Goal: Information Seeking & Learning: Learn about a topic

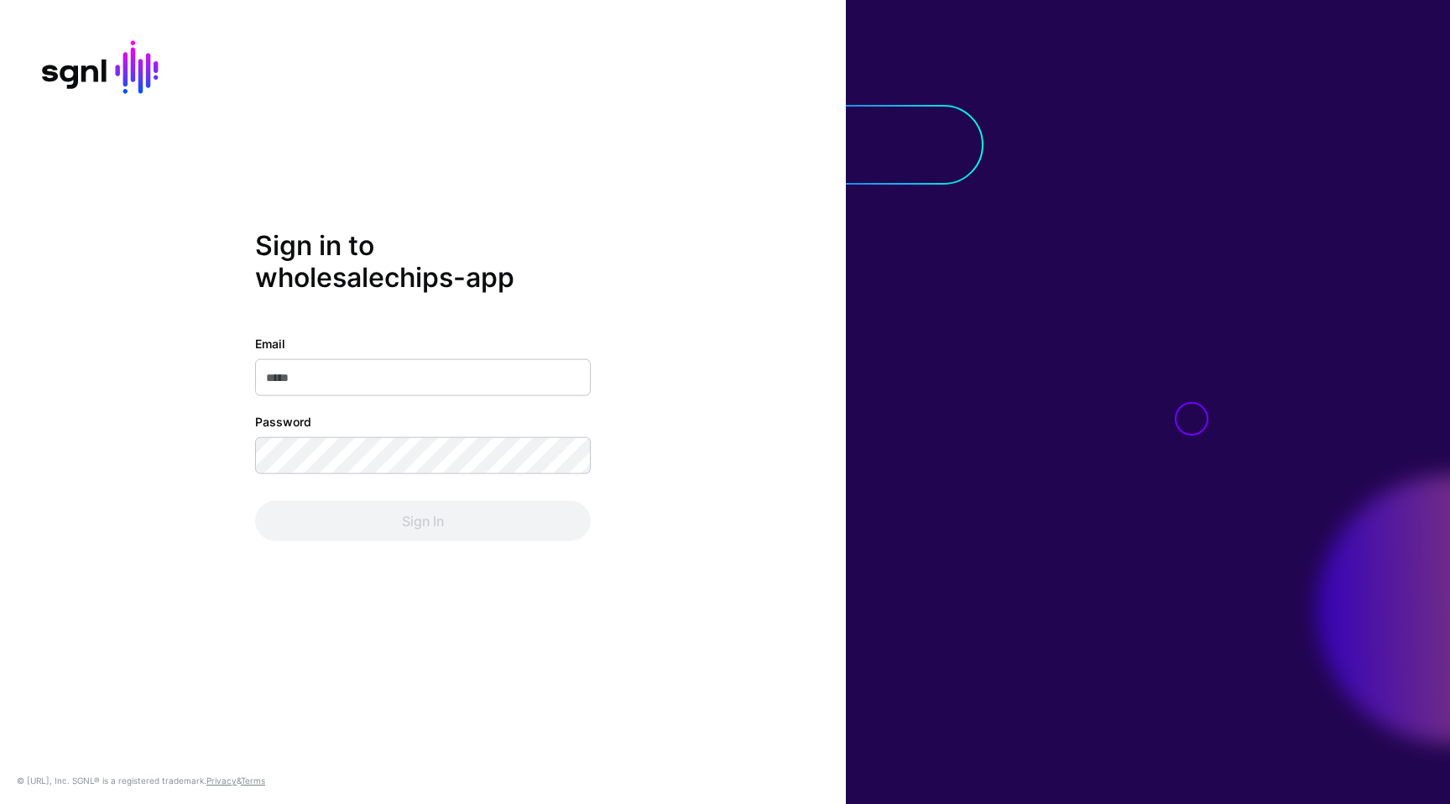
click at [560, 387] on input "Email" at bounding box center [423, 376] width 336 height 37
click at [0, 803] on com-1password-button at bounding box center [0, 804] width 0 height 0
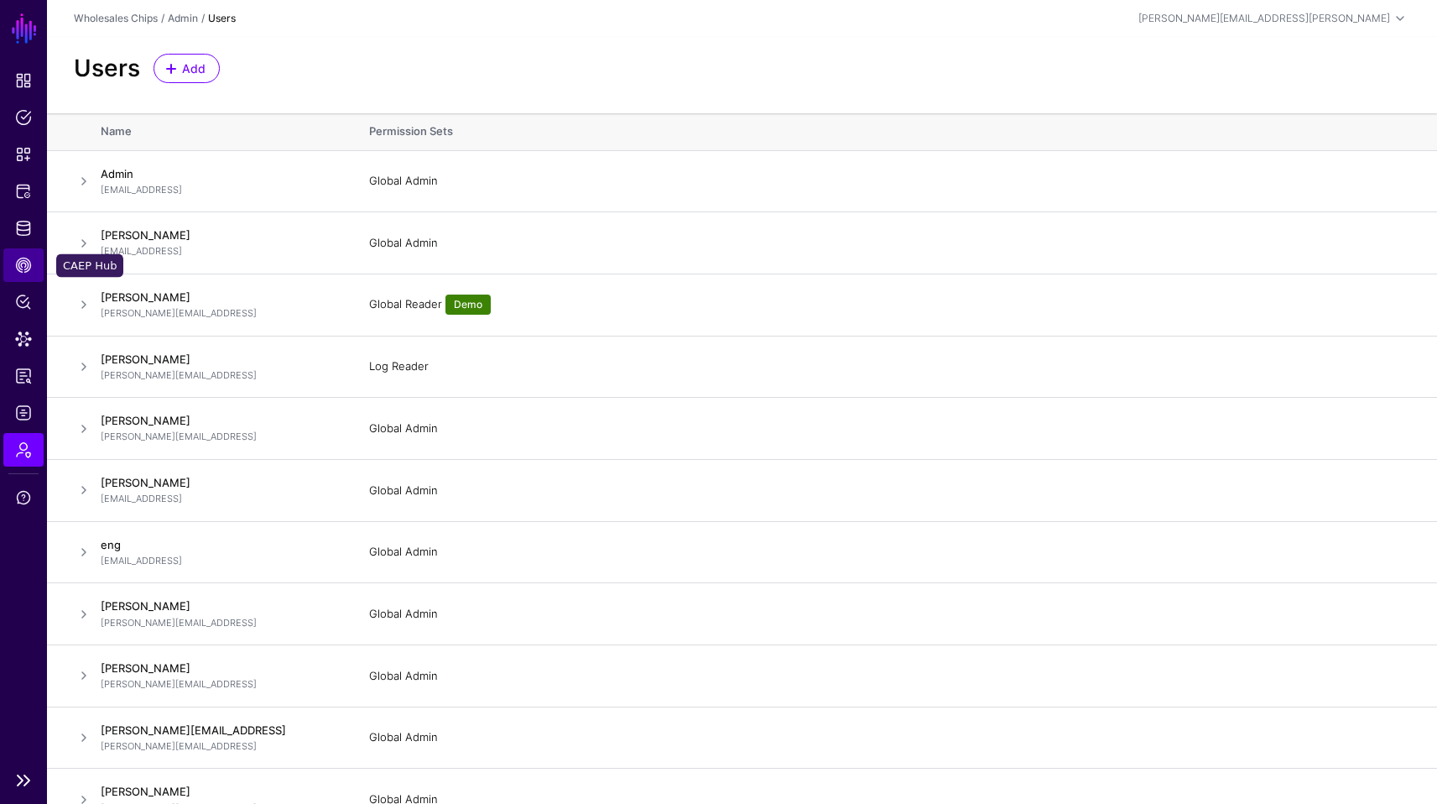
click at [20, 276] on link "CAEP Hub" at bounding box center [23, 265] width 40 height 34
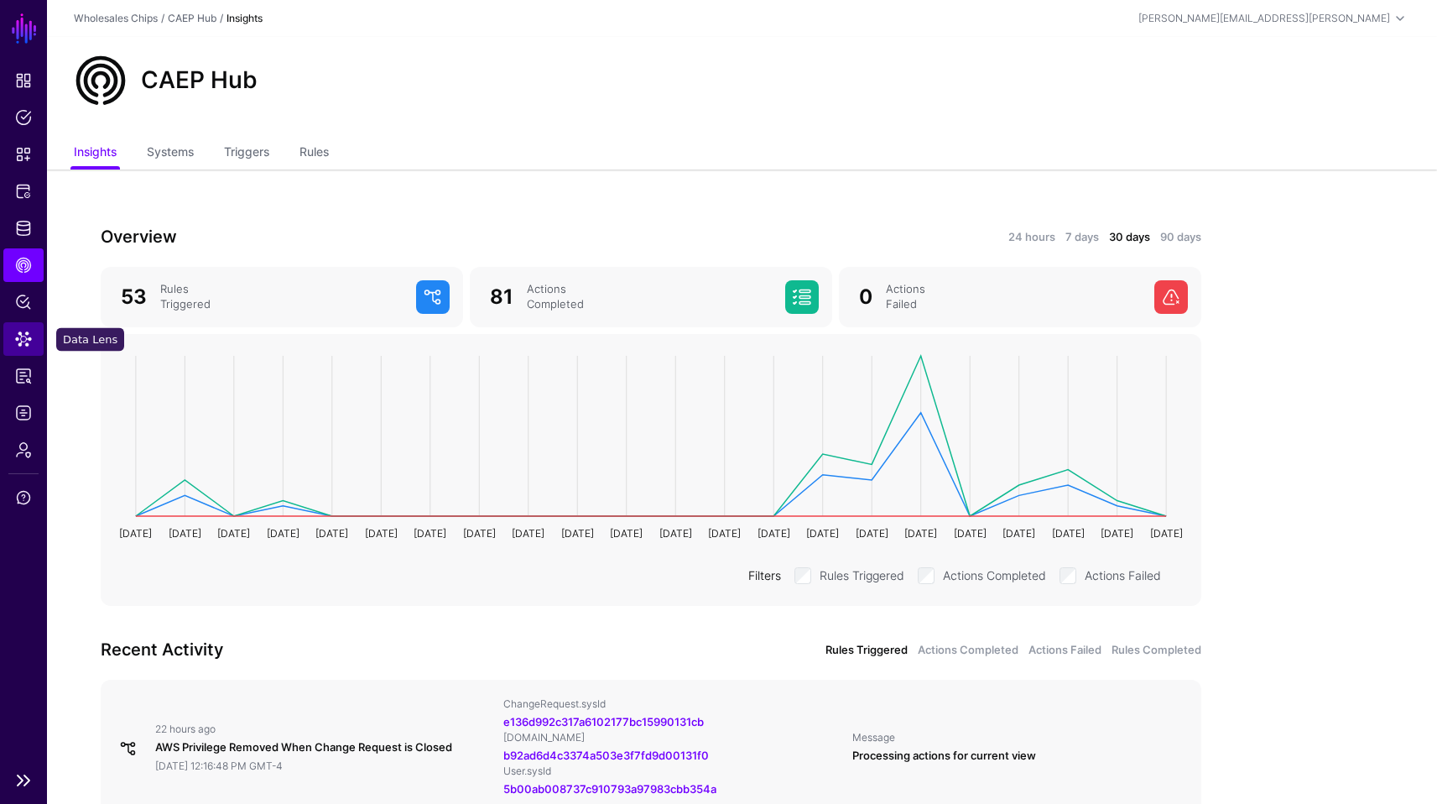
click at [27, 340] on span "Data Lens" at bounding box center [23, 339] width 17 height 17
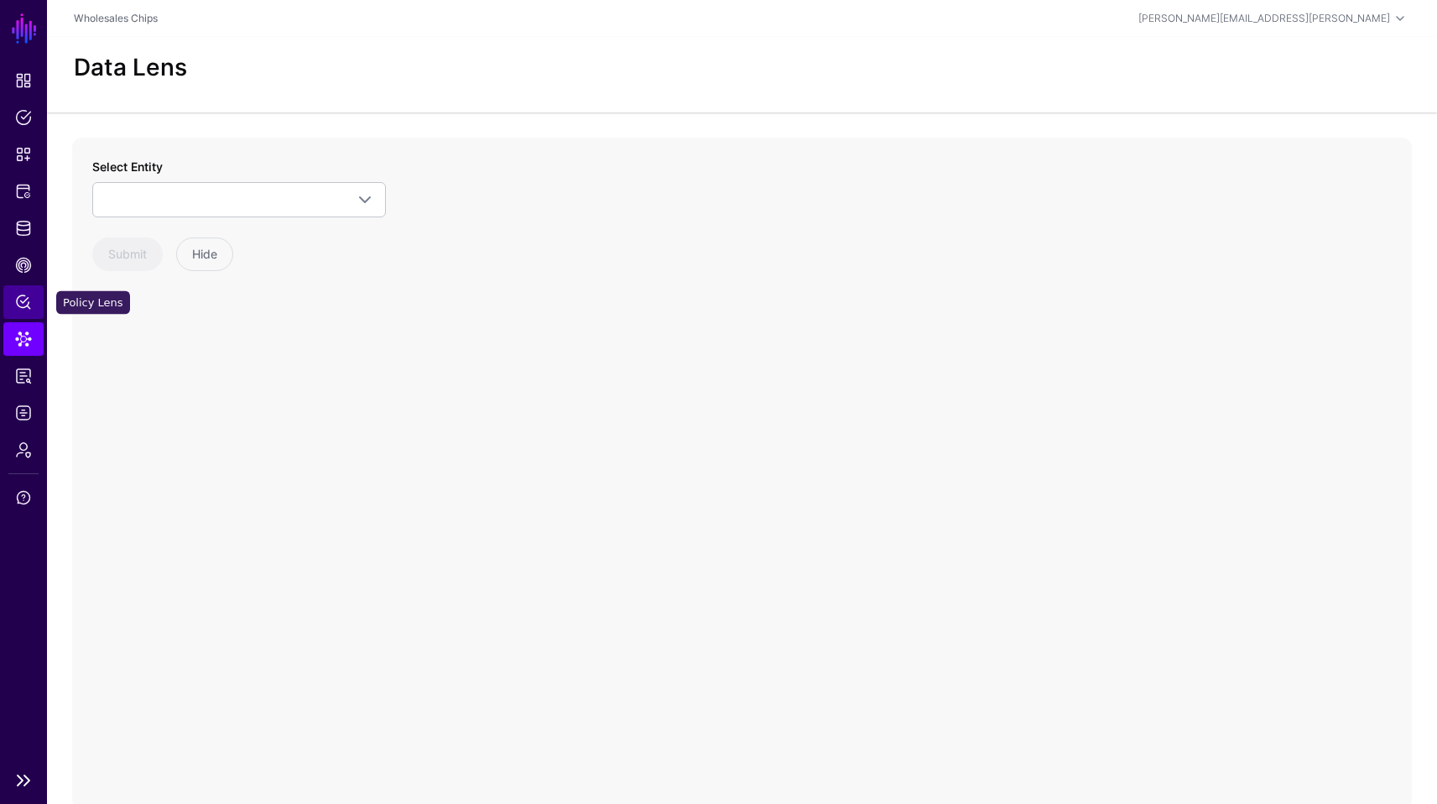
click at [23, 301] on span "Policy Lens" at bounding box center [23, 302] width 17 height 17
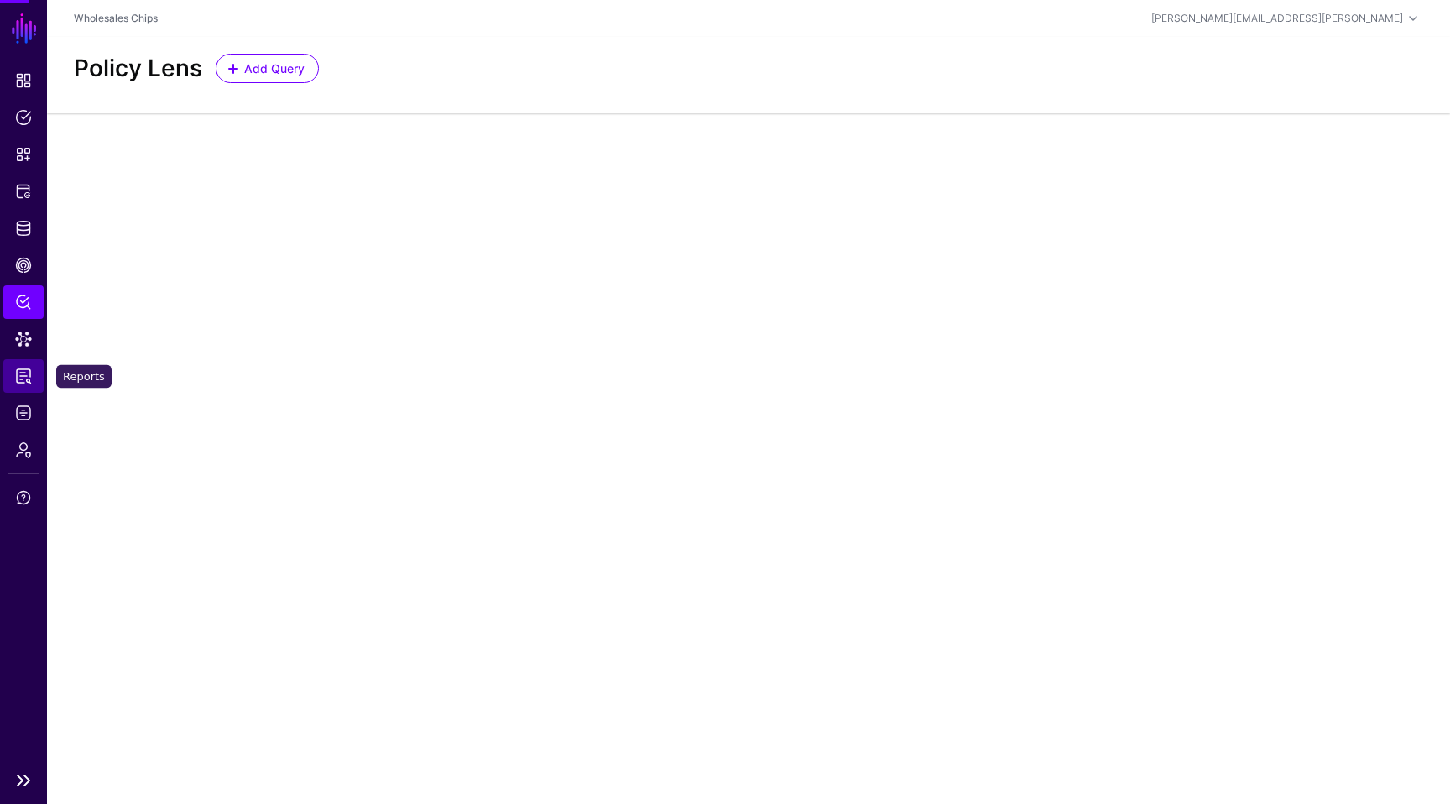
click at [19, 375] on span "Reports" at bounding box center [23, 376] width 17 height 17
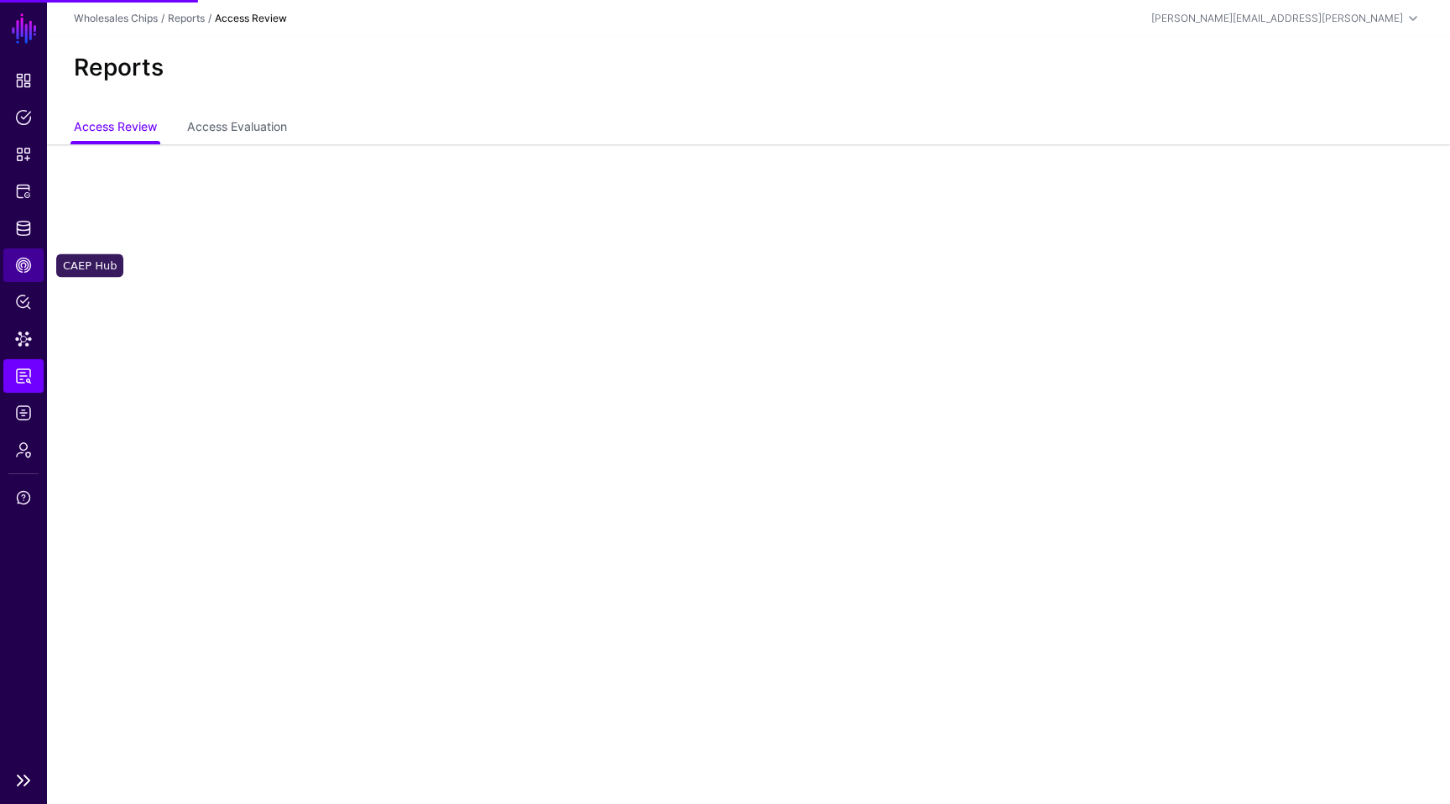
click at [23, 259] on span "CAEP Hub" at bounding box center [23, 265] width 17 height 17
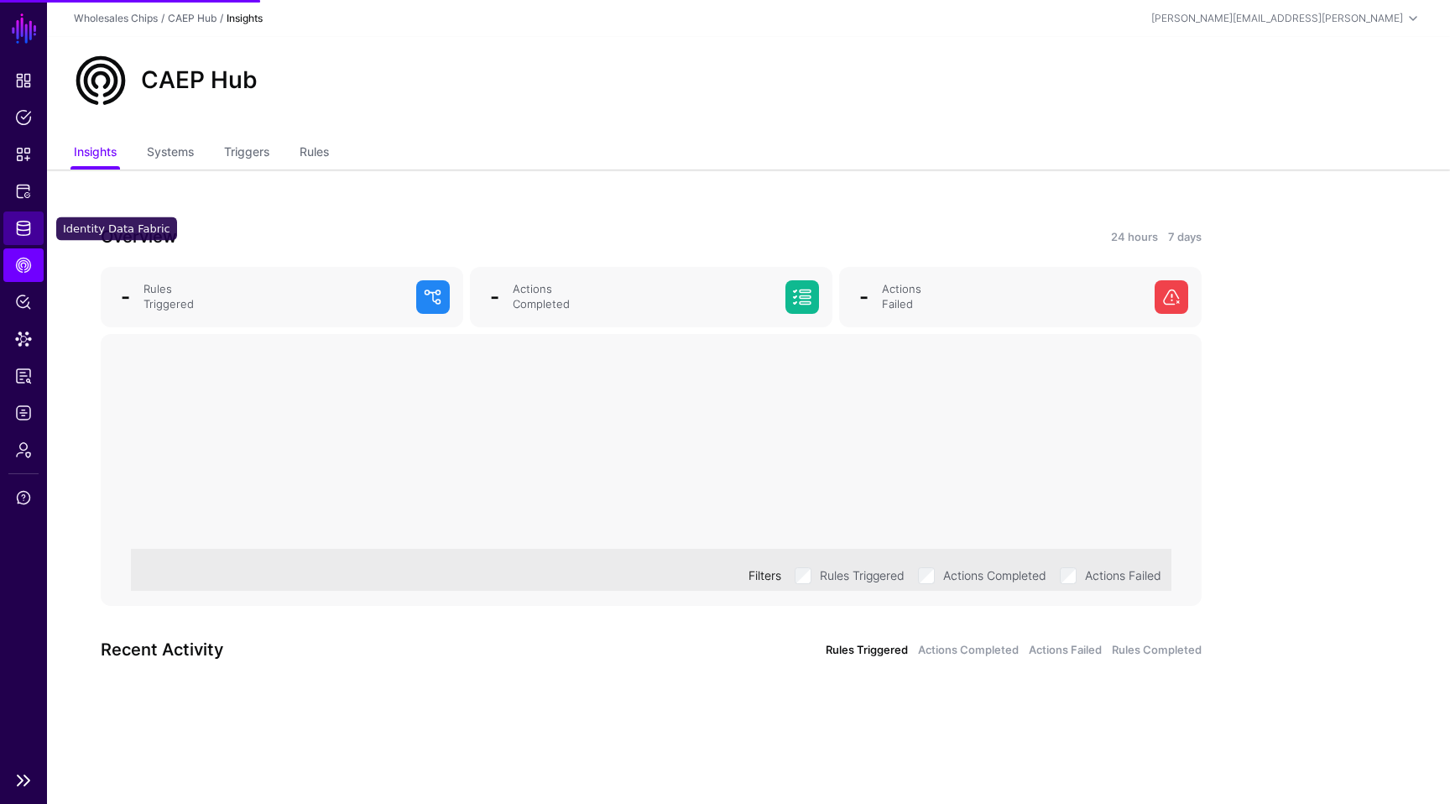
click at [23, 222] on span "Identity Data Fabric" at bounding box center [23, 228] width 17 height 17
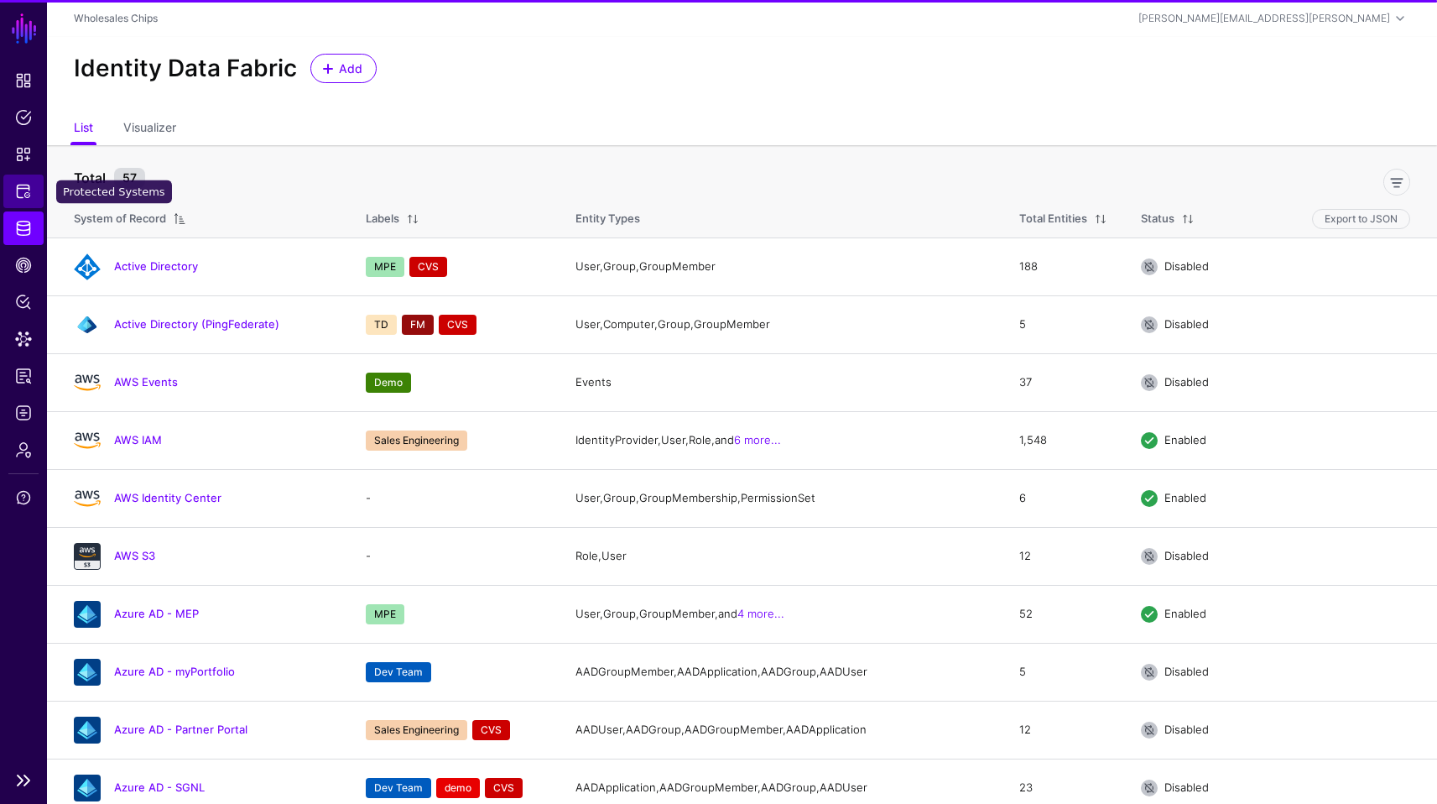
click at [24, 197] on span "Protected Systems" at bounding box center [23, 191] width 17 height 17
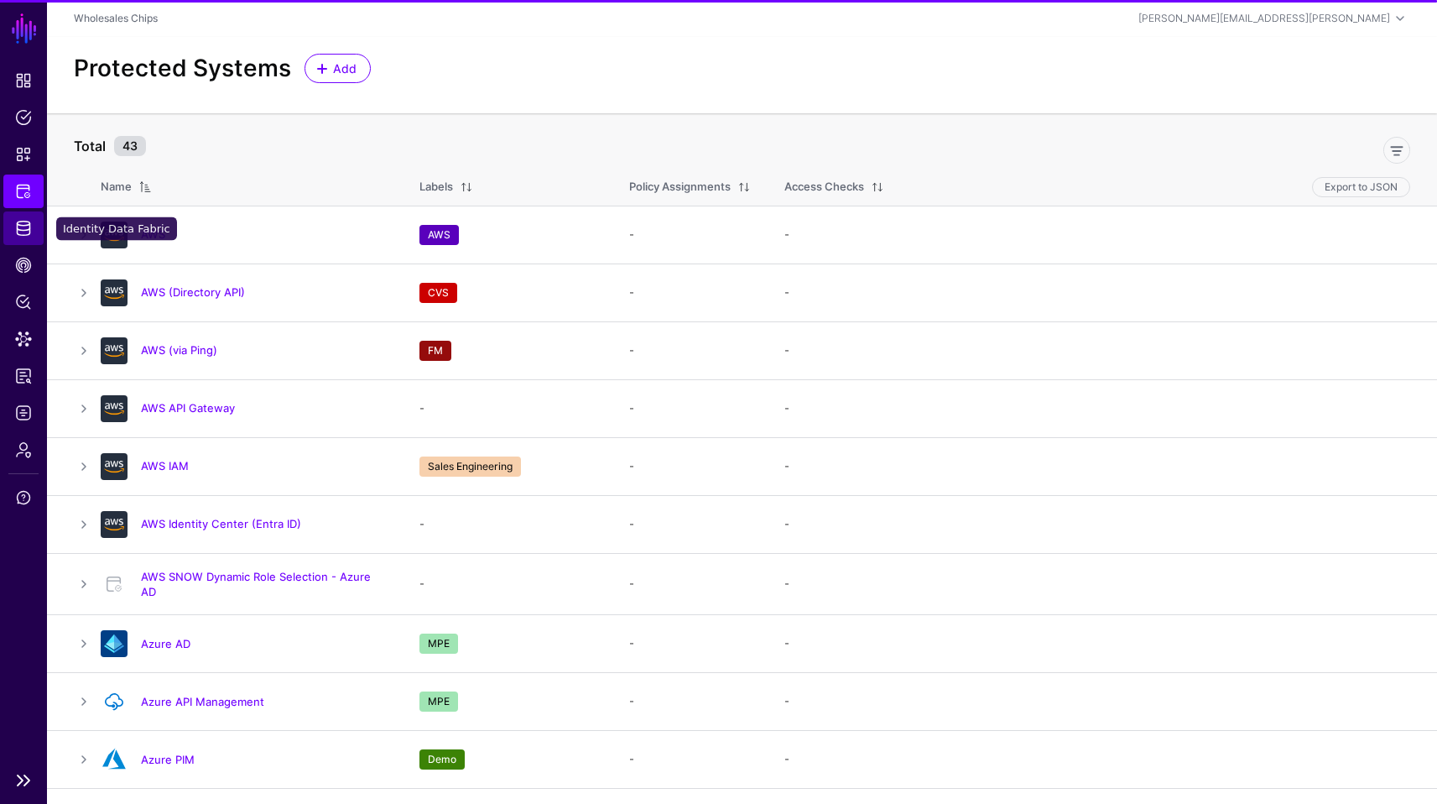
click at [24, 224] on span "Identity Data Fabric" at bounding box center [23, 228] width 17 height 17
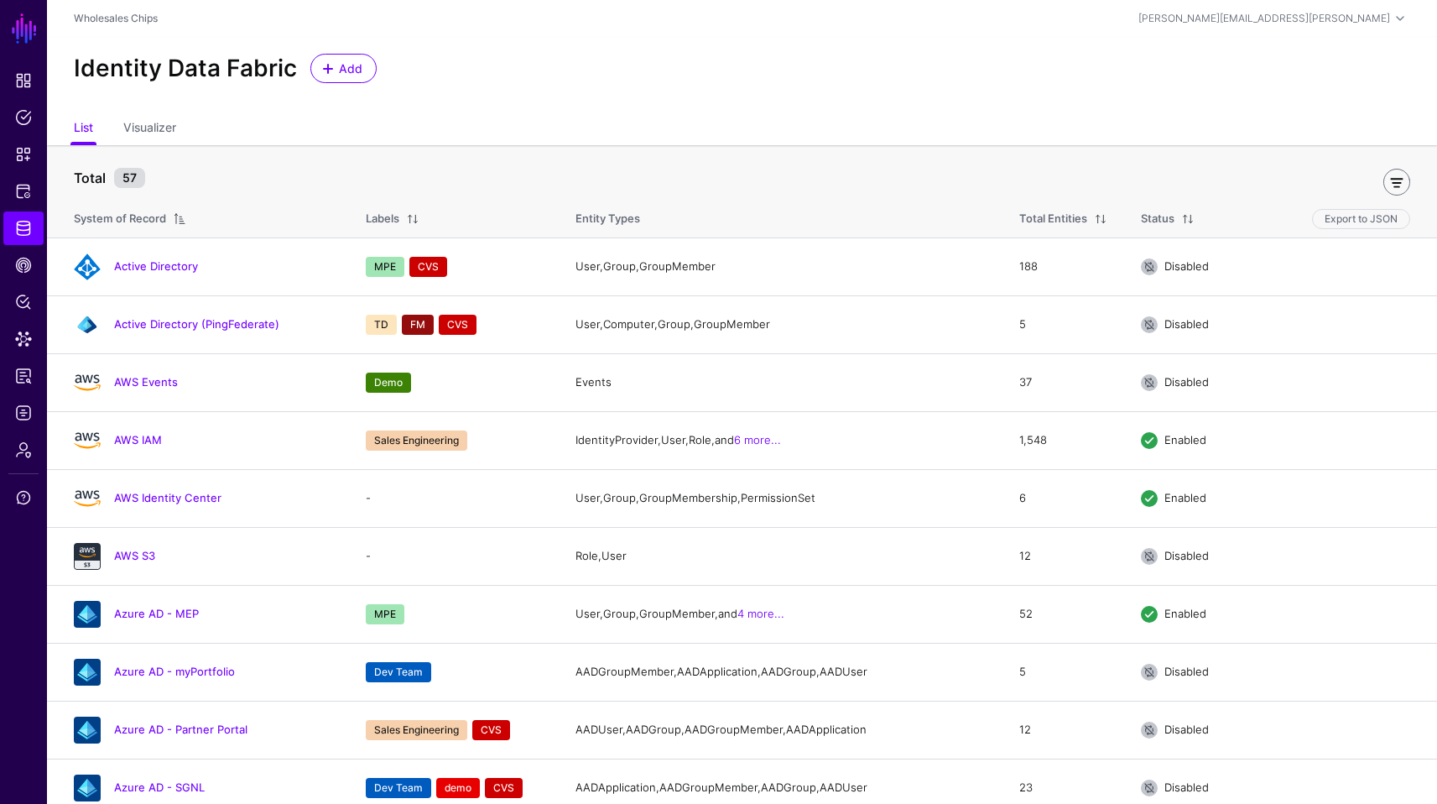
click at [1400, 179] on link at bounding box center [1397, 182] width 27 height 27
click at [150, 175] on input "text" at bounding box center [147, 178] width 146 height 32
click at [354, 175] on span at bounding box center [343, 178] width 25 height 20
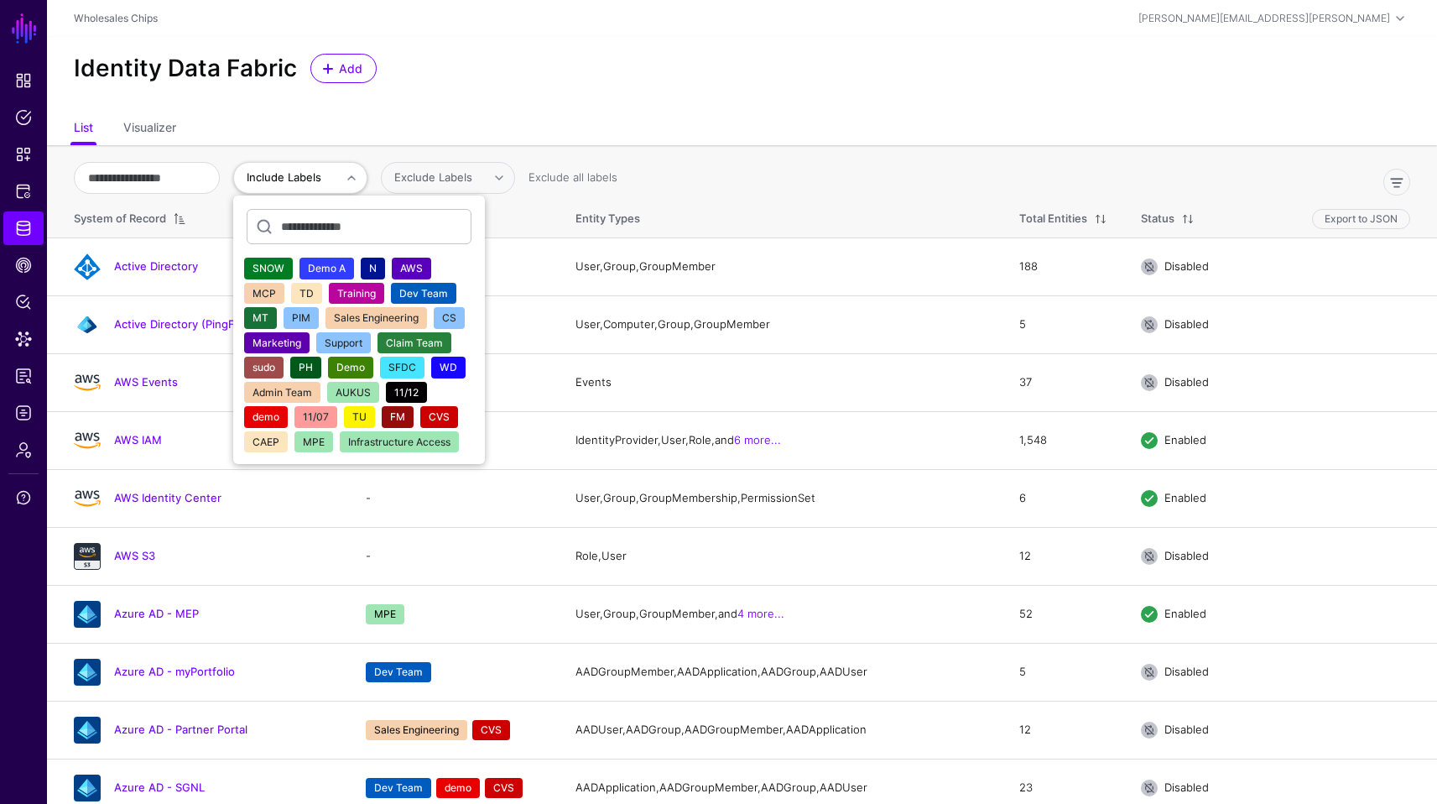
click at [423, 268] on span "AWS" at bounding box center [411, 268] width 23 height 13
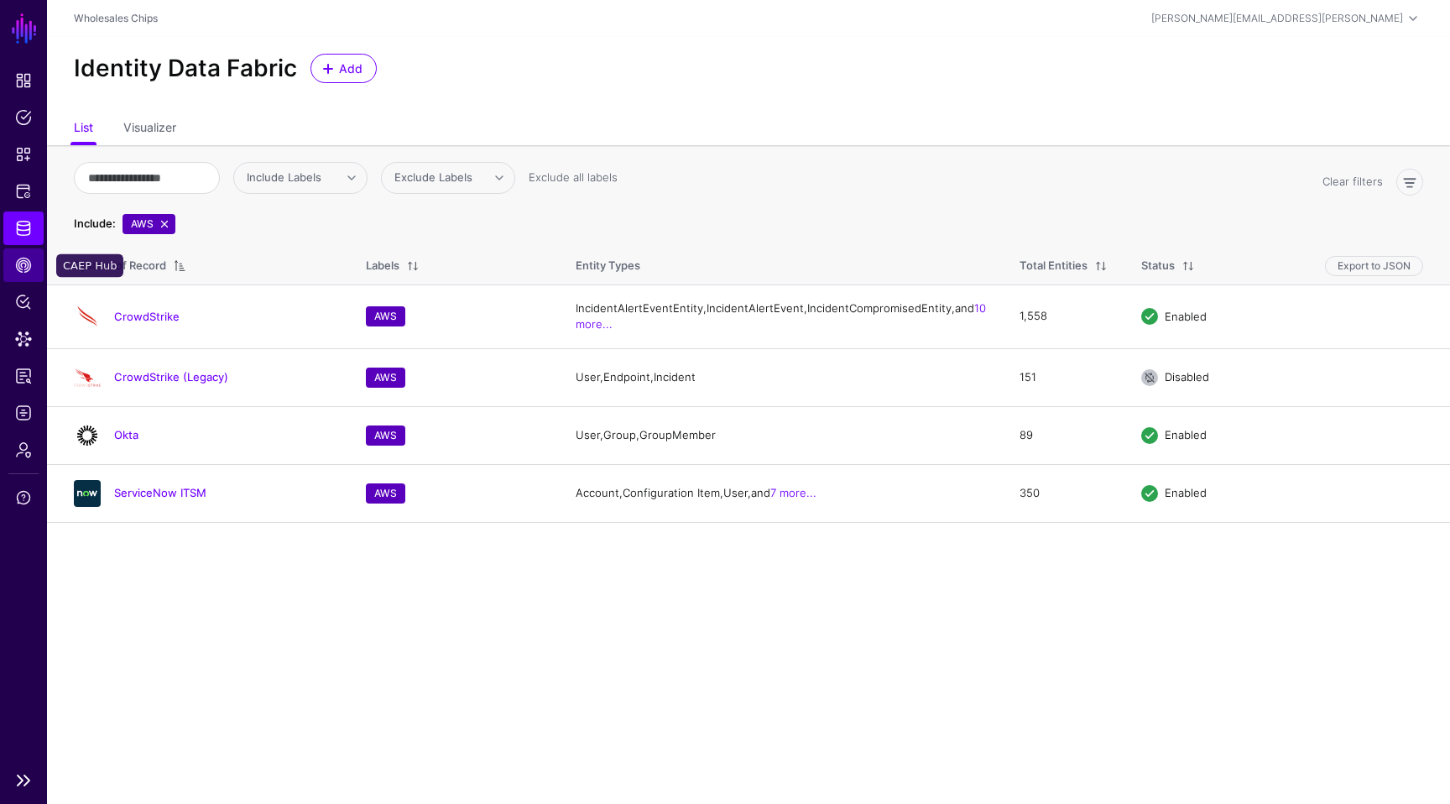
click at [21, 258] on span "CAEP Hub" at bounding box center [23, 265] width 17 height 17
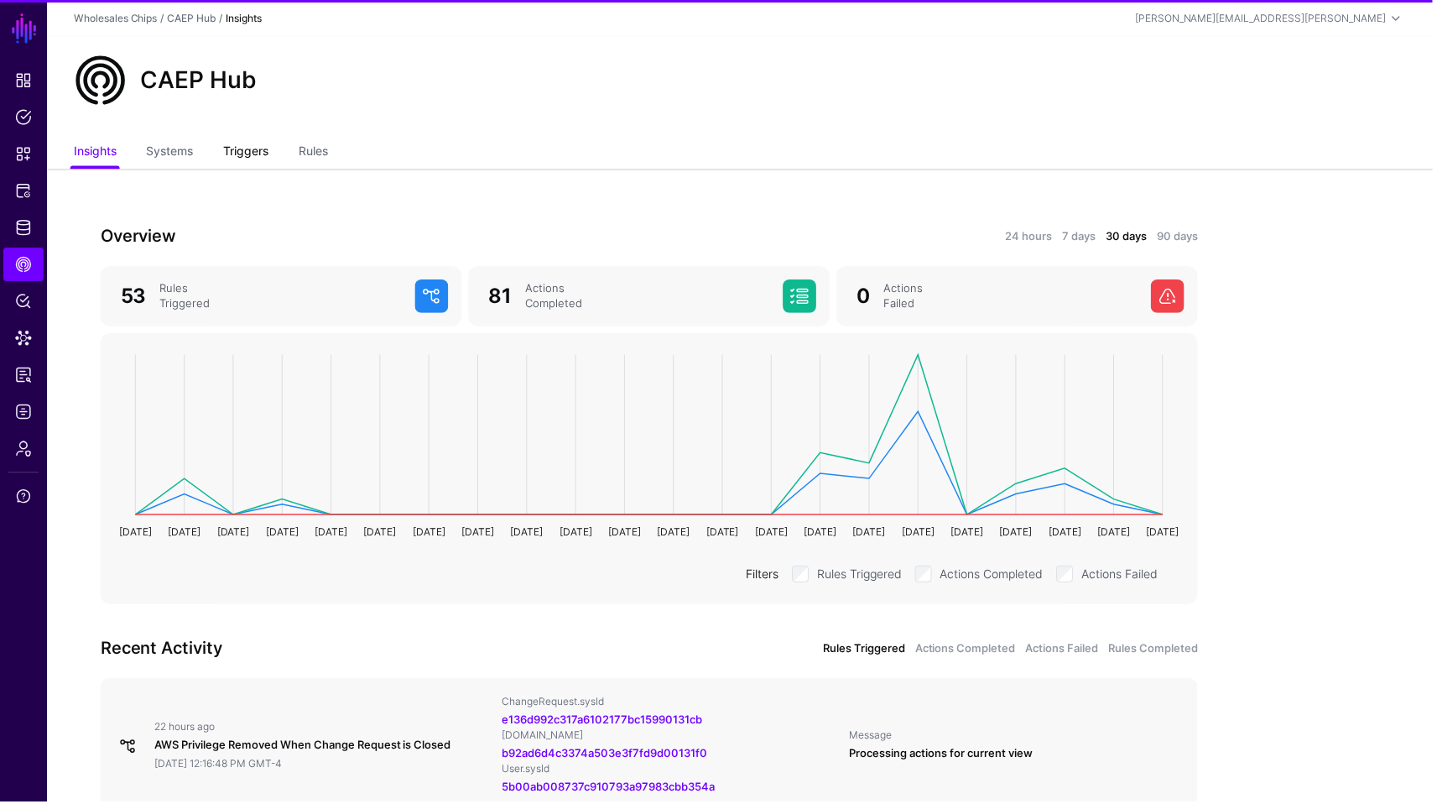
click at [269, 150] on link "Triggers" at bounding box center [246, 154] width 45 height 32
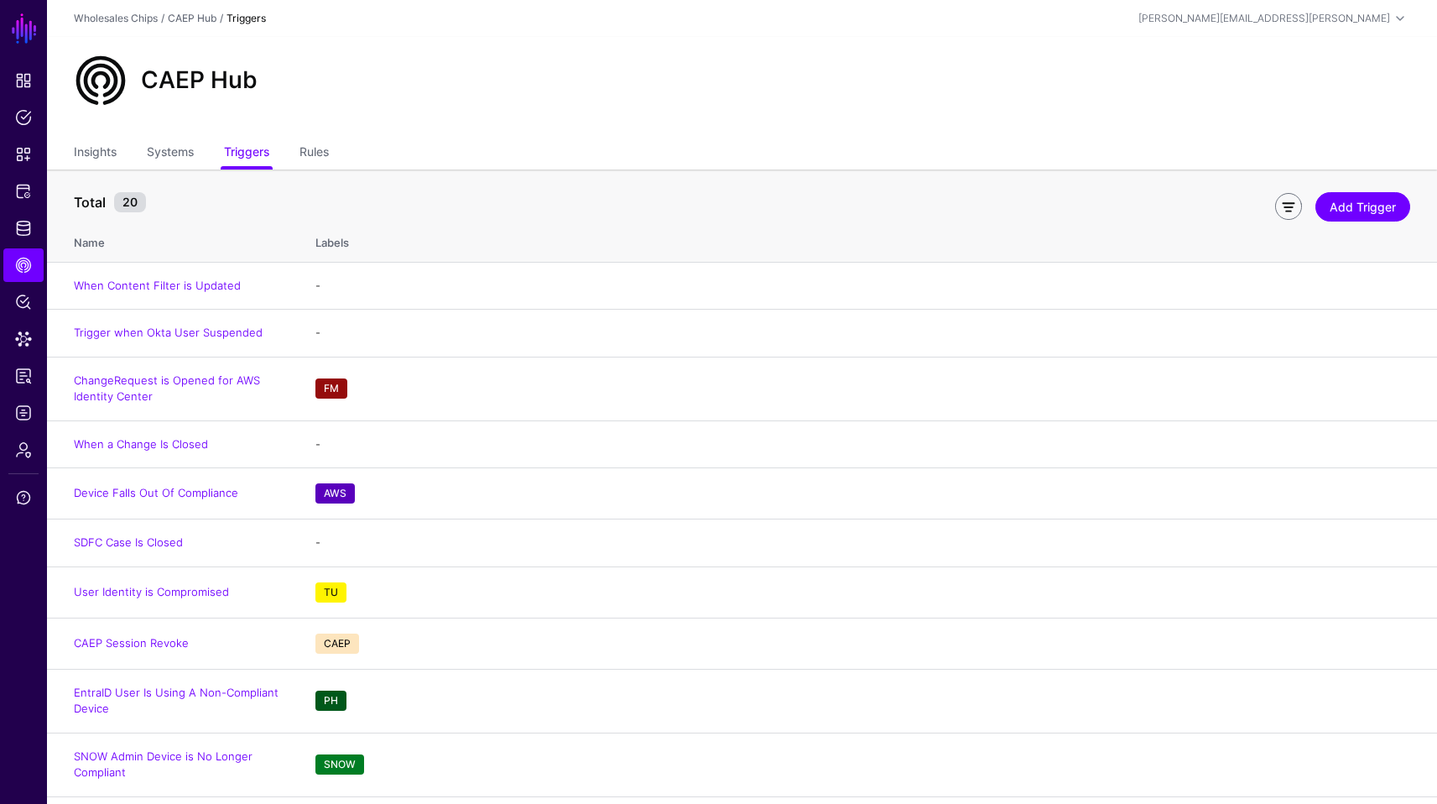
click at [1286, 206] on link at bounding box center [1288, 206] width 27 height 27
click at [158, 198] on span "Include Labels" at bounding box center [124, 201] width 75 height 13
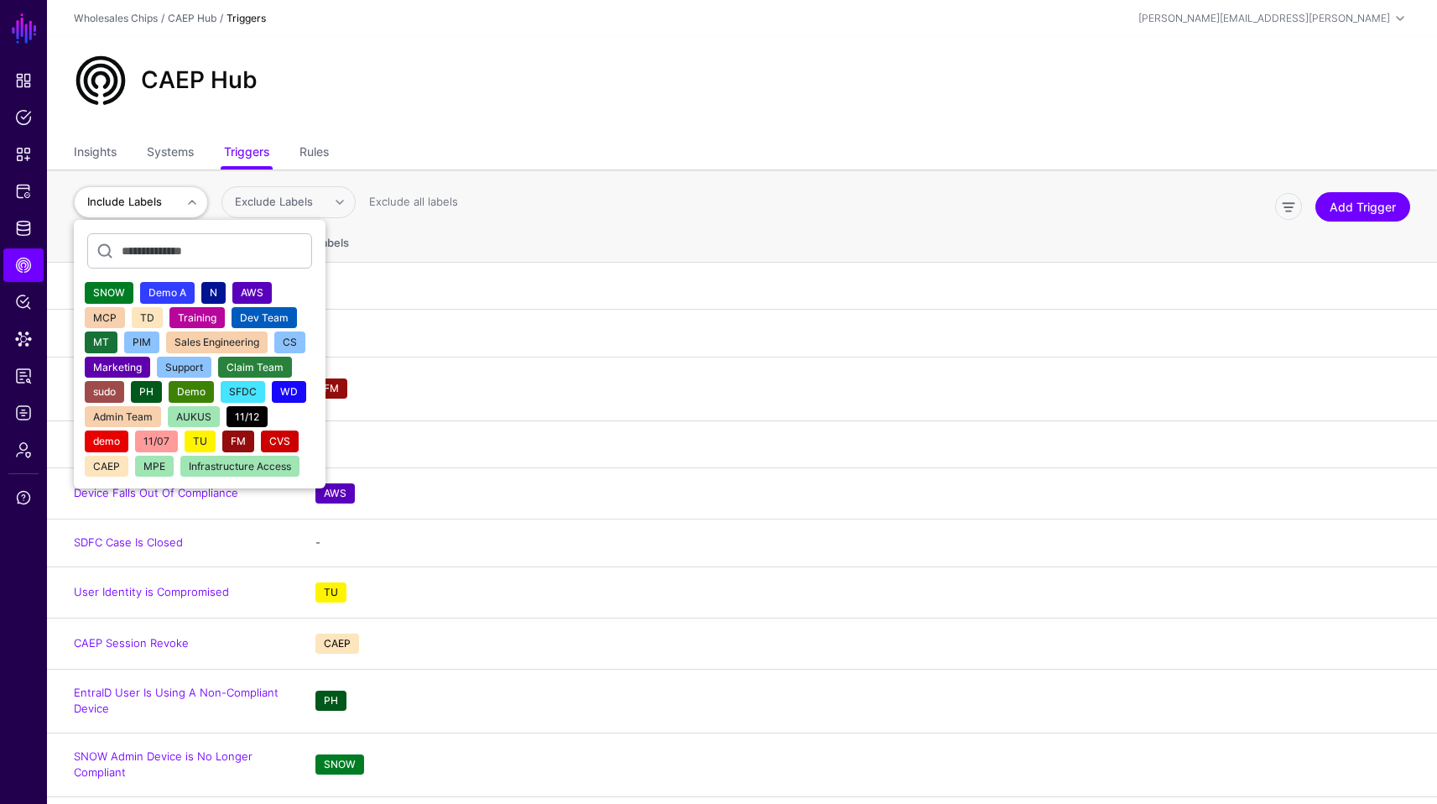
click at [256, 288] on span "AWS" at bounding box center [252, 292] width 23 height 13
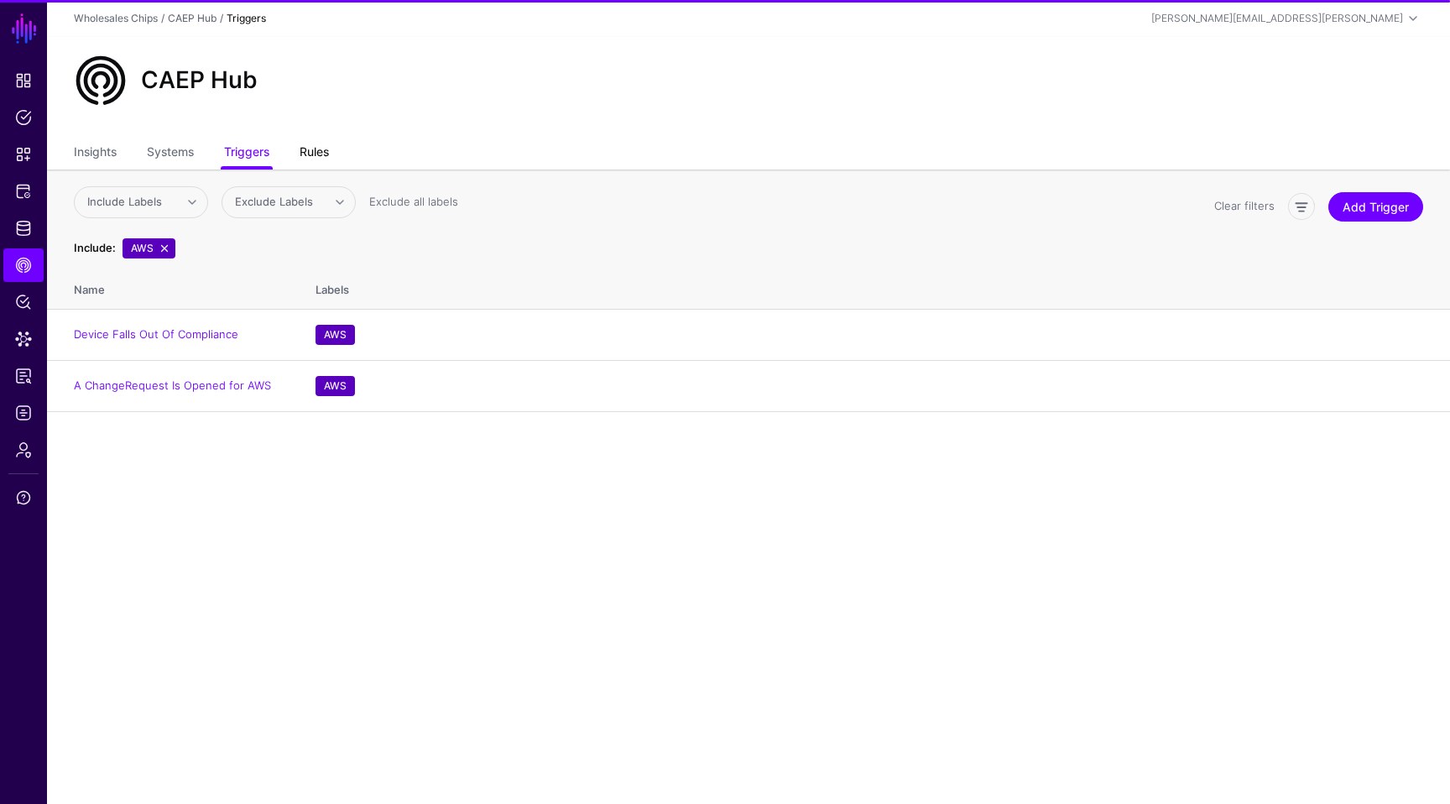
click at [308, 153] on link "Rules" at bounding box center [314, 154] width 29 height 32
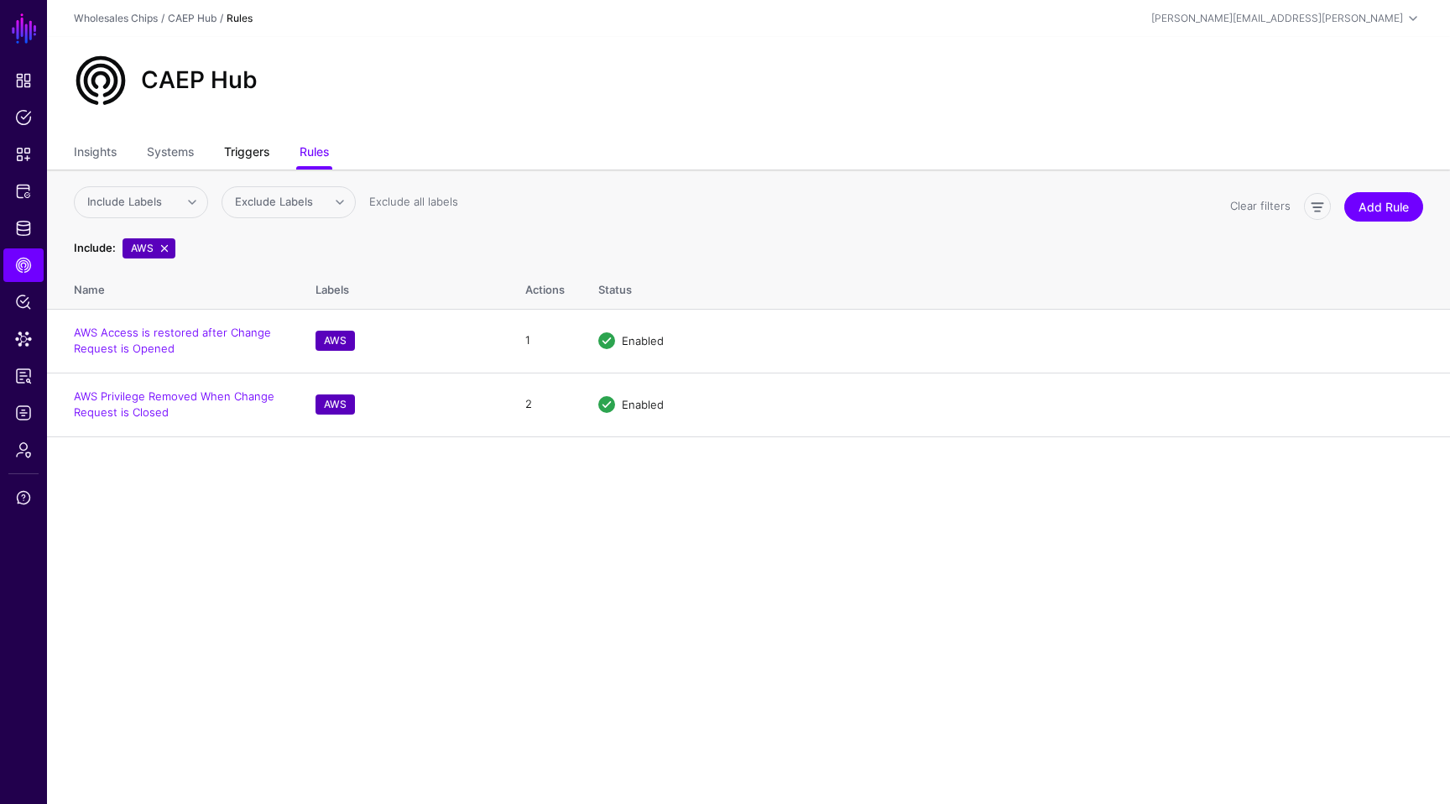
click at [240, 153] on link "Triggers" at bounding box center [246, 154] width 45 height 32
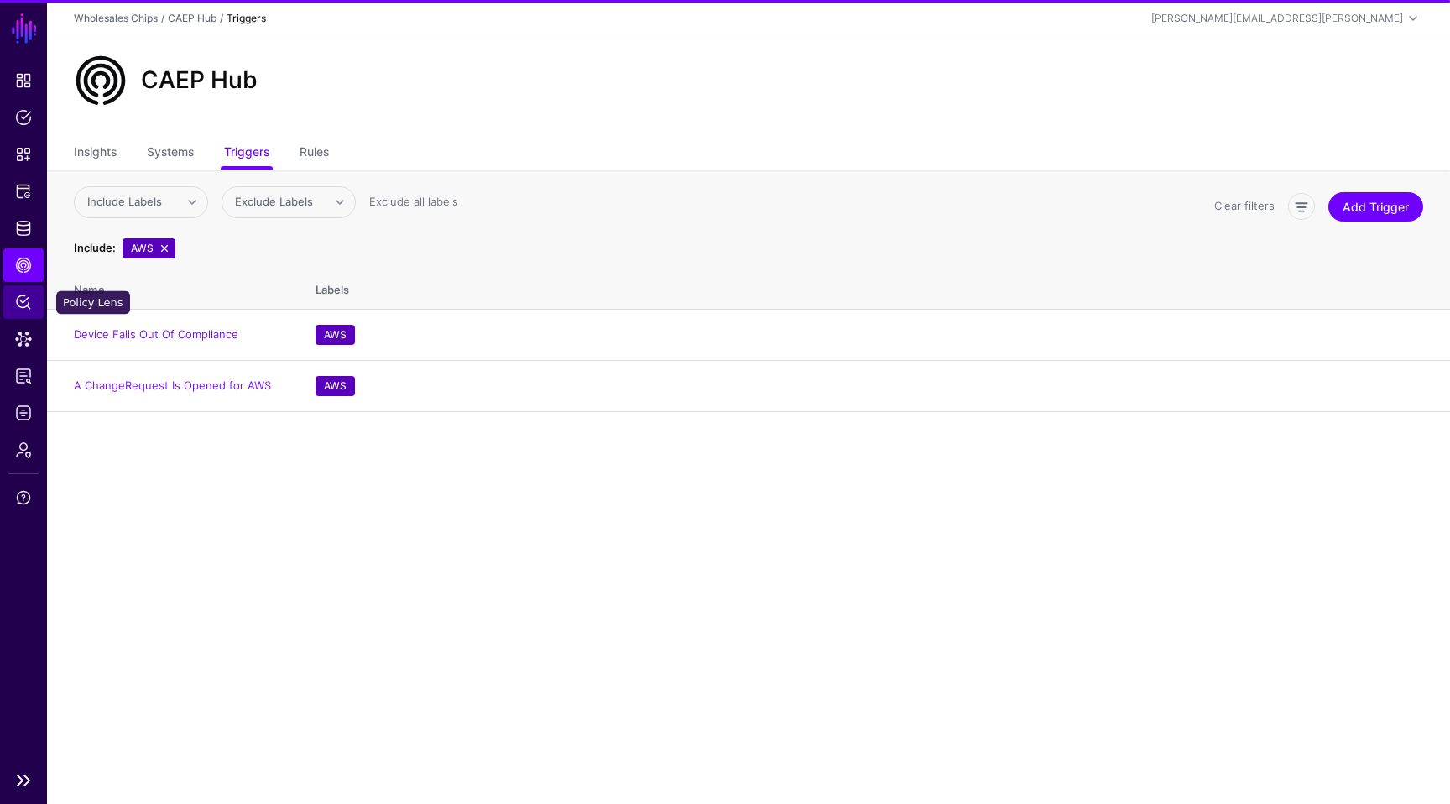
click at [27, 299] on span "Policy Lens" at bounding box center [23, 302] width 17 height 17
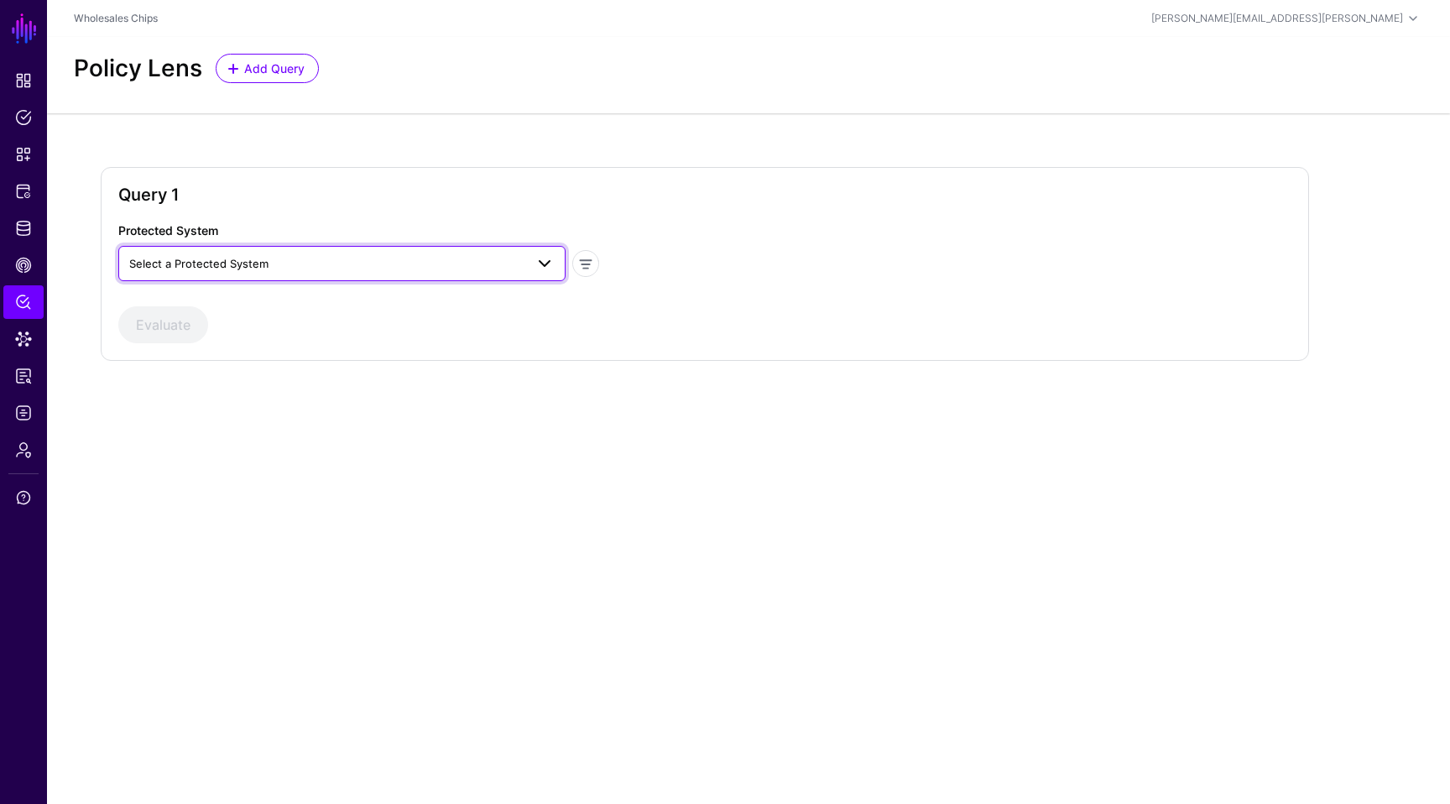
click at [348, 248] on link "Select a Protected System" at bounding box center [341, 263] width 447 height 35
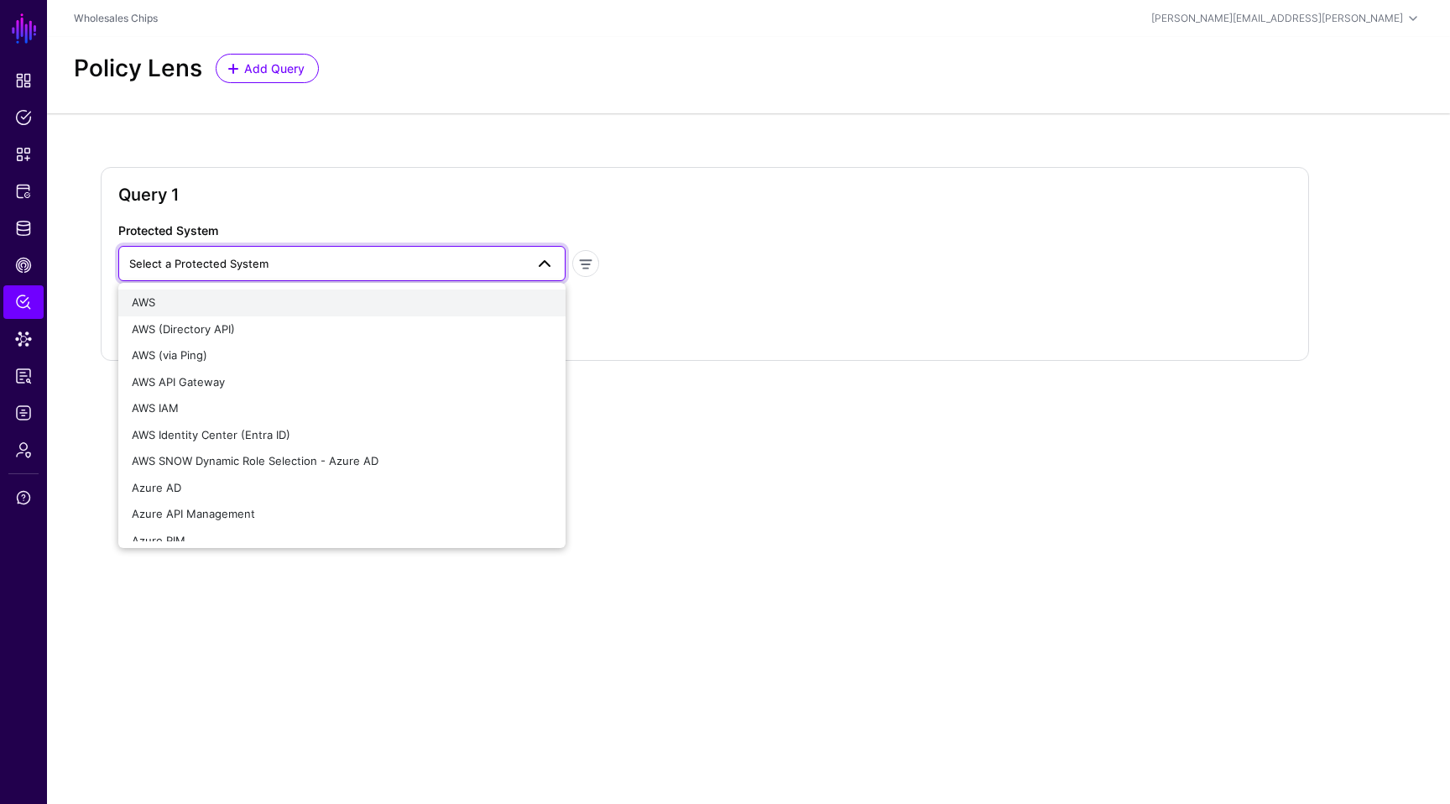
click at [311, 292] on button "AWS" at bounding box center [341, 302] width 447 height 27
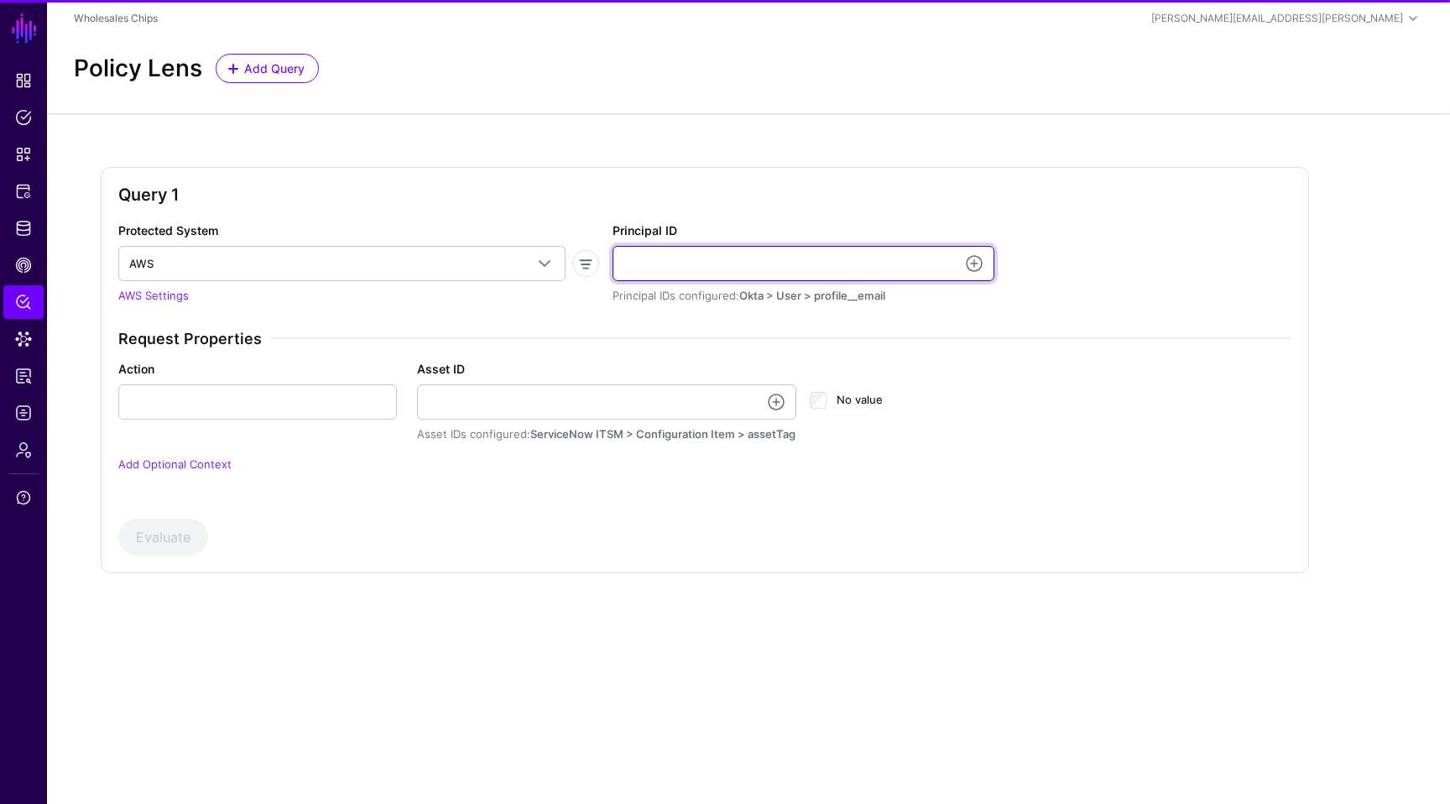
click at [718, 268] on input "Principal ID" at bounding box center [804, 263] width 382 height 35
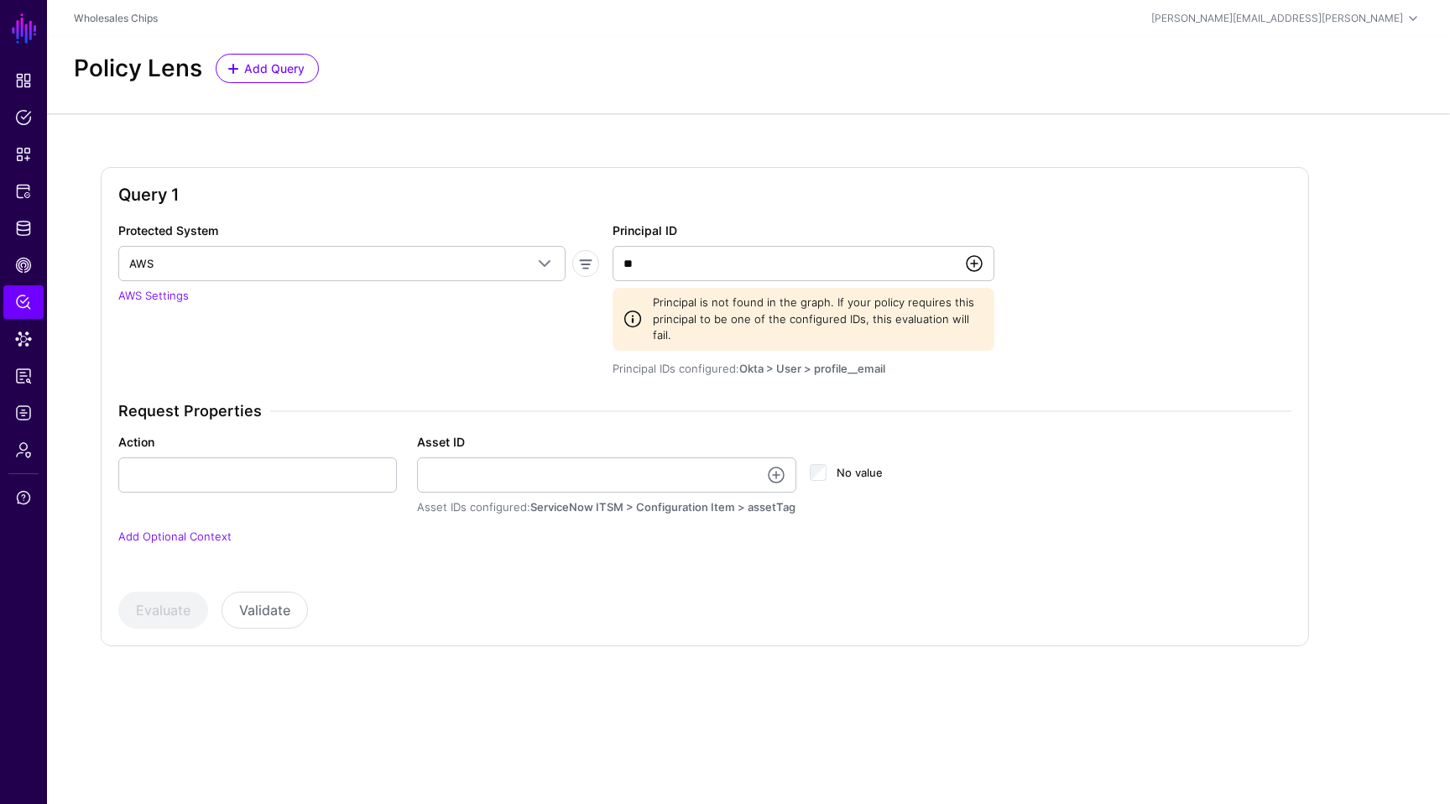
click at [978, 258] on link at bounding box center [974, 263] width 20 height 20
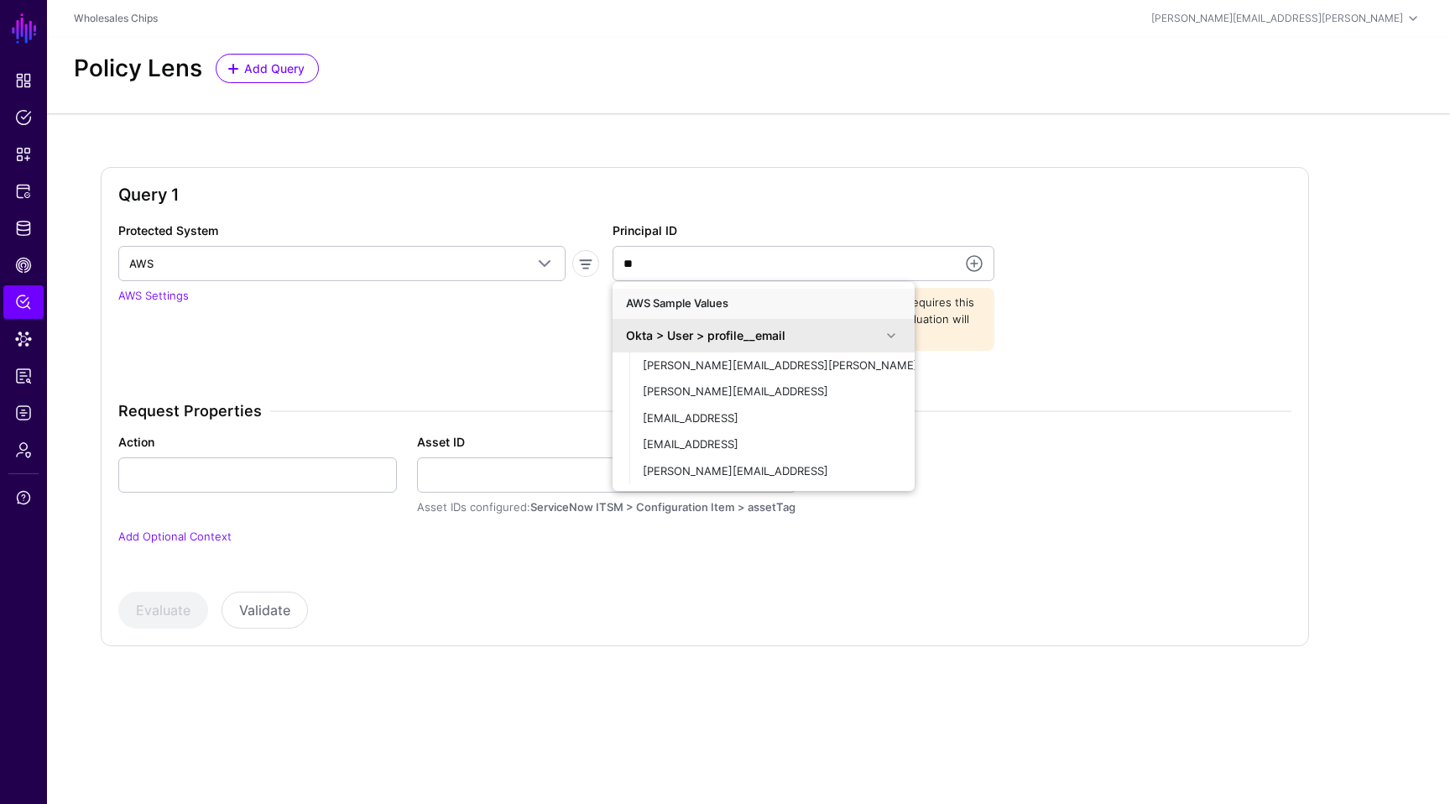
click at [787, 287] on div "AWS Sample Values Okta > User > profile__email [PERSON_NAME][EMAIL_ADDRESS][PER…" at bounding box center [764, 386] width 302 height 209
click at [780, 267] on input "**" at bounding box center [804, 263] width 382 height 35
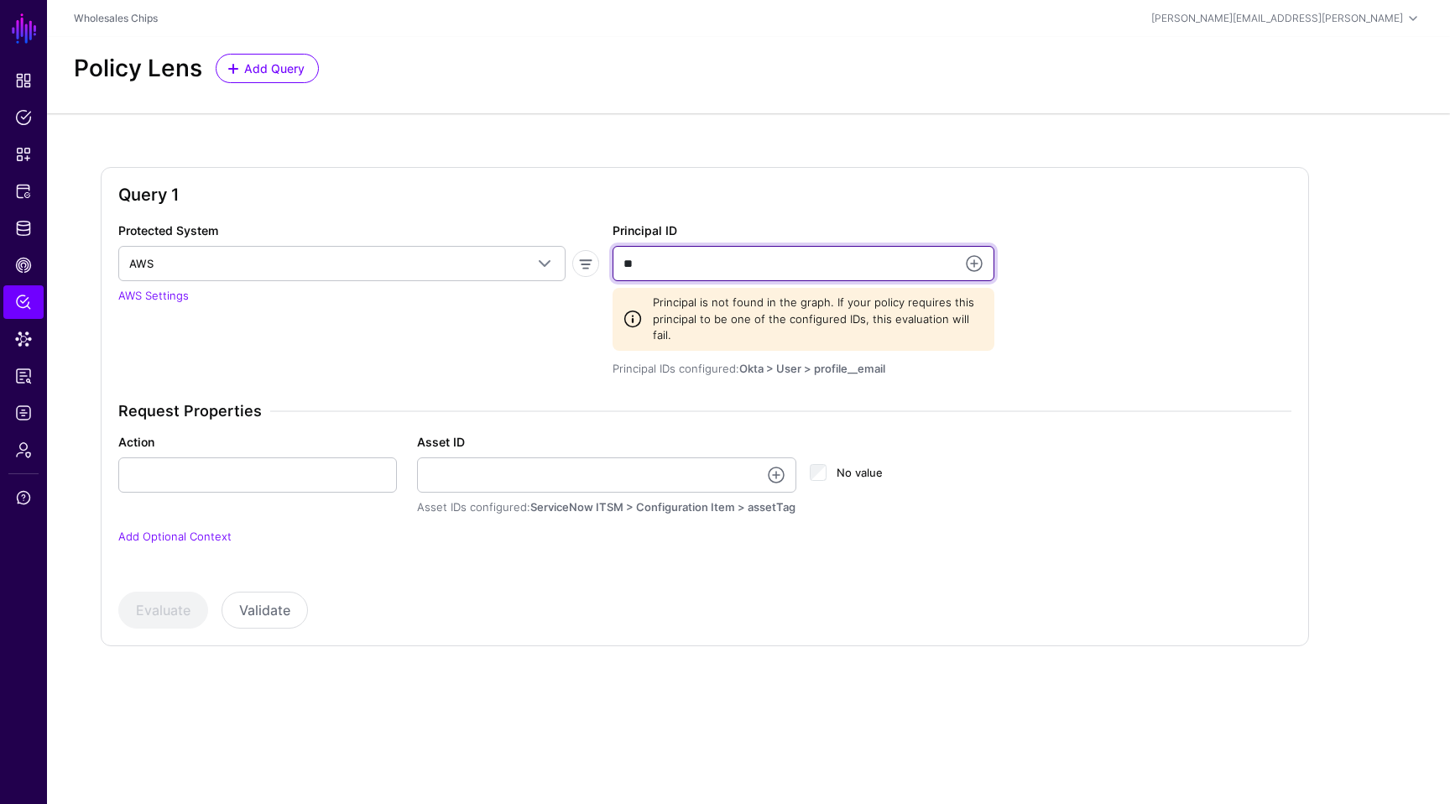
click at [780, 267] on input "**" at bounding box center [804, 263] width 382 height 35
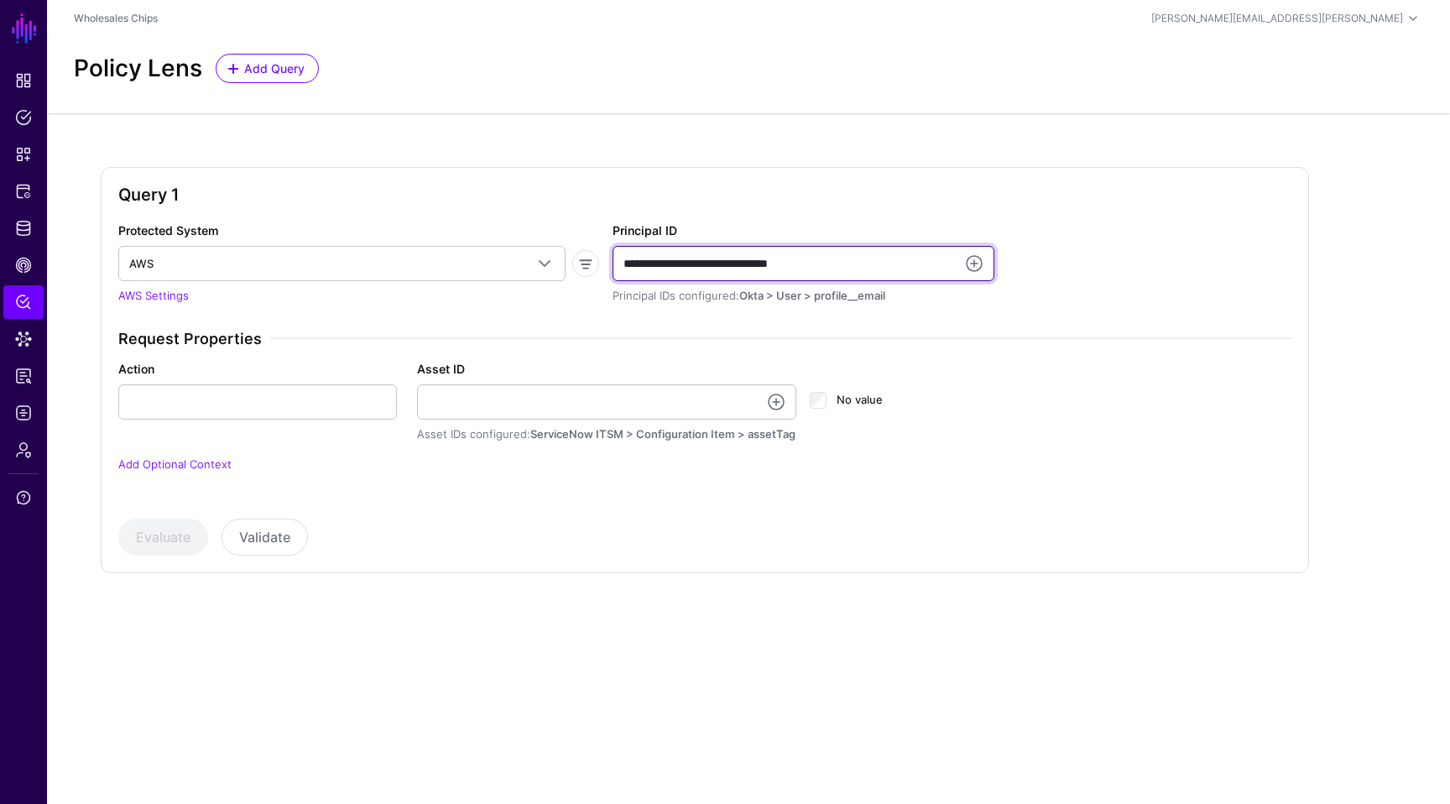
type input "**********"
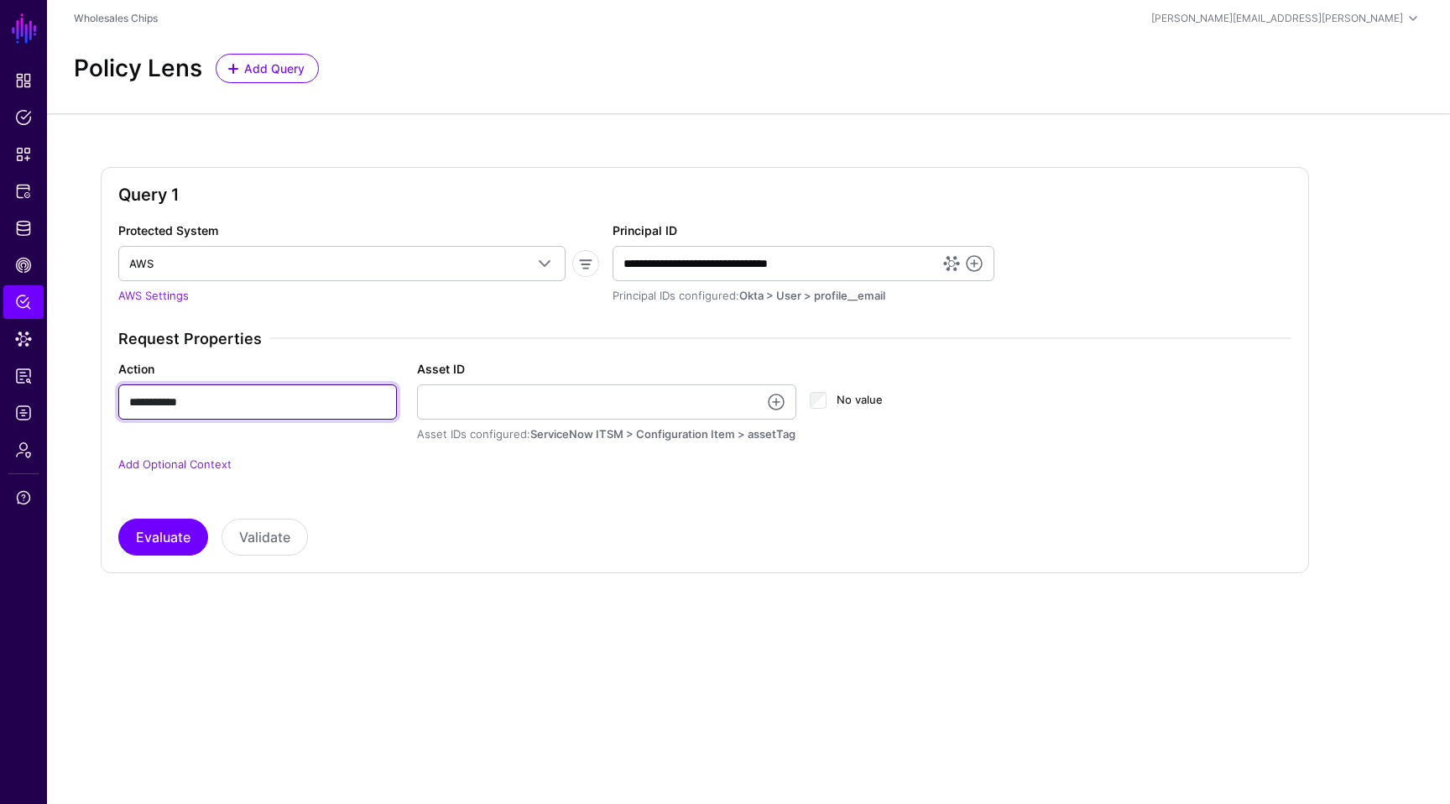
type input "**********"
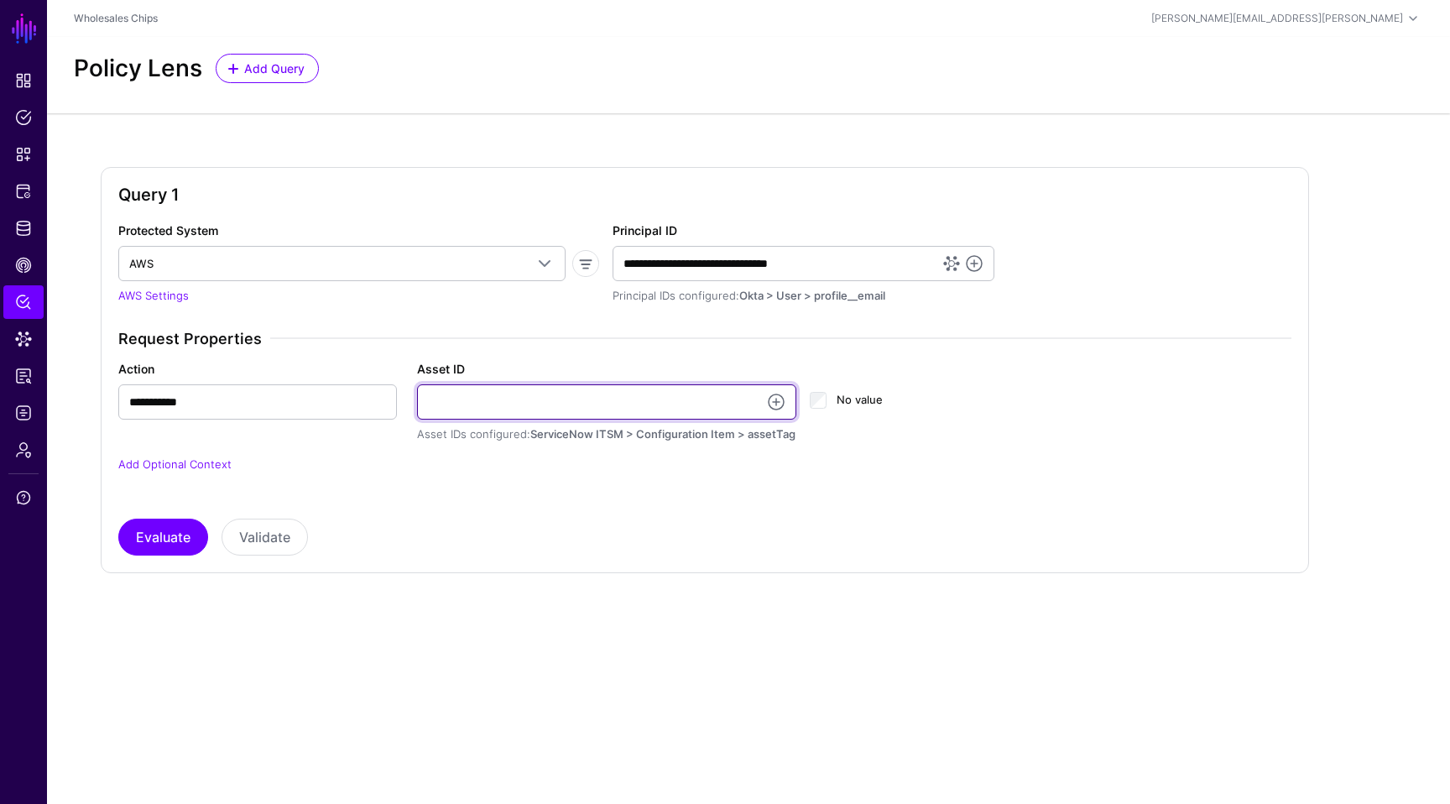
click at [724, 404] on input "Asset ID" at bounding box center [607, 401] width 380 height 35
type input "**********"
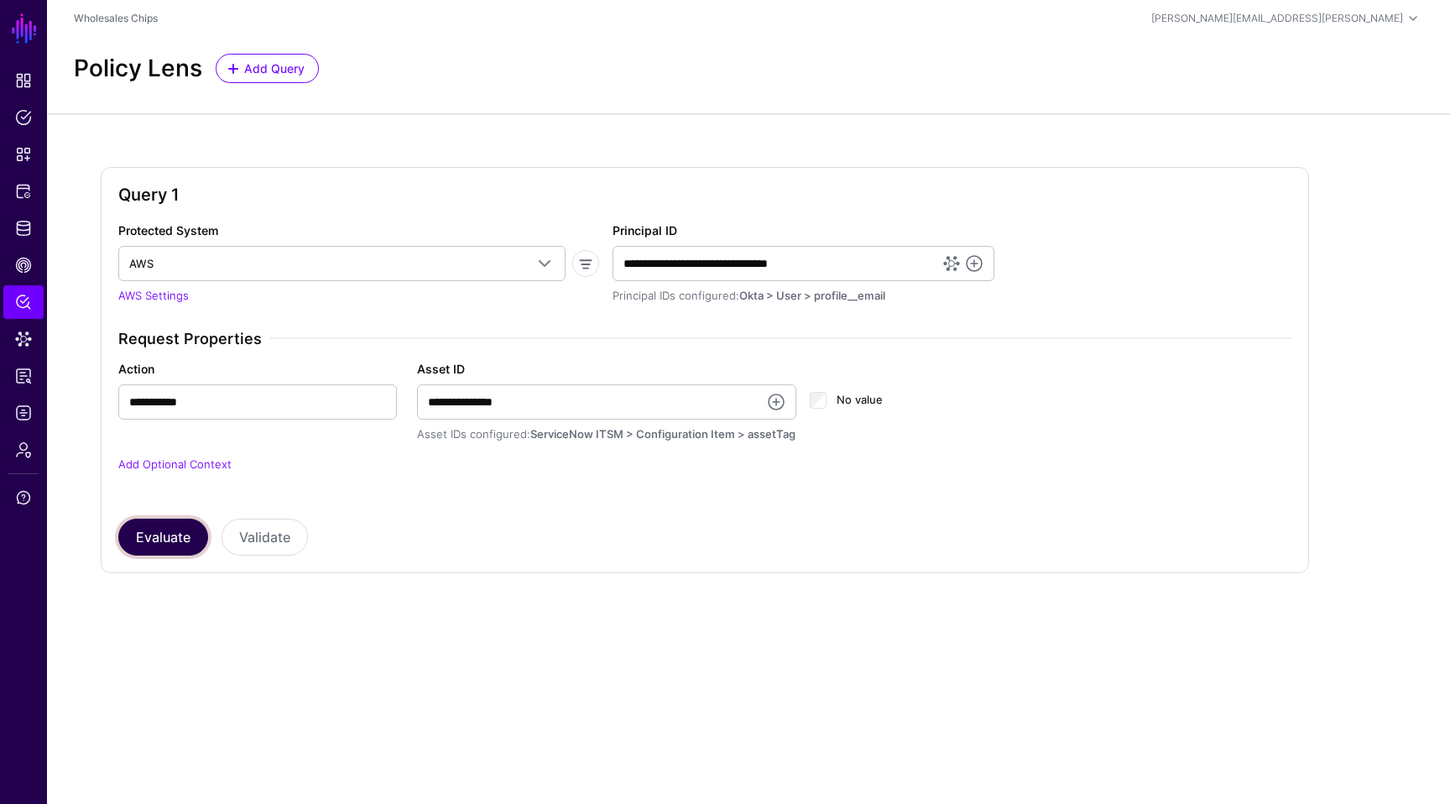
click at [165, 533] on button "Evaluate" at bounding box center [163, 537] width 90 height 37
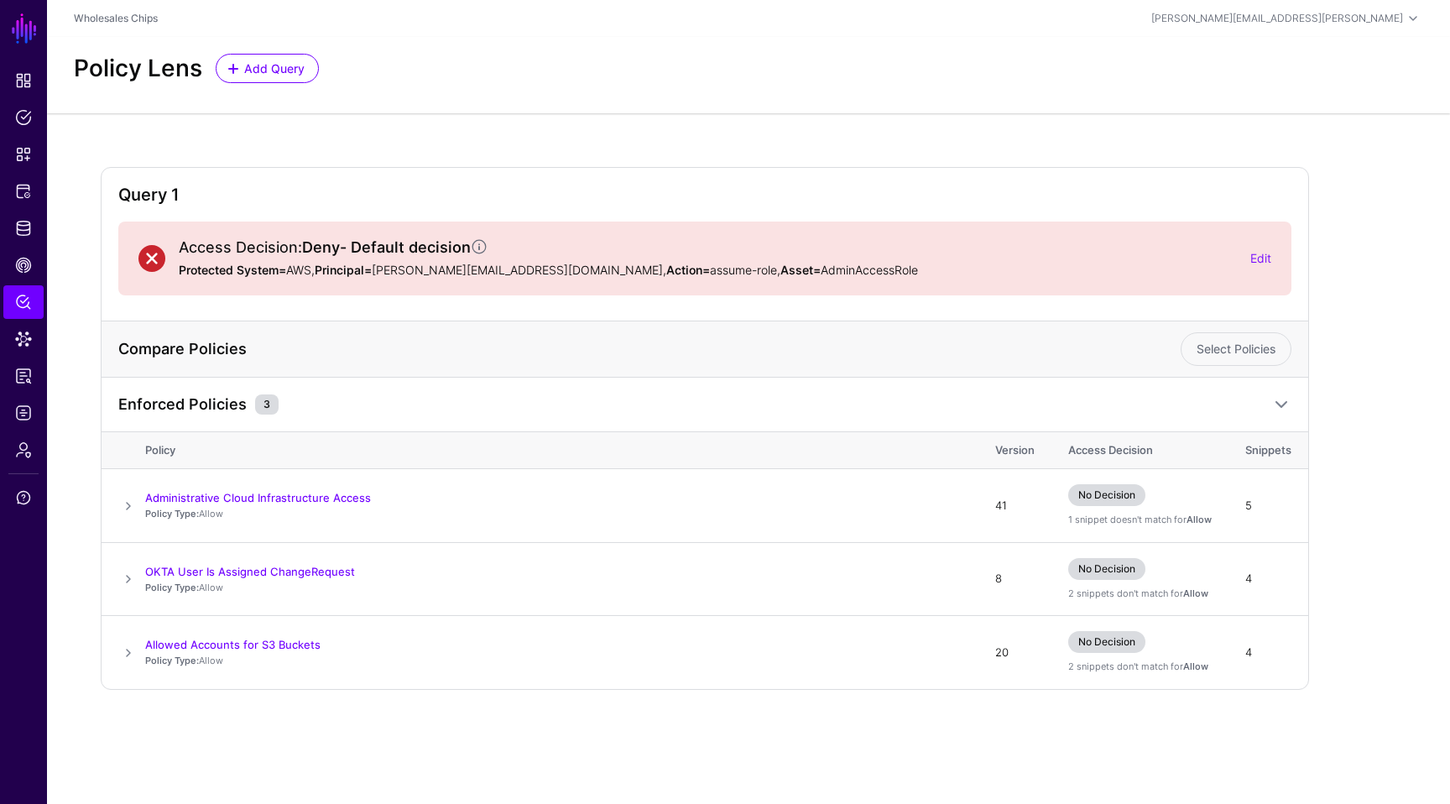
click at [1256, 265] on div "Edit" at bounding box center [1260, 258] width 21 height 18
click at [1259, 260] on link "Edit" at bounding box center [1260, 258] width 21 height 14
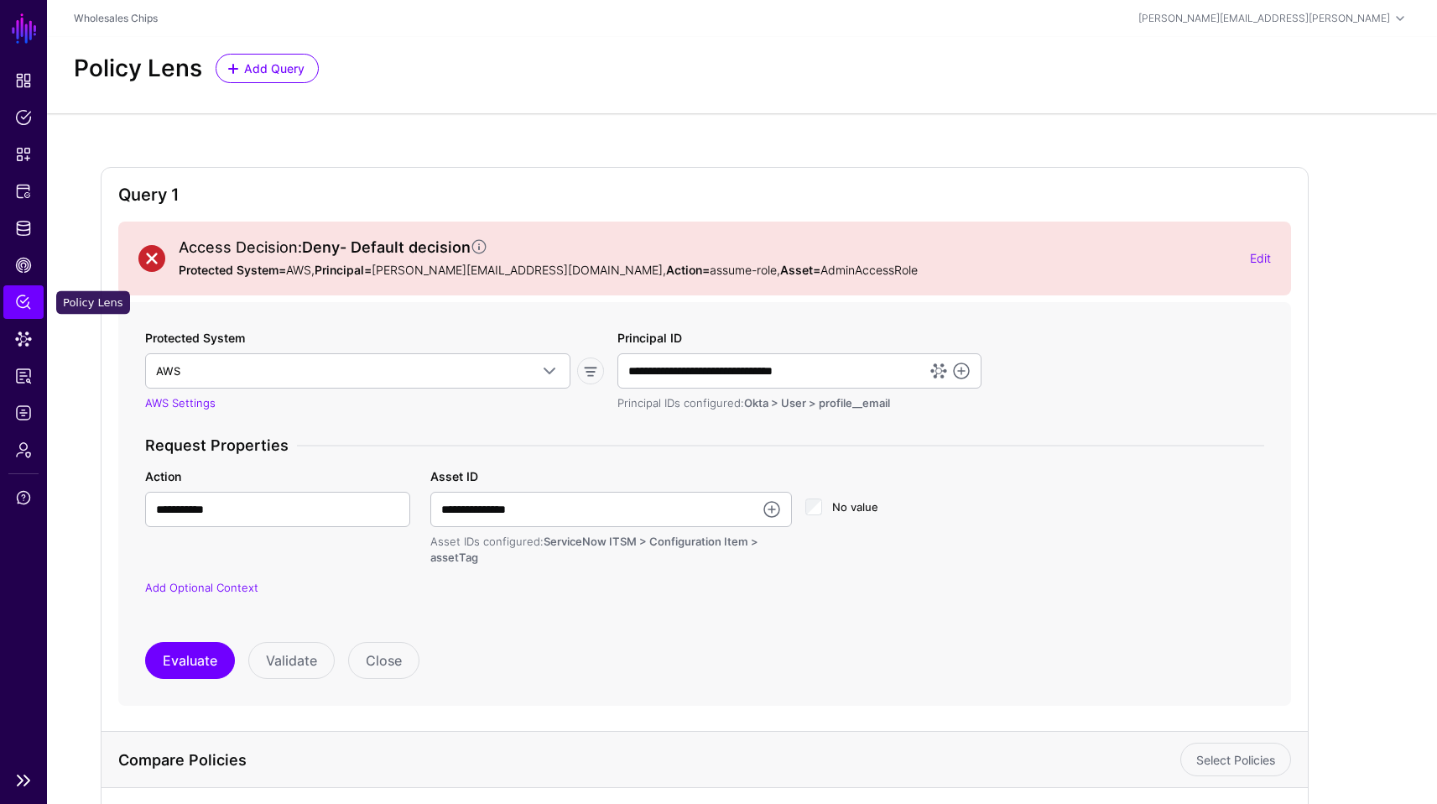
click at [28, 305] on span "Policy Lens" at bounding box center [23, 302] width 17 height 17
click at [29, 252] on link "CAEP Hub" at bounding box center [23, 265] width 40 height 34
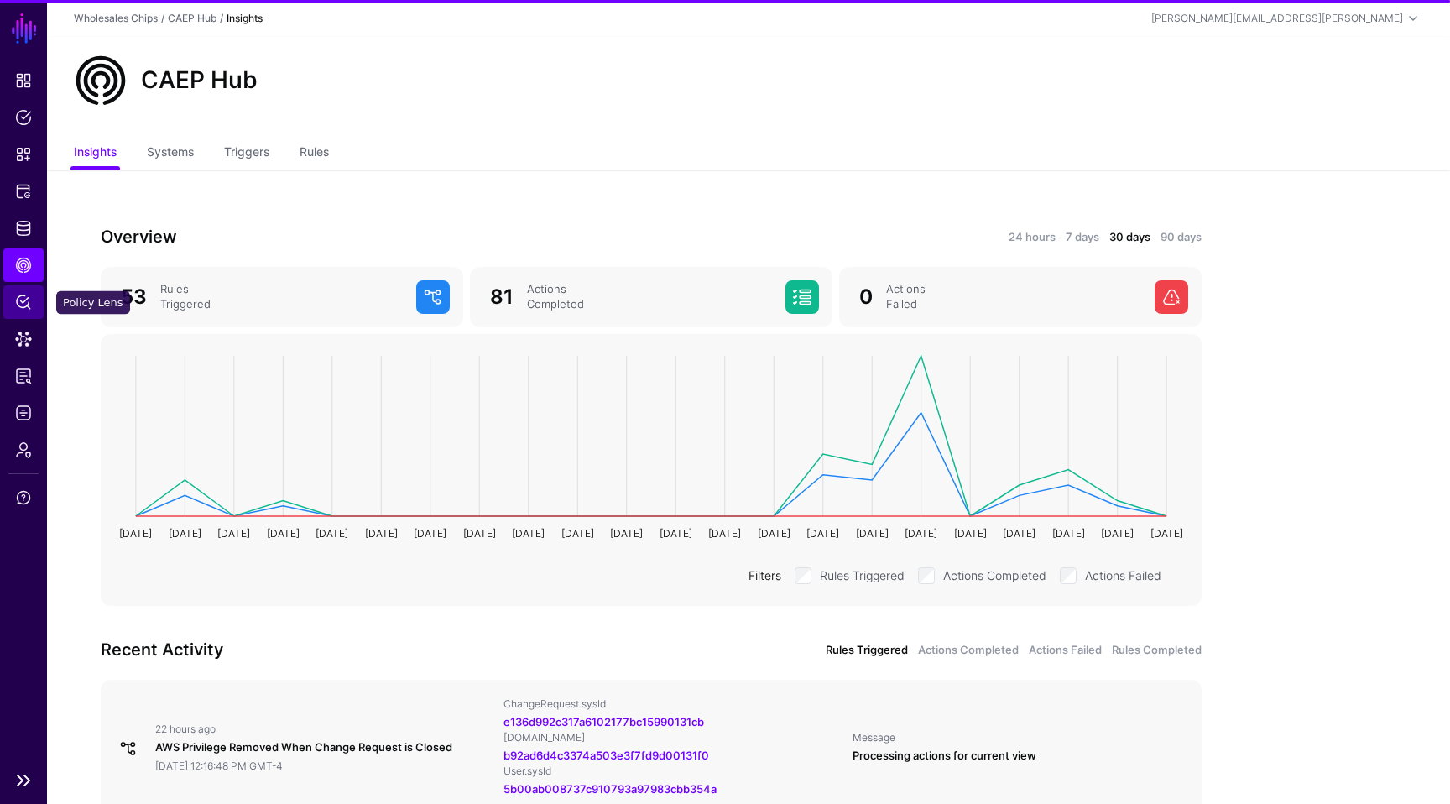
click at [20, 305] on span "Policy Lens" at bounding box center [23, 302] width 17 height 17
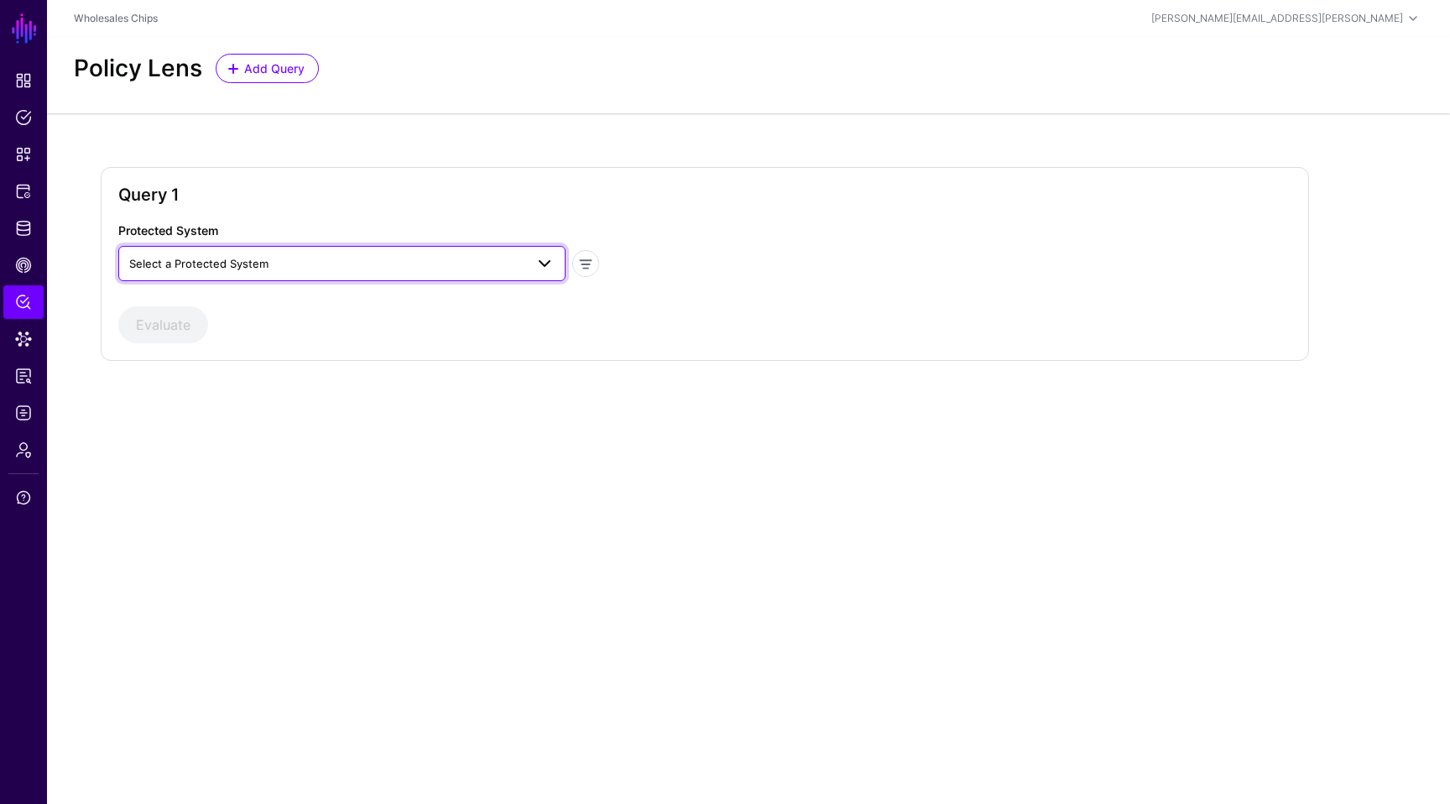
click at [464, 269] on span "Select a Protected System" at bounding box center [326, 263] width 395 height 18
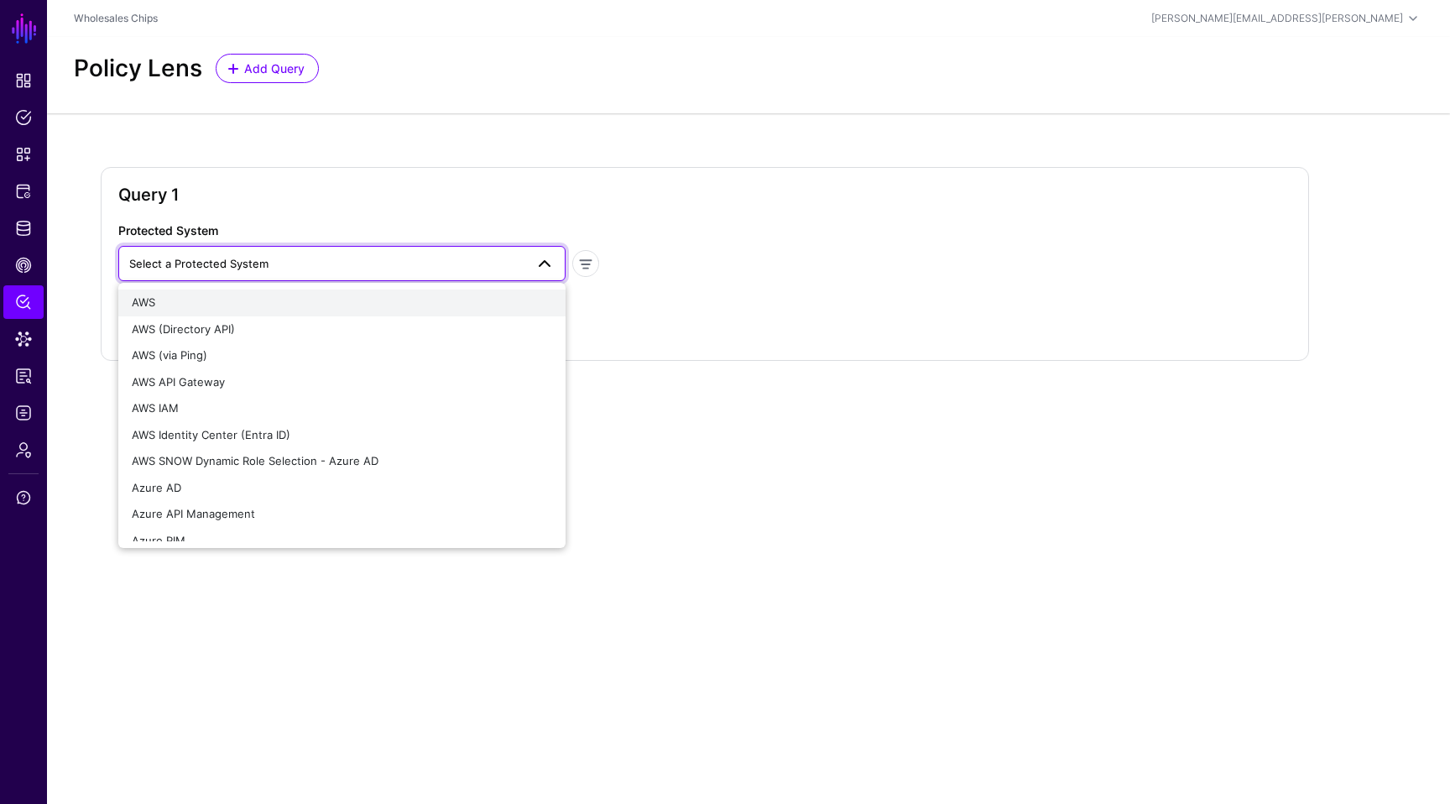
click at [399, 307] on div "AWS" at bounding box center [342, 303] width 420 height 17
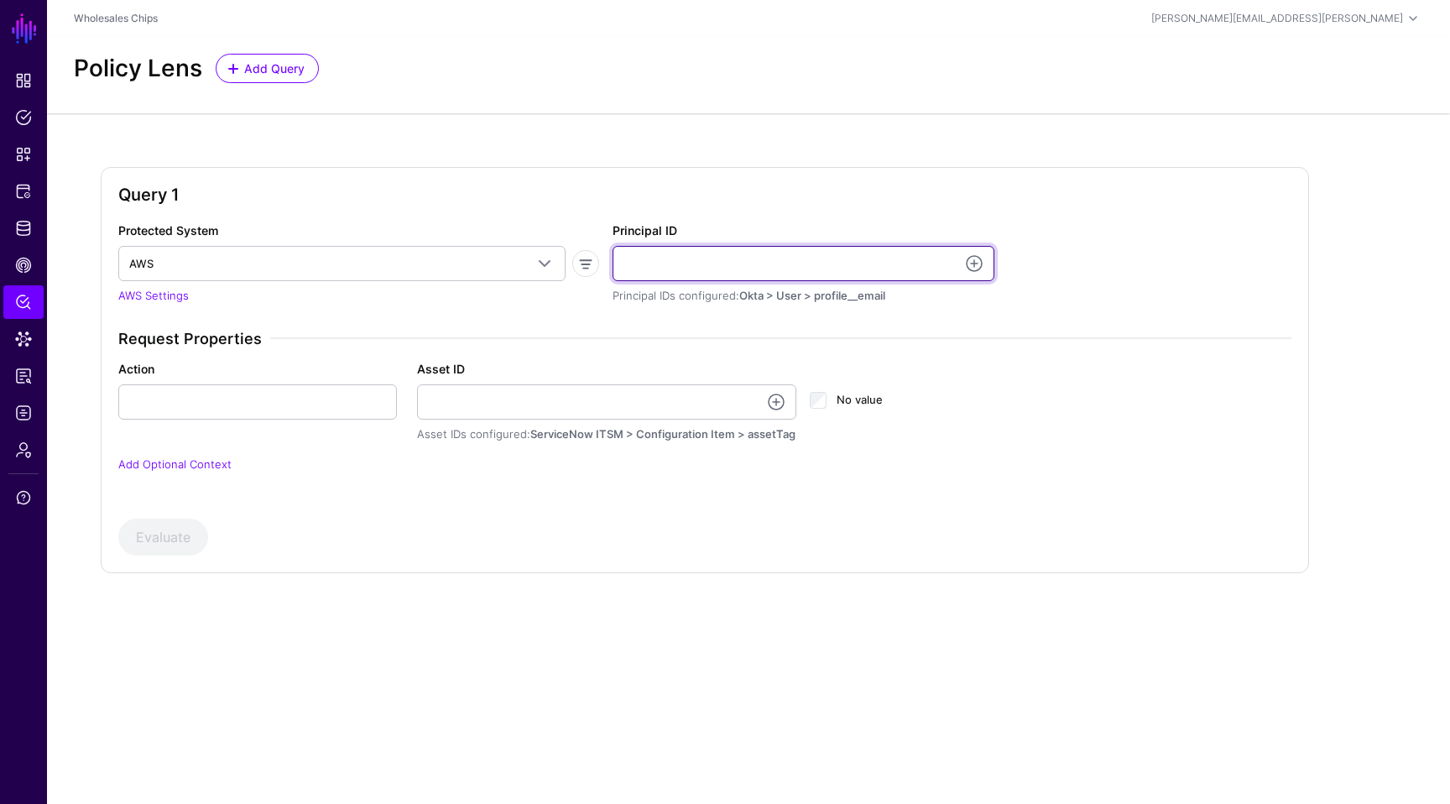
click at [931, 267] on input "Principal ID" at bounding box center [804, 263] width 382 height 35
type input "**********"
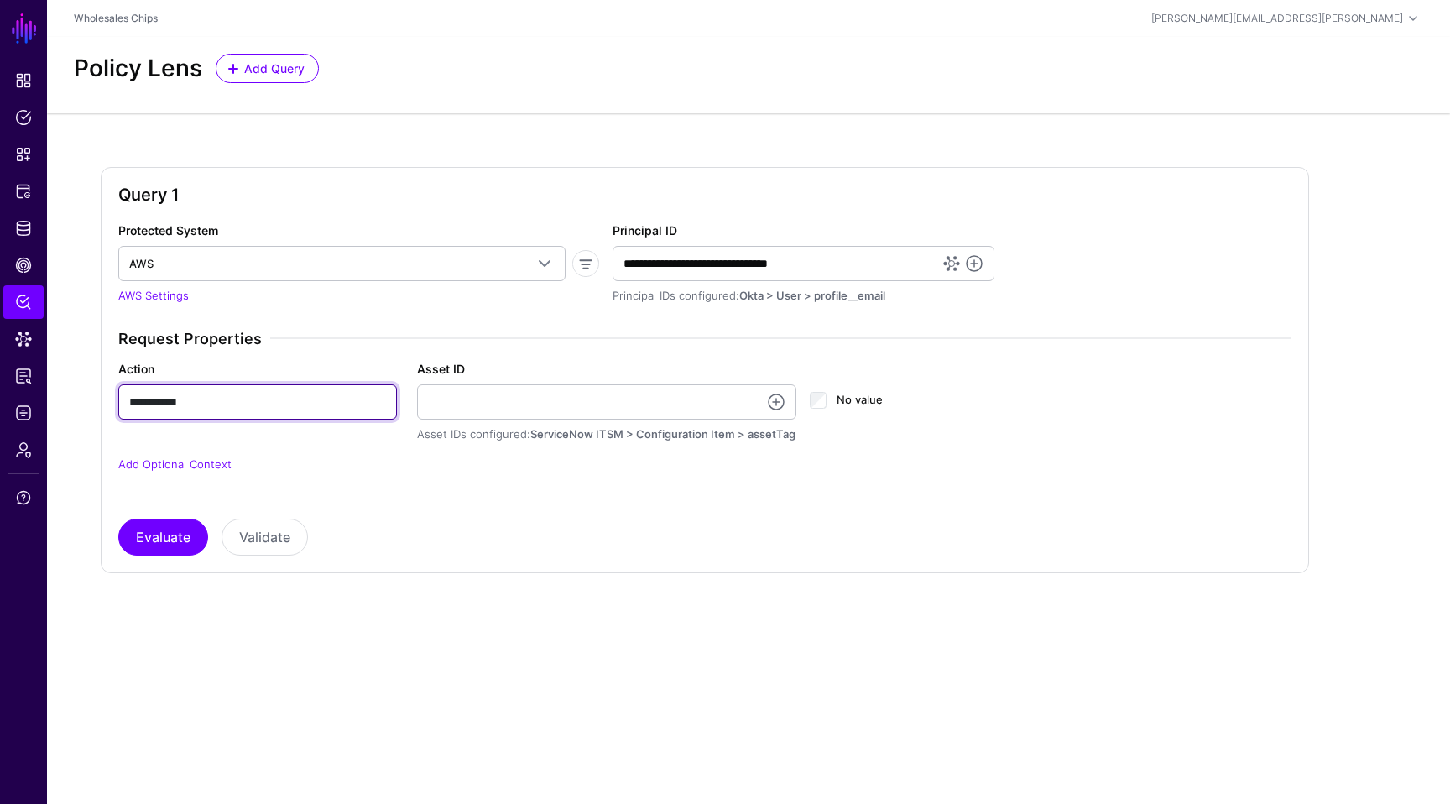
type input "**********"
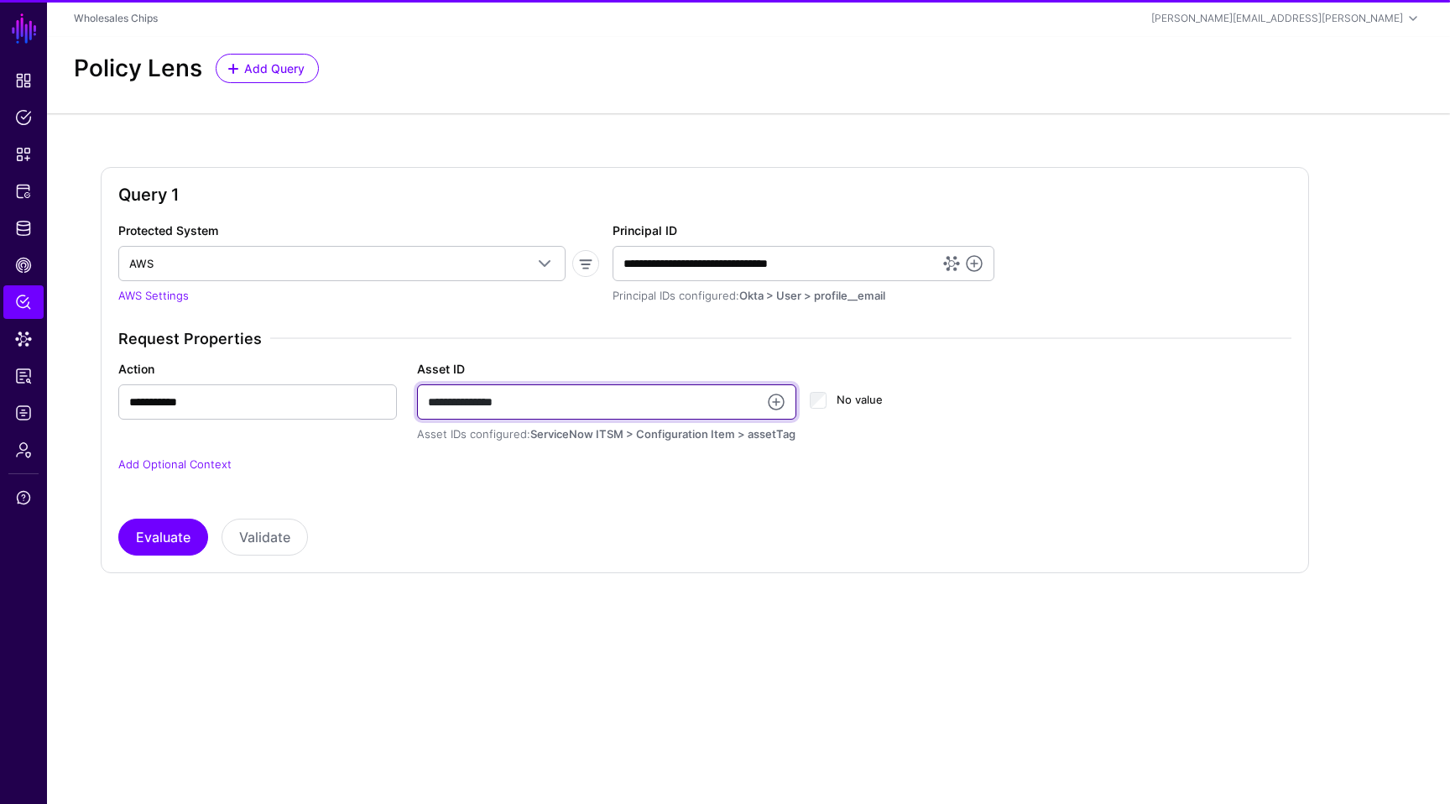
type input "**********"
click at [619, 610] on div "Query 1 Protected System AWS AWS AWS (Directory API) AWS (via Ping) AWS API Gat…" at bounding box center [748, 383] width 1403 height 540
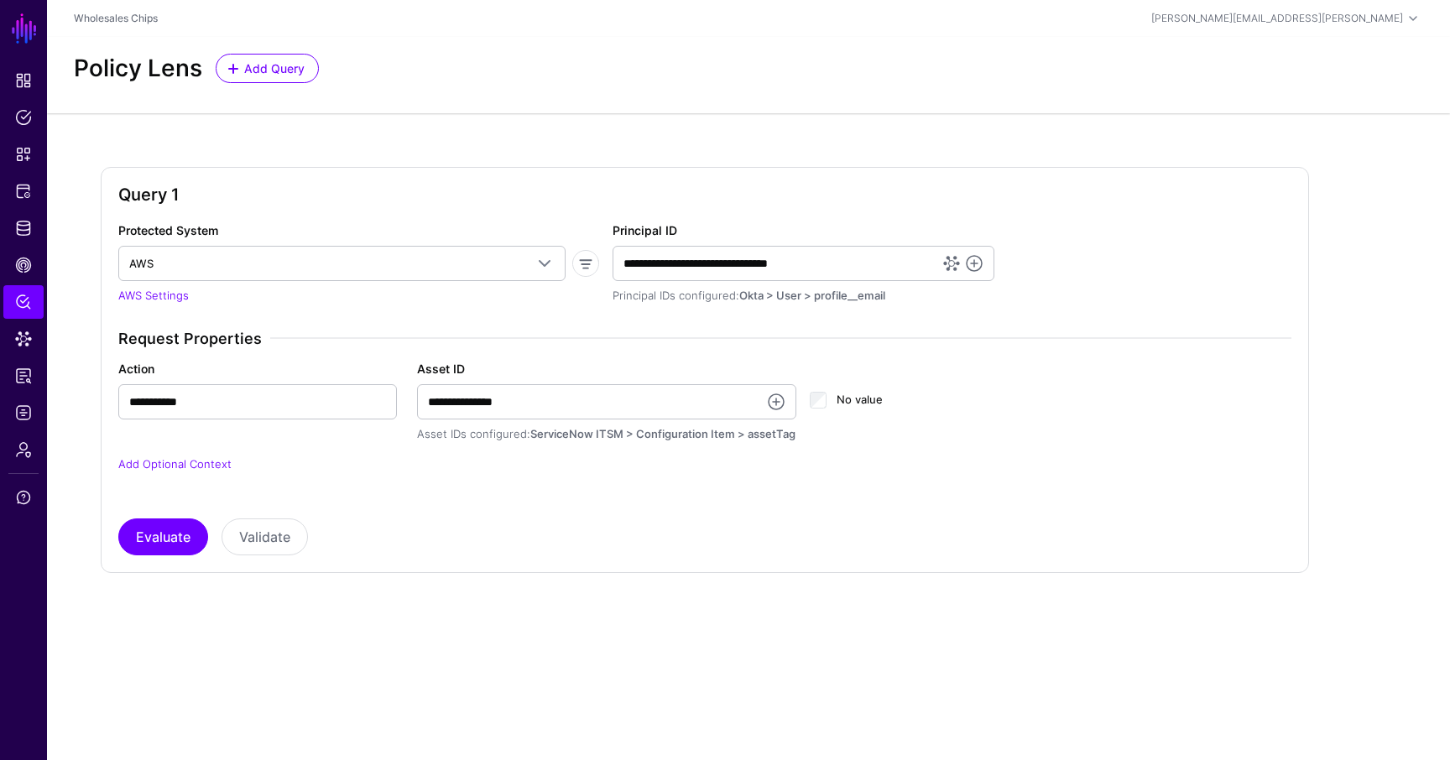
click at [555, 64] on div "Policy Lens Add Query" at bounding box center [748, 68] width 1363 height 29
click at [168, 536] on button "Evaluate" at bounding box center [163, 537] width 90 height 37
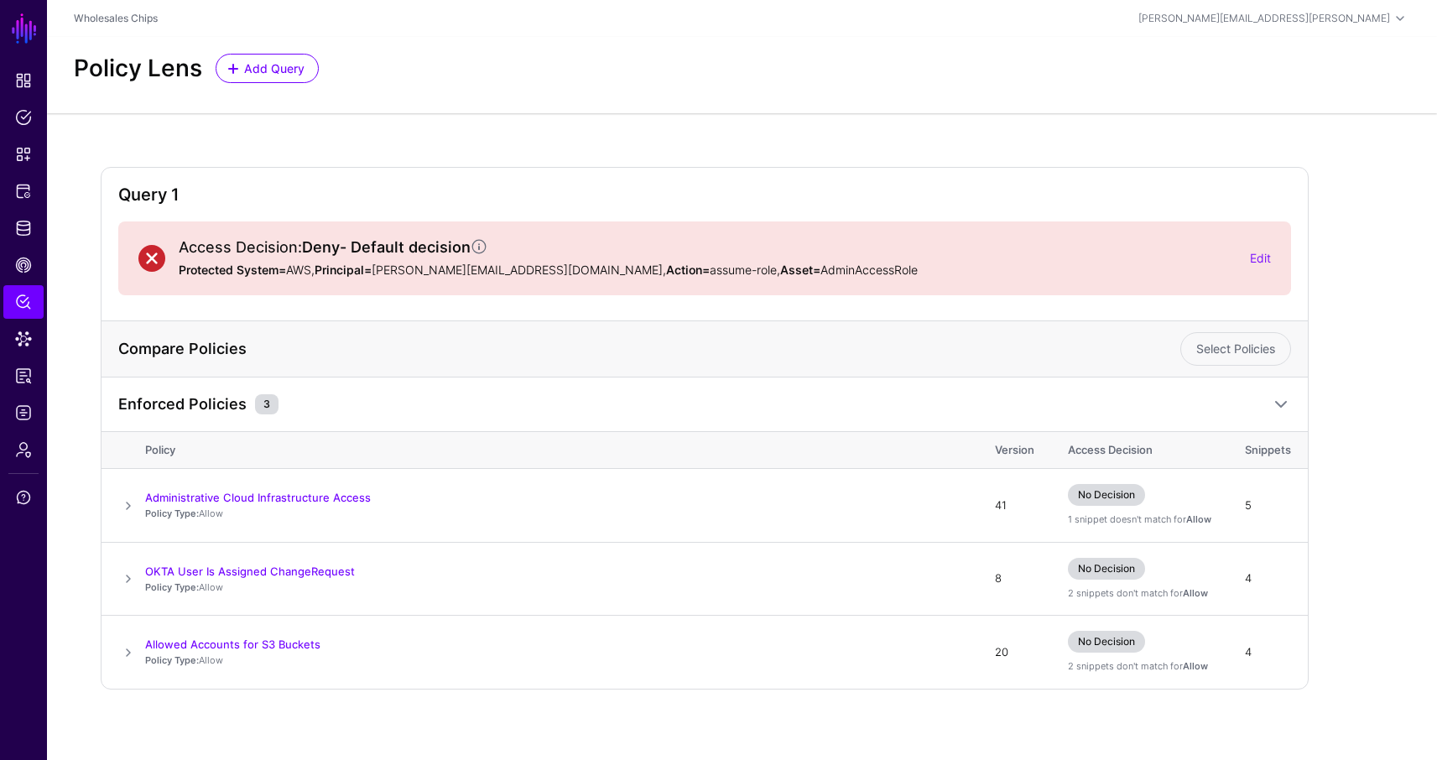
scroll to position [9, 0]
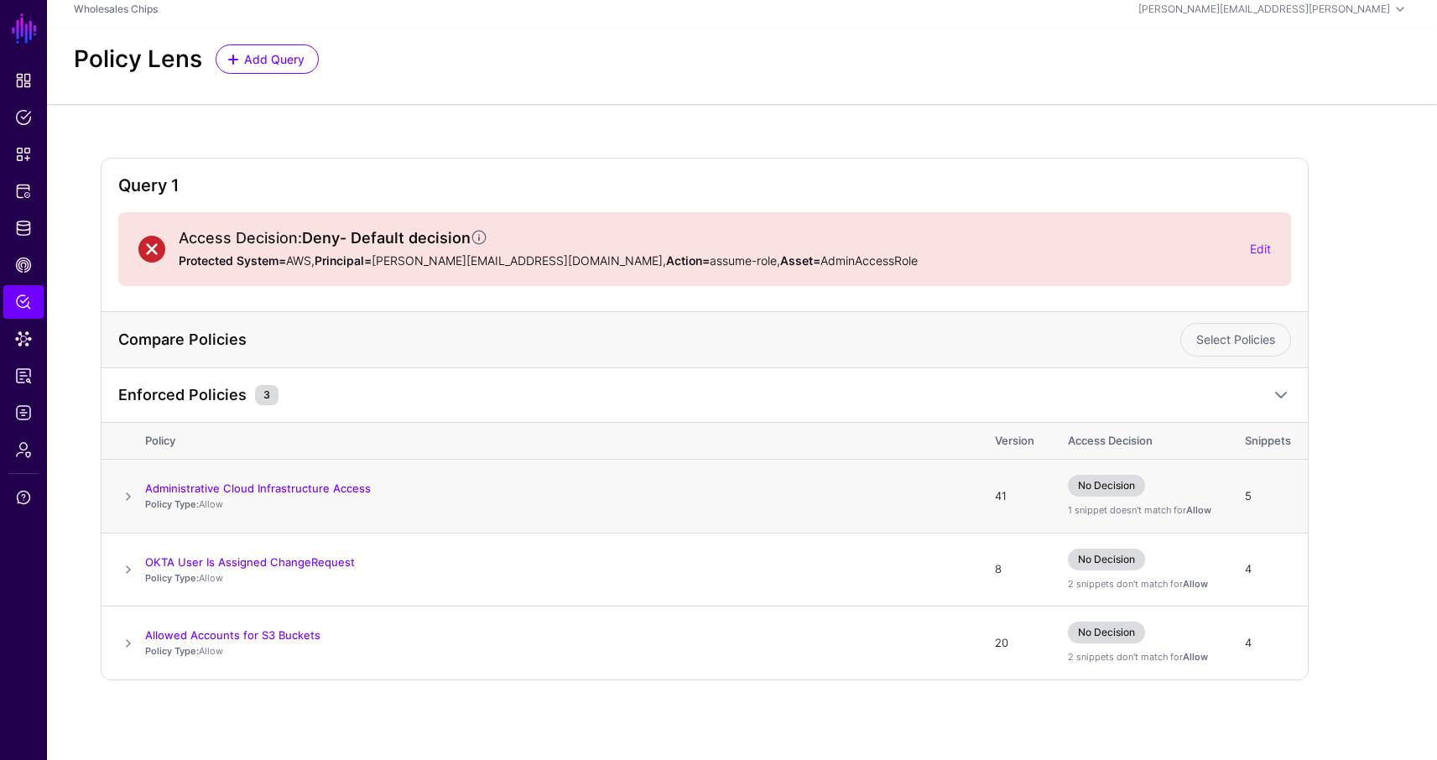
click at [129, 495] on span at bounding box center [128, 497] width 20 height 20
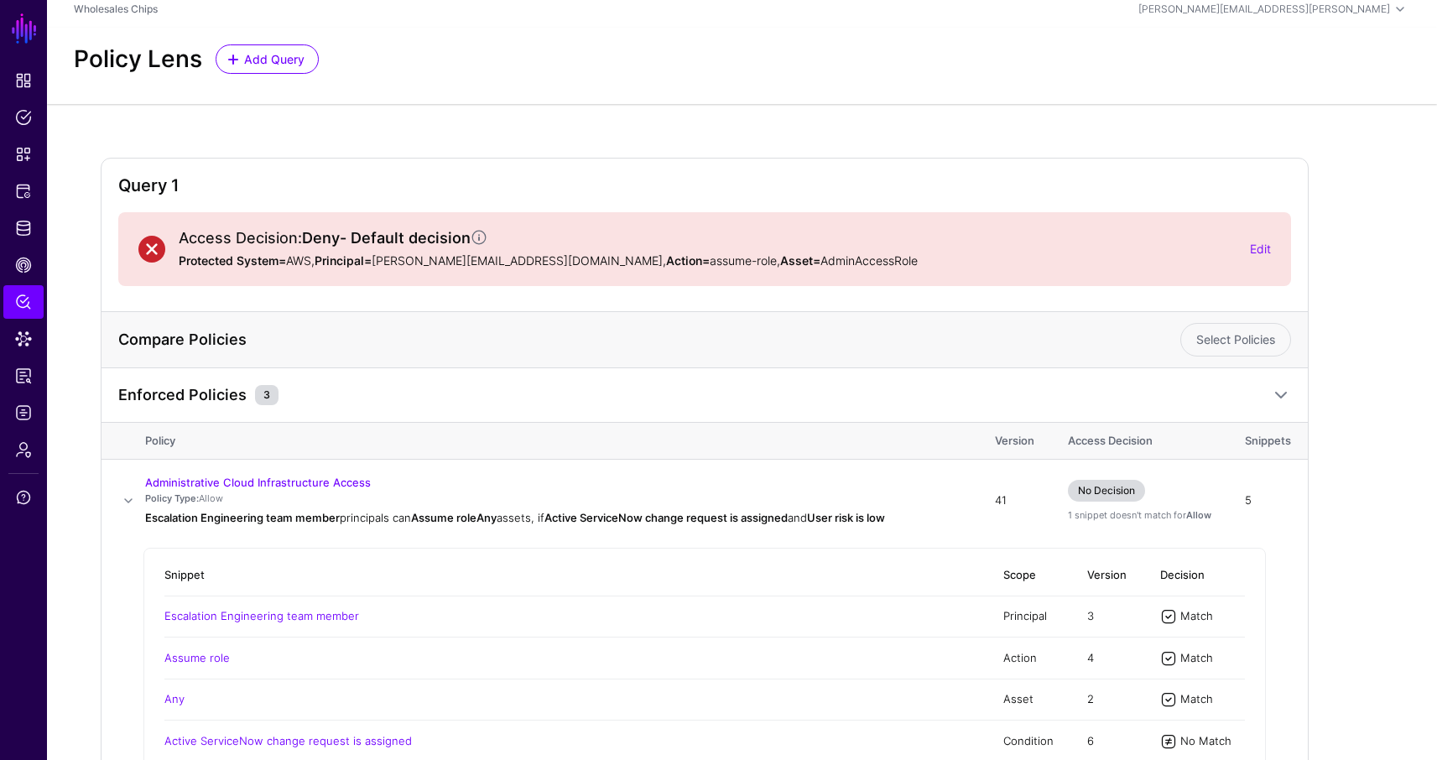
click at [1384, 418] on div "Query 1 Access Decision: Deny - Default decision Protected System= AWS, Princip…" at bounding box center [742, 590] width 1390 height 972
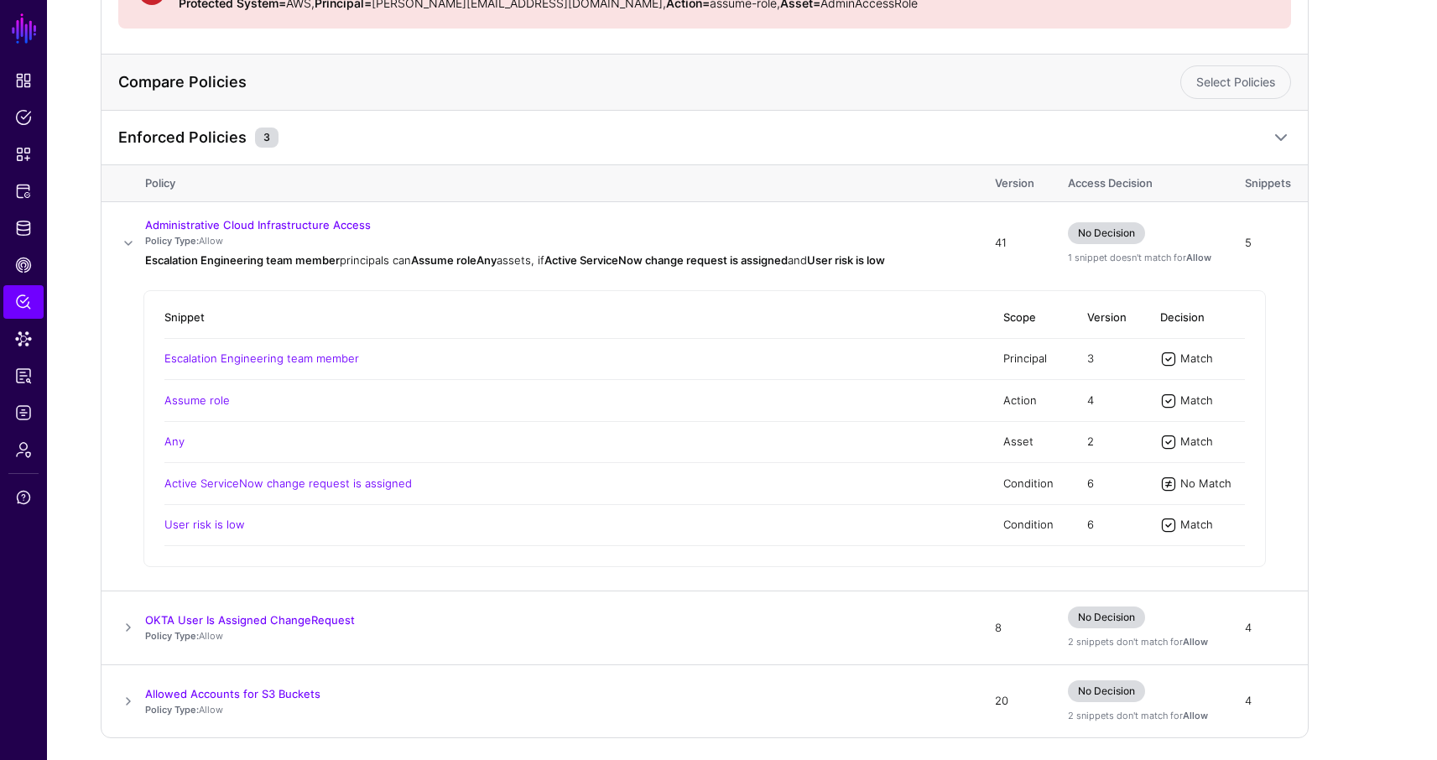
scroll to position [278, 0]
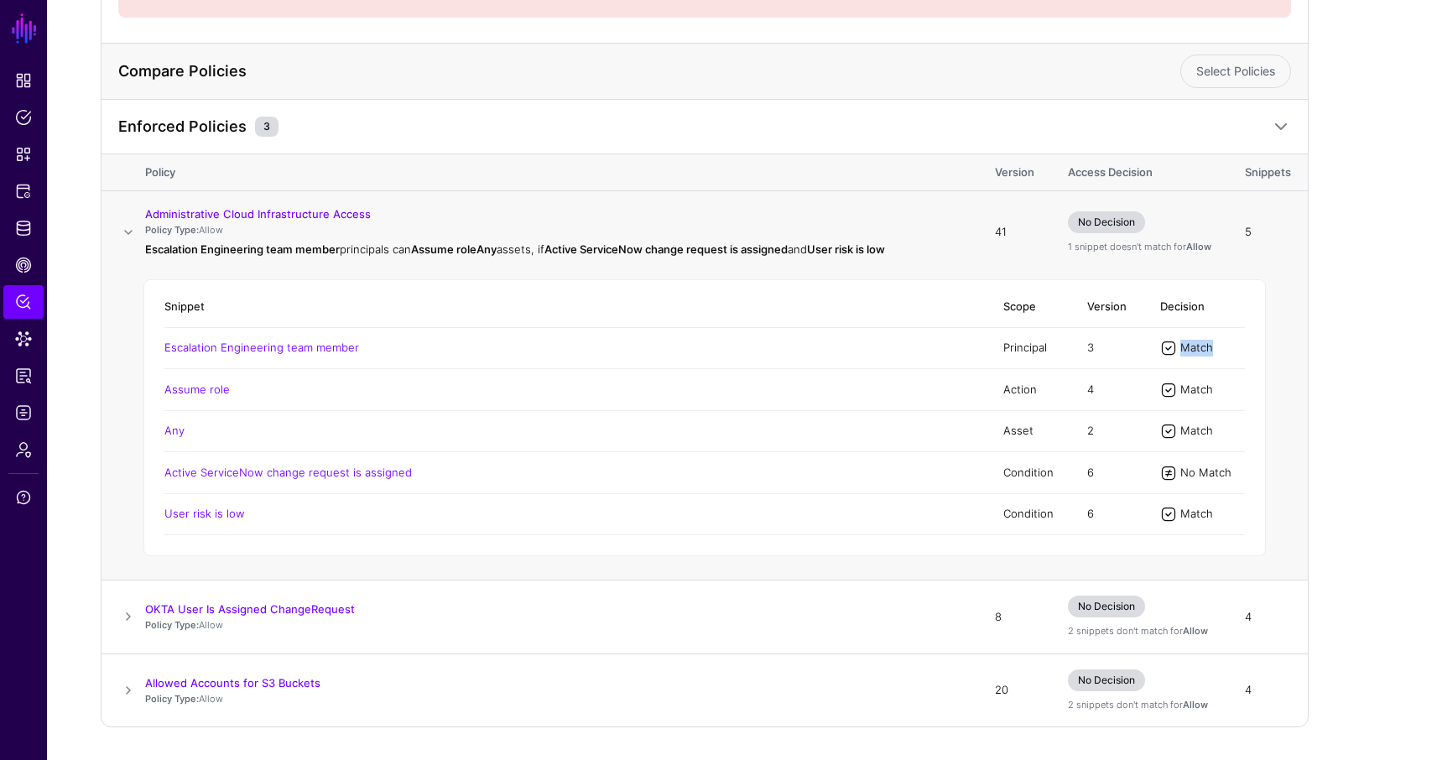
drag, startPoint x: 1219, startPoint y: 347, endPoint x: 1176, endPoint y: 350, distance: 43.7
click at [1176, 350] on div "Match" at bounding box center [1202, 348] width 85 height 17
drag, startPoint x: 1217, startPoint y: 426, endPoint x: 1176, endPoint y: 375, distance: 65.6
click at [1176, 375] on table "Snippet Scope Version Decision Escalation Engineering team member Principal 3 M…" at bounding box center [704, 411] width 1081 height 248
click at [960, 534] on td "User risk is low" at bounding box center [575, 513] width 822 height 41
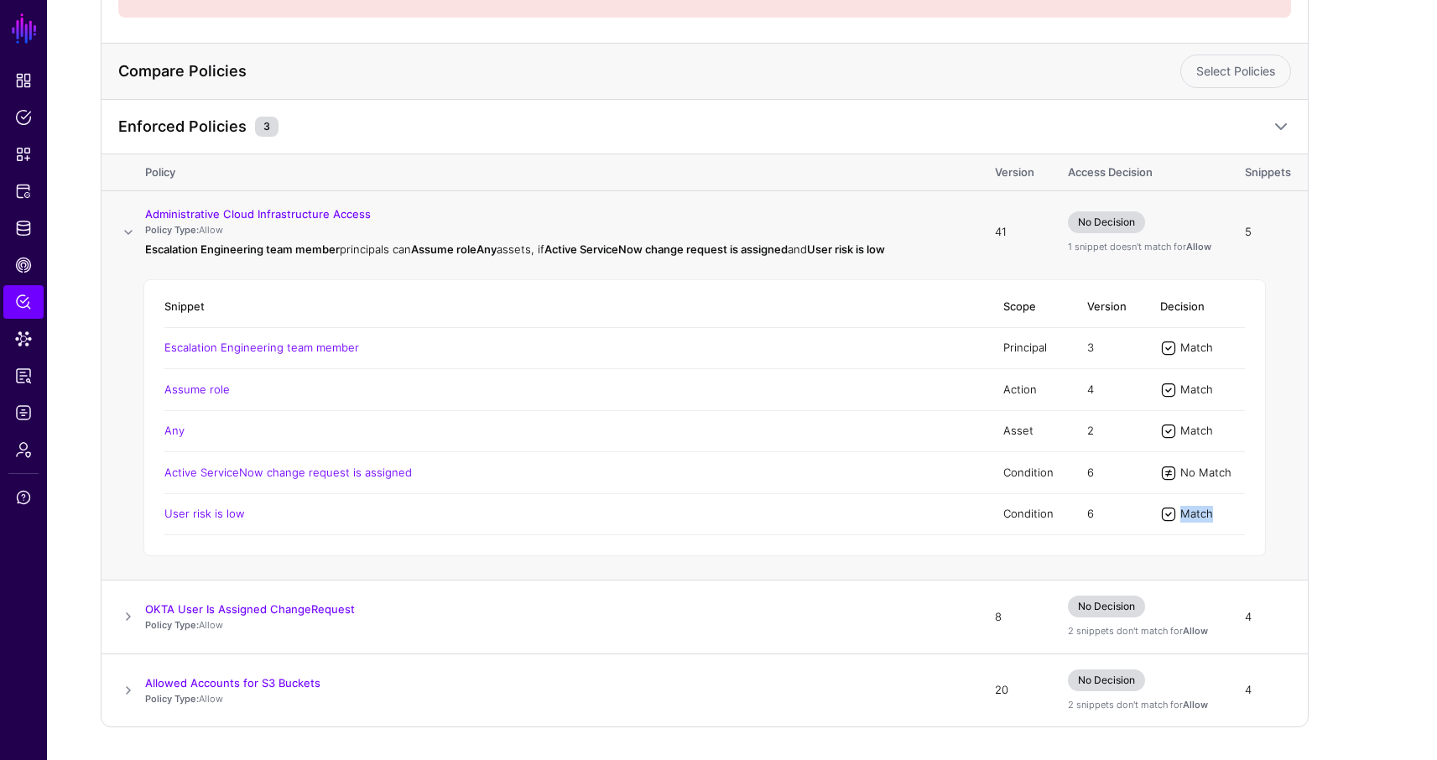
drag, startPoint x: 1217, startPoint y: 515, endPoint x: 1169, endPoint y: 508, distance: 48.3
click at [1169, 508] on div "Match" at bounding box center [1202, 514] width 85 height 17
drag, startPoint x: 1236, startPoint y: 475, endPoint x: 1158, endPoint y: 464, distance: 78.8
click at [1158, 464] on td "No Match" at bounding box center [1195, 472] width 102 height 41
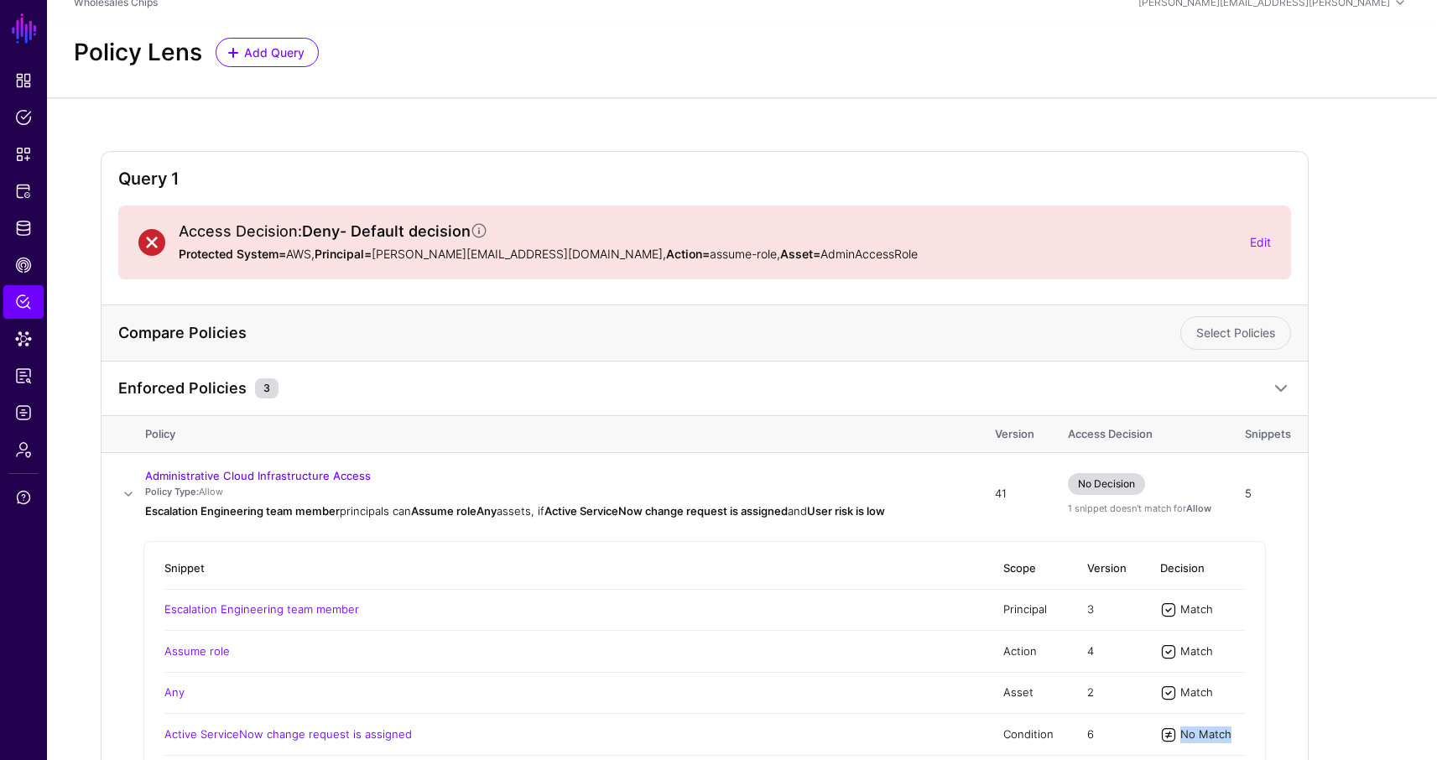
scroll to position [0, 0]
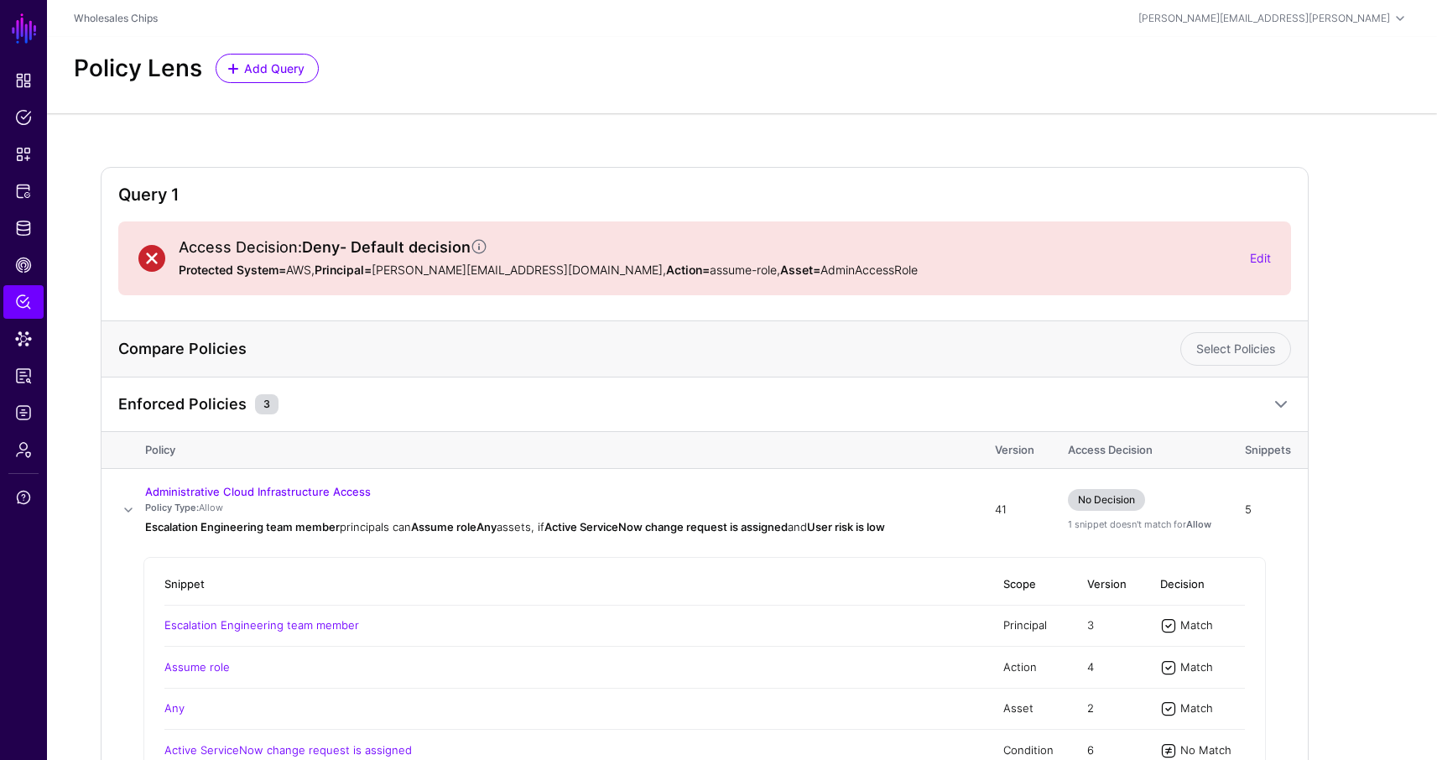
click at [753, 58] on div "Policy Lens Add Query" at bounding box center [742, 68] width 1350 height 29
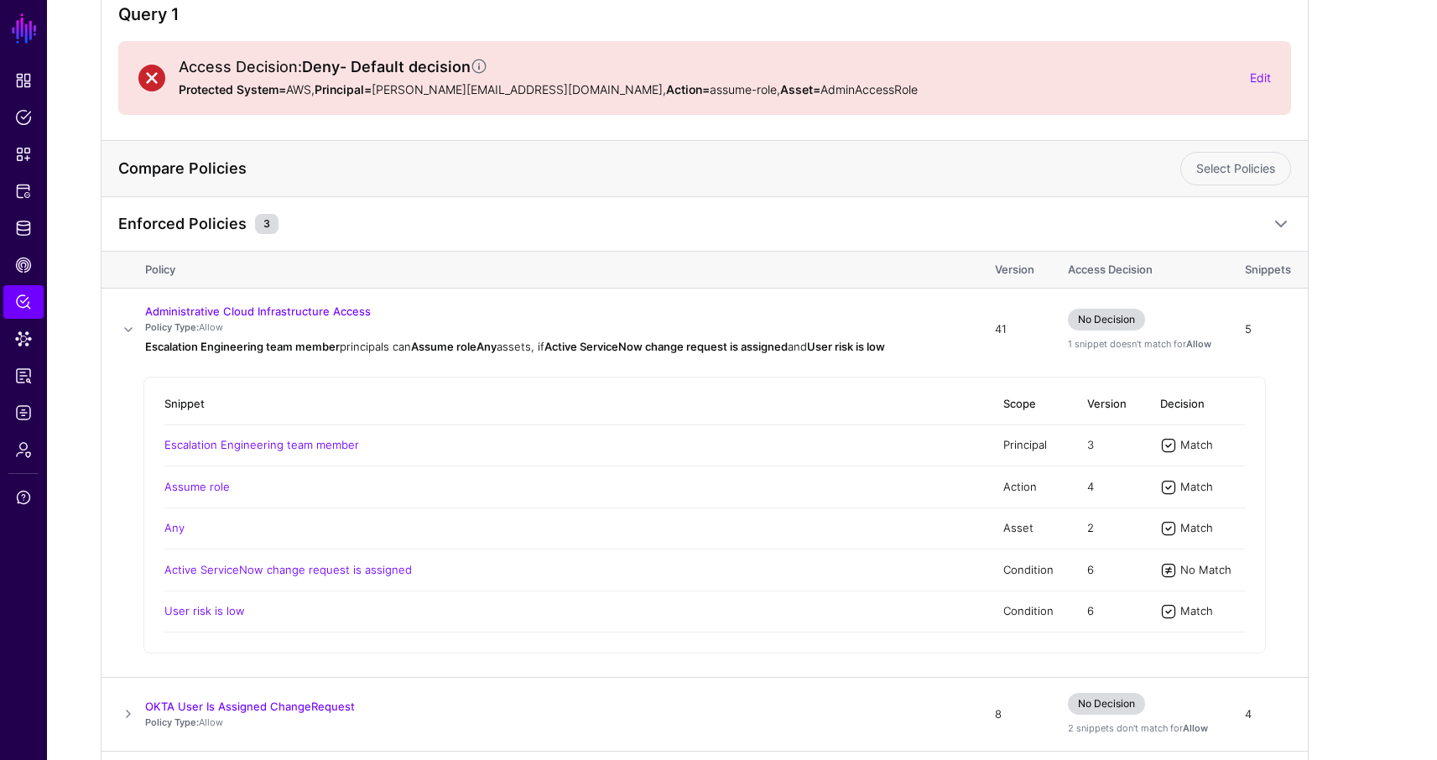
scroll to position [180, 0]
drag, startPoint x: 1235, startPoint y: 578, endPoint x: 1160, endPoint y: 578, distance: 74.7
click at [1160, 579] on td "No Match" at bounding box center [1195, 570] width 102 height 41
click at [1389, 100] on div "Query 1 Access Decision: Deny - Default decision Protected System= AWS, Princip…" at bounding box center [742, 419] width 1390 height 972
click at [1260, 78] on link "Edit" at bounding box center [1260, 77] width 21 height 14
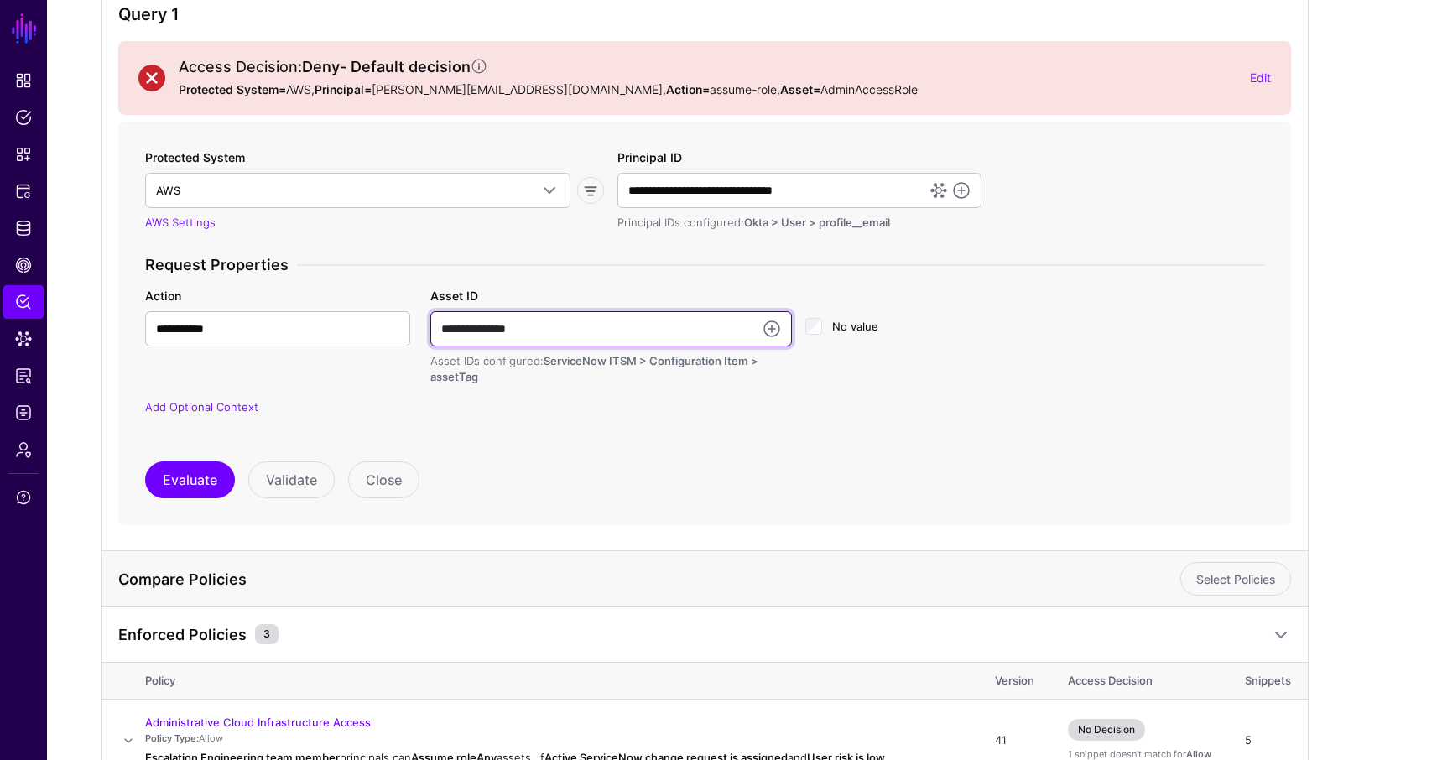
drag, startPoint x: 557, startPoint y: 334, endPoint x: 418, endPoint y: 334, distance: 139.3
click at [418, 334] on div "**********" at bounding box center [704, 336] width 1139 height 99
click at [1122, 324] on div "**********" at bounding box center [704, 336] width 1139 height 99
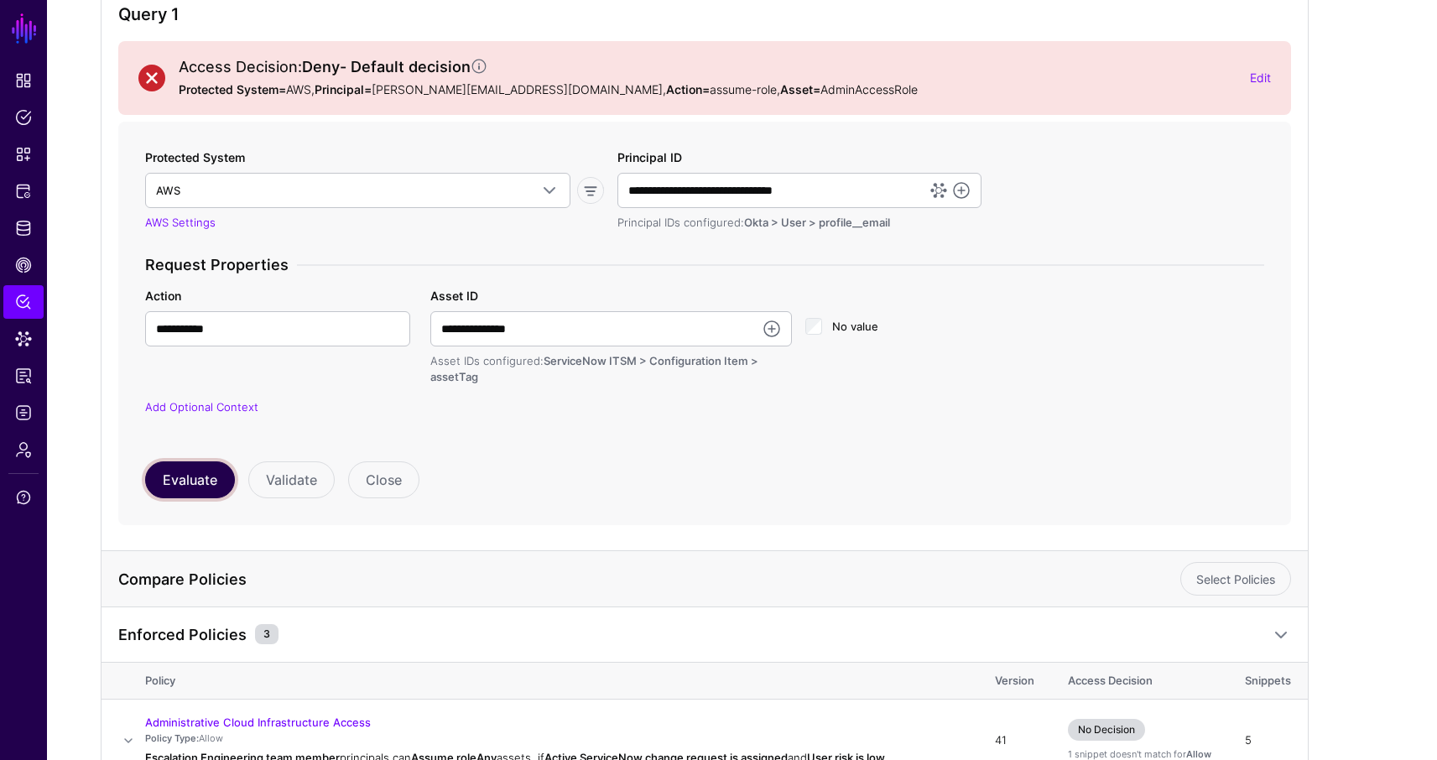
click at [169, 486] on button "Evaluate" at bounding box center [190, 479] width 90 height 37
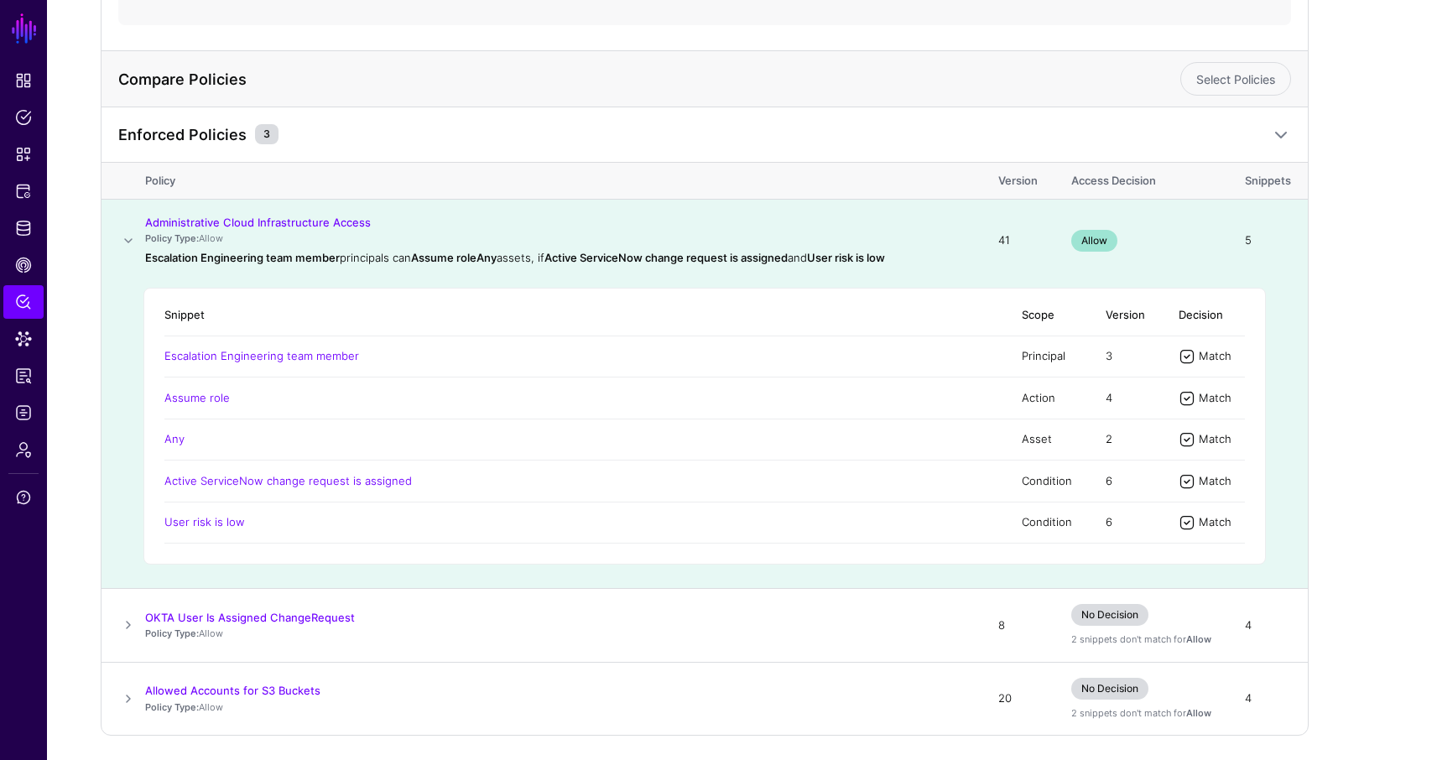
scroll to position [685, 0]
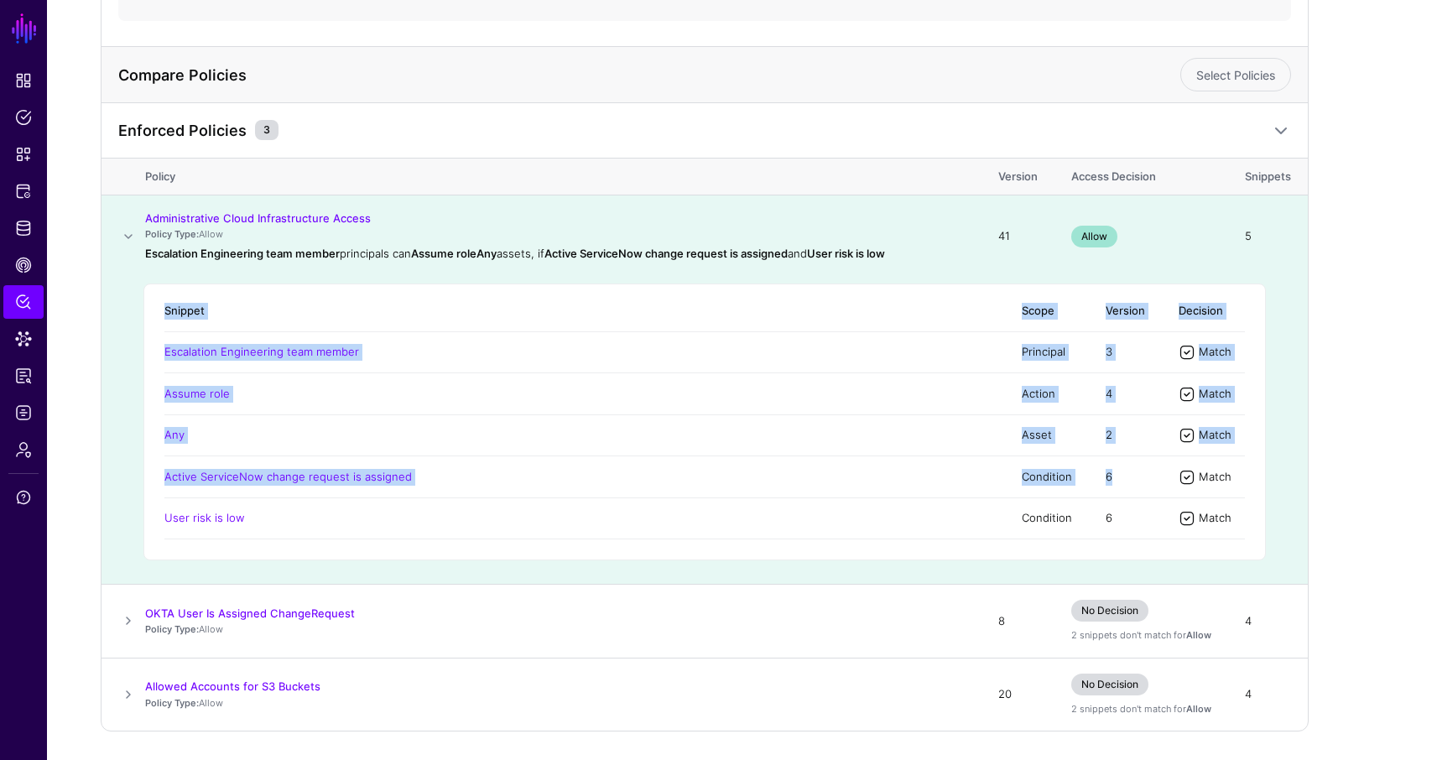
drag, startPoint x: 1246, startPoint y: 484, endPoint x: 1170, endPoint y: 467, distance: 78.4
click at [1170, 466] on div "Snippet Scope Version Decision Escalation Engineering team member Principal 3 M…" at bounding box center [704, 422] width 1123 height 277
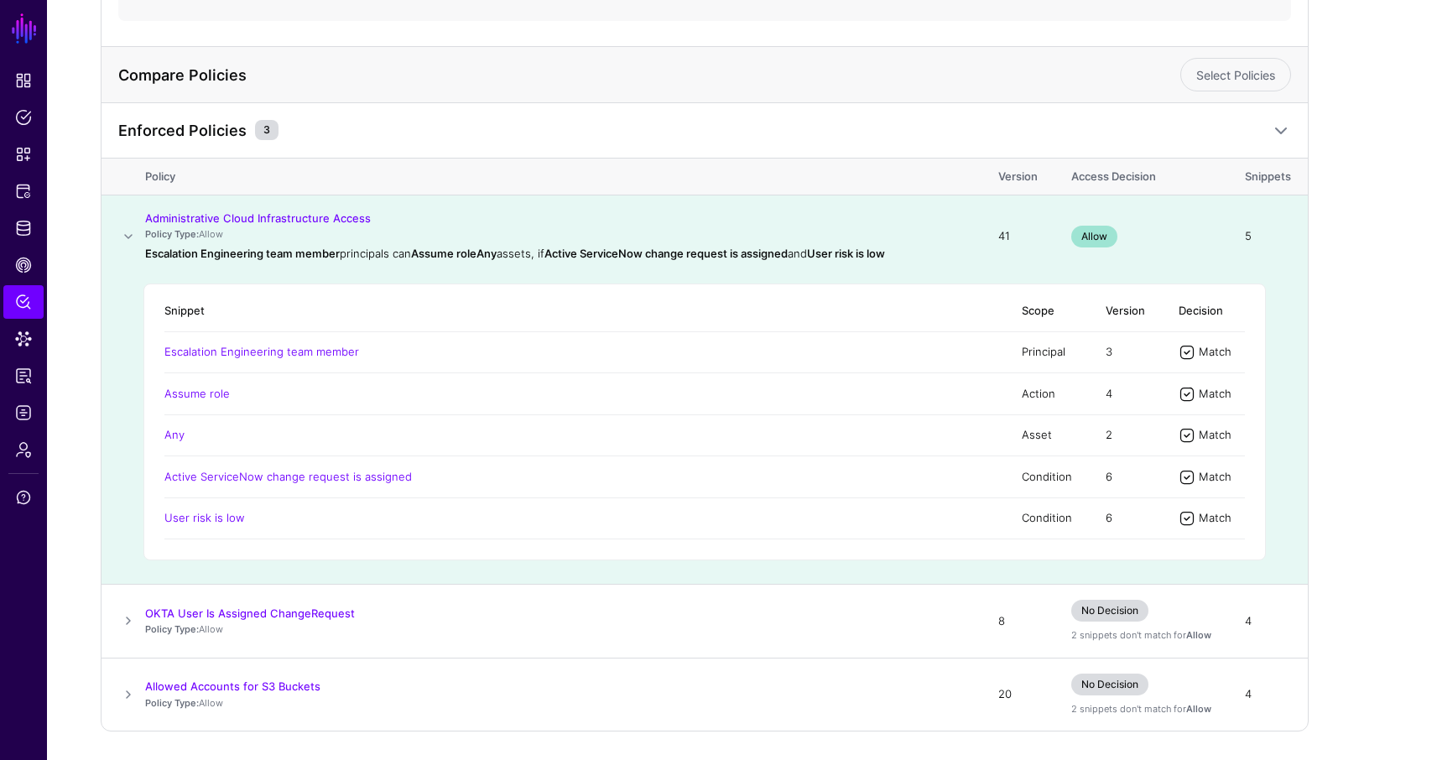
click at [1235, 477] on div "Match" at bounding box center [1221, 477] width 50 height 17
drag, startPoint x: 1233, startPoint y: 477, endPoint x: 1178, endPoint y: 468, distance: 56.1
click at [1178, 468] on td "Match" at bounding box center [1203, 476] width 83 height 41
click at [19, 232] on span "Identity Data Fabric" at bounding box center [23, 228] width 17 height 17
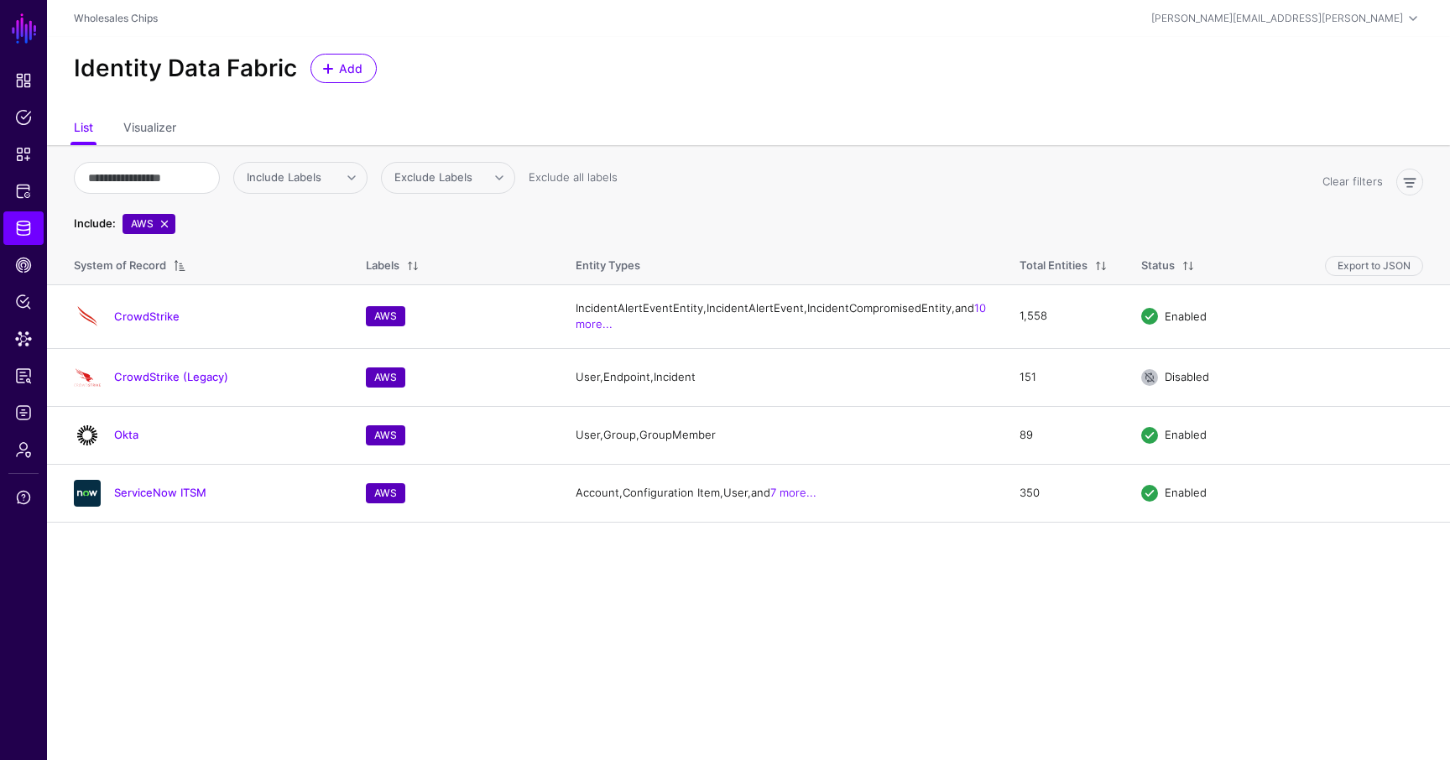
click at [404, 643] on main "SGNL Dashboard Policies Snippets Protected Systems Identity Data Fabric CAEP Hu…" at bounding box center [725, 380] width 1450 height 760
click at [758, 628] on main "SGNL Dashboard Policies Snippets Protected Systems Identity Data Fabric CAEP Hu…" at bounding box center [725, 380] width 1450 height 760
click at [172, 499] on link "ServiceNow ITSM" at bounding box center [160, 492] width 92 height 13
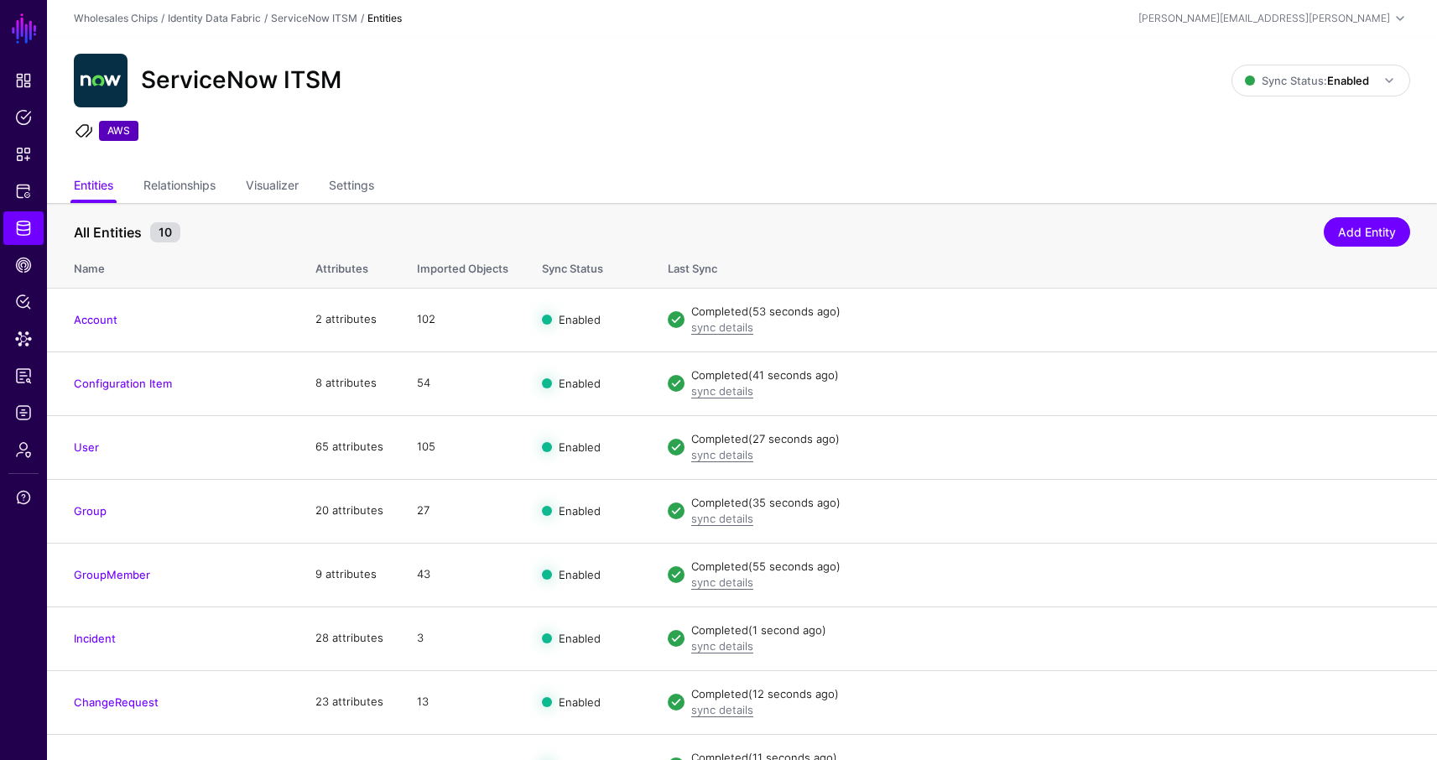
click at [991, 248] on th "Last Sync" at bounding box center [1044, 266] width 786 height 44
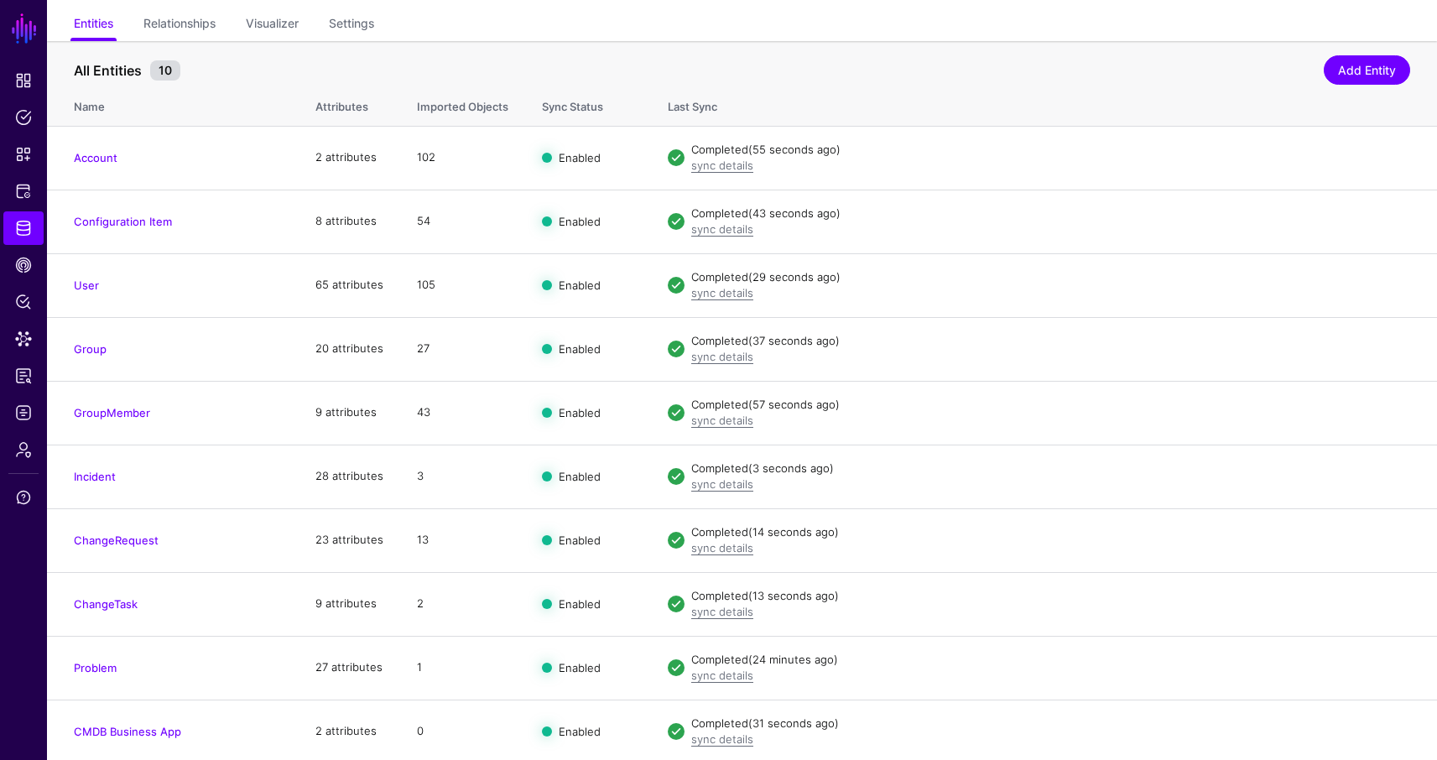
scroll to position [165, 0]
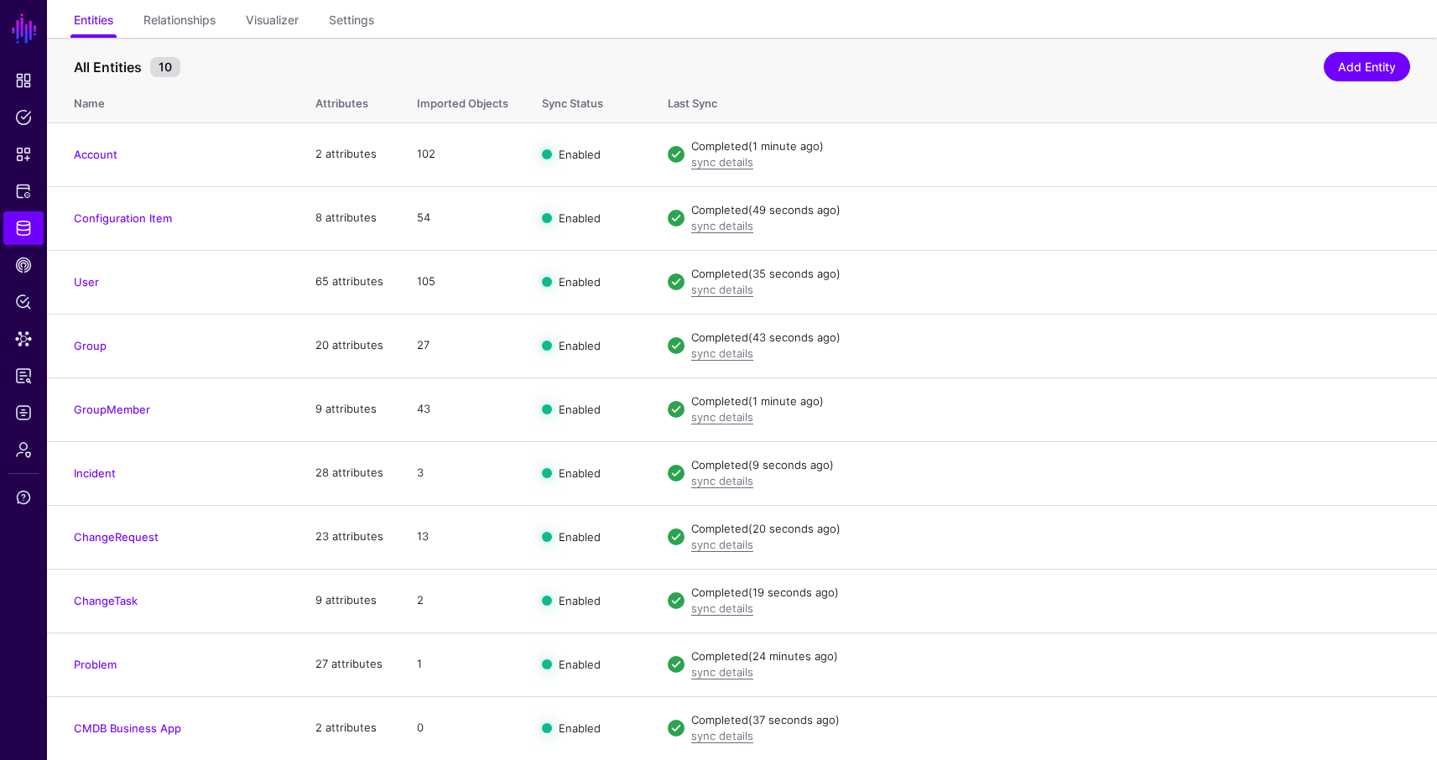
click at [1183, 20] on ul "Entities Relationships Visualizer Settings" at bounding box center [742, 22] width 1337 height 32
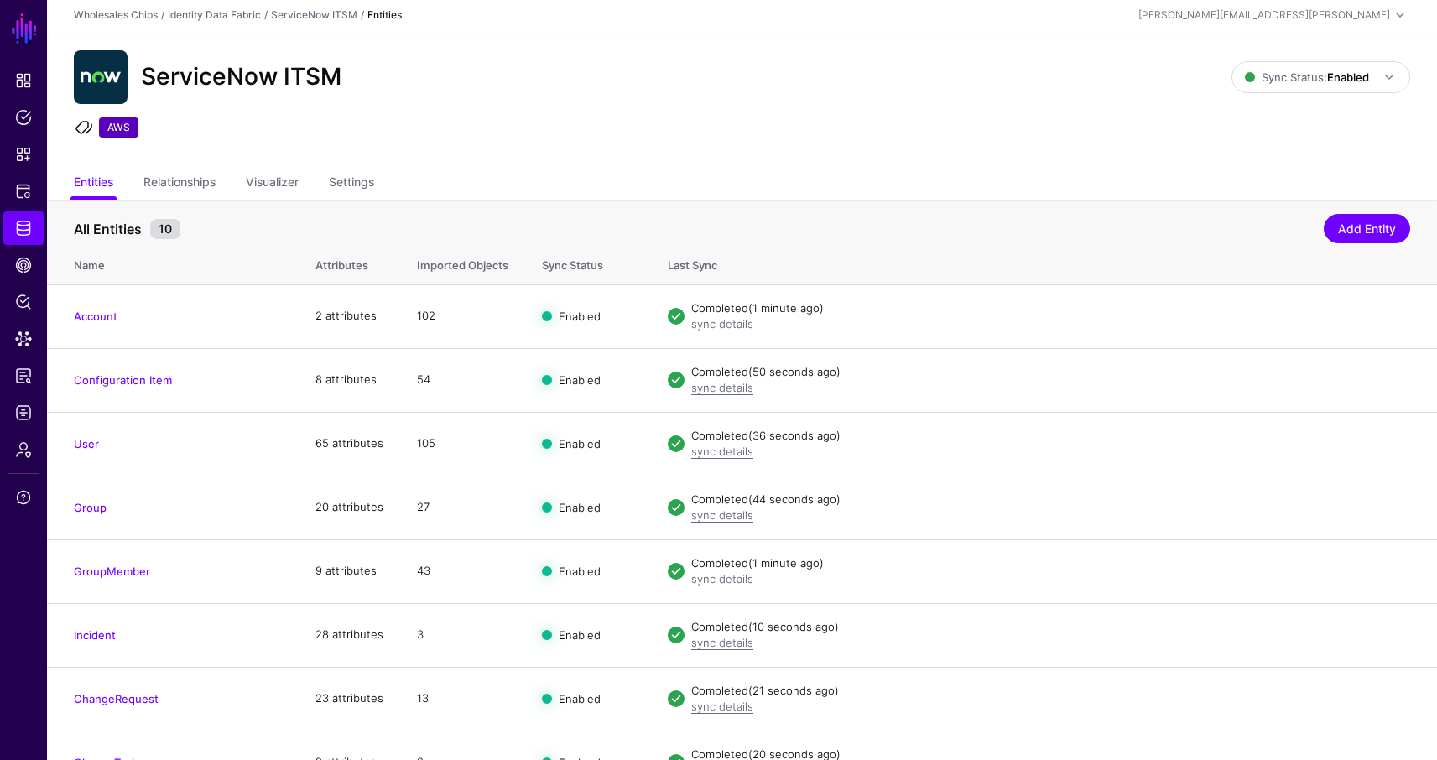
scroll to position [0, 0]
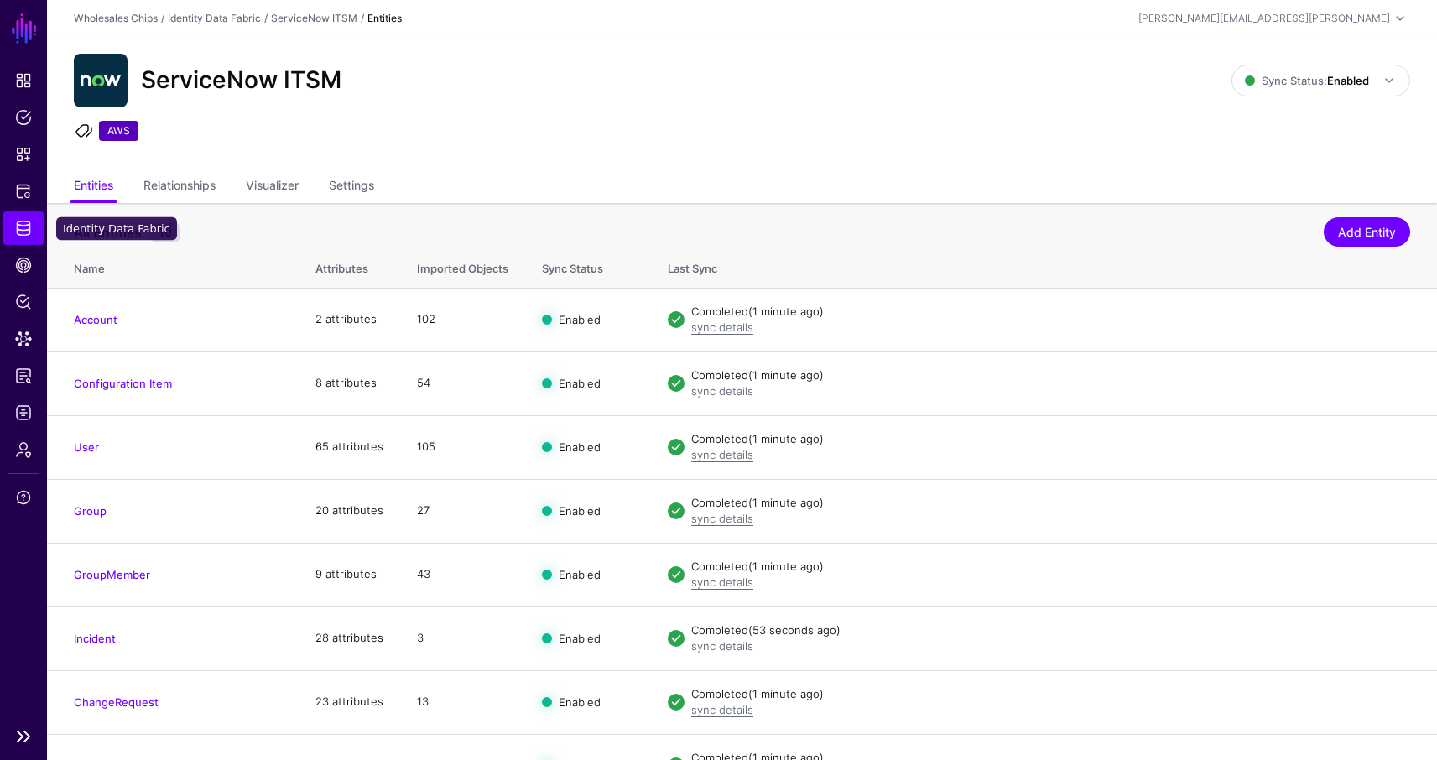
click at [33, 227] on link "Identity Data Fabric" at bounding box center [23, 228] width 40 height 34
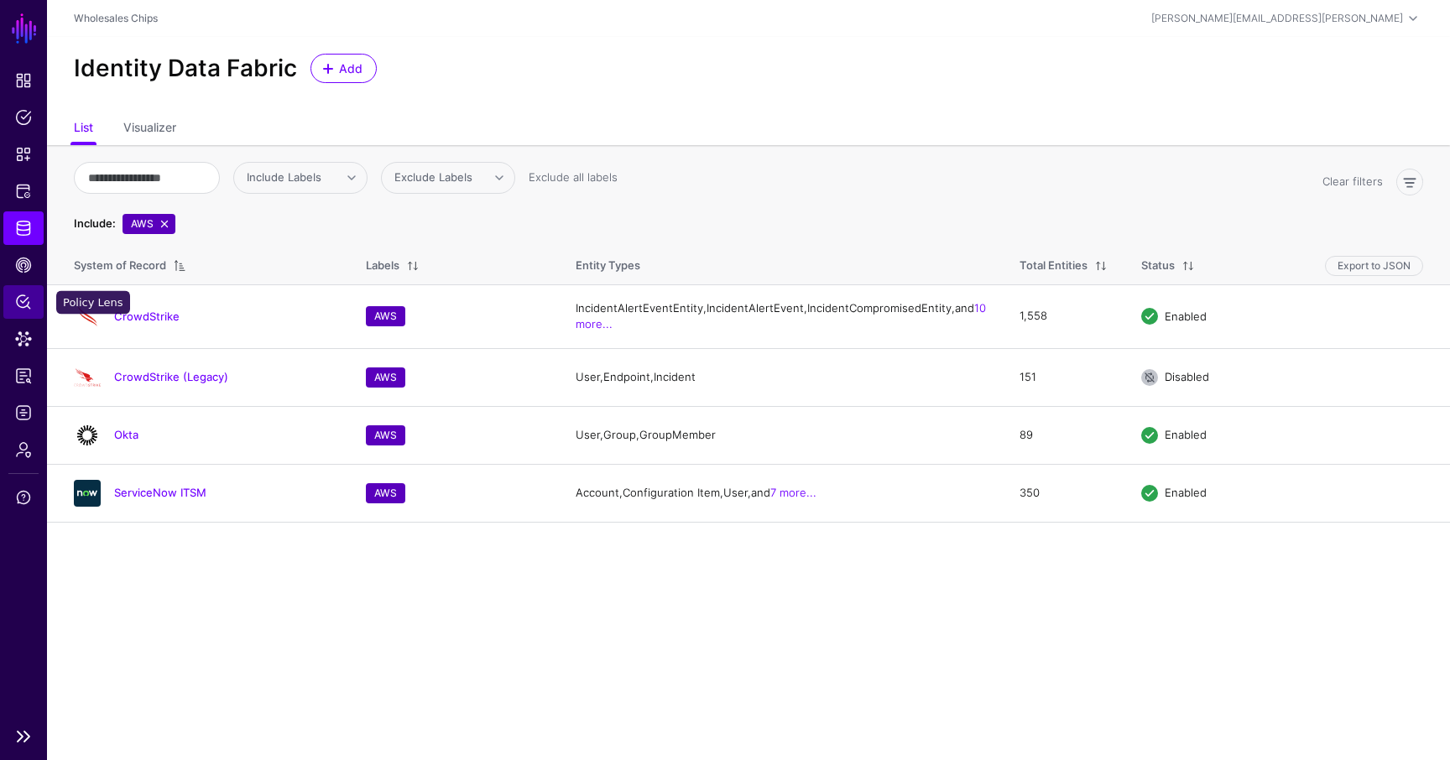
click at [25, 295] on span "Policy Lens" at bounding box center [23, 302] width 17 height 17
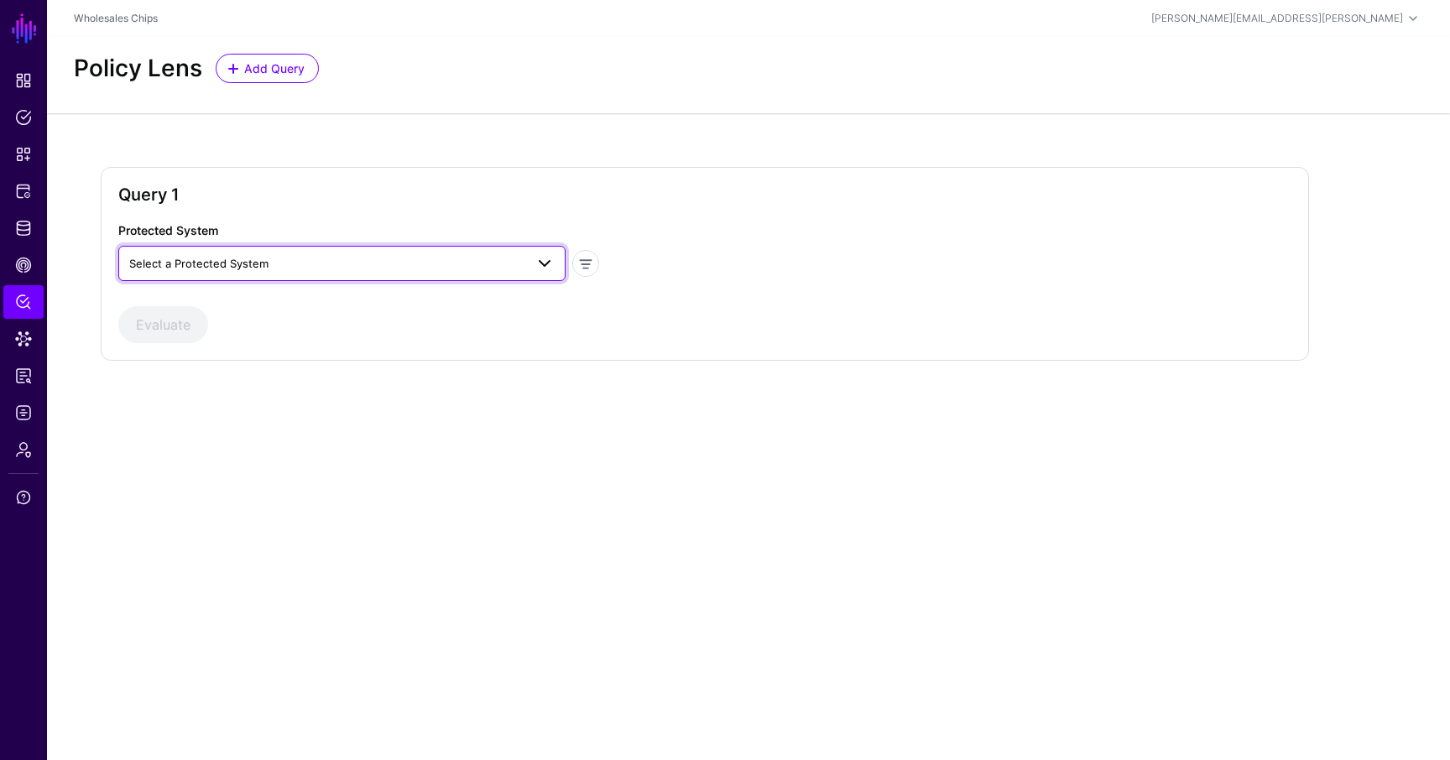
click at [542, 270] on span at bounding box center [544, 263] width 20 height 20
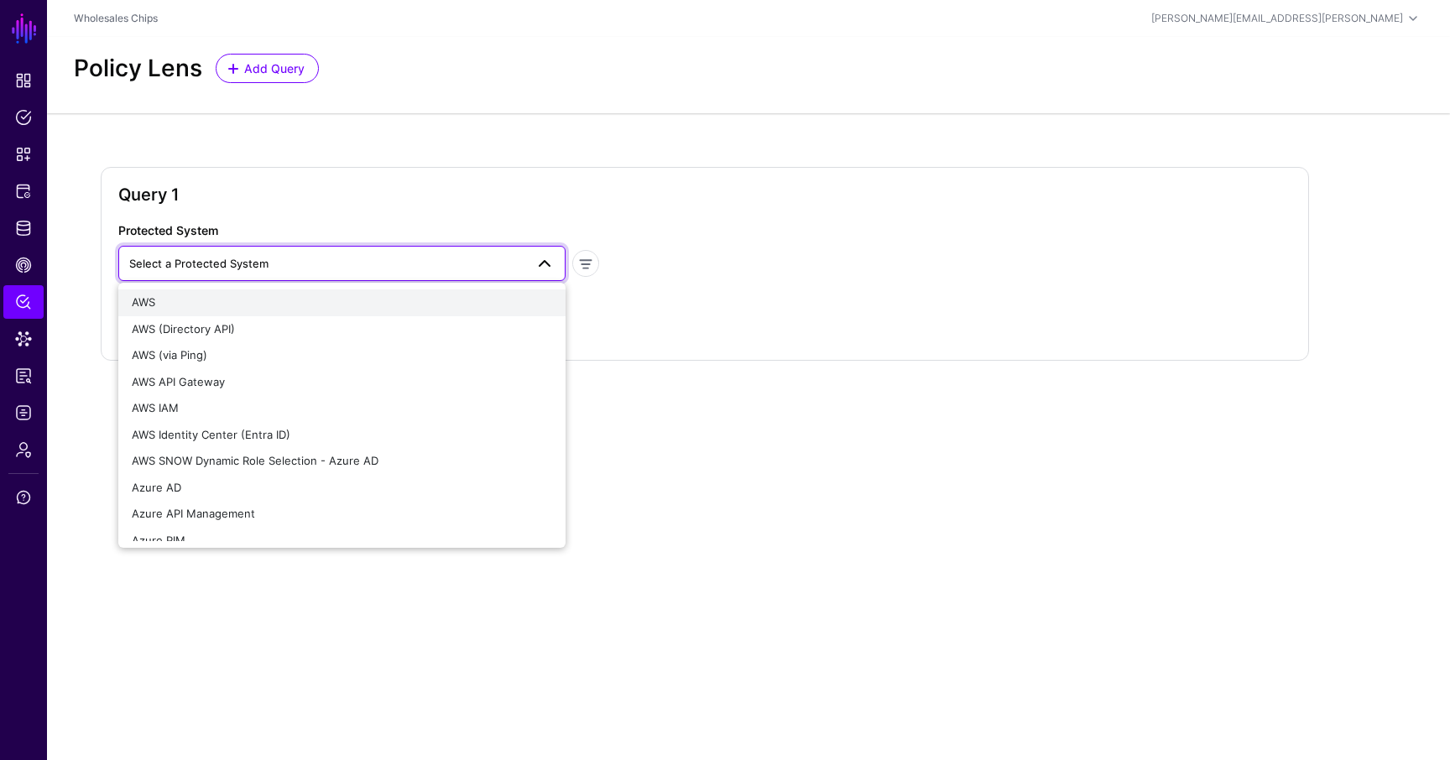
click at [284, 308] on div "AWS" at bounding box center [342, 303] width 420 height 17
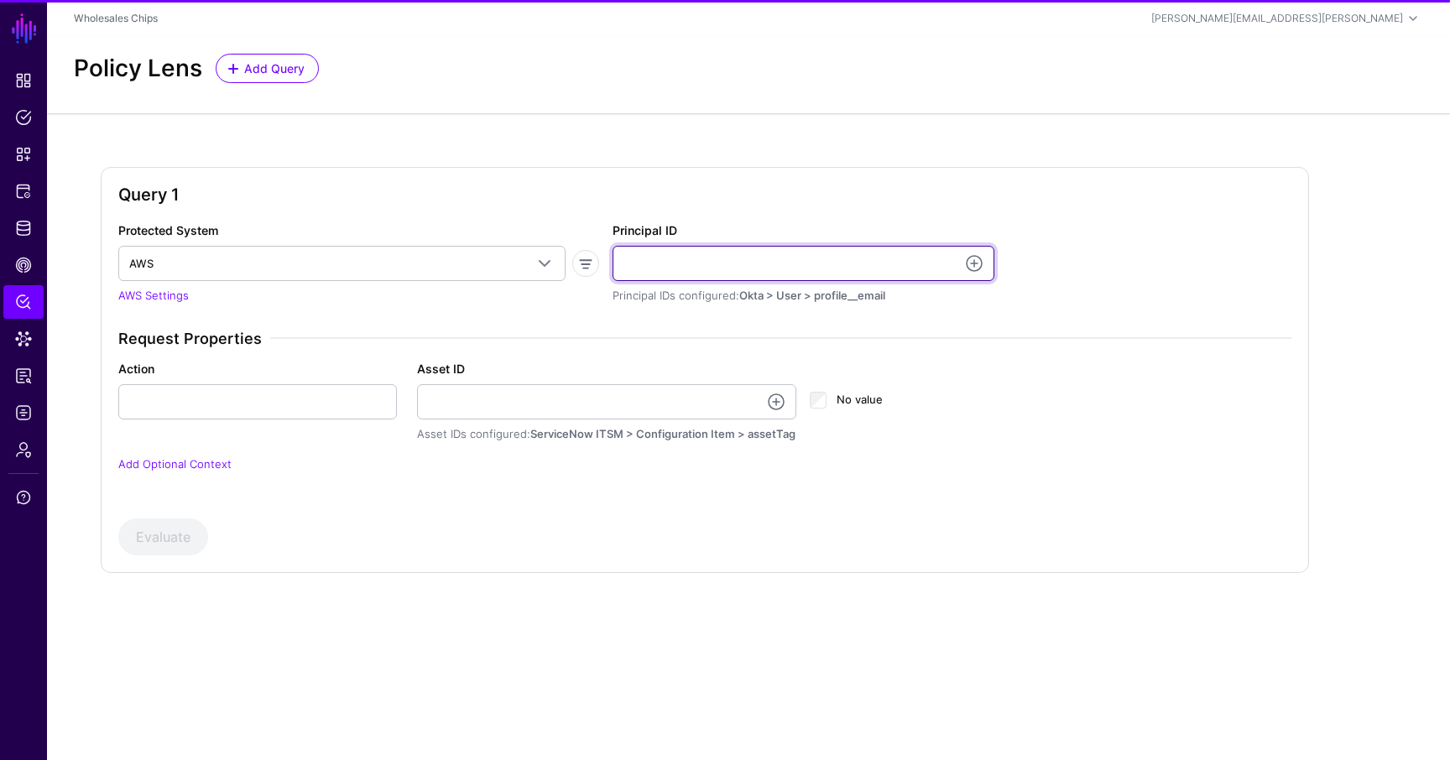
click at [749, 272] on input "Principal ID" at bounding box center [804, 263] width 382 height 35
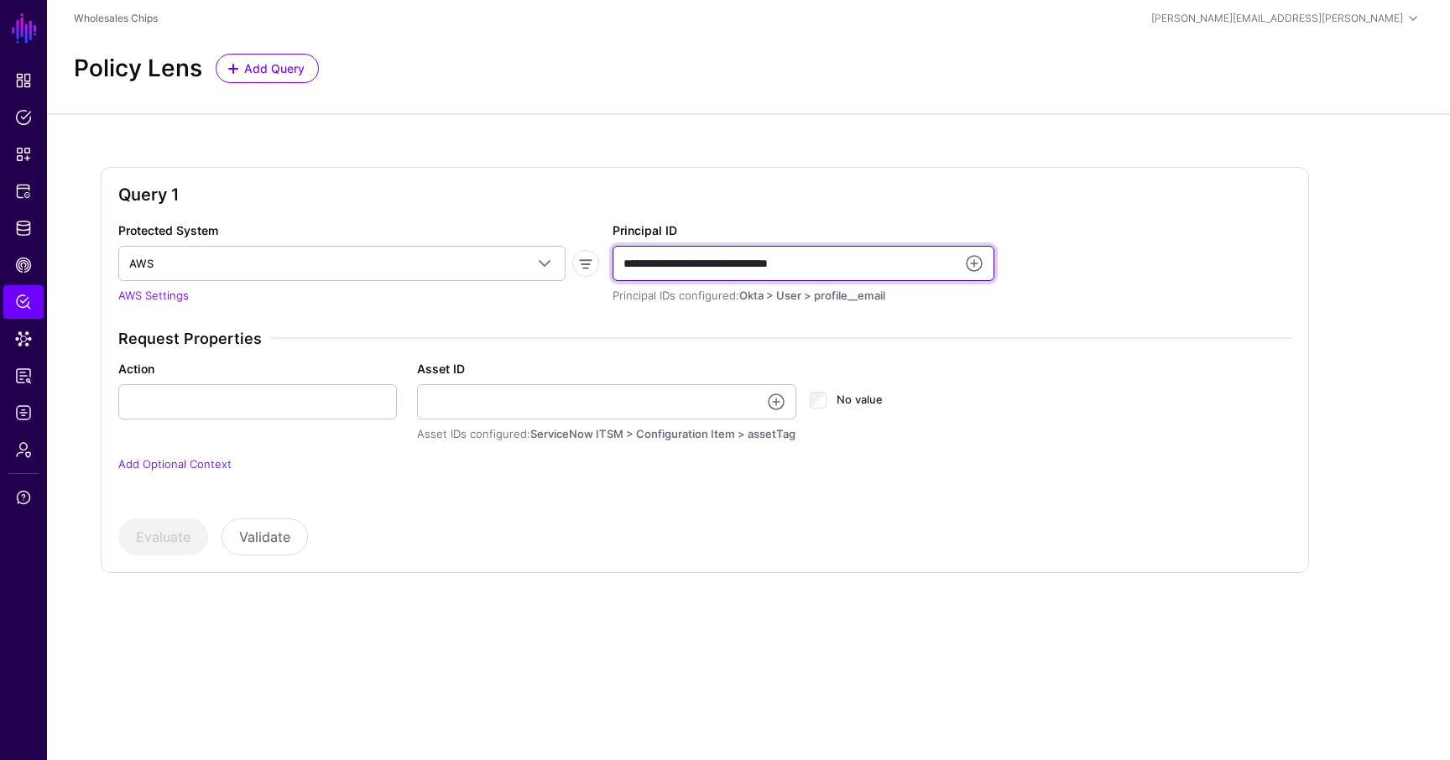
type input "**********"
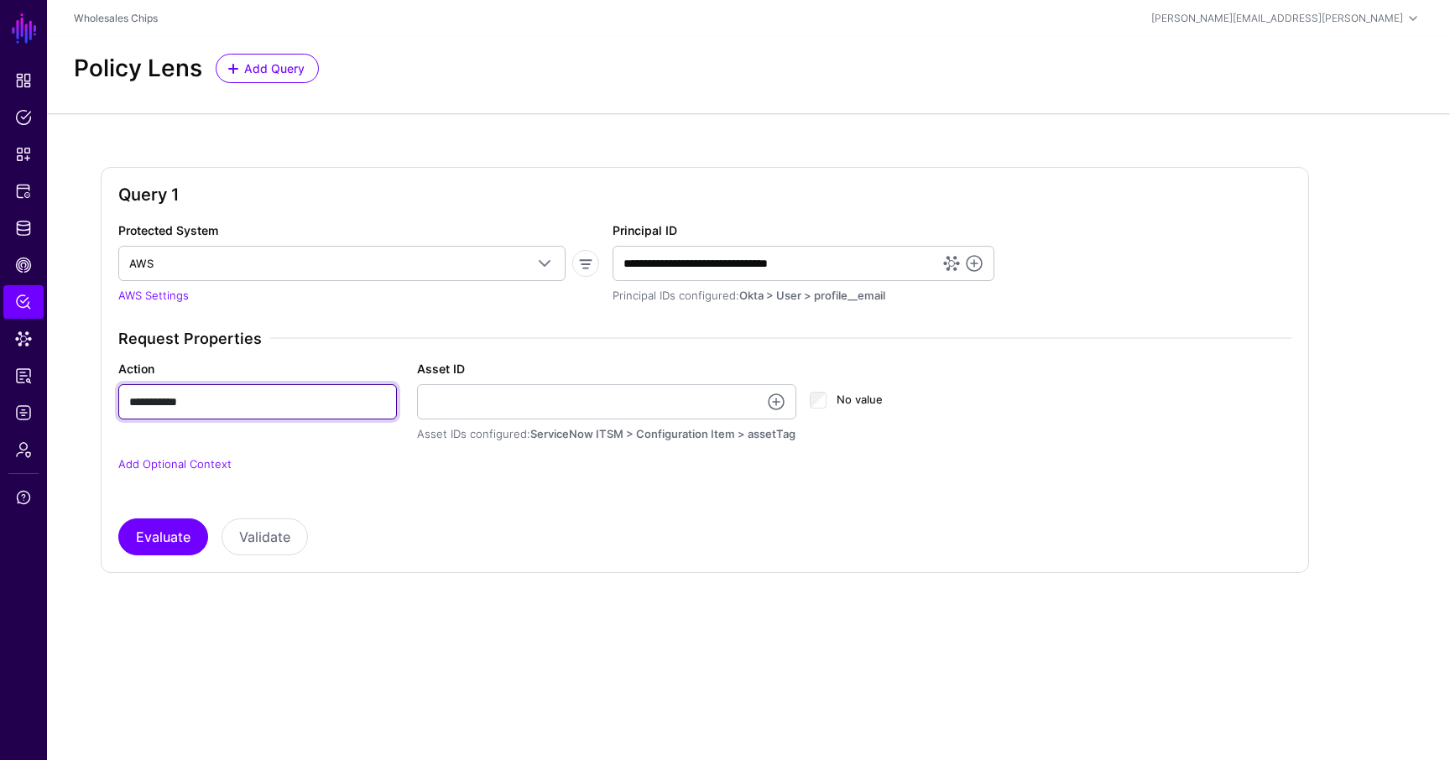
type input "**********"
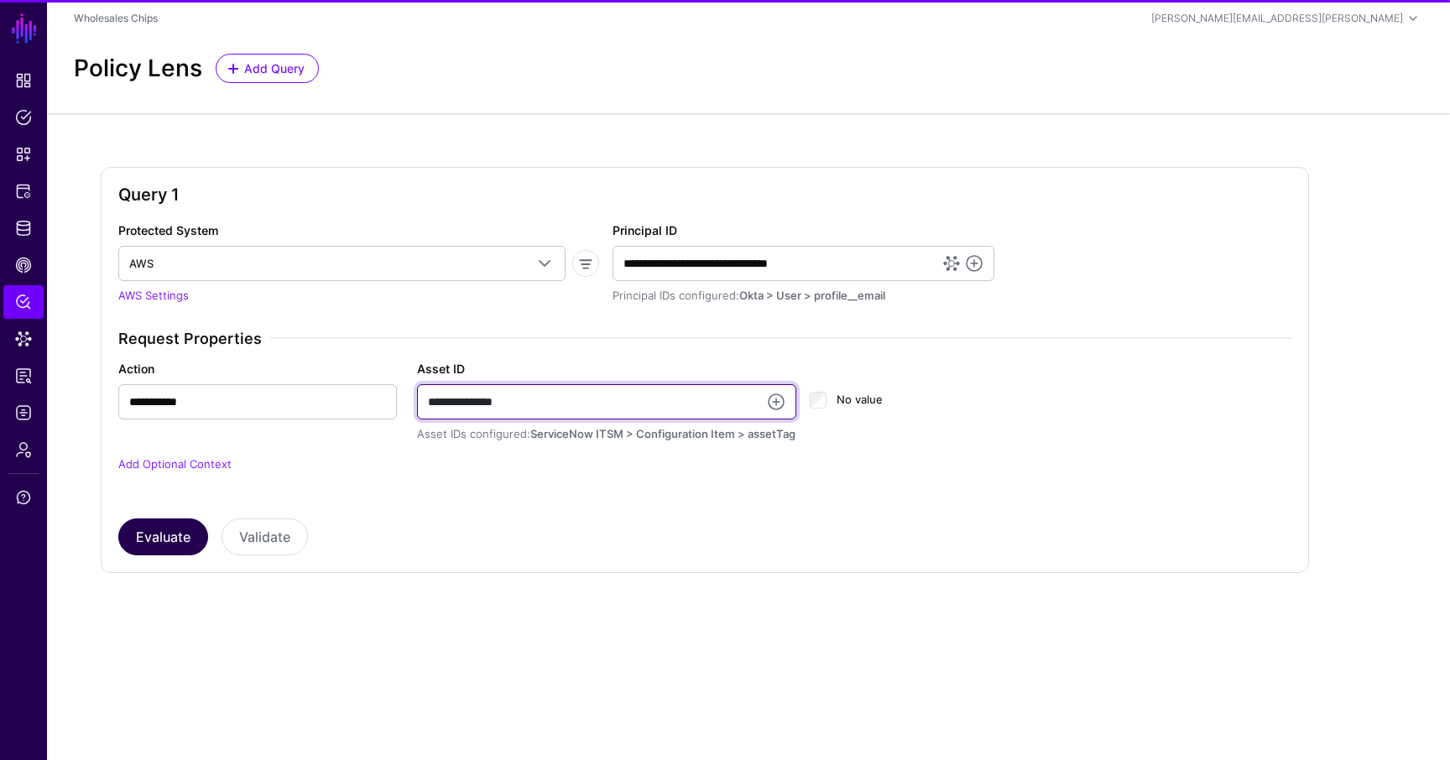
type input "**********"
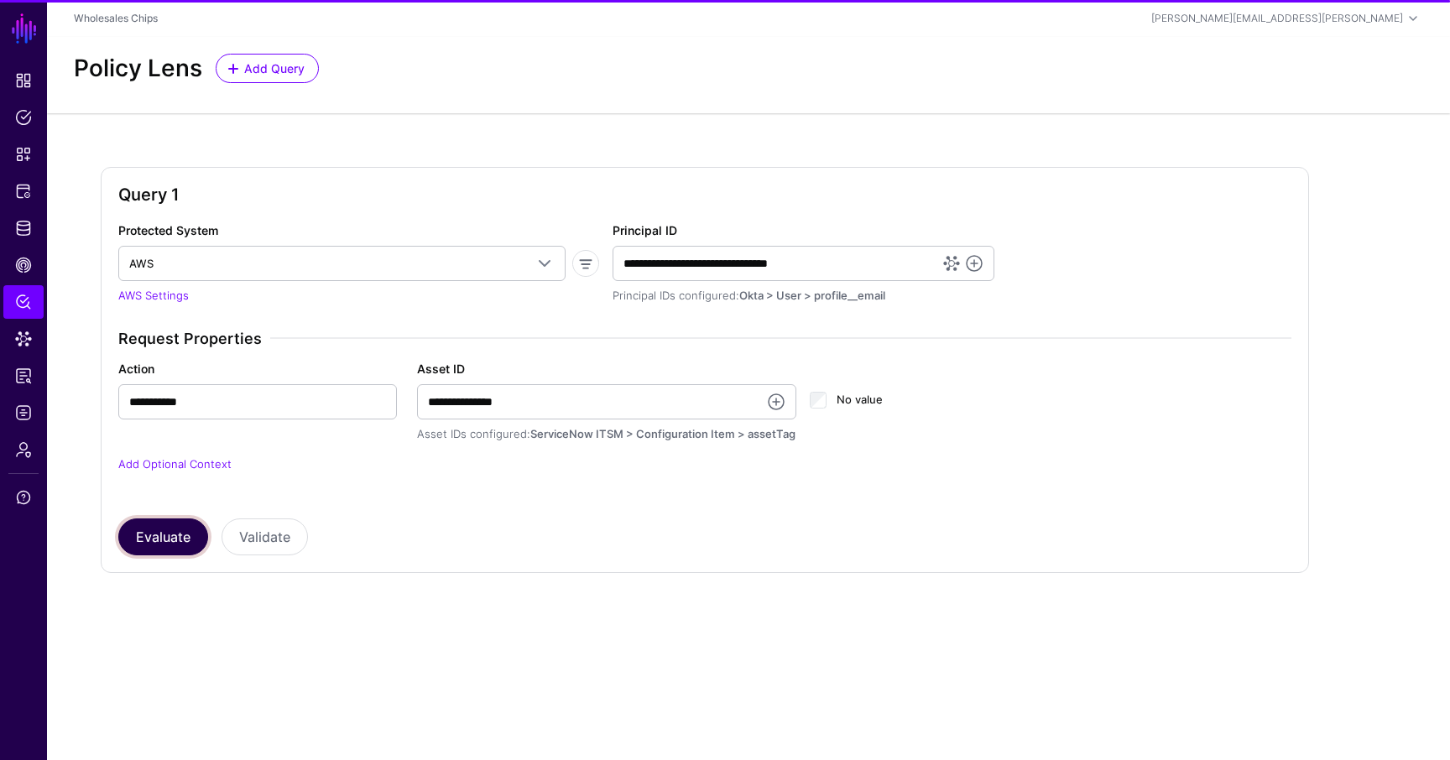
click at [187, 547] on button "Evaluate" at bounding box center [163, 537] width 90 height 37
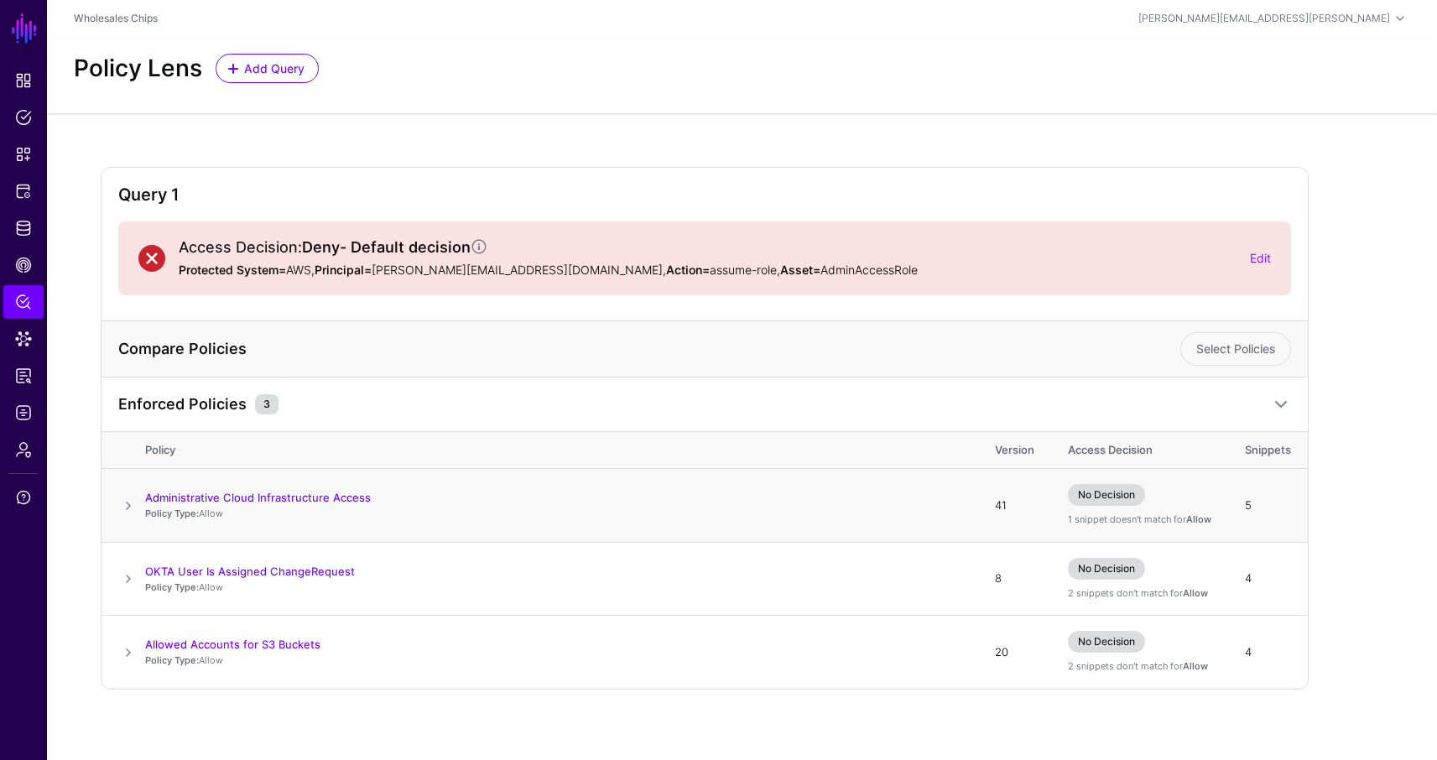
click at [125, 503] on span at bounding box center [128, 506] width 20 height 20
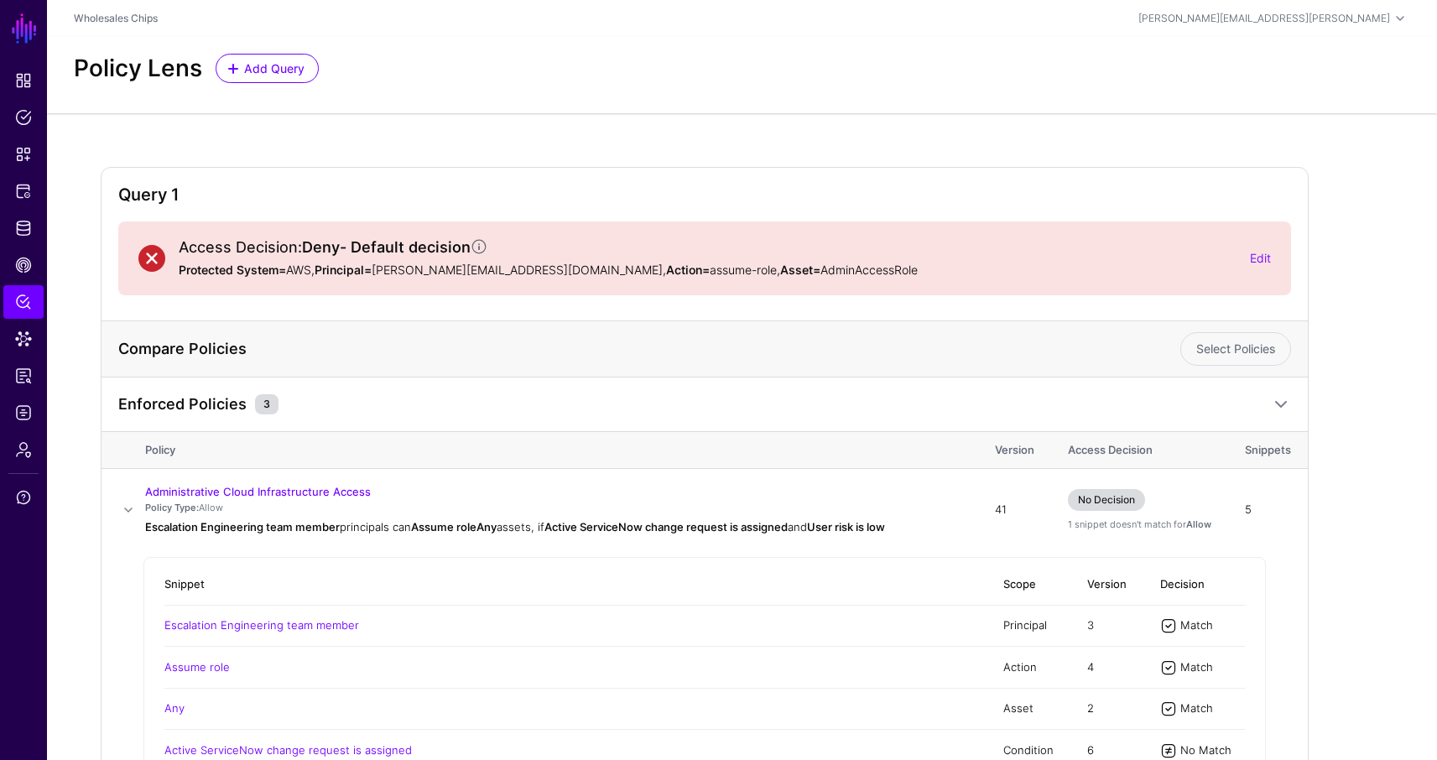
click at [427, 253] on strong "Deny - Default decision" at bounding box center [394, 247] width 185 height 18
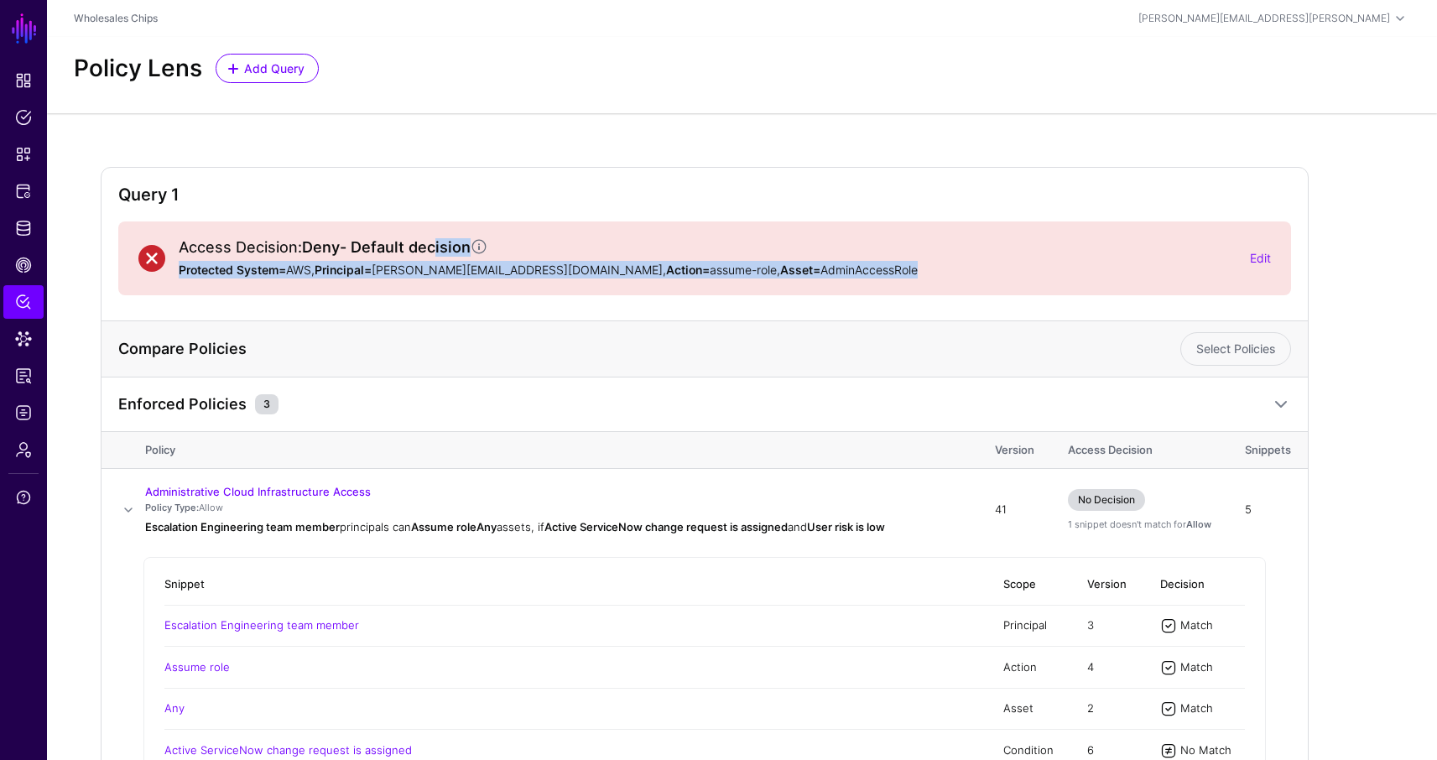
drag, startPoint x: 427, startPoint y: 255, endPoint x: 496, endPoint y: 287, distance: 75.8
click at [496, 287] on div "Access Decision: Deny - Default decision Protected System= AWS, Principal= [PER…" at bounding box center [704, 259] width 1173 height 74
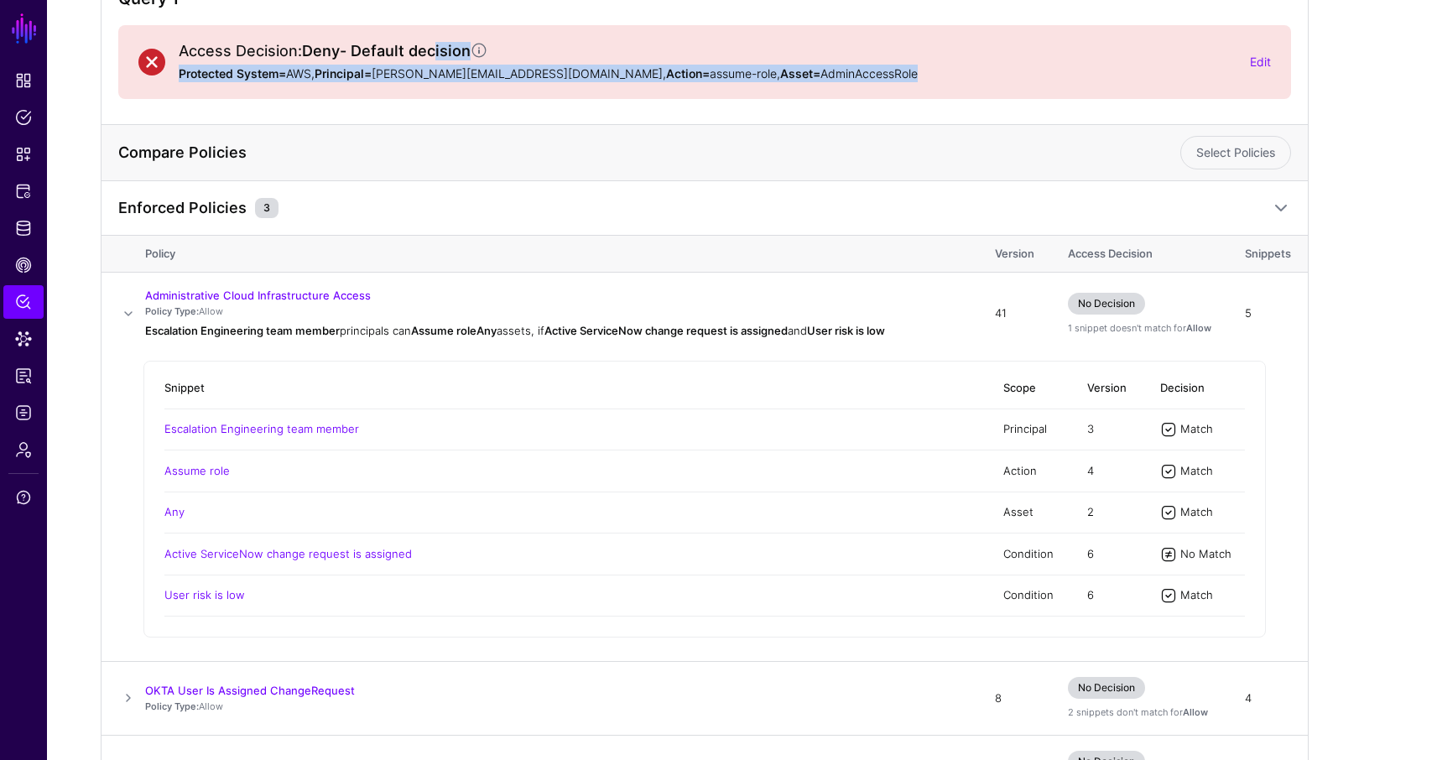
scroll to position [190, 0]
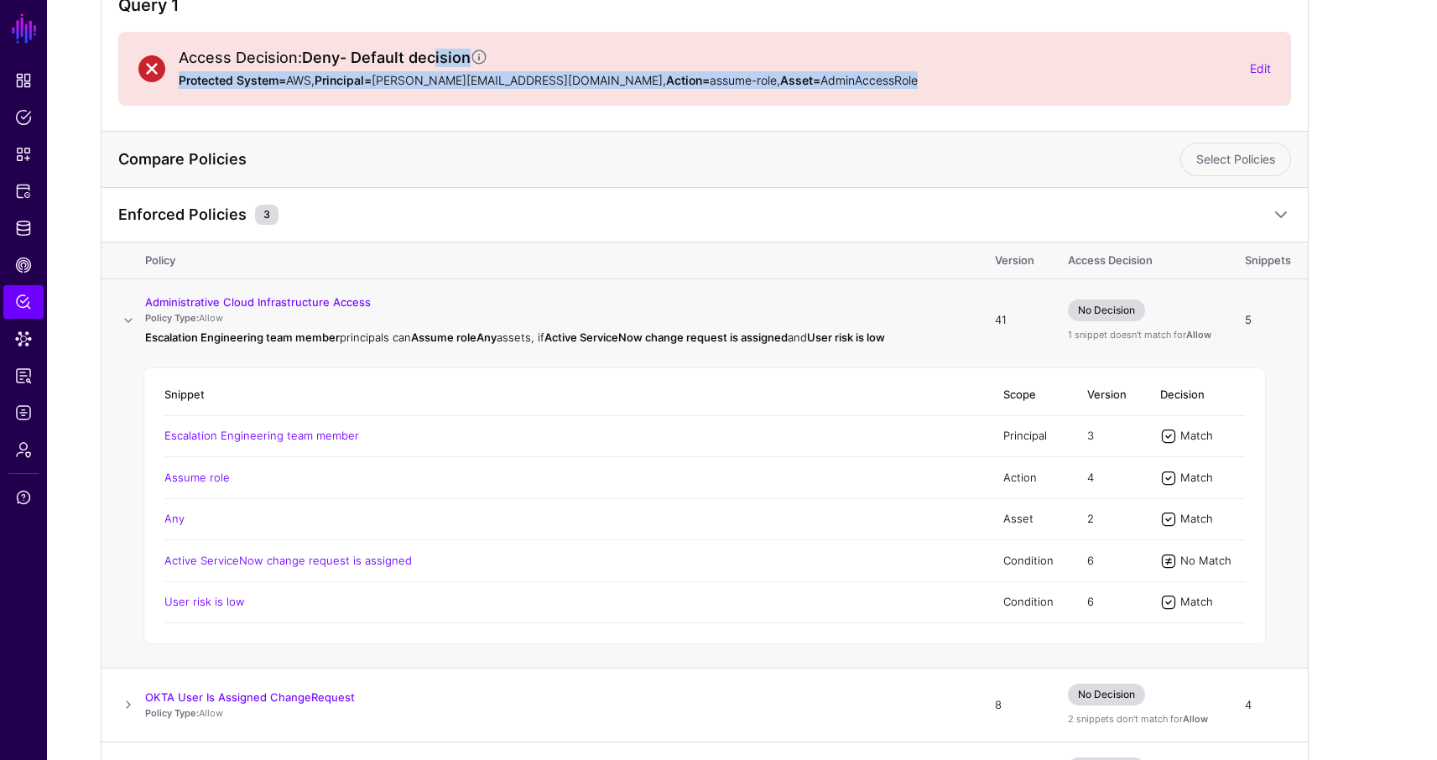
drag, startPoint x: 1240, startPoint y: 570, endPoint x: 1134, endPoint y: 562, distance: 106.0
click at [1134, 562] on tr "Active ServiceNow change request is assigned Condition 6 No Match" at bounding box center [704, 560] width 1081 height 41
click at [29, 262] on span "CAEP Hub" at bounding box center [23, 265] width 17 height 17
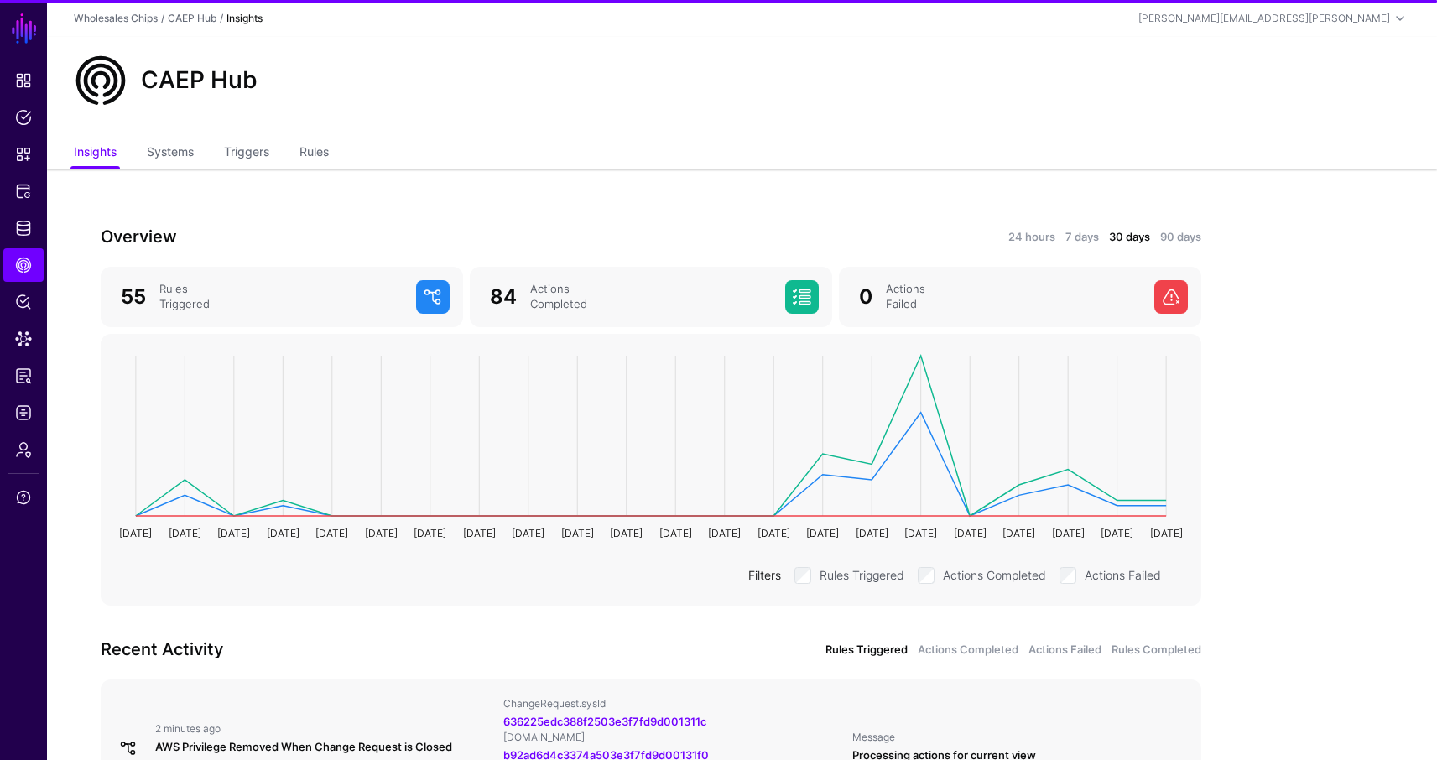
click at [719, 187] on div "Overview 24 hours 7 days 30 days 90 days 55 Rules Triggered 84 Actions Complete…" at bounding box center [651, 747] width 1208 height 1156
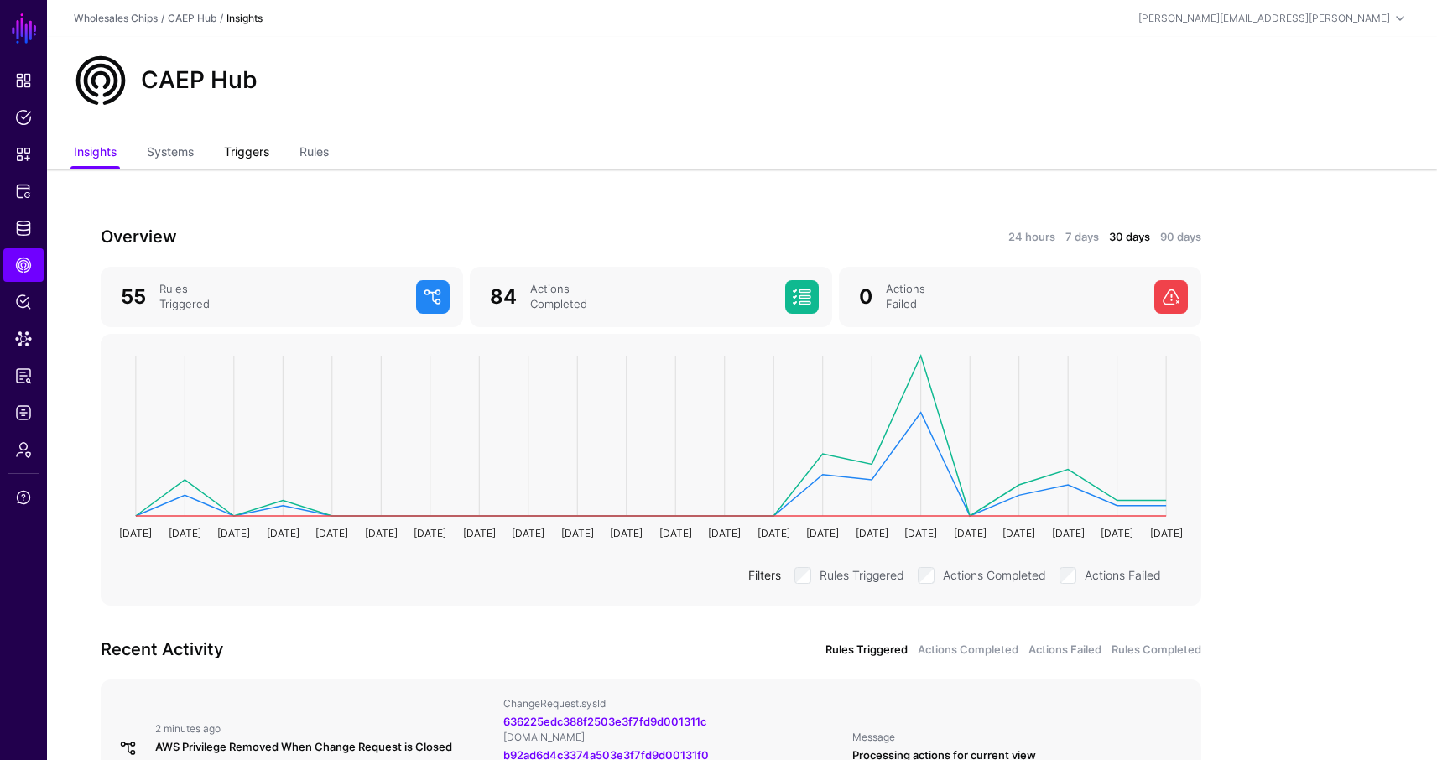
click at [262, 159] on link "Triggers" at bounding box center [246, 154] width 45 height 32
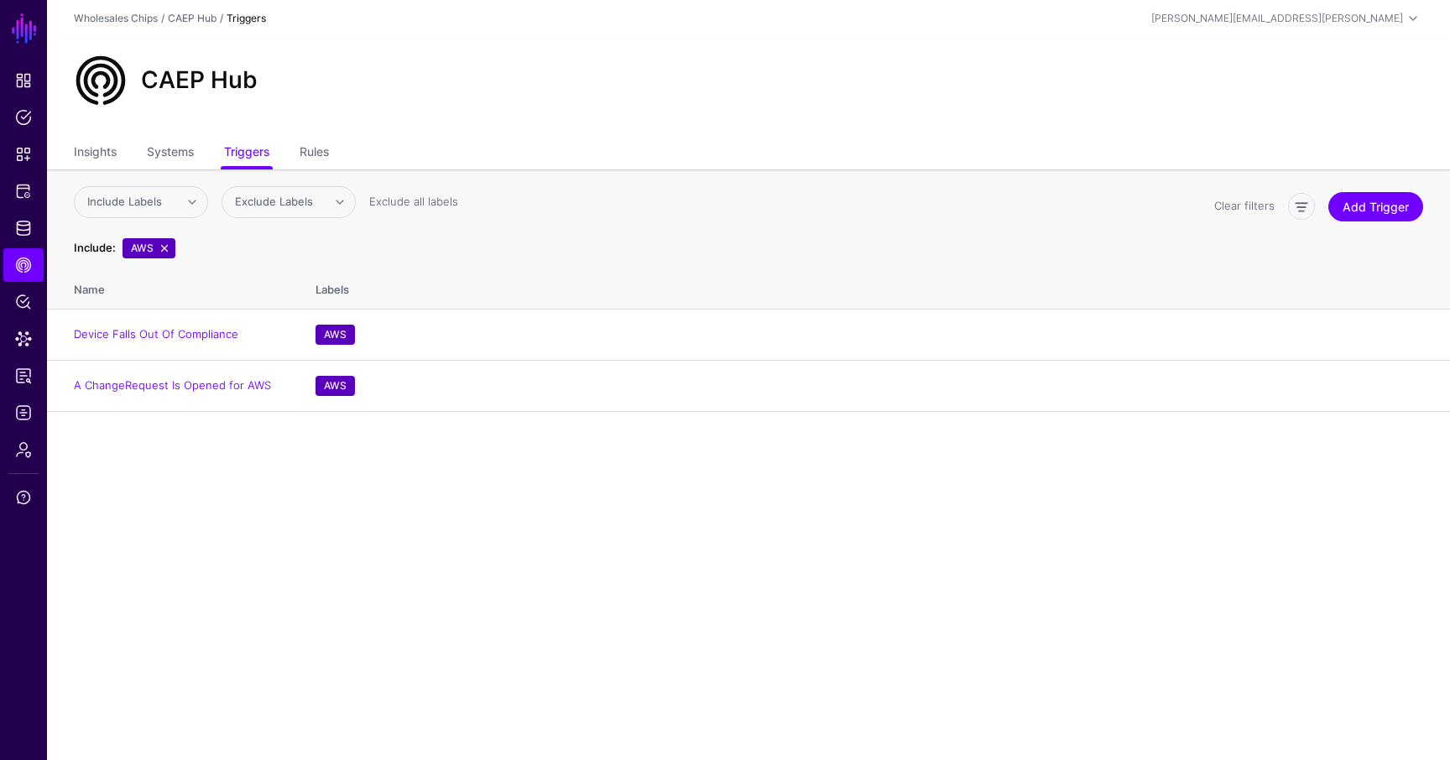
click at [1035, 554] on main "SGNL Dashboard Policies Snippets Protected Systems Identity Data Fabric CAEP Hu…" at bounding box center [725, 380] width 1450 height 760
click at [210, 388] on link "A ChangeRequest Is Opened for AWS" at bounding box center [172, 384] width 197 height 13
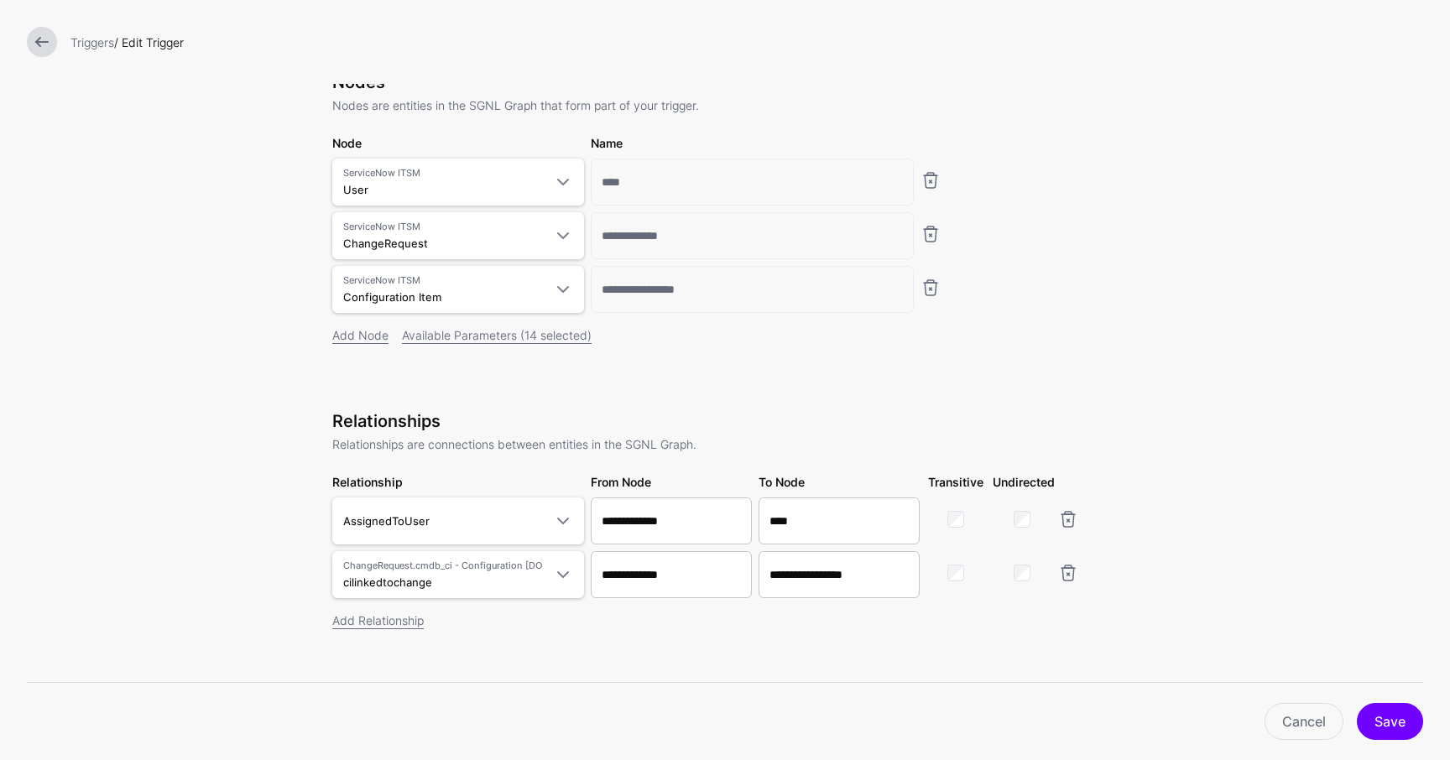
scroll to position [101, 0]
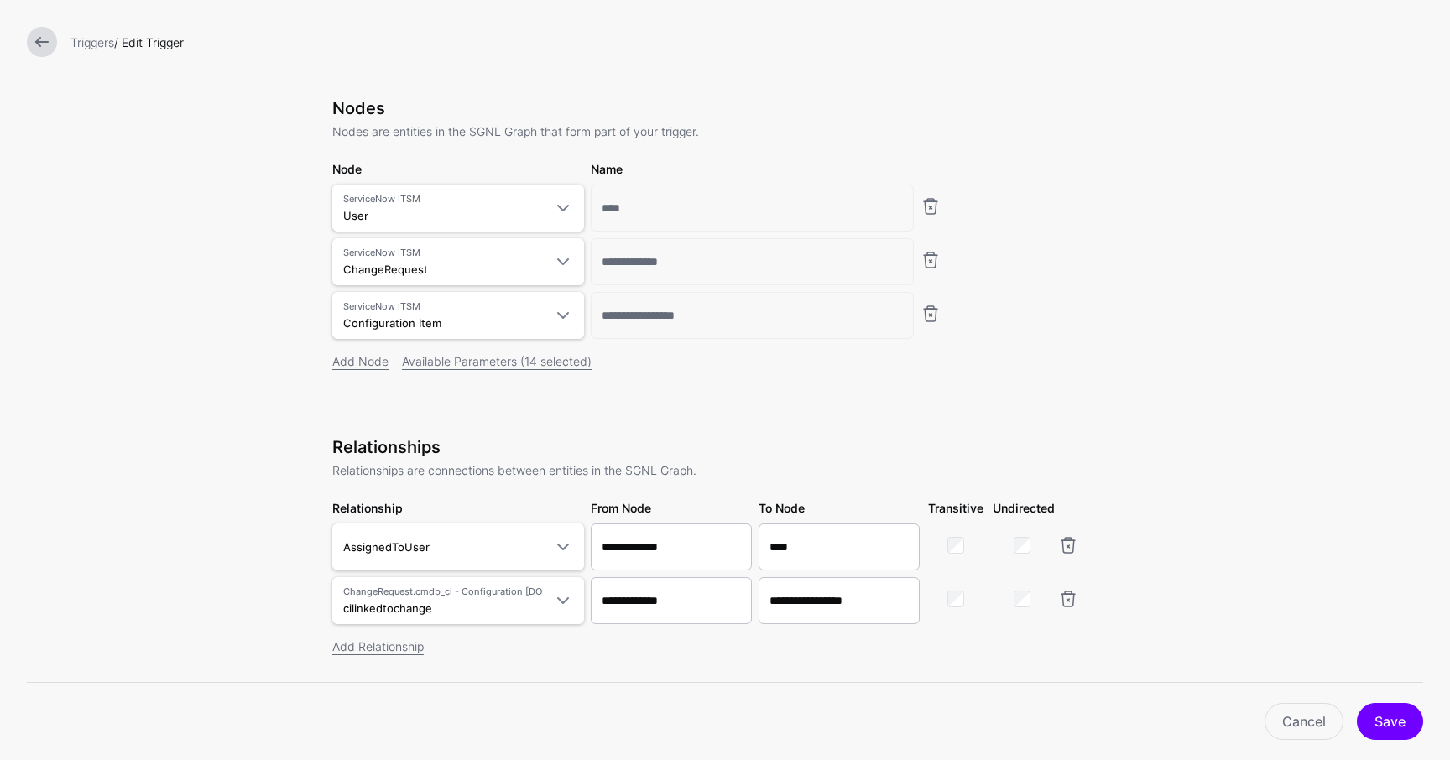
click at [1211, 389] on form "**********" at bounding box center [725, 768] width 1450 height 1739
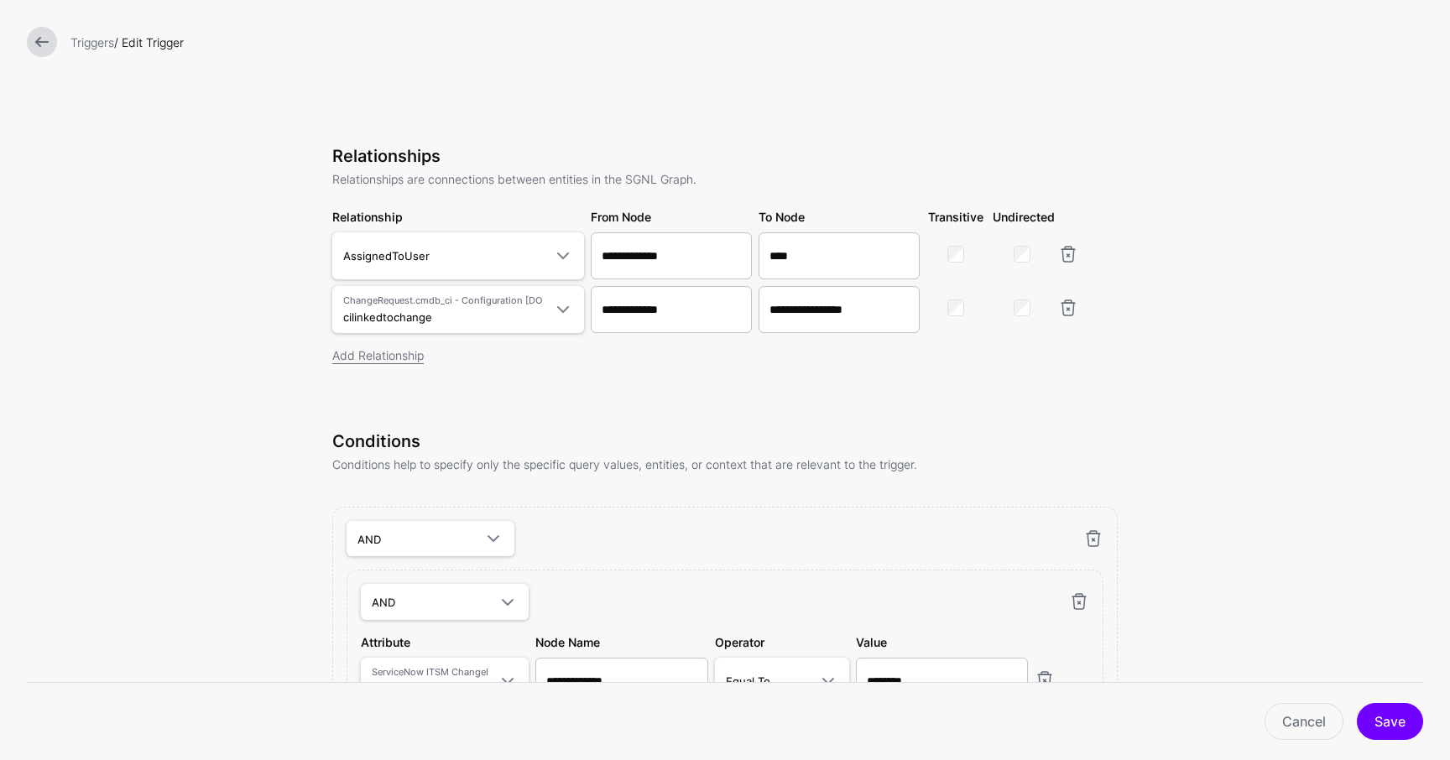
scroll to position [403, 0]
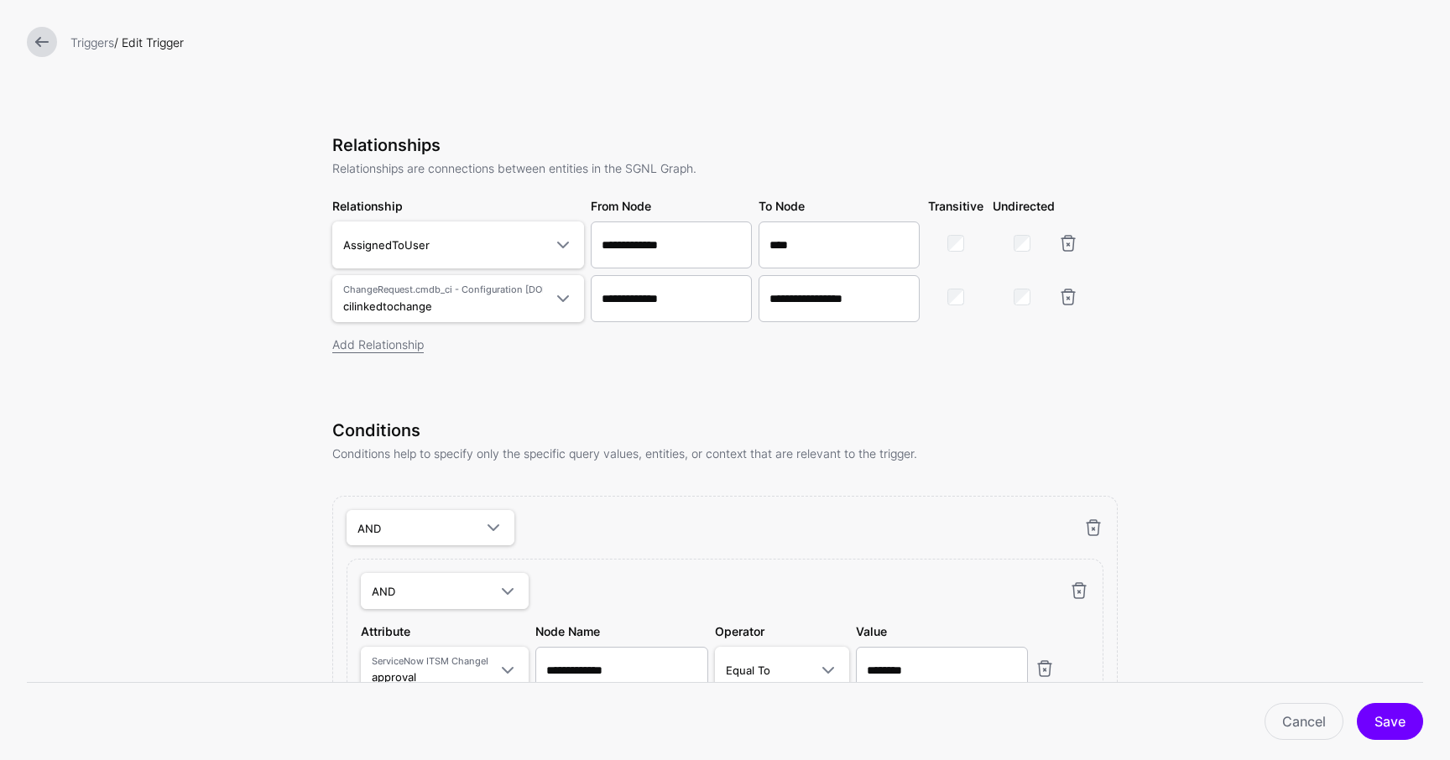
click at [1283, 464] on form "**********" at bounding box center [725, 466] width 1450 height 1739
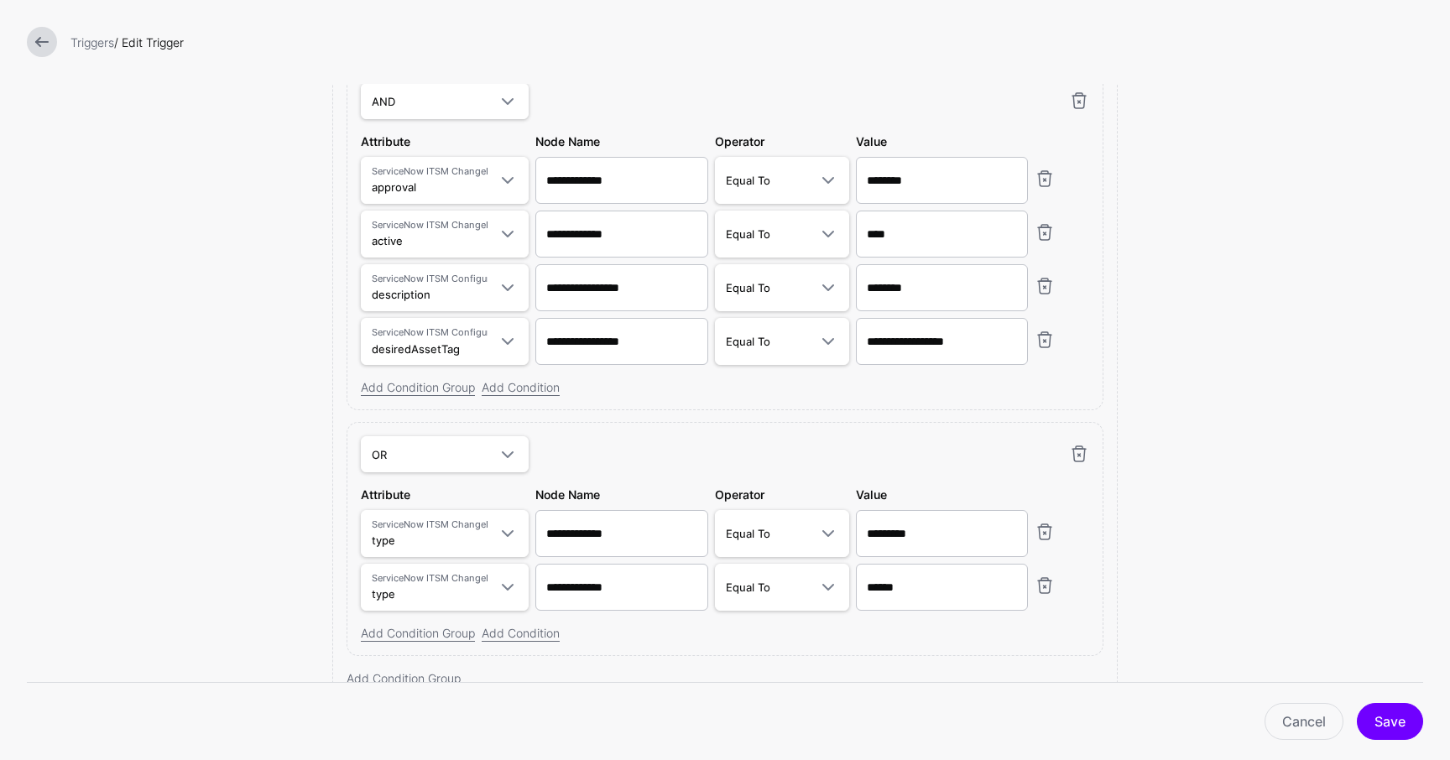
scroll to position [906, 0]
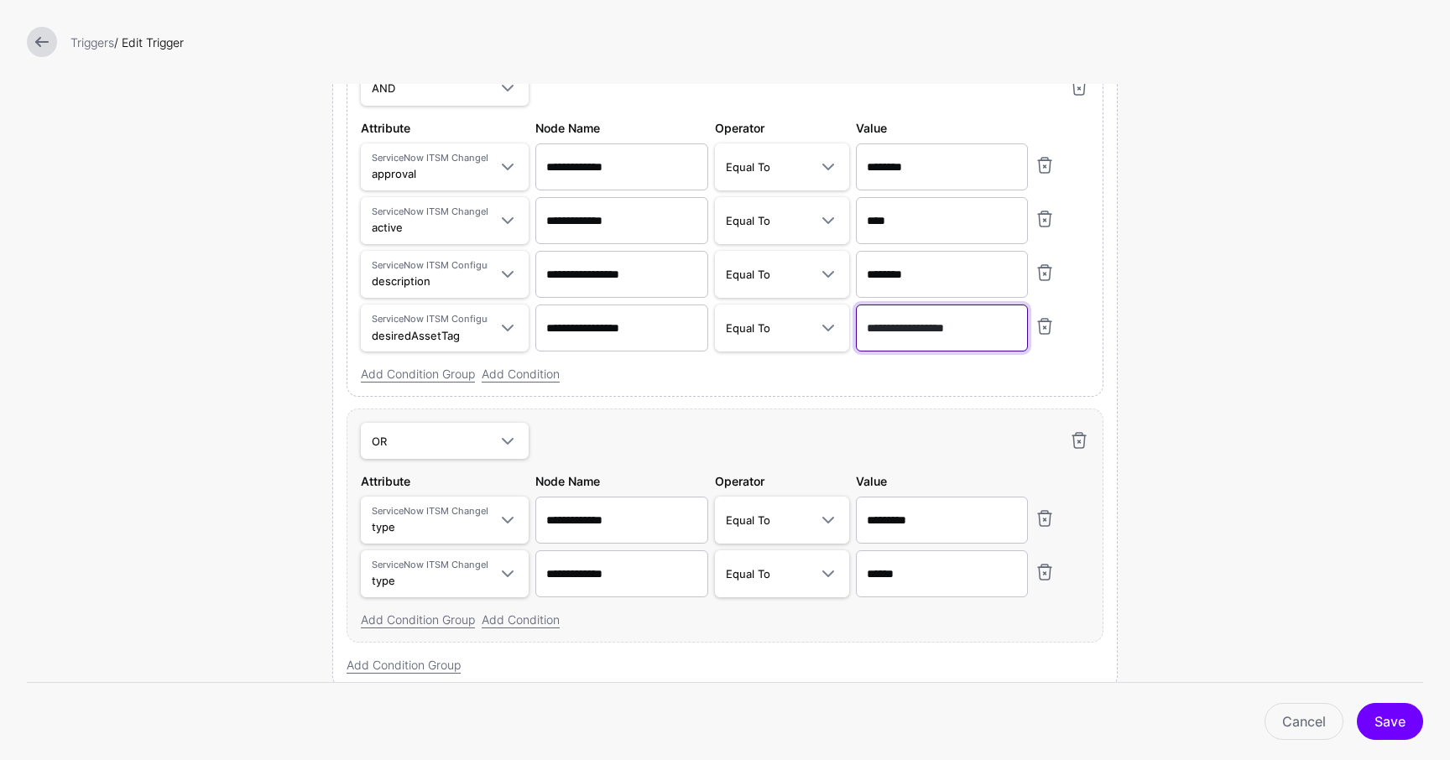
drag, startPoint x: 995, startPoint y: 333, endPoint x: 851, endPoint y: 331, distance: 144.3
click at [856, 331] on input "**********" at bounding box center [942, 328] width 173 height 47
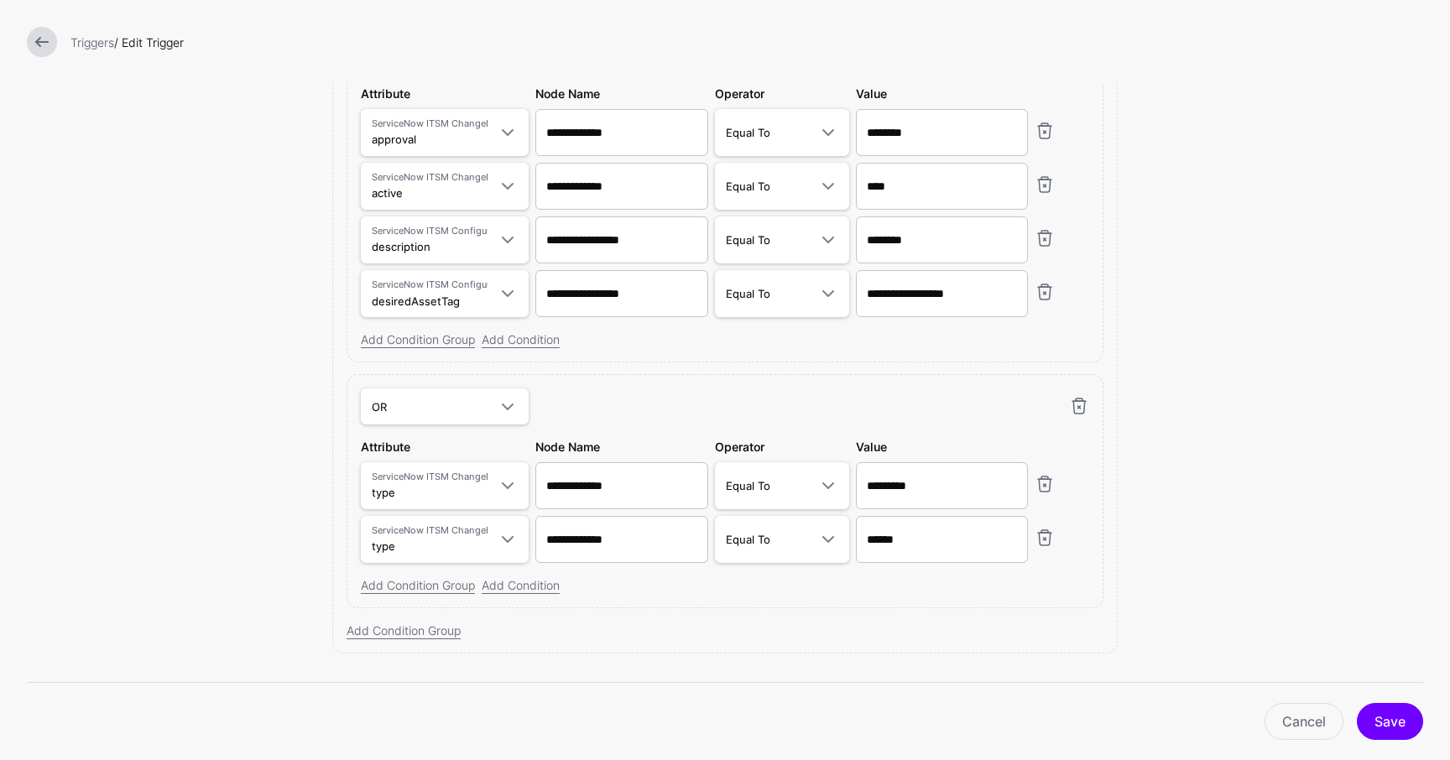
scroll to position [973, 0]
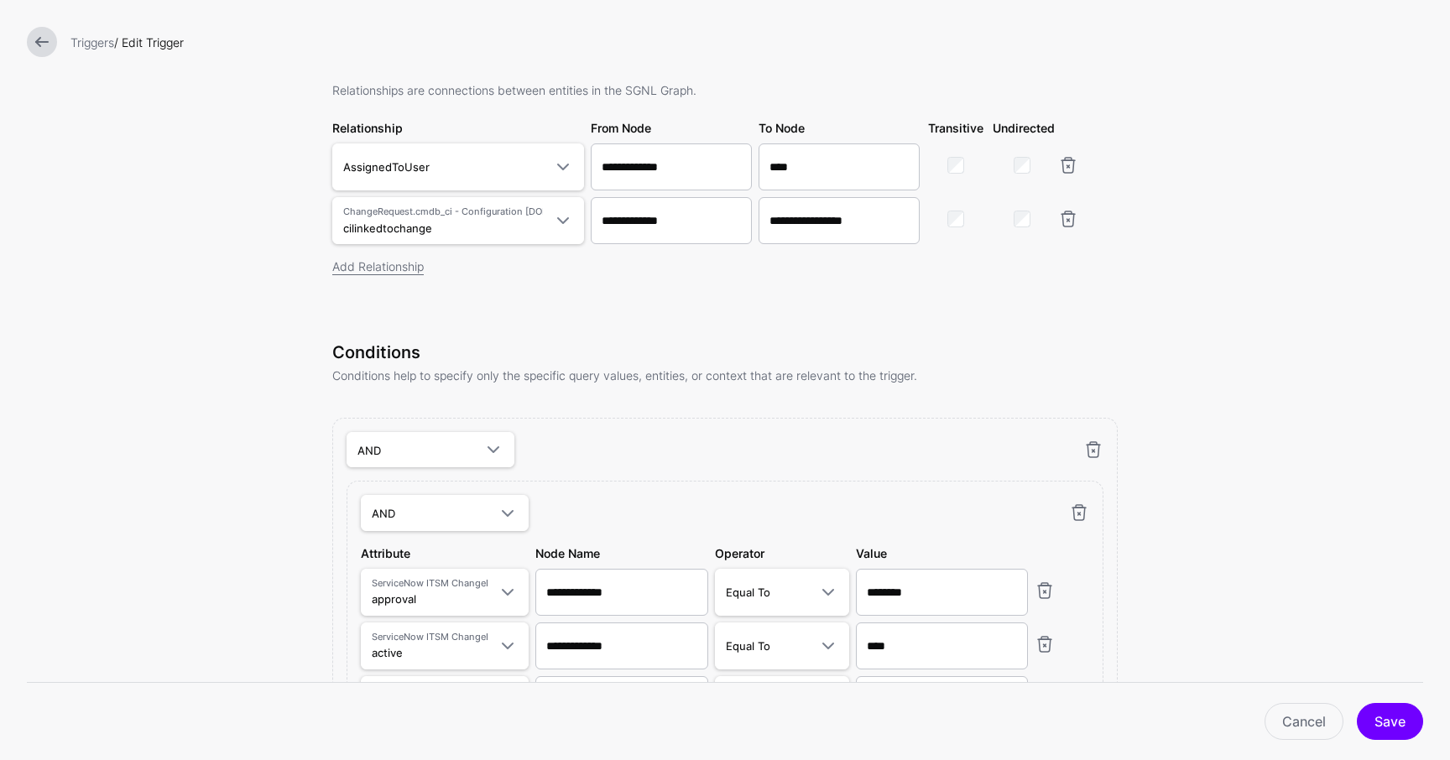
scroll to position [436, 0]
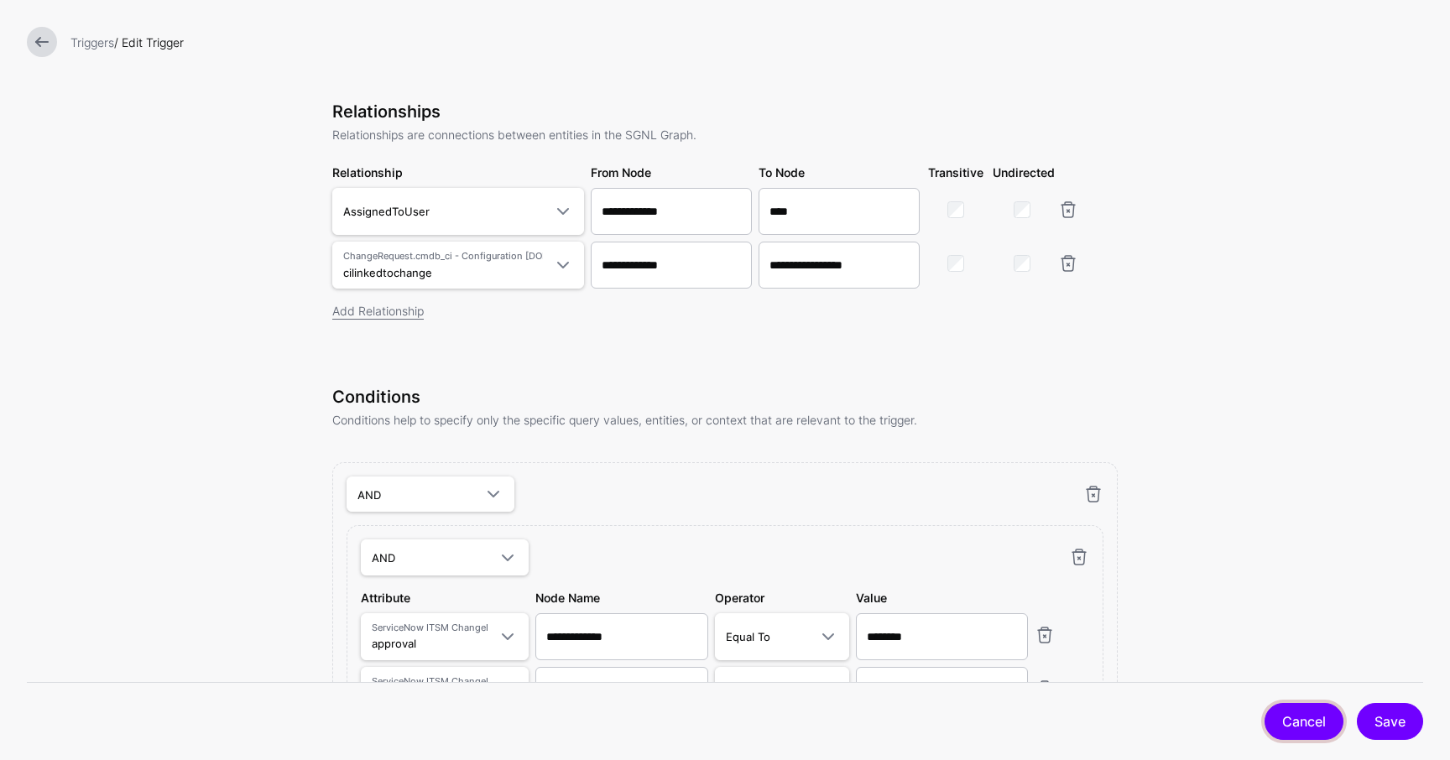
click at [1320, 711] on link "Cancel" at bounding box center [1303, 721] width 79 height 37
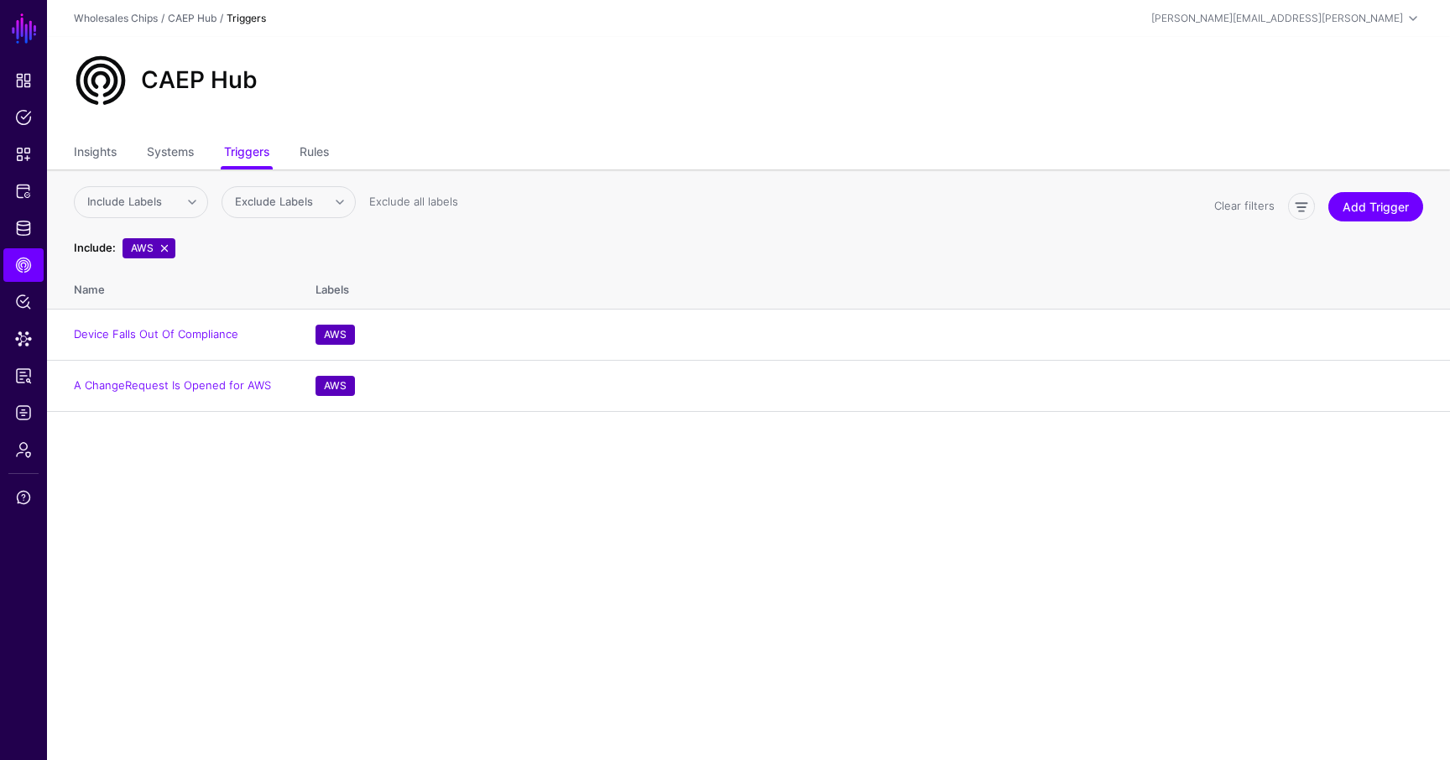
click at [320, 172] on th "Include Labels SNOW Demo A N MCP TD Training Dev Team MT PIM Sales Engineering …" at bounding box center [748, 217] width 1403 height 96
click at [321, 157] on link "Rules" at bounding box center [314, 154] width 29 height 32
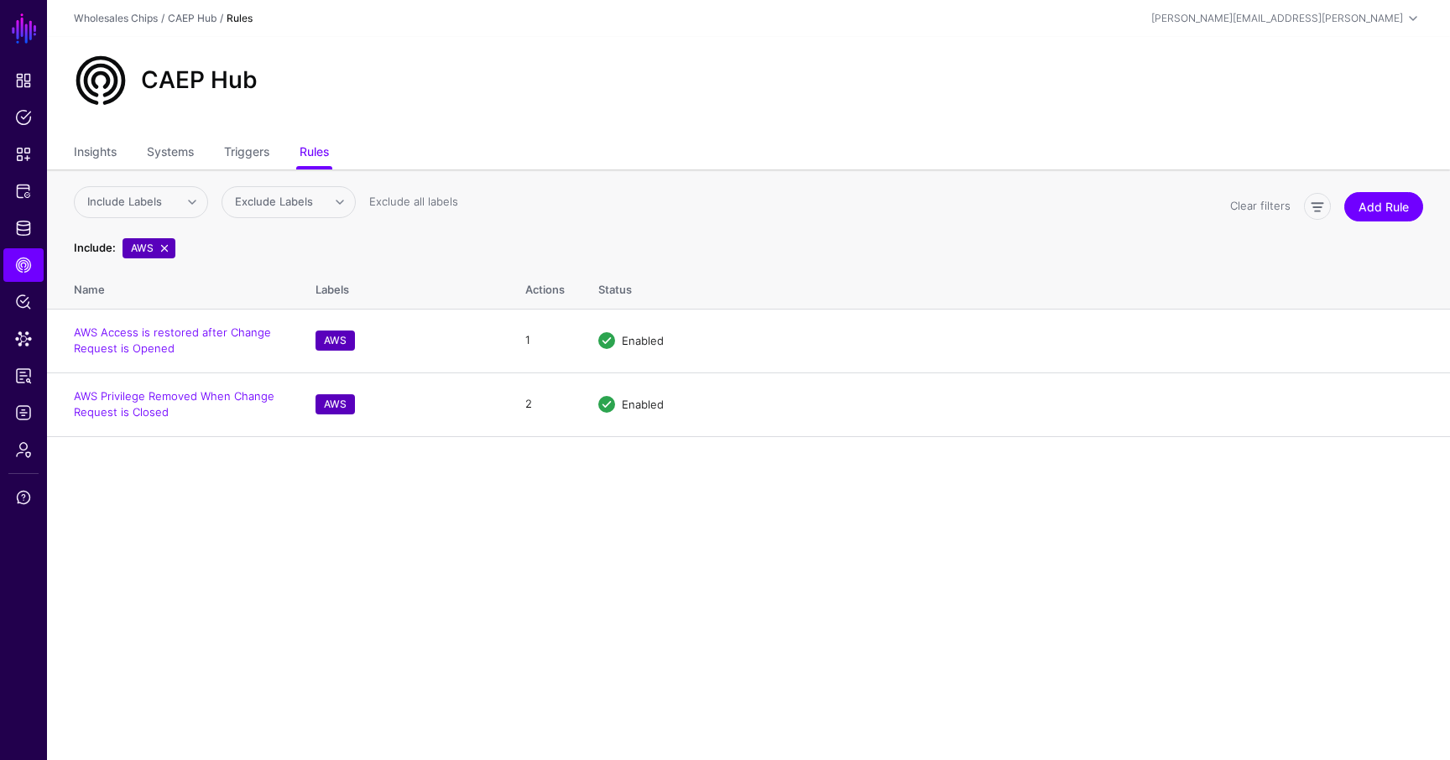
click at [647, 135] on div "CAEP Hub" at bounding box center [748, 87] width 1403 height 101
click at [184, 399] on link "AWS Privilege Removed When Change Request is Closed" at bounding box center [174, 404] width 201 height 30
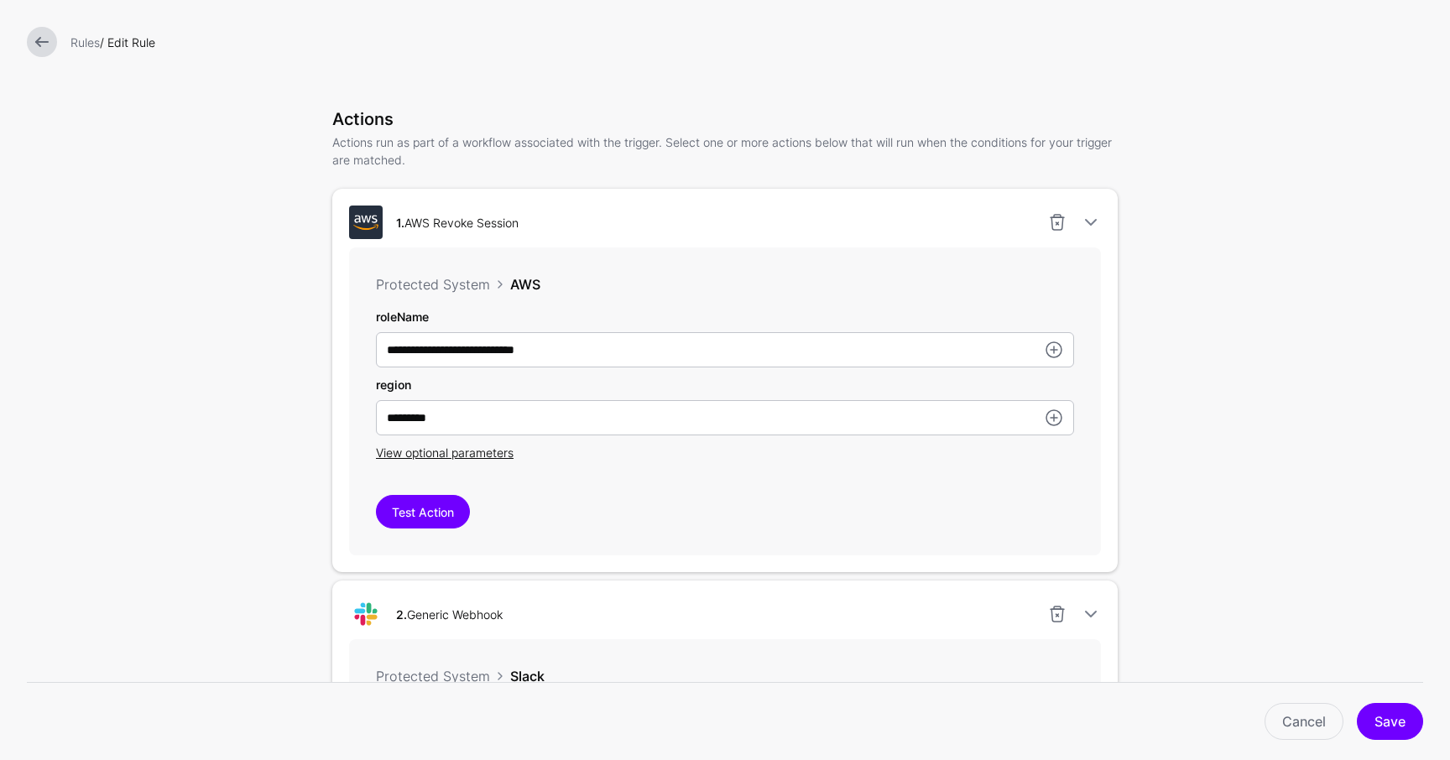
scroll to position [385, 0]
drag, startPoint x: 407, startPoint y: 222, endPoint x: 543, endPoint y: 237, distance: 136.8
click at [545, 229] on div "1. AWS Revoke Session" at bounding box center [724, 222] width 765 height 34
click at [543, 235] on div "1. AWS Revoke Session" at bounding box center [724, 222] width 765 height 34
drag, startPoint x: 544, startPoint y: 219, endPoint x: 399, endPoint y: 216, distance: 144.3
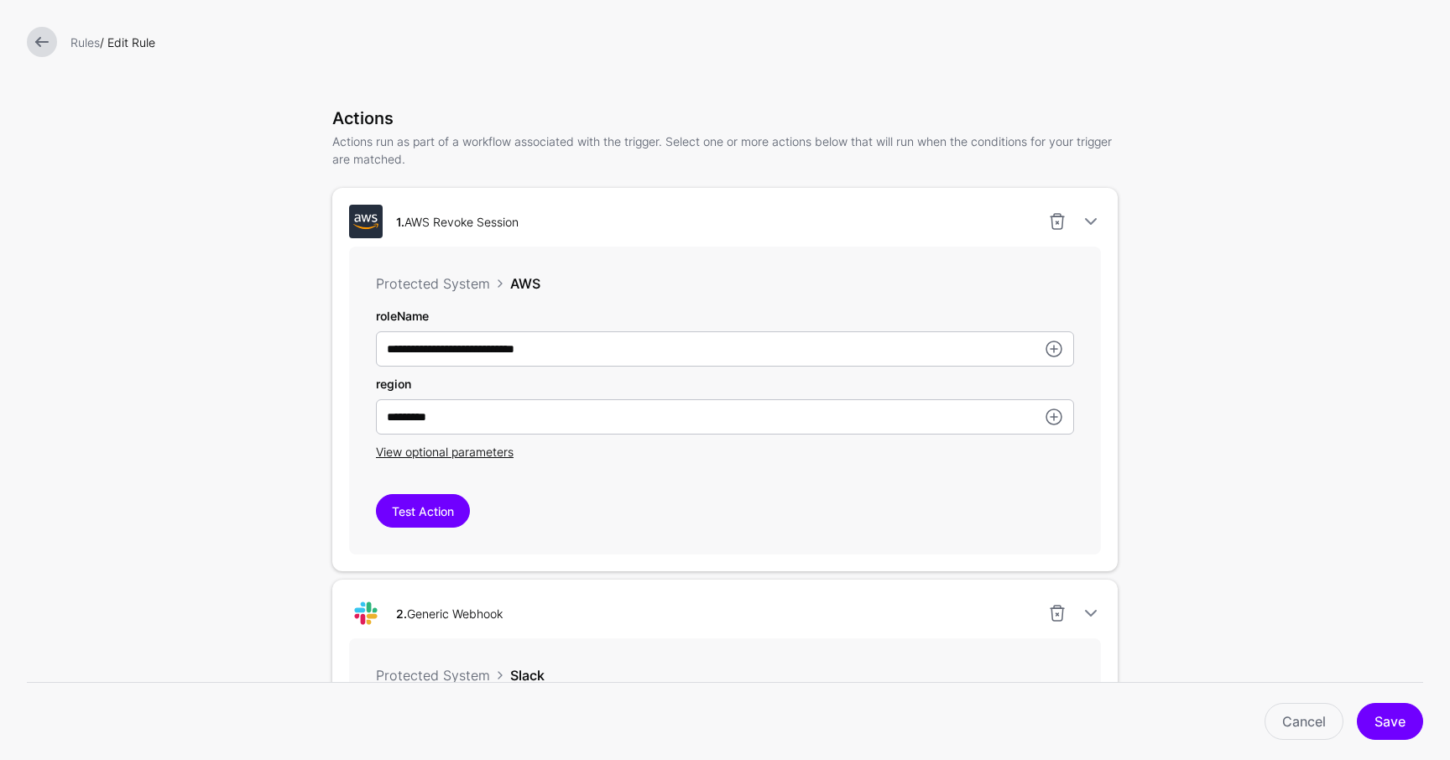
click at [399, 216] on div "1. AWS Revoke Session" at bounding box center [724, 222] width 765 height 34
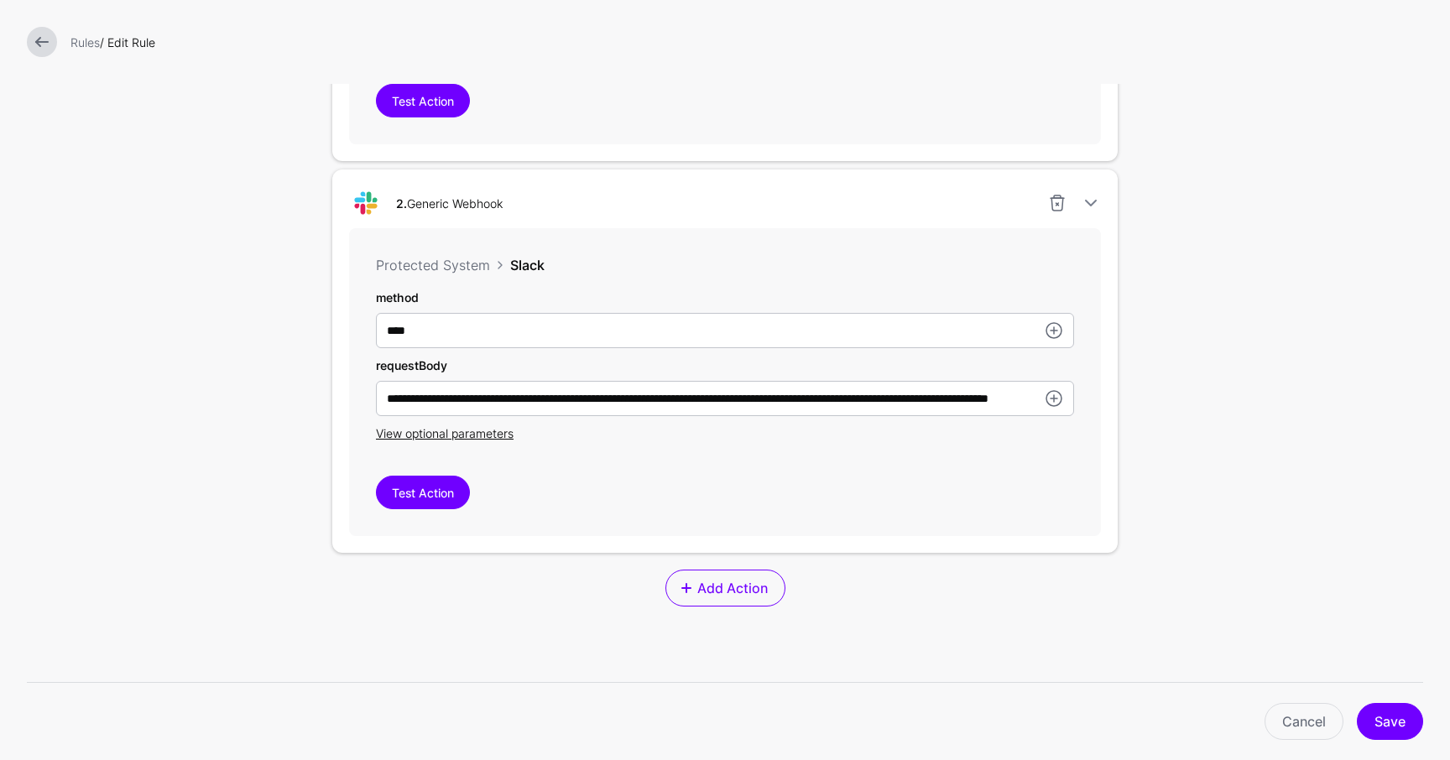
scroll to position [805, 0]
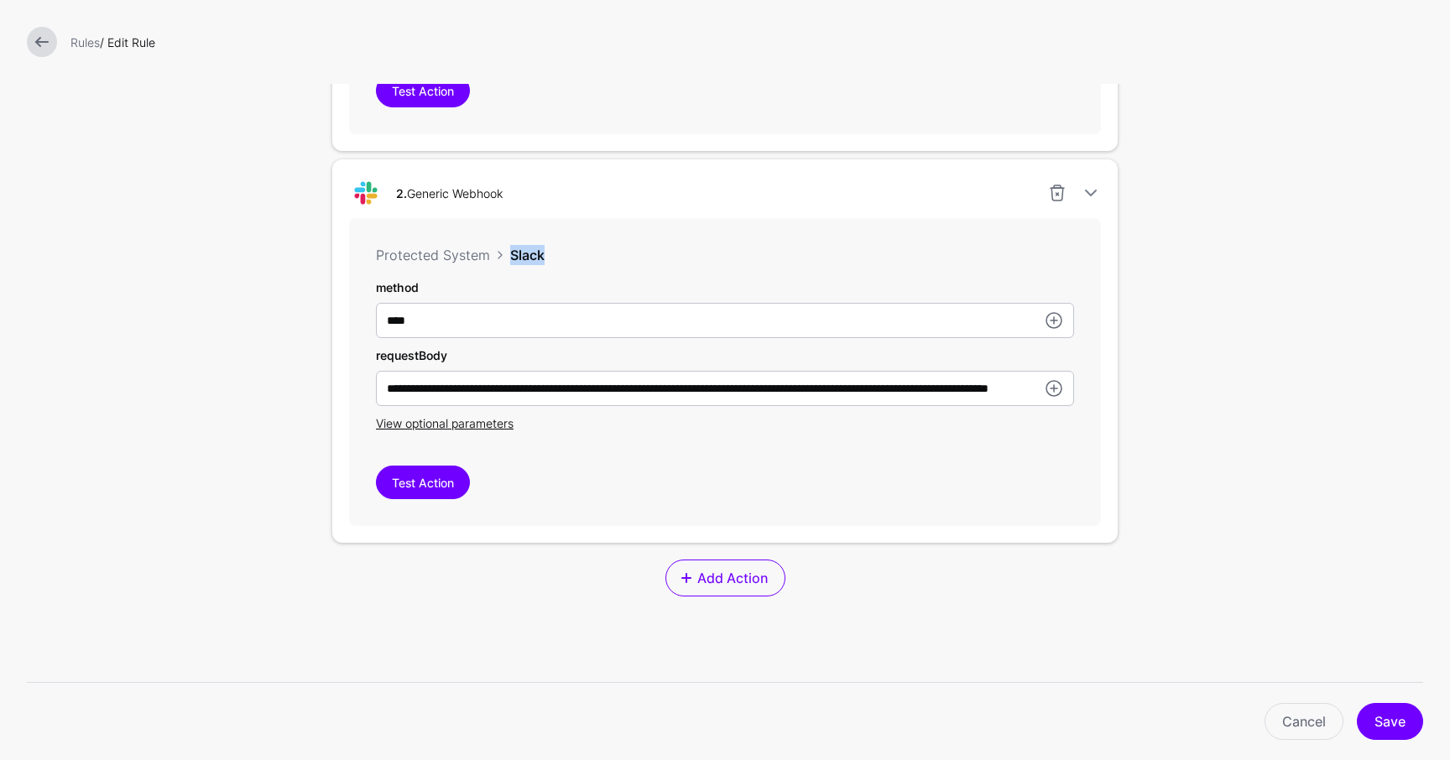
drag, startPoint x: 498, startPoint y: 254, endPoint x: 545, endPoint y: 276, distance: 51.0
click at [545, 276] on div "**********" at bounding box center [725, 372] width 752 height 308
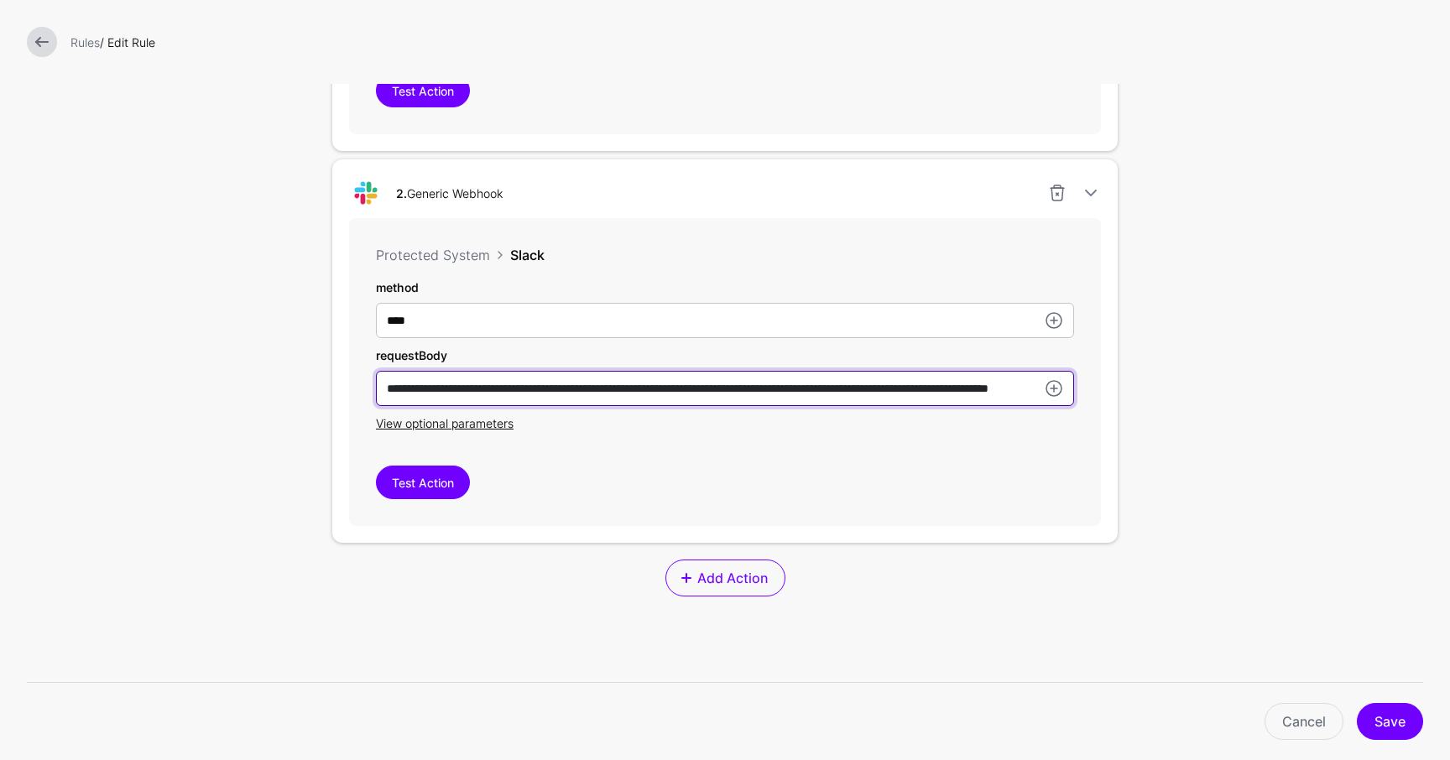
click at [524, 384] on input "**********" at bounding box center [725, 388] width 698 height 35
click at [904, 392] on input "**********" at bounding box center [725, 388] width 698 height 35
drag, startPoint x: 967, startPoint y: 394, endPoint x: 1007, endPoint y: 391, distance: 39.5
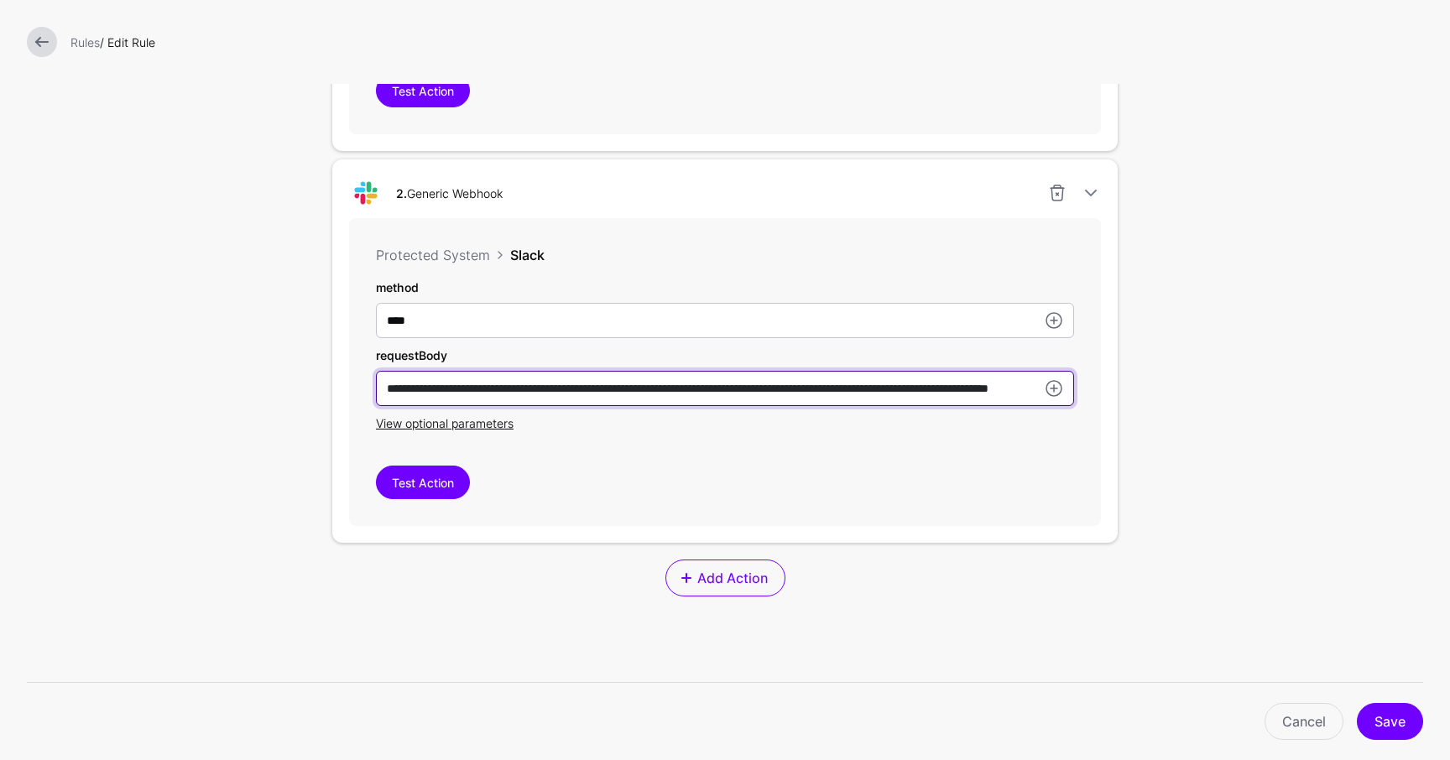
click at [1007, 391] on input "**********" at bounding box center [725, 388] width 698 height 35
click at [963, 391] on input "**********" at bounding box center [725, 388] width 698 height 35
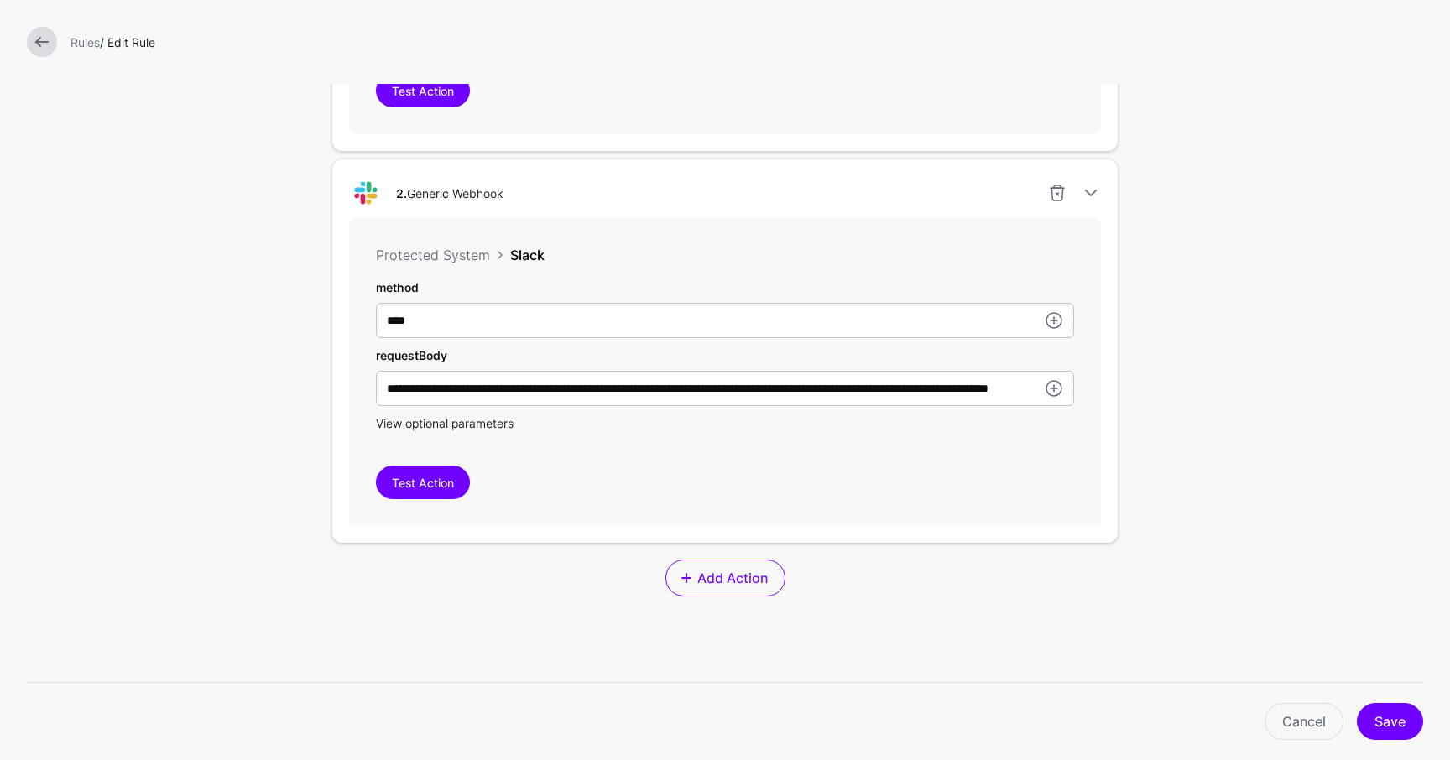
scroll to position [0, 0]
click at [1203, 478] on form "**********" at bounding box center [725, 80] width 1450 height 1771
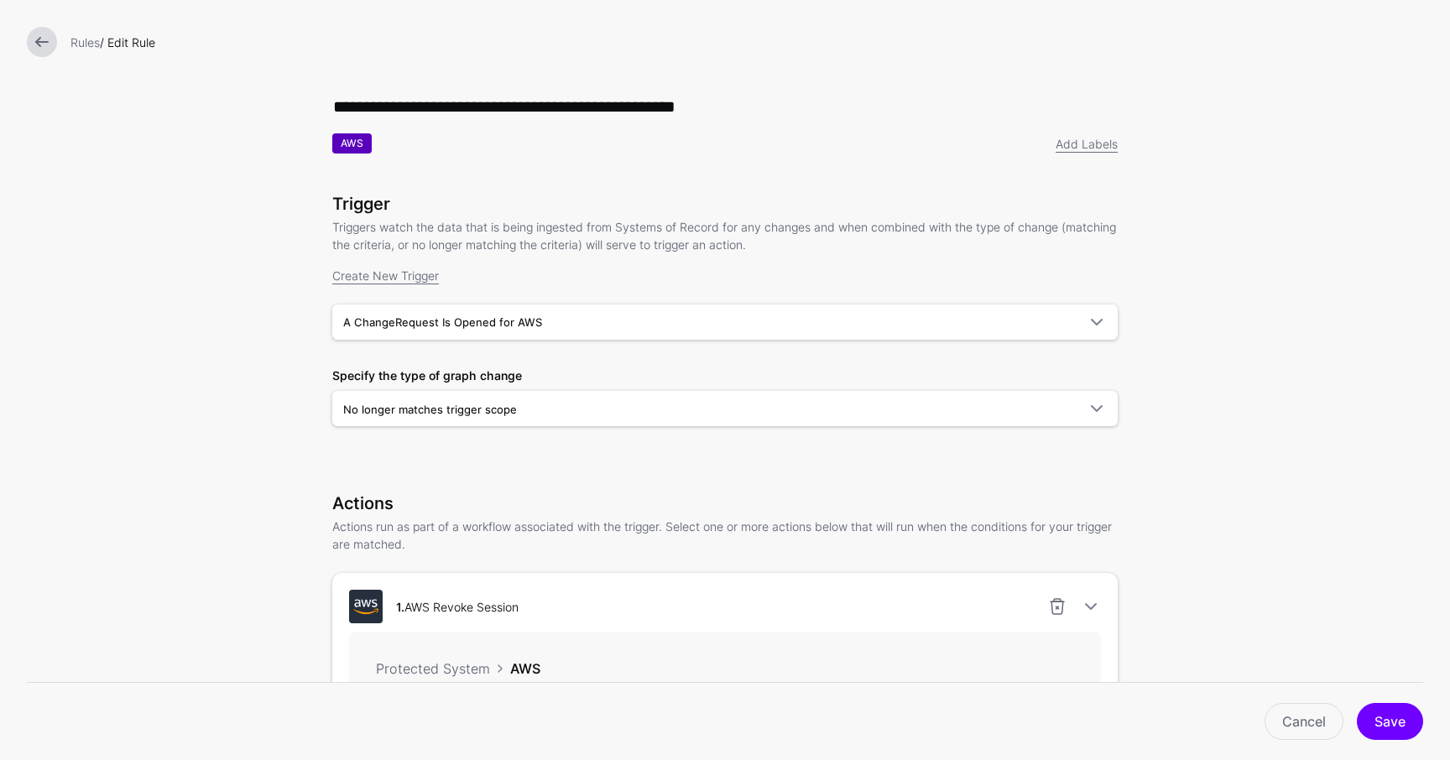
drag, startPoint x: 525, startPoint y: 602, endPoint x: 407, endPoint y: 566, distance: 123.7
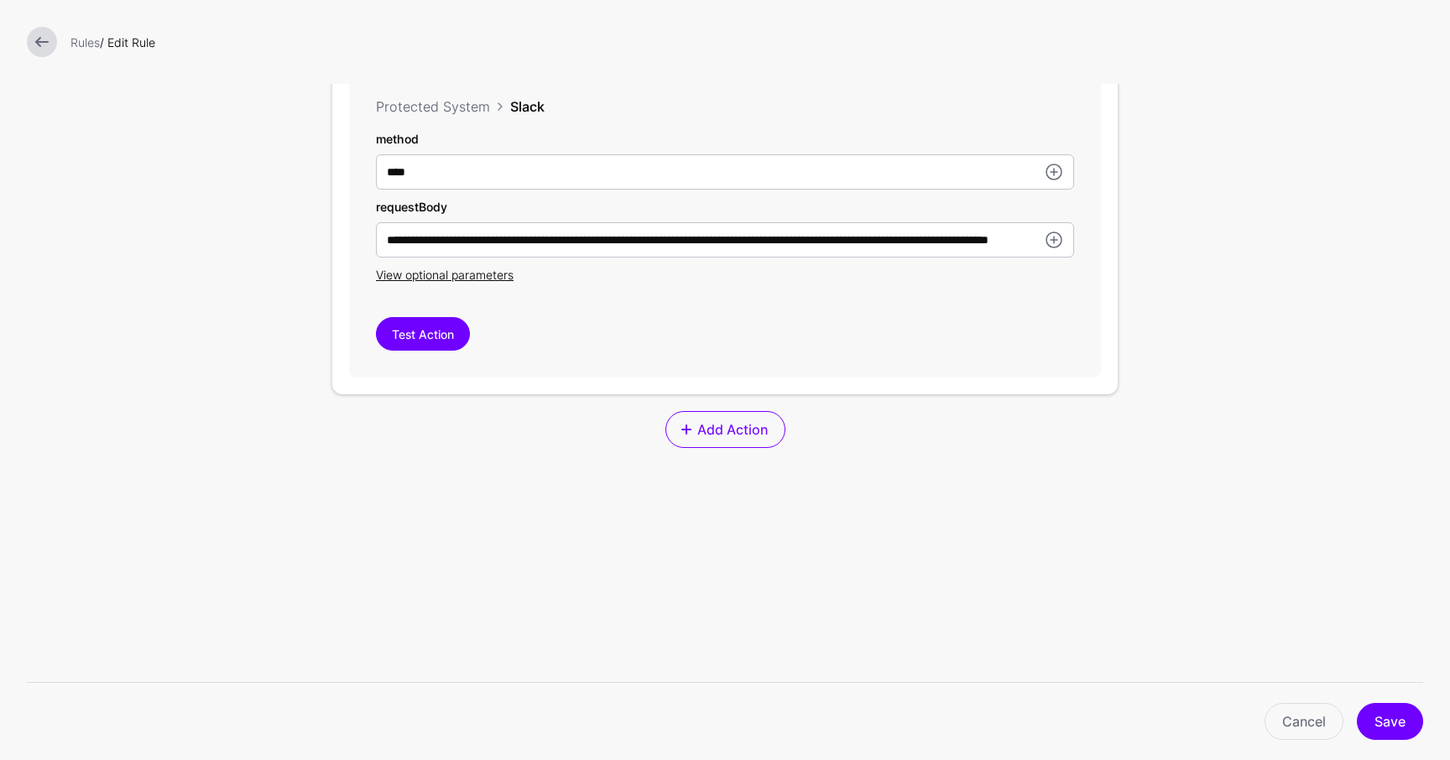
scroll to position [976, 0]
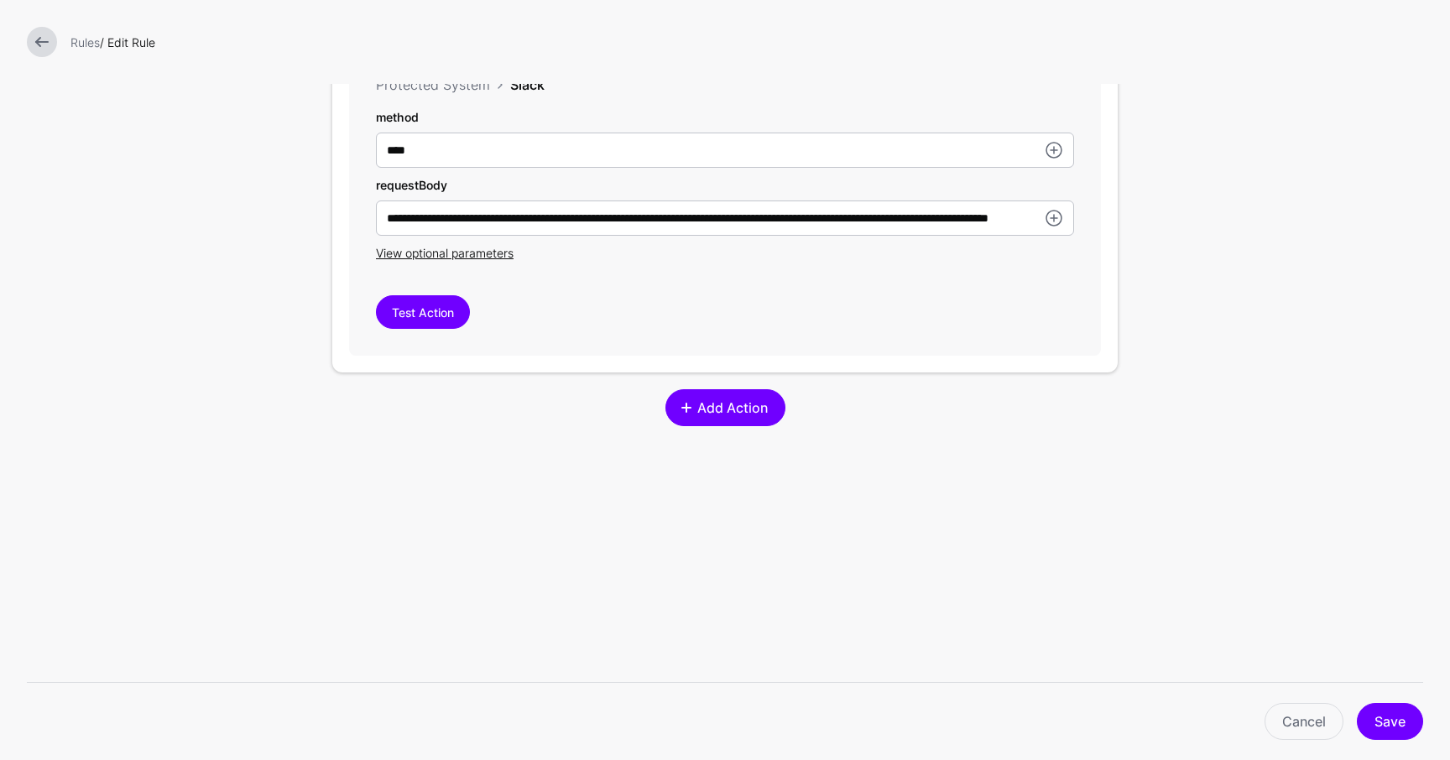
click at [705, 424] on link "Add Action" at bounding box center [725, 407] width 120 height 37
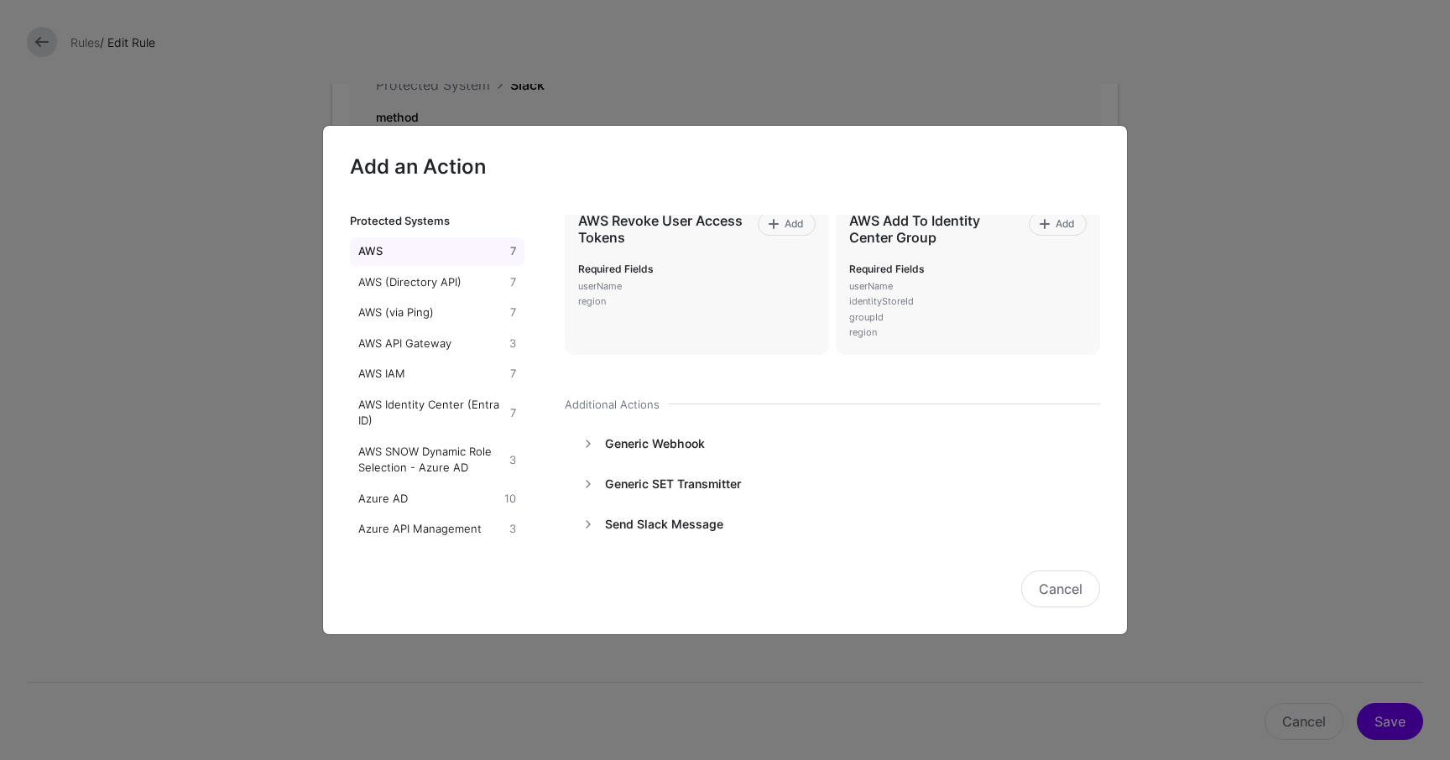
scroll to position [251, 0]
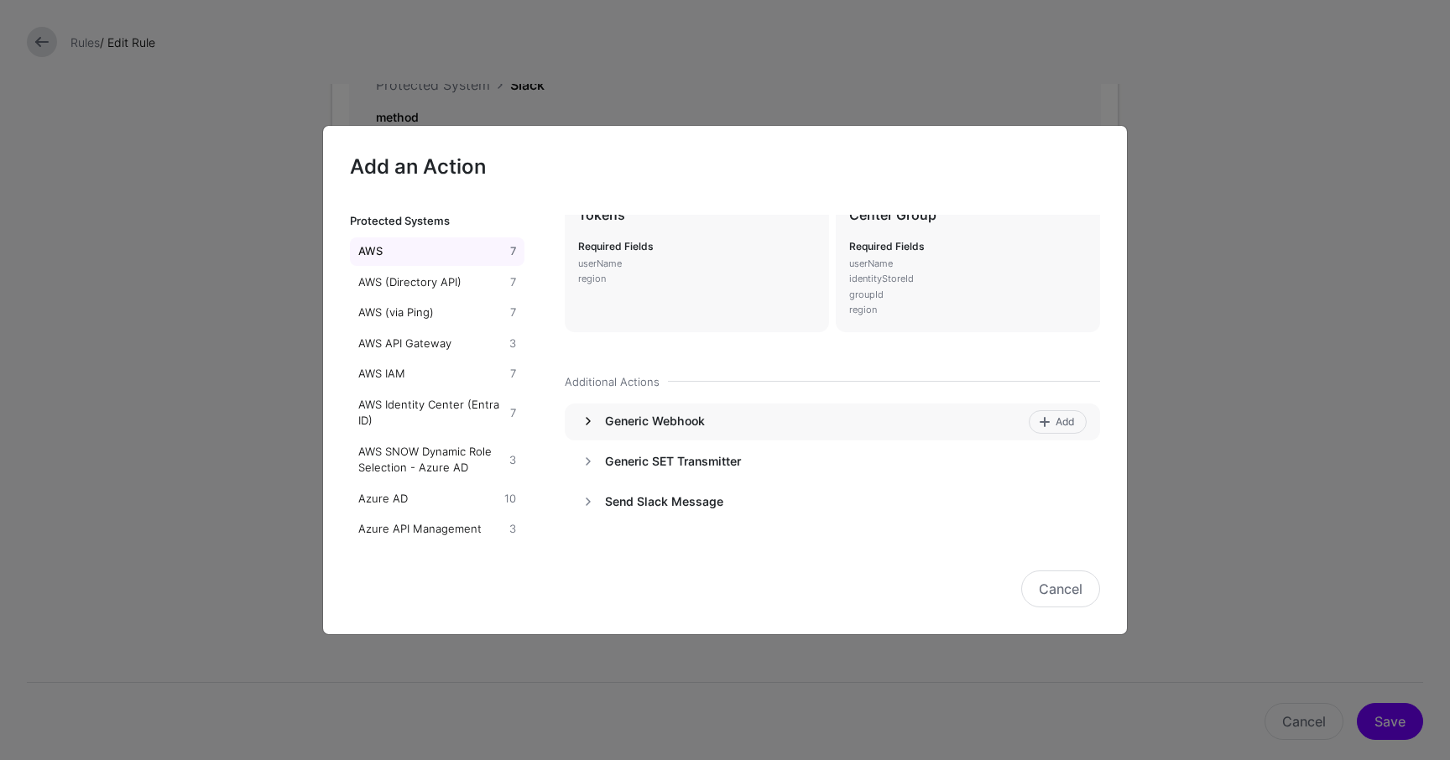
click at [587, 419] on link at bounding box center [588, 421] width 20 height 20
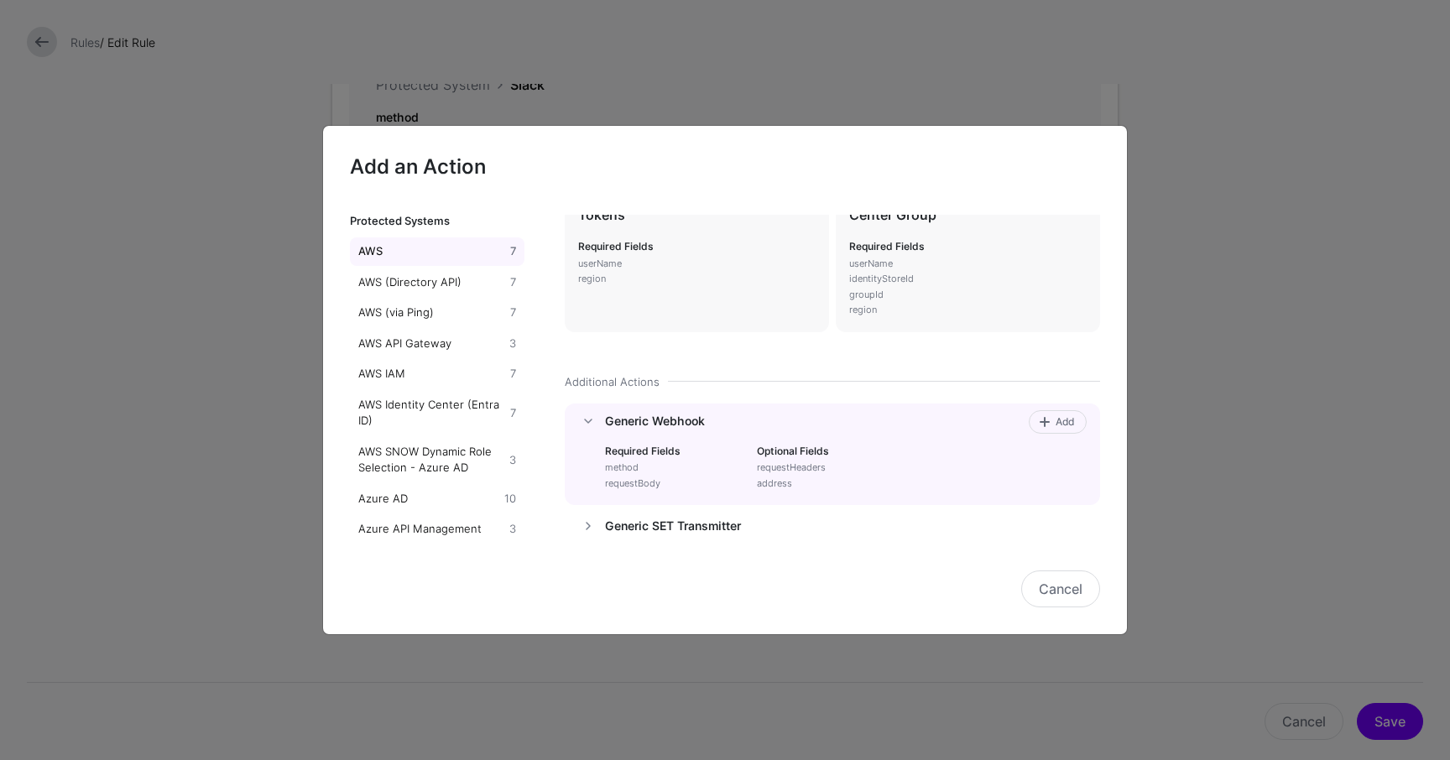
scroll to position [316, 0]
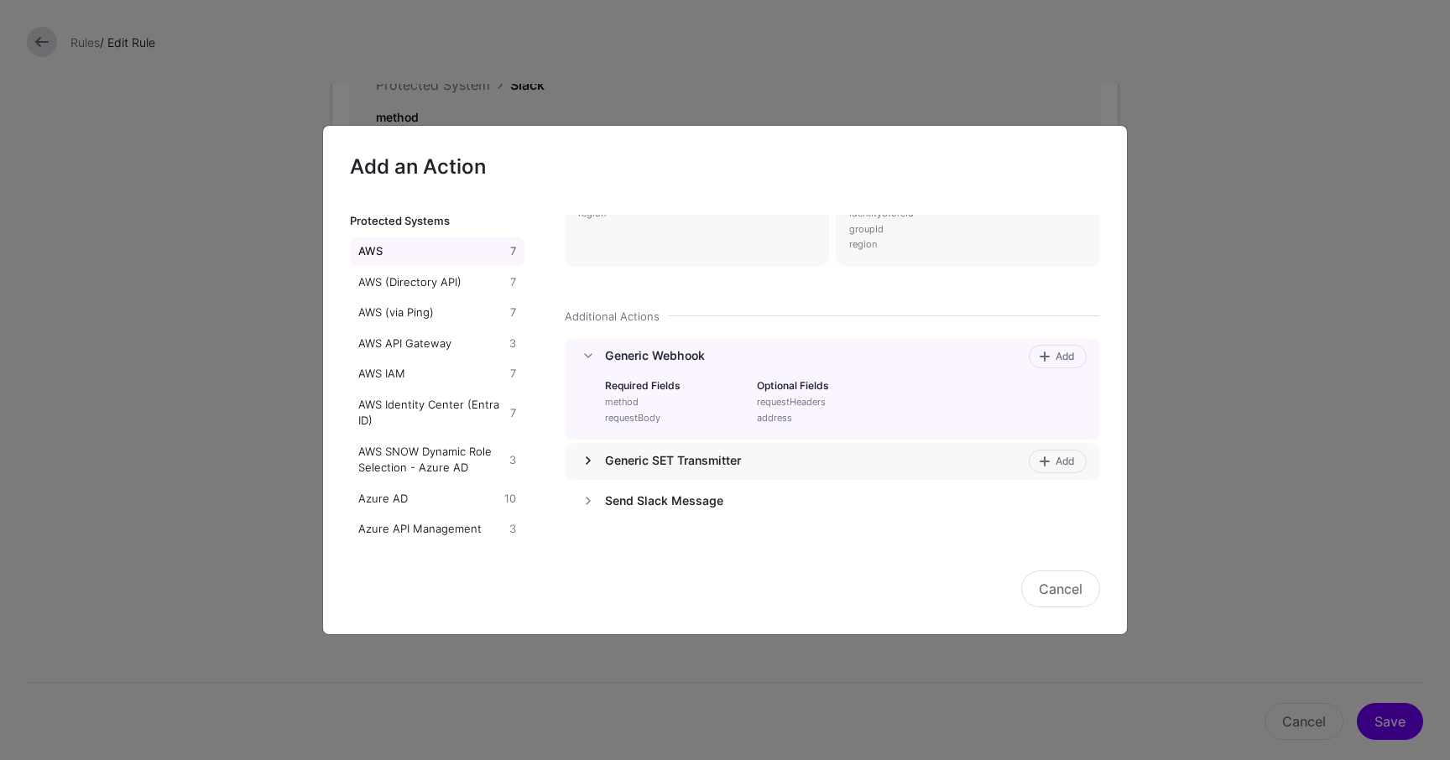
click at [584, 456] on link at bounding box center [588, 461] width 20 height 20
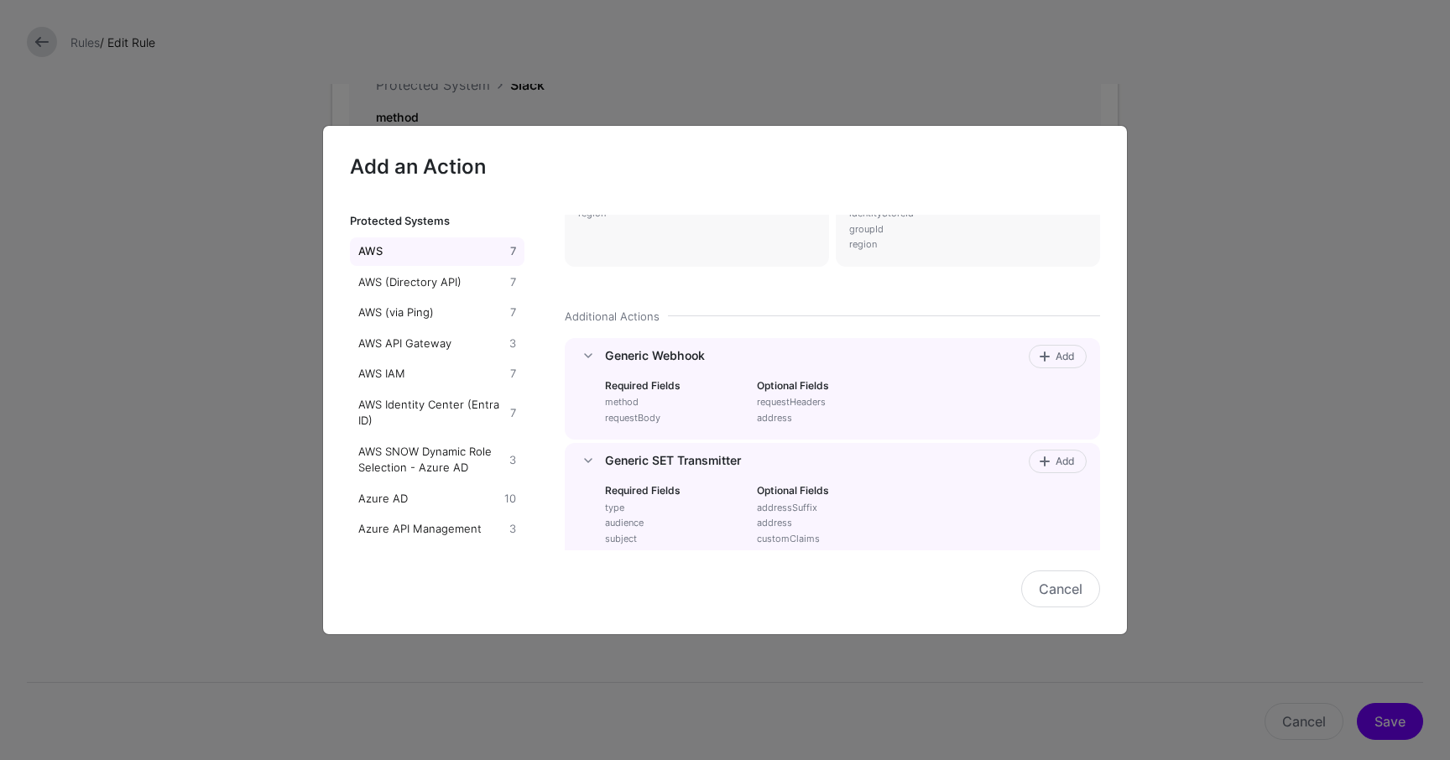
scroll to position [413, 0]
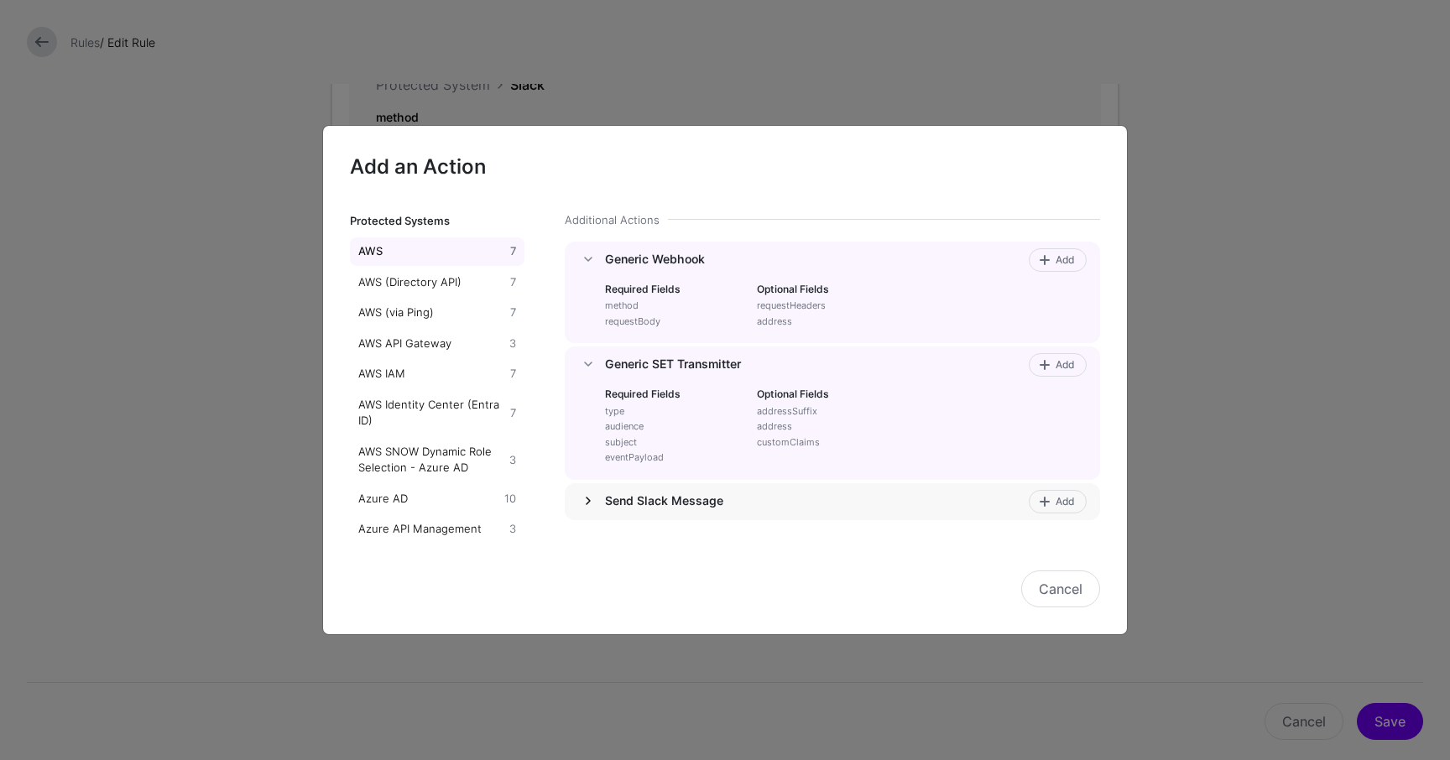
click at [589, 493] on link at bounding box center [588, 501] width 20 height 20
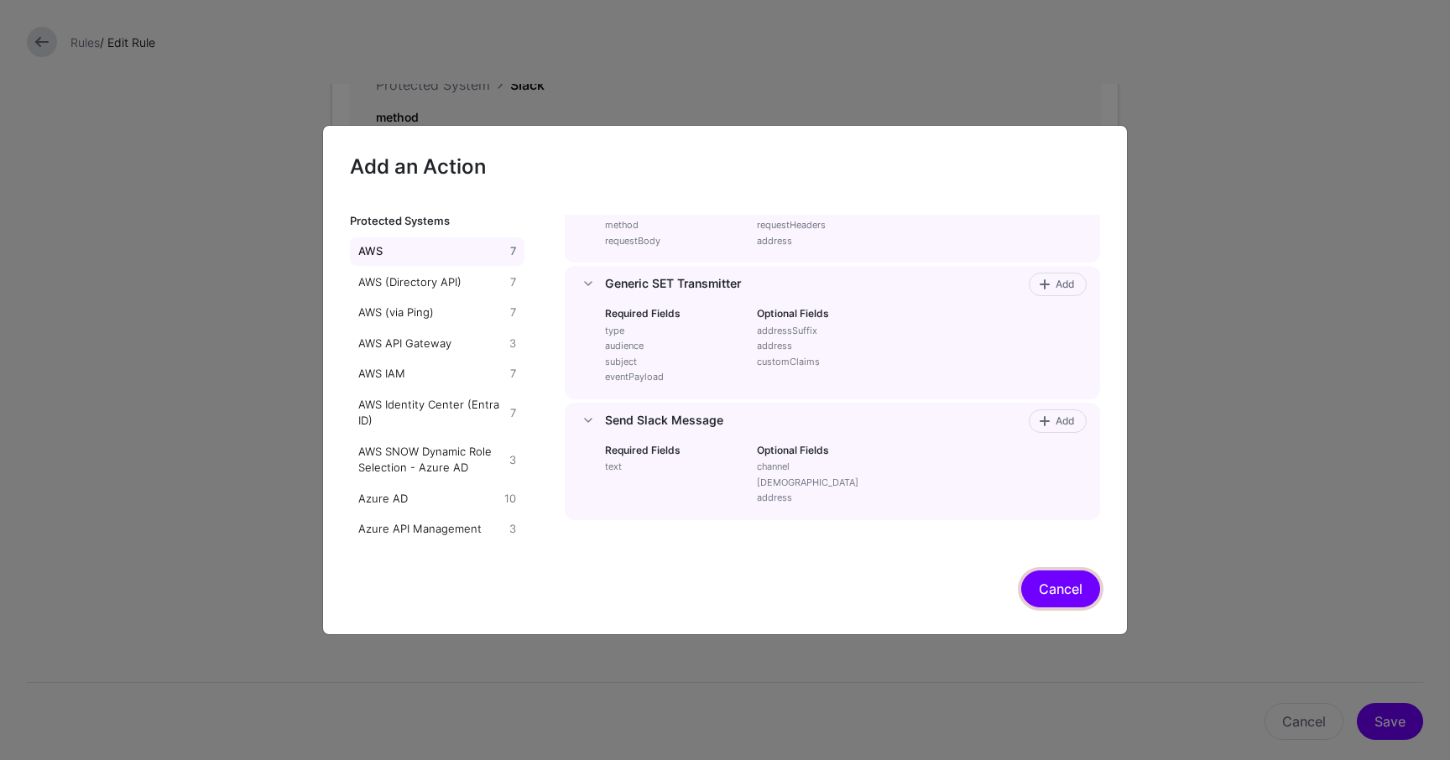
click at [1056, 590] on button "Cancel" at bounding box center [1060, 589] width 79 height 37
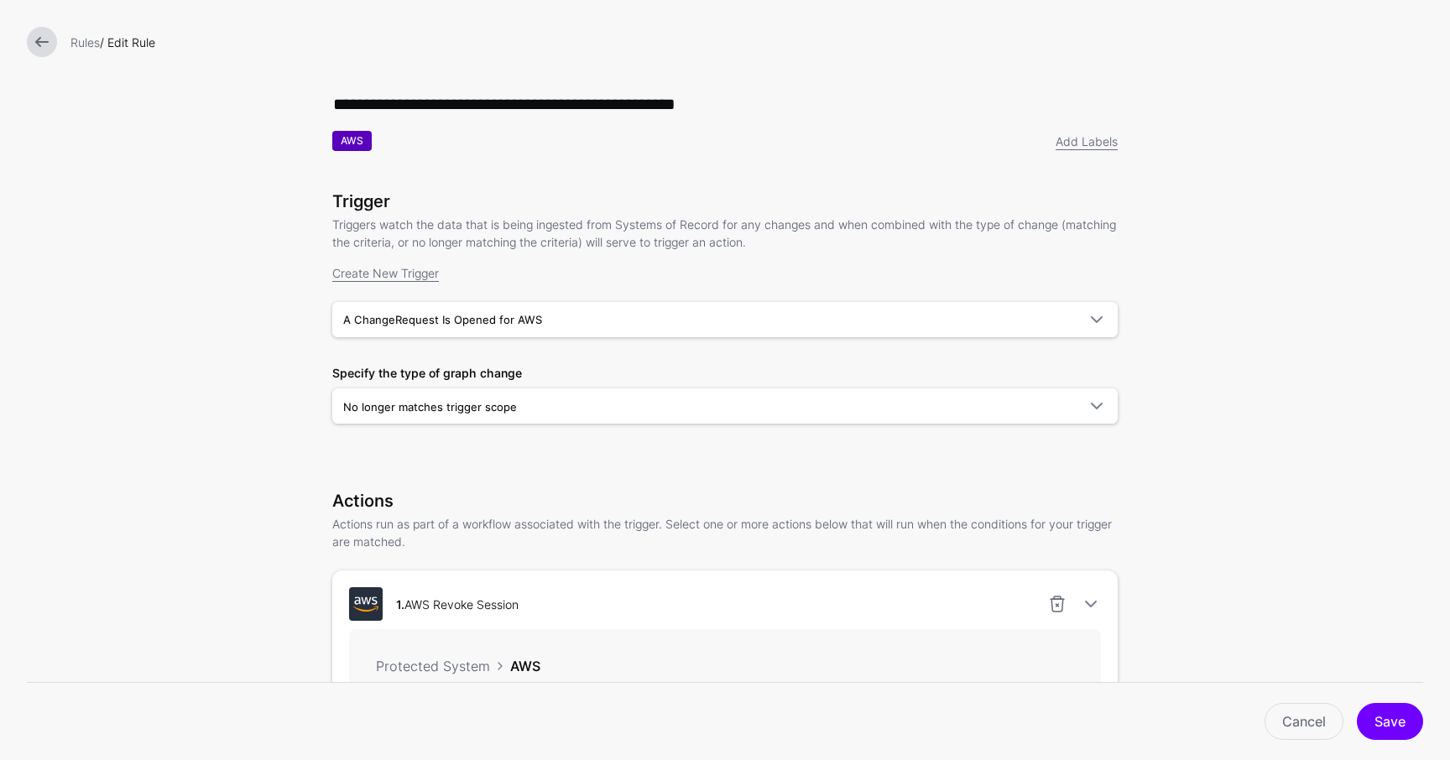
scroll to position [0, 0]
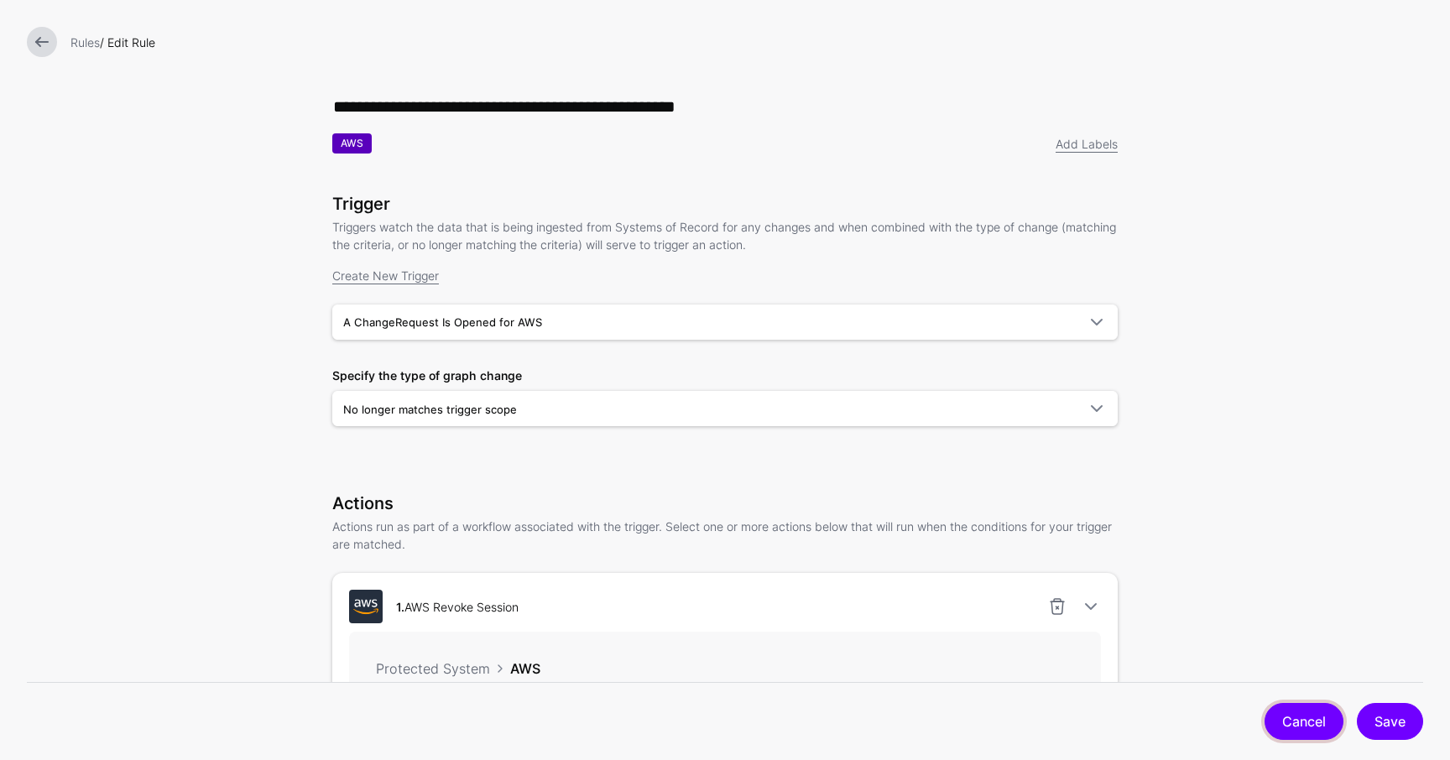
click at [1306, 715] on link "Cancel" at bounding box center [1303, 721] width 79 height 37
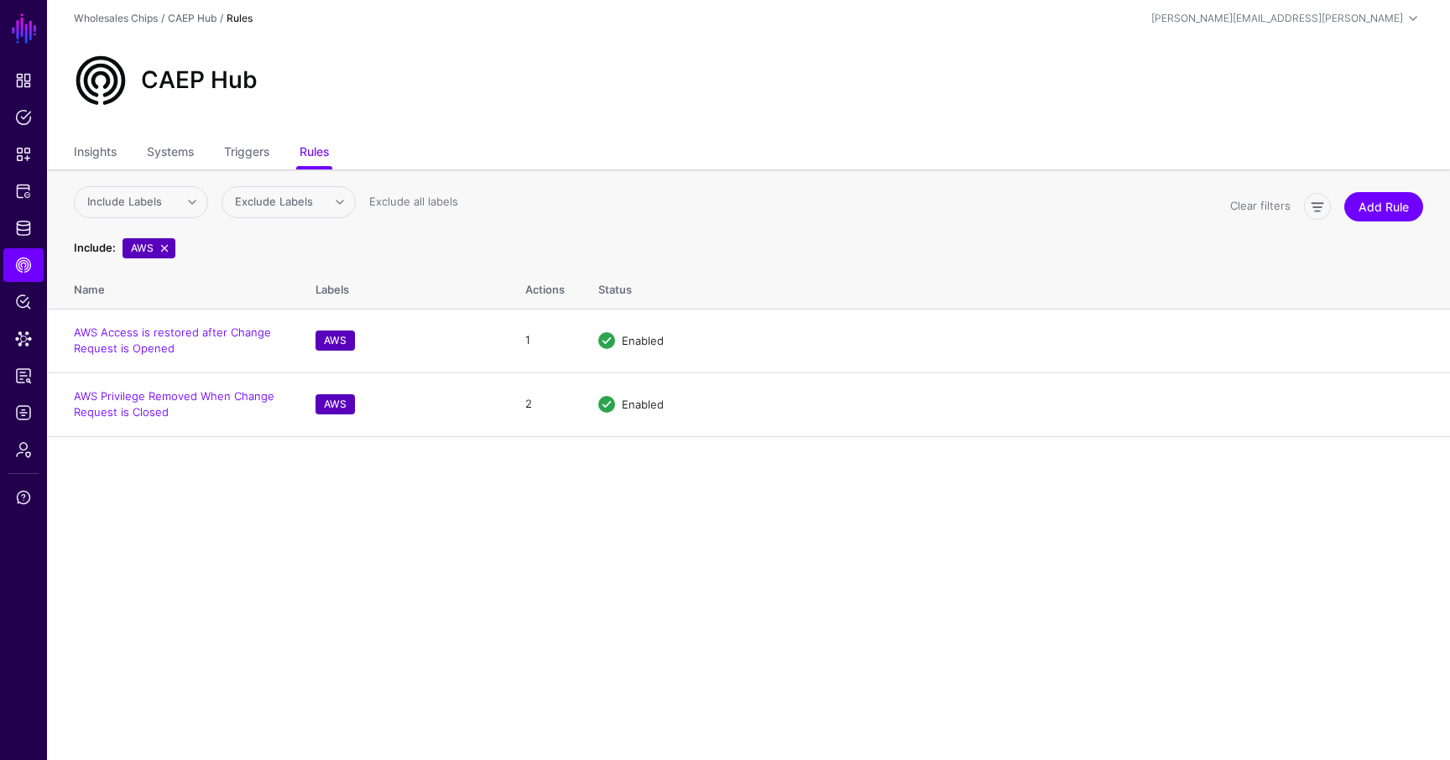
click at [641, 566] on main "SGNL Dashboard Policies Snippets Protected Systems Identity Data Fabric CAEP Hu…" at bounding box center [725, 380] width 1450 height 760
click at [851, 65] on div "CAEP Hub" at bounding box center [748, 81] width 1363 height 54
click at [341, 525] on main "SGNL Dashboard Policies Snippets Protected Systems Identity Data Fabric CAEP Hu…" at bounding box center [725, 380] width 1450 height 760
click at [34, 232] on link "Identity Data Fabric" at bounding box center [23, 228] width 40 height 34
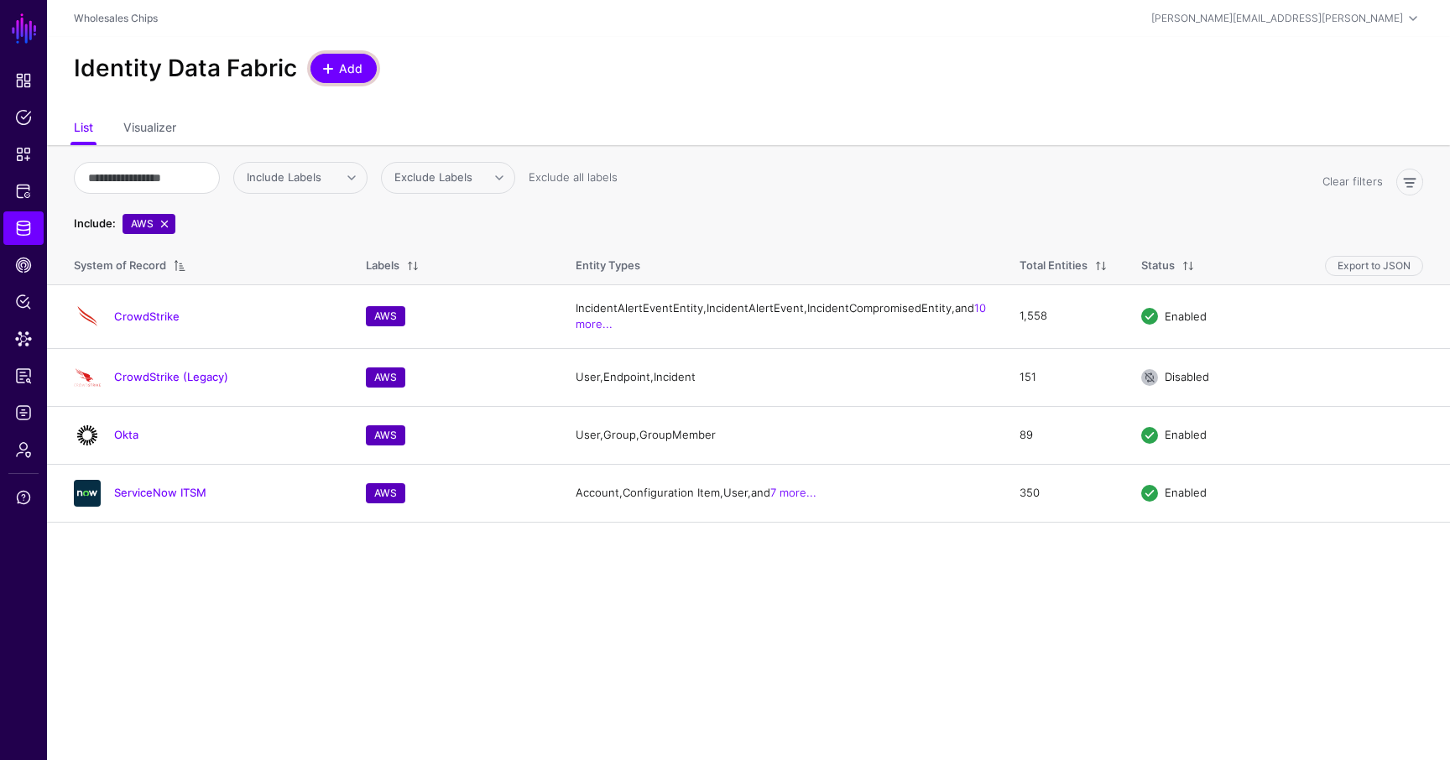
click at [339, 65] on span "Add" at bounding box center [351, 69] width 28 height 18
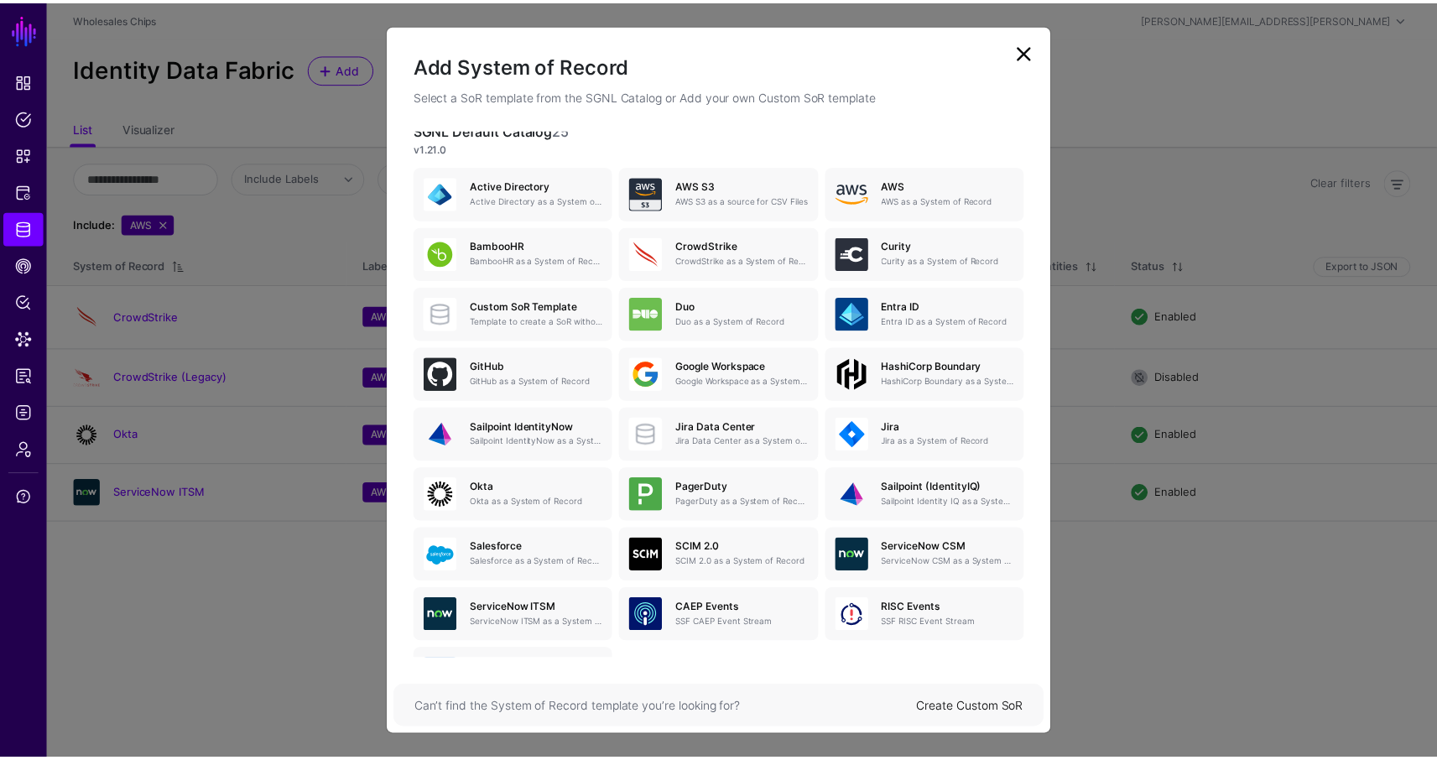
scroll to position [121, 0]
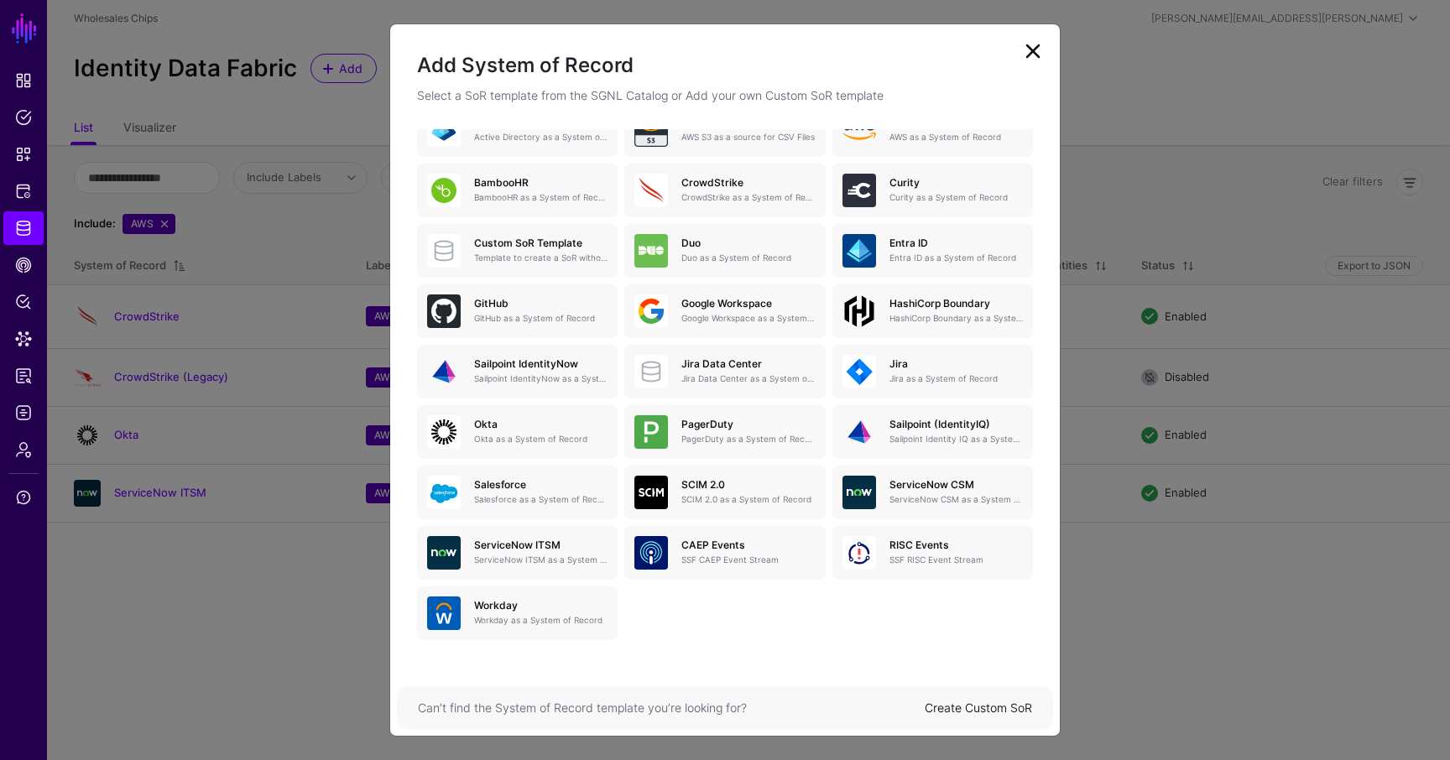
click at [994, 701] on link "Create Custom SoR" at bounding box center [978, 708] width 107 height 14
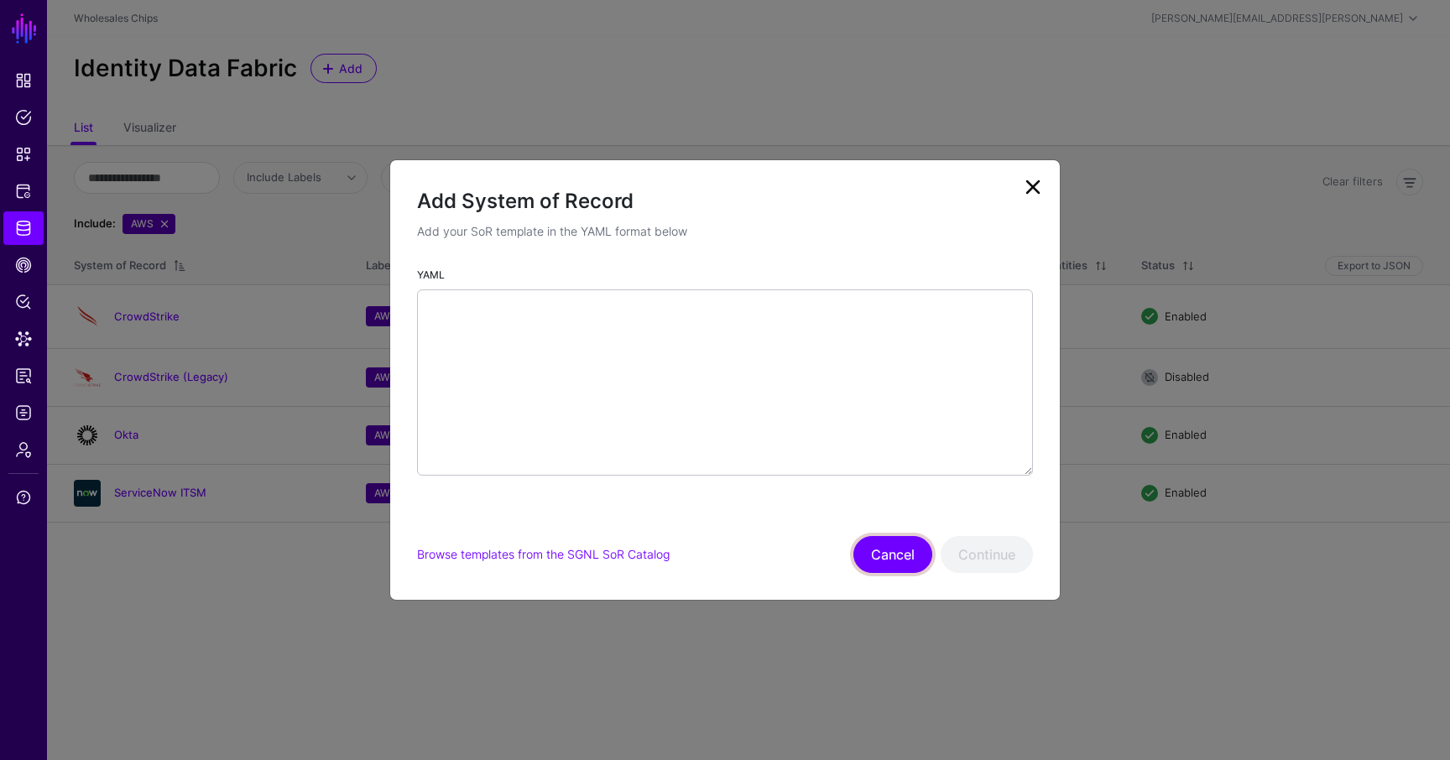
click at [904, 549] on button "Cancel" at bounding box center [892, 554] width 79 height 37
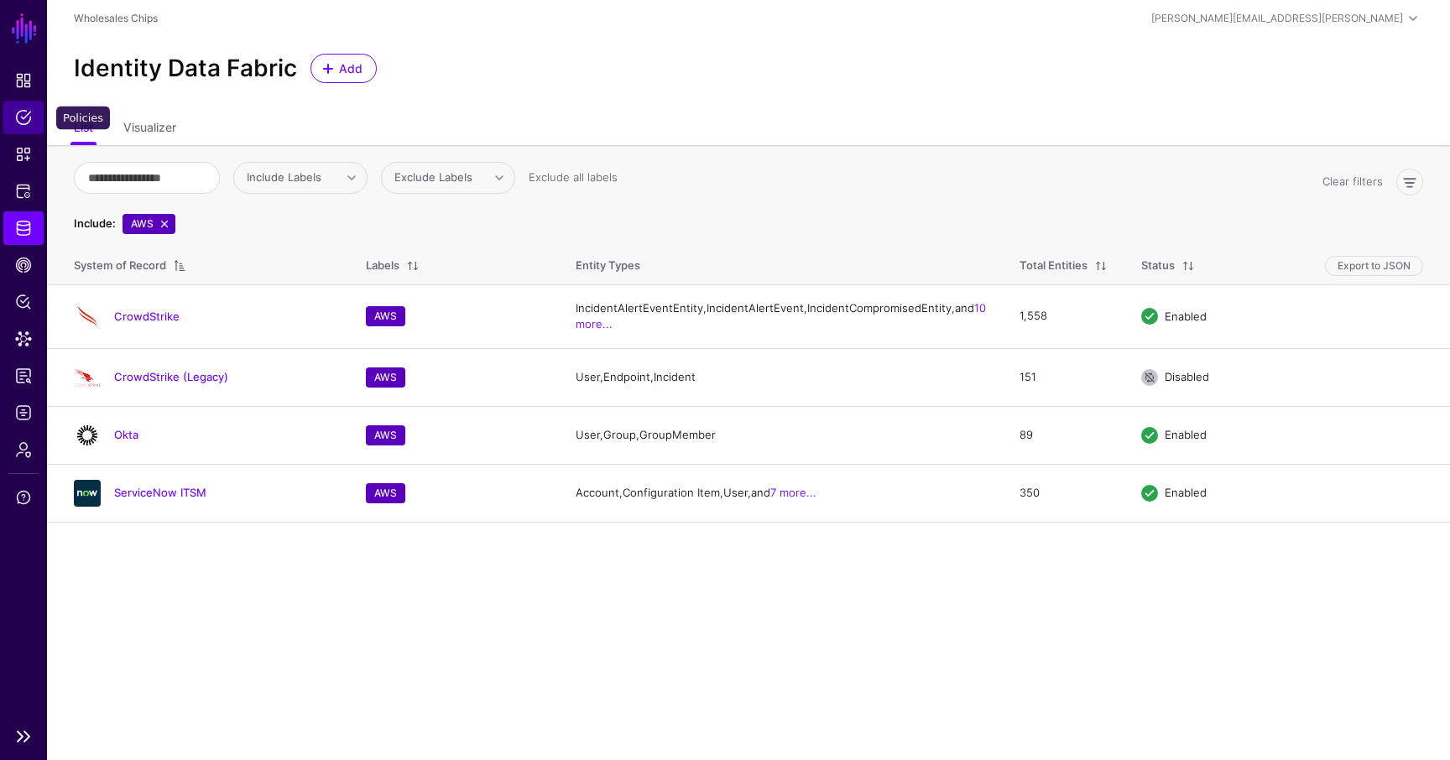
click at [21, 115] on span "Policies" at bounding box center [23, 117] width 17 height 17
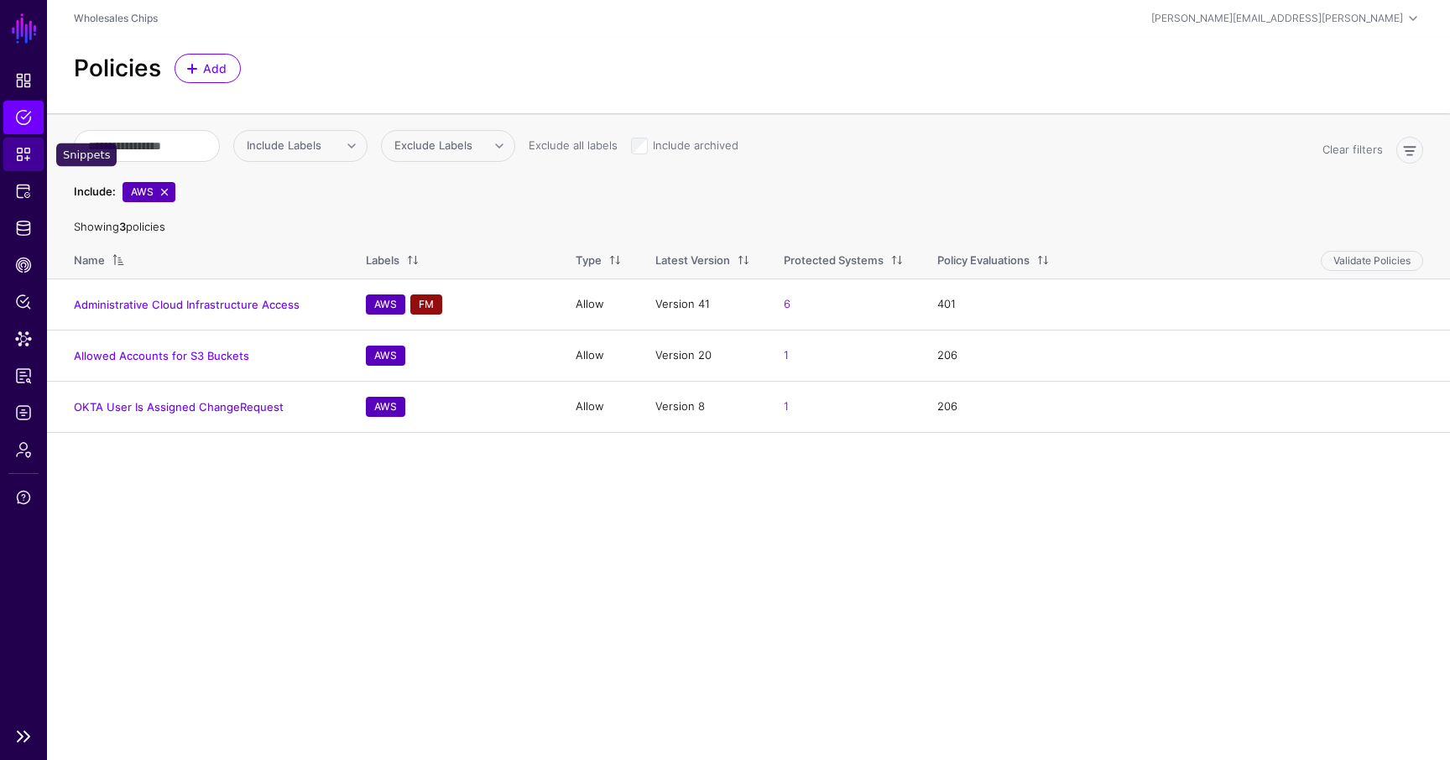
click at [25, 148] on span "Snippets" at bounding box center [23, 154] width 17 height 17
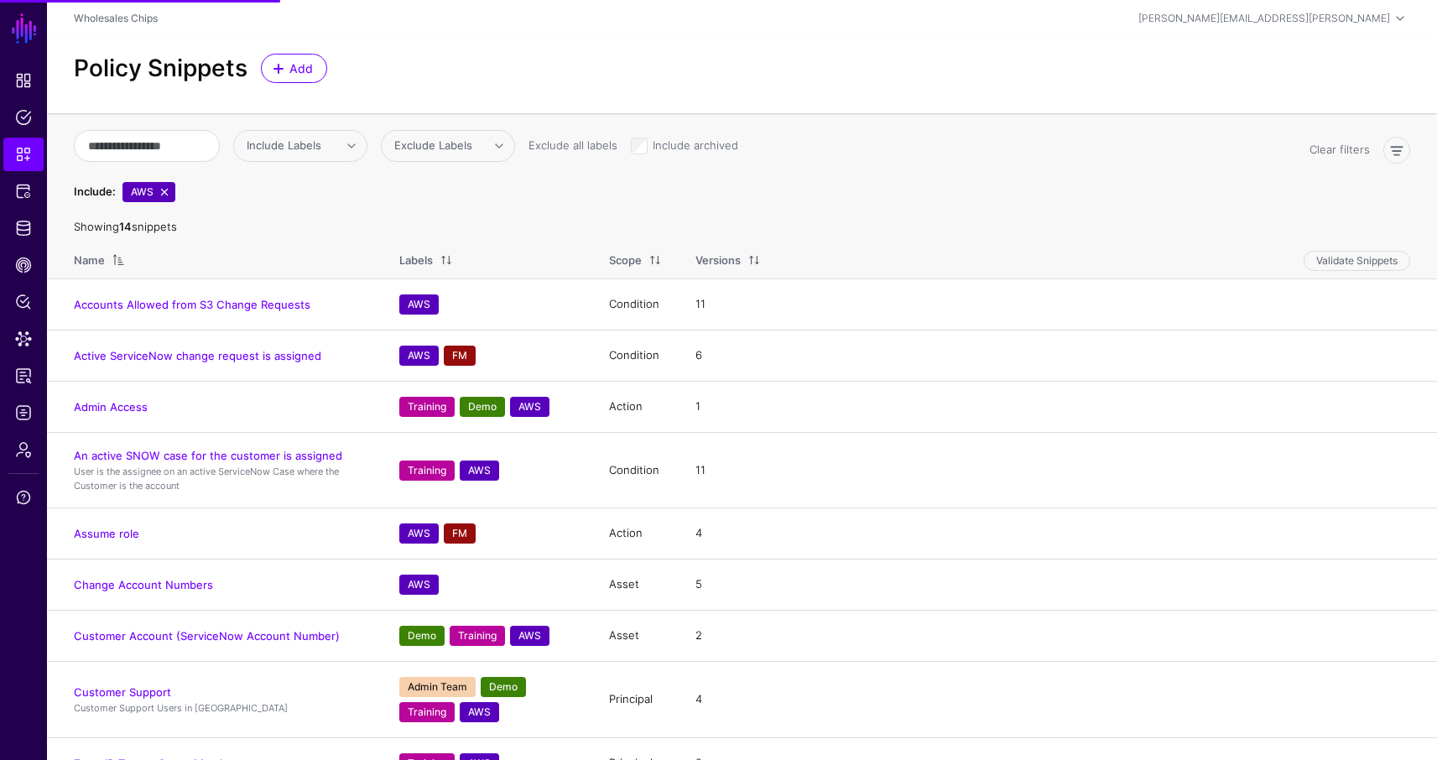
click at [738, 175] on div "Include Labels SNOW Demo A N MCP TD Training Dev Team MT PIM Sales Engineering …" at bounding box center [685, 173] width 1236 height 86
click at [397, 192] on div "Include: AWS" at bounding box center [685, 192] width 1243 height 20
click at [1163, 221] on th "Showing 14 snippets" at bounding box center [742, 227] width 1390 height 17
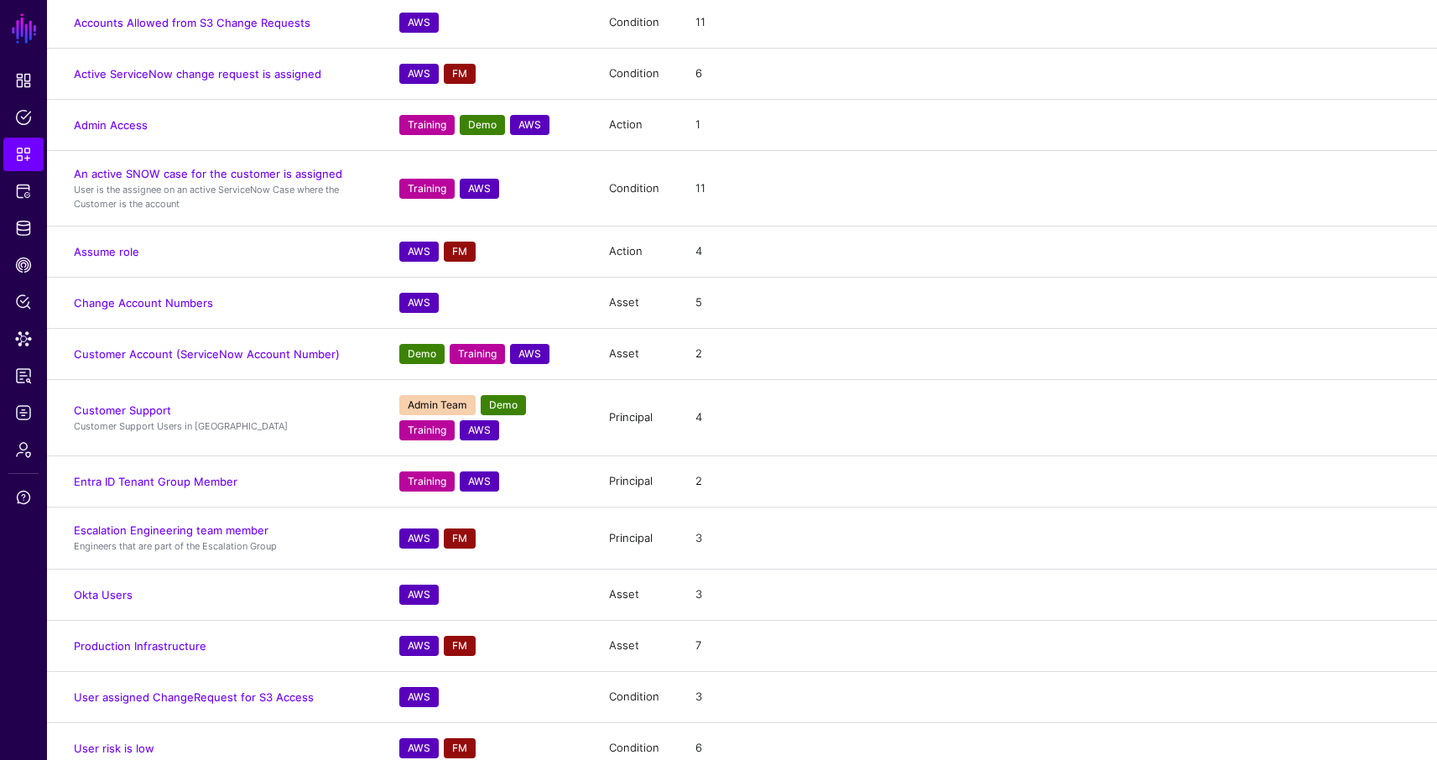
scroll to position [296, 0]
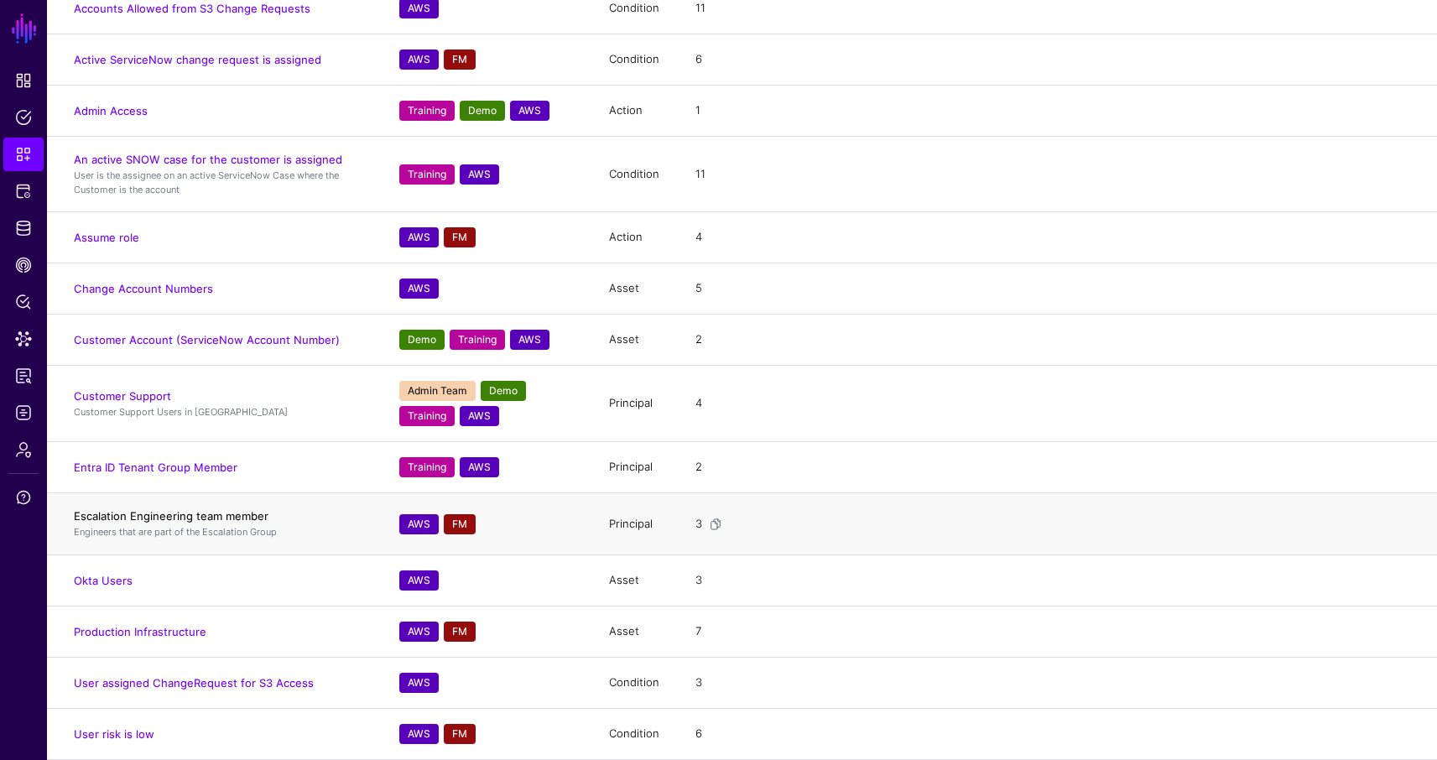
click at [224, 513] on link "Escalation Engineering team member" at bounding box center [171, 515] width 195 height 13
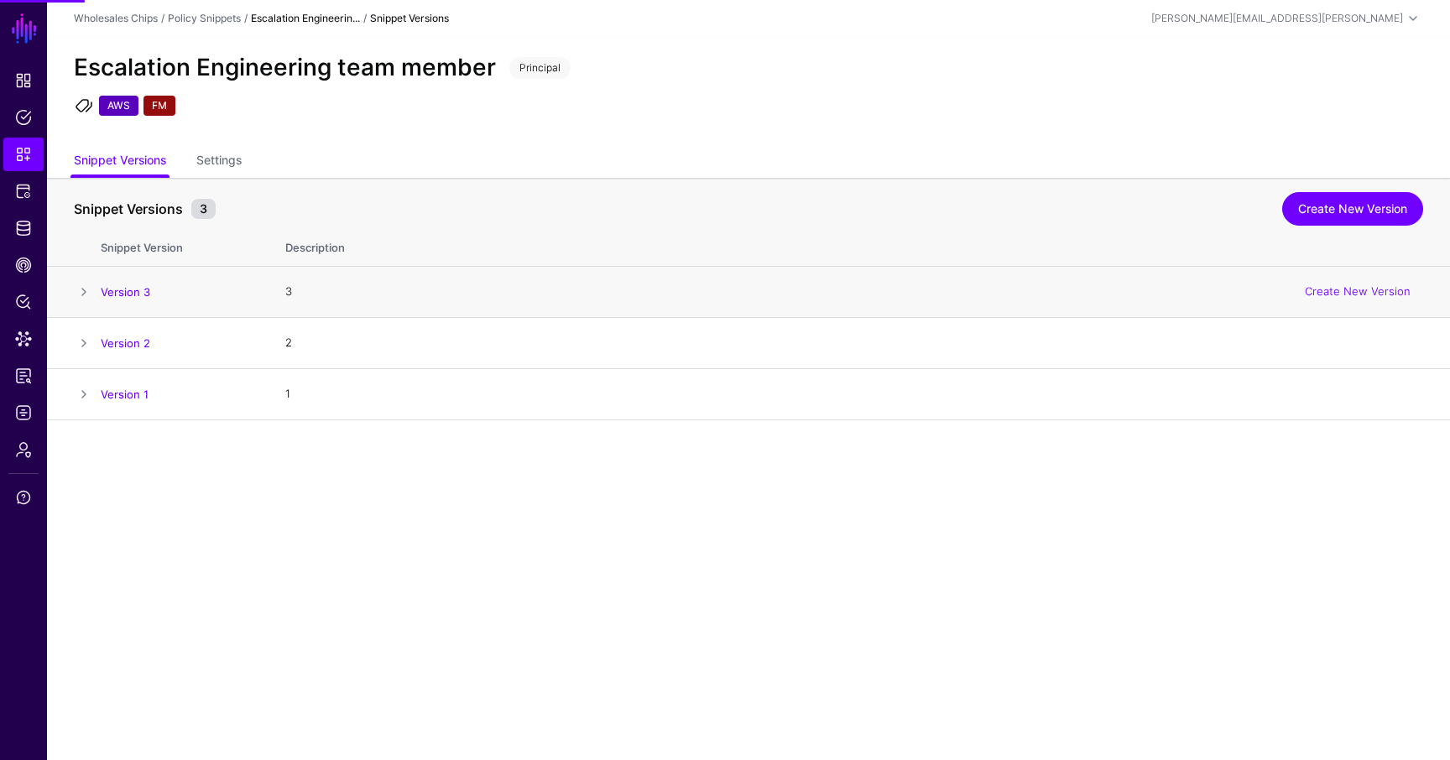
click at [98, 274] on td at bounding box center [74, 292] width 54 height 51
click at [74, 283] on span at bounding box center [84, 292] width 20 height 20
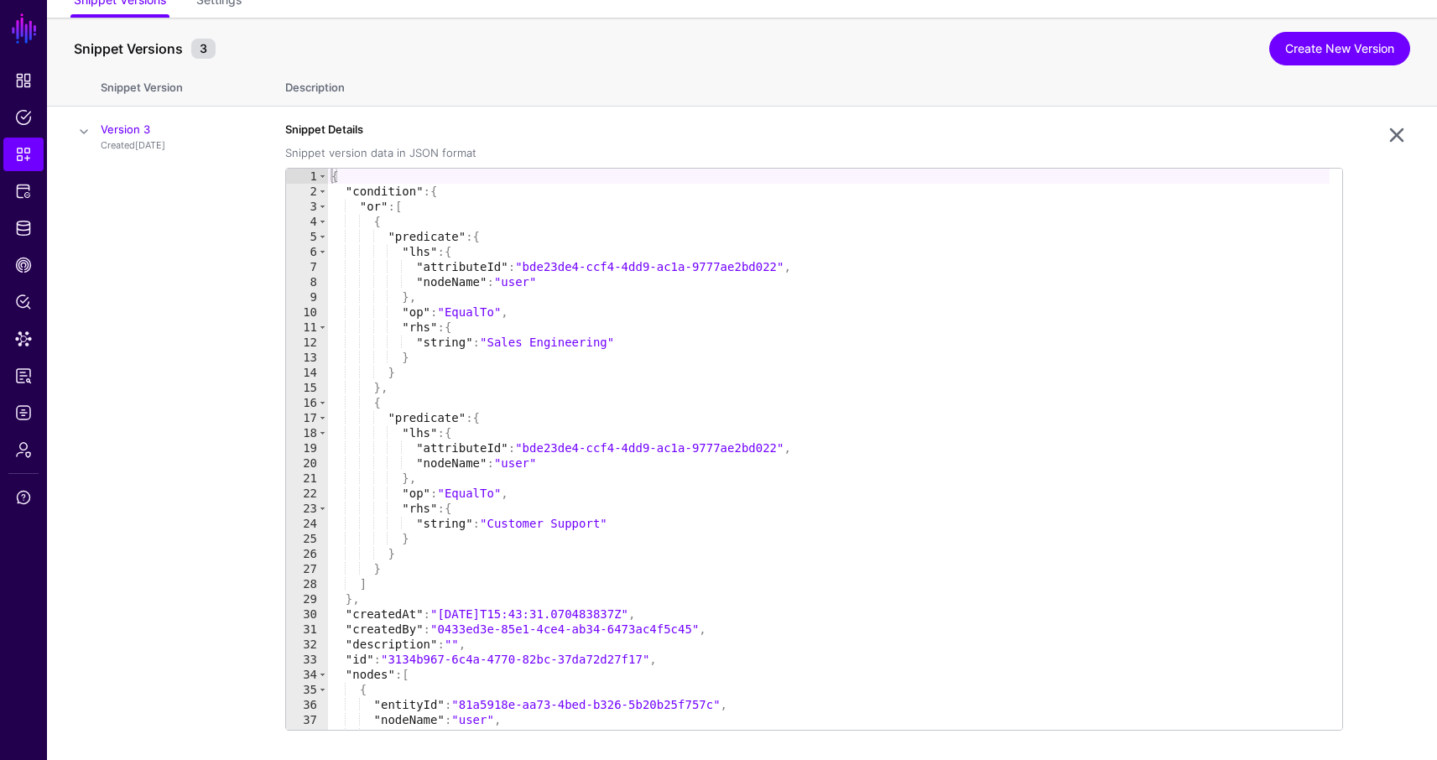
scroll to position [147, 0]
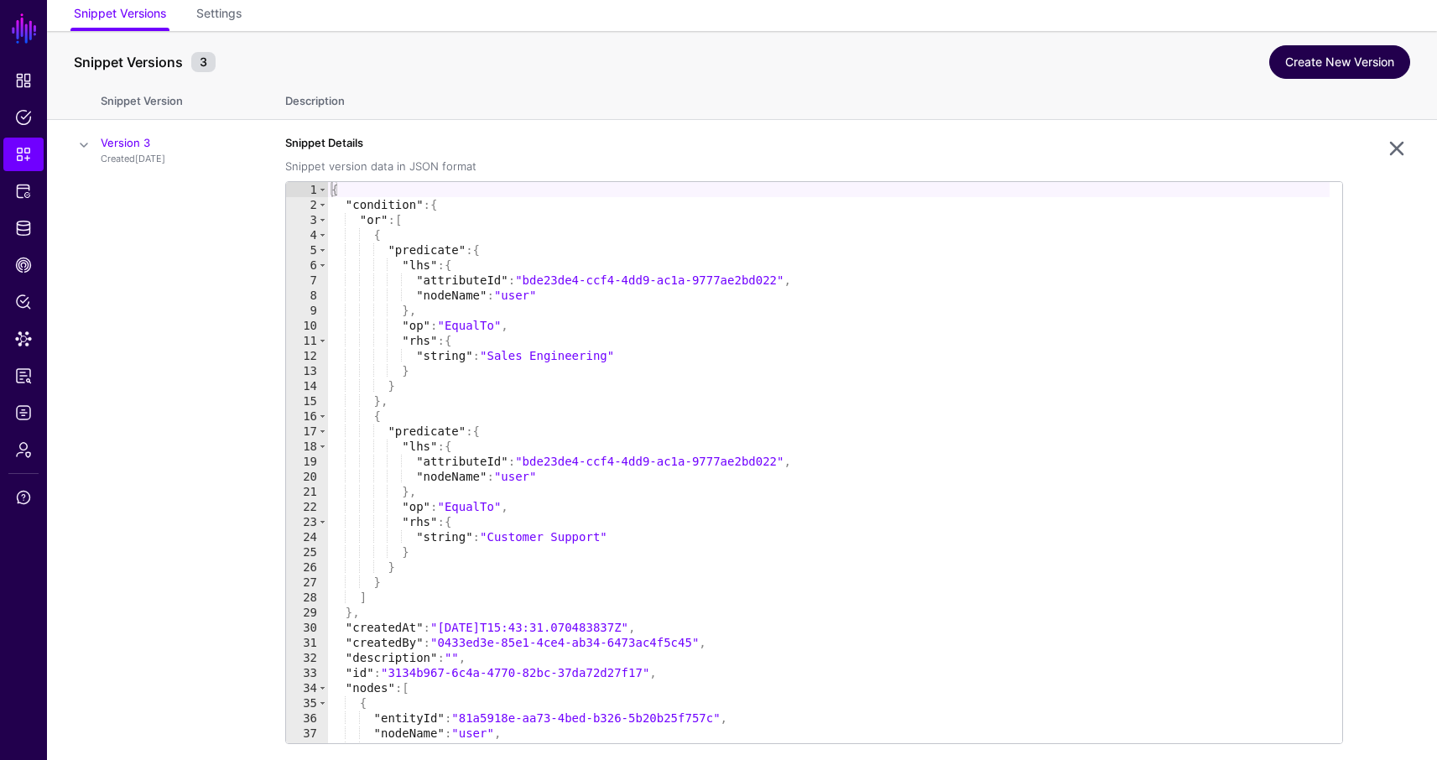
click at [1345, 70] on link "Create New Version" at bounding box center [1339, 62] width 141 height 34
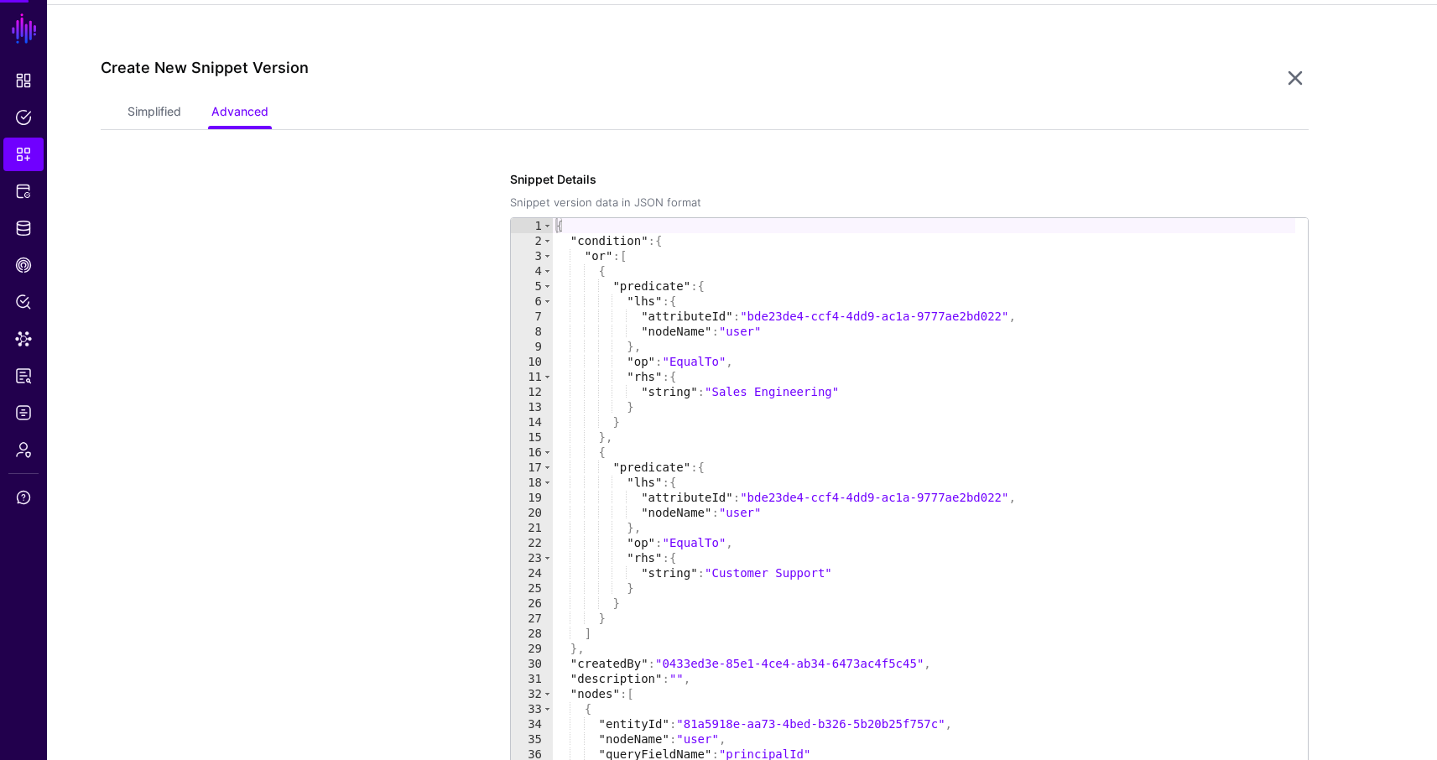
scroll to position [420, 0]
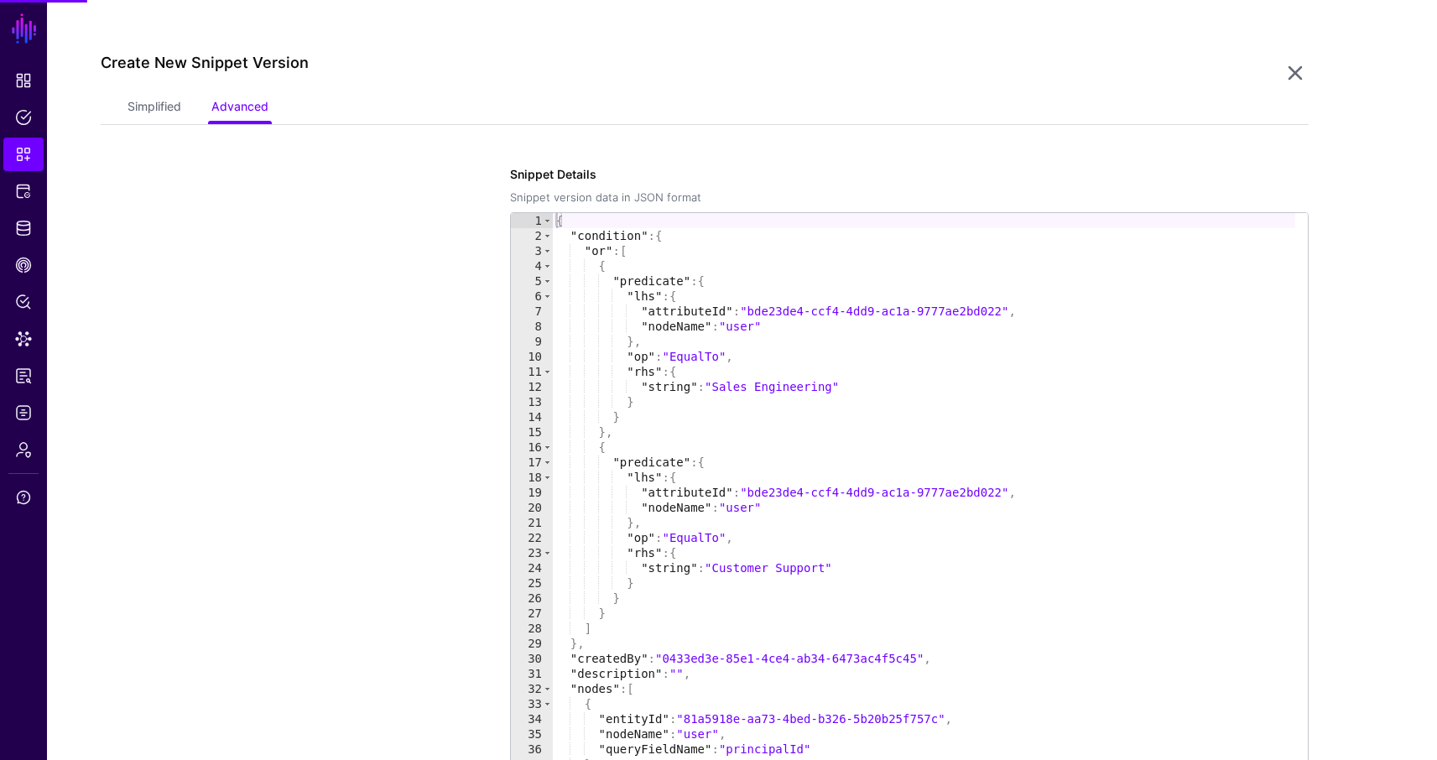
click at [143, 97] on link "Simplified" at bounding box center [155, 108] width 54 height 32
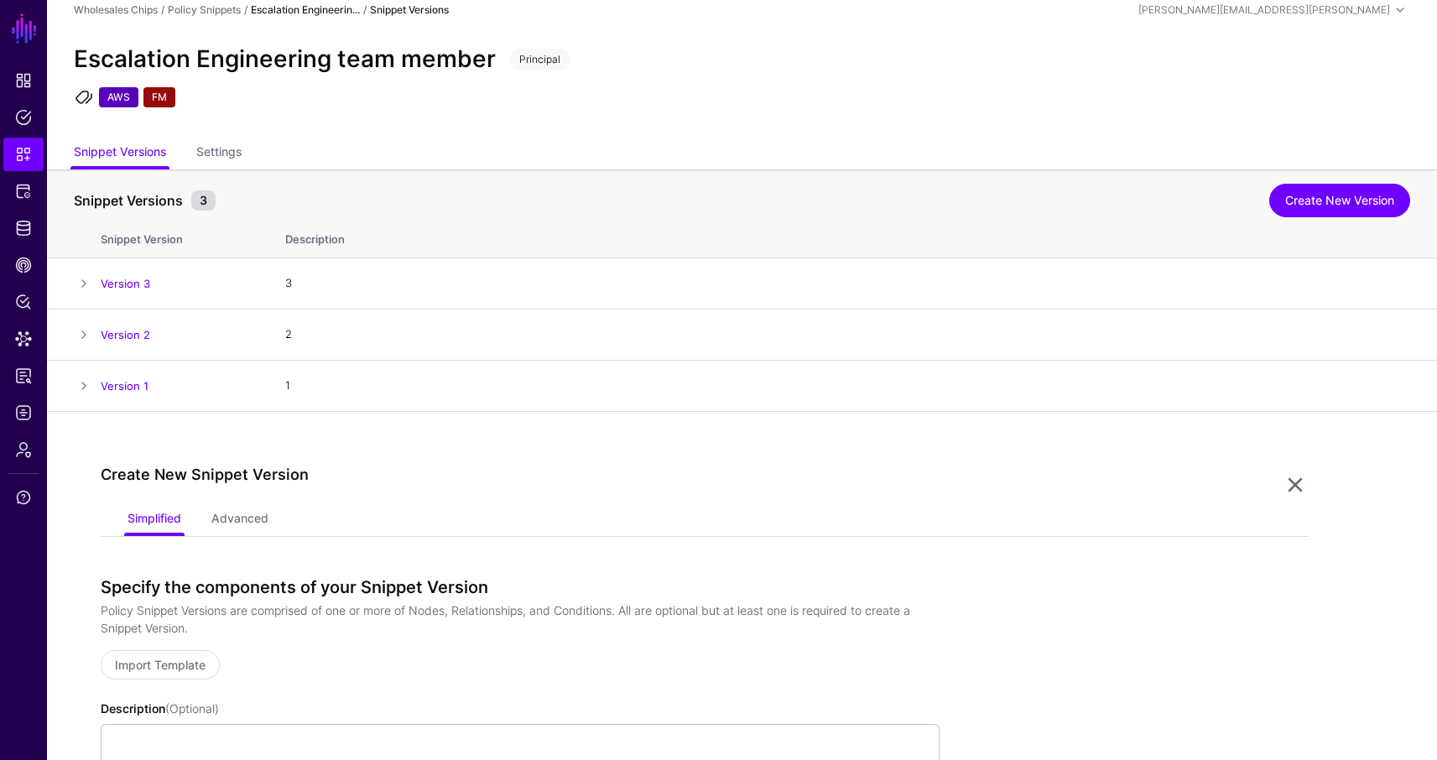
scroll to position [0, 0]
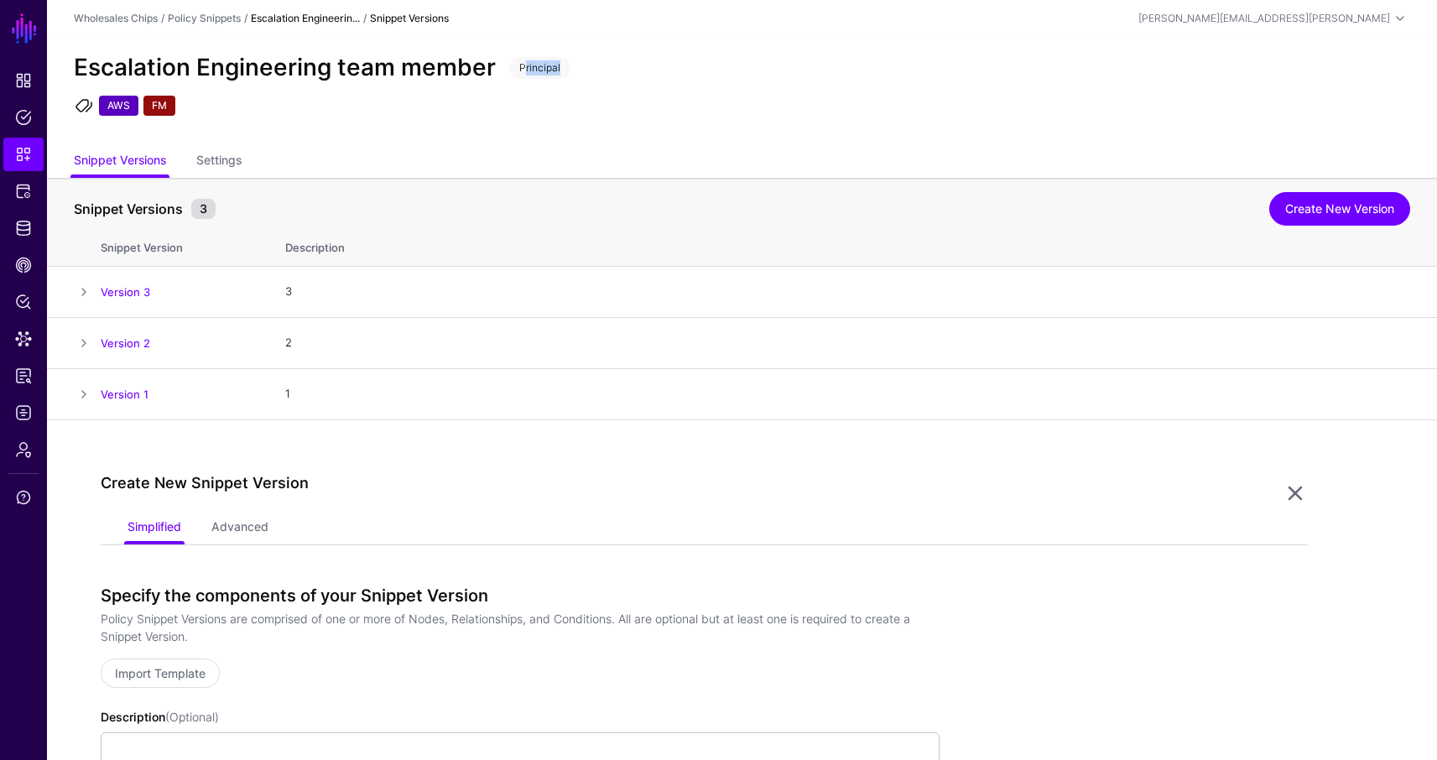
drag, startPoint x: 519, startPoint y: 65, endPoint x: 592, endPoint y: 85, distance: 74.9
click at [592, 85] on div "Escalation Engineering team member Principal AWS FM" at bounding box center [742, 91] width 1390 height 109
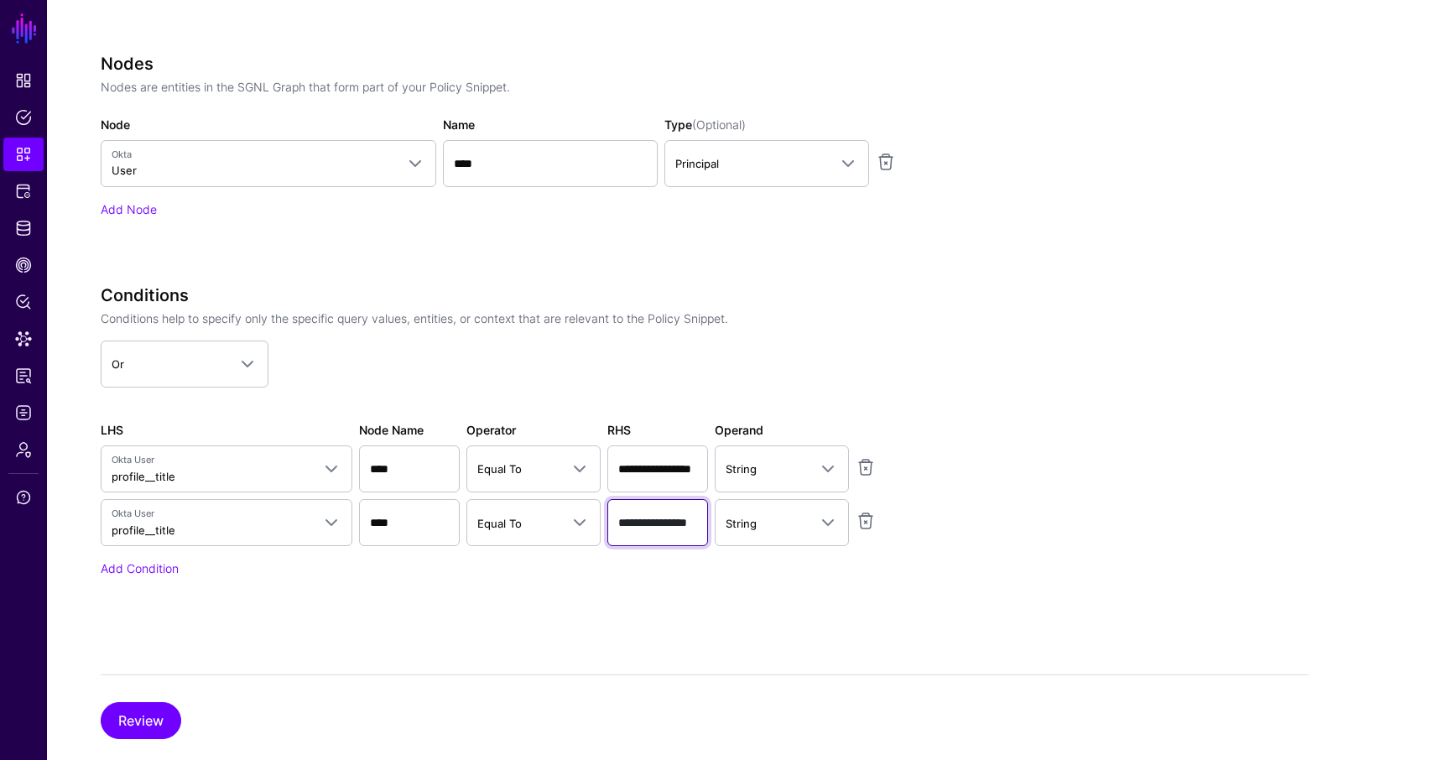
scroll to position [0, 23]
drag, startPoint x: 657, startPoint y: 522, endPoint x: 723, endPoint y: 551, distance: 72.5
click at [723, 551] on div "Conditions Conditions help to specify only the specific query values, entities,…" at bounding box center [520, 431] width 839 height 293
click at [714, 573] on div "Add Condition" at bounding box center [520, 569] width 839 height 18
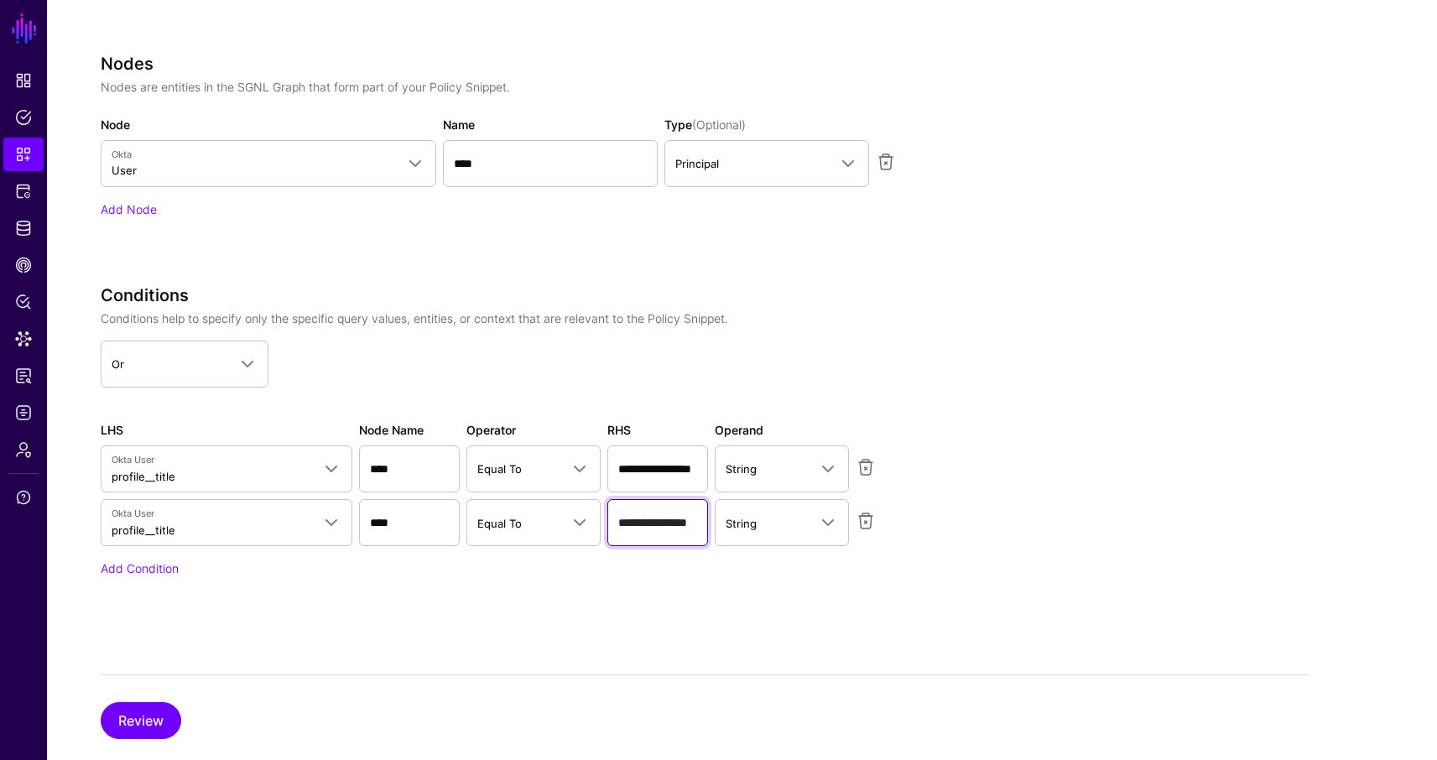
scroll to position [0, 23]
drag, startPoint x: 645, startPoint y: 526, endPoint x: 698, endPoint y: 534, distance: 53.5
click at [698, 534] on input "**********" at bounding box center [657, 522] width 101 height 47
click at [645, 592] on div "Conditions Conditions help to specify only the specific query values, entities,…" at bounding box center [520, 455] width 839 height 340
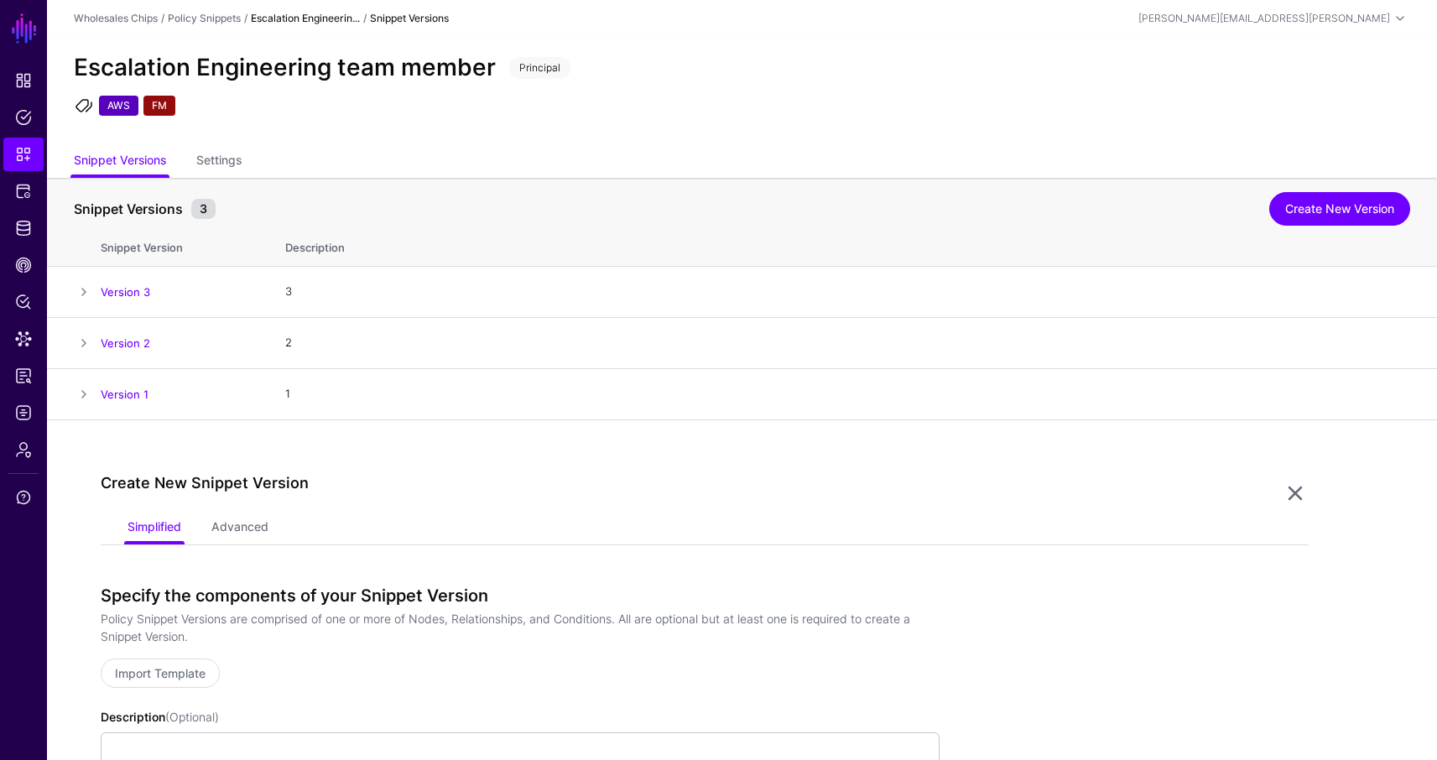
click at [668, 138] on div "Escalation Engineering team member Principal AWS FM" at bounding box center [742, 91] width 1390 height 109
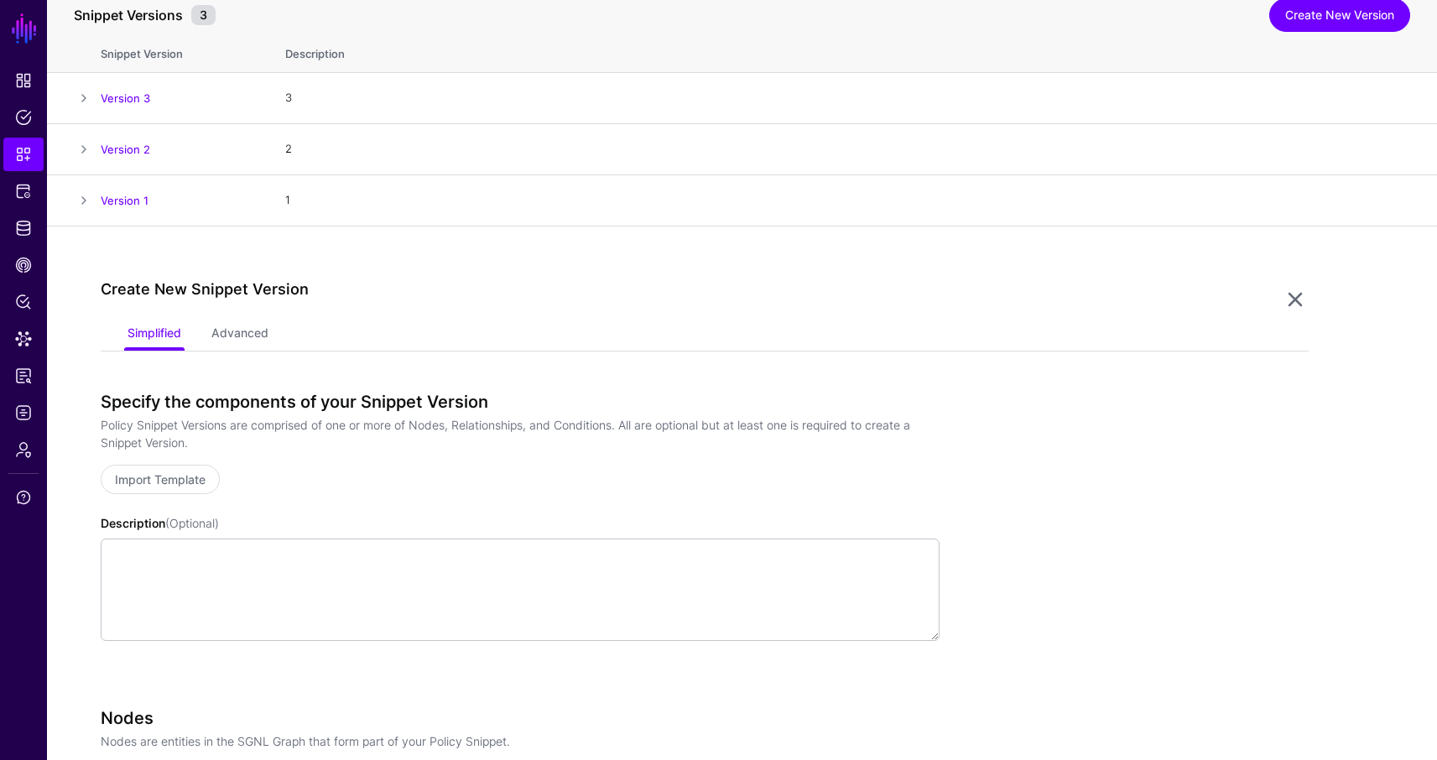
scroll to position [163, 0]
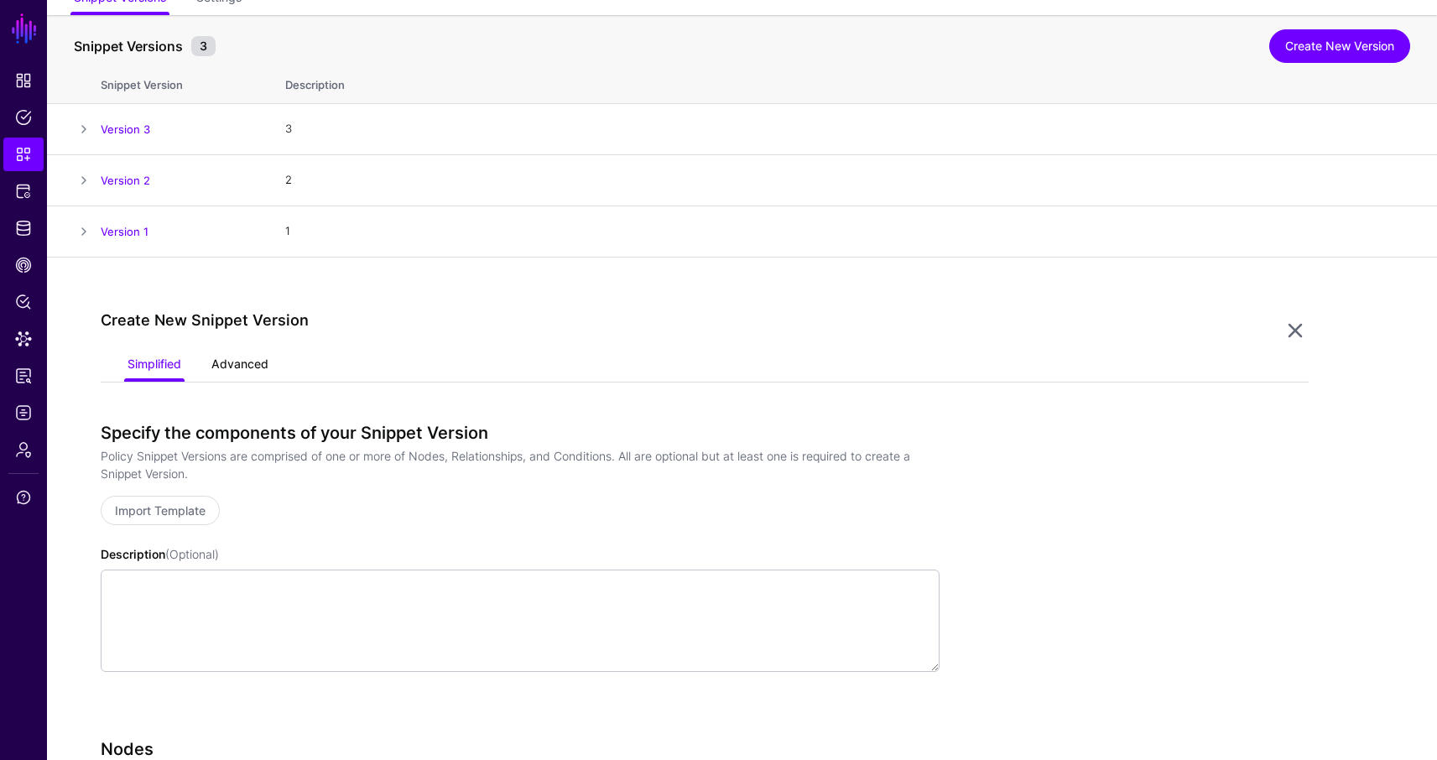
click at [244, 360] on link "Advanced" at bounding box center [239, 366] width 57 height 32
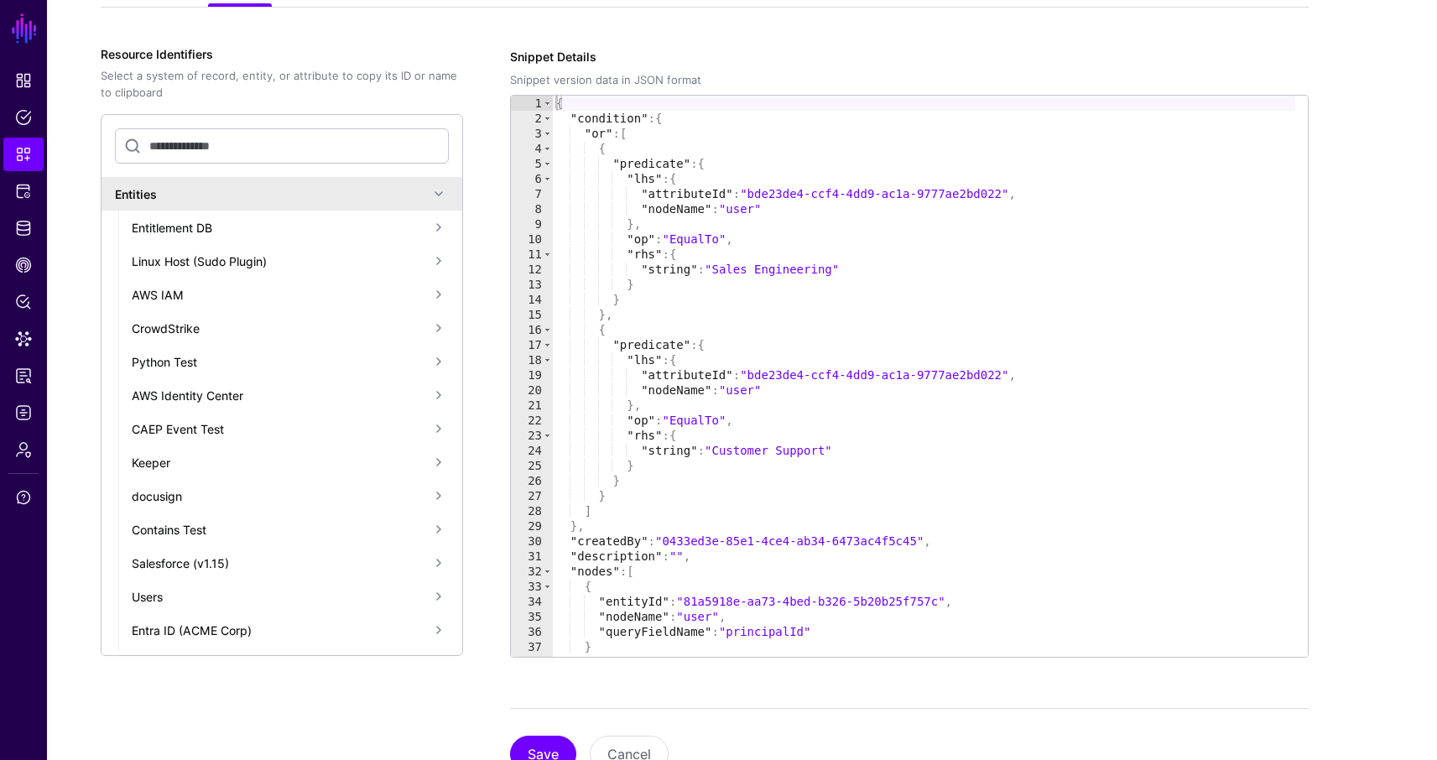
scroll to position [544, 0]
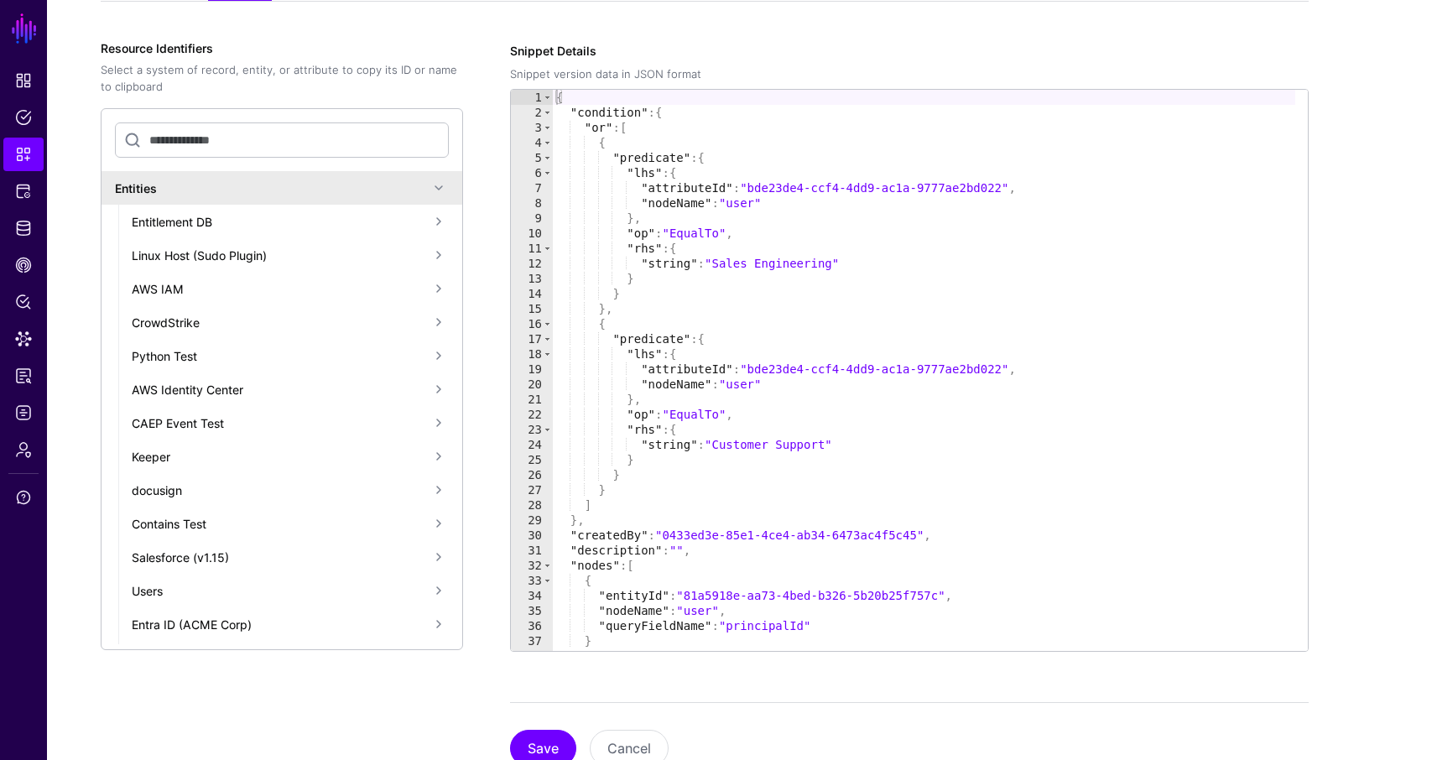
click at [691, 131] on div "{ "condition" : { "or" : [ { "predicate" : { "lhs" : { "attributeId" : "bde23de…" at bounding box center [924, 386] width 743 height 592
click at [738, 384] on div "{ "condition" : { "or" : [ { "predicate" : { "lhs" : { "attributeId" : "bde23de…" at bounding box center [924, 386] width 743 height 592
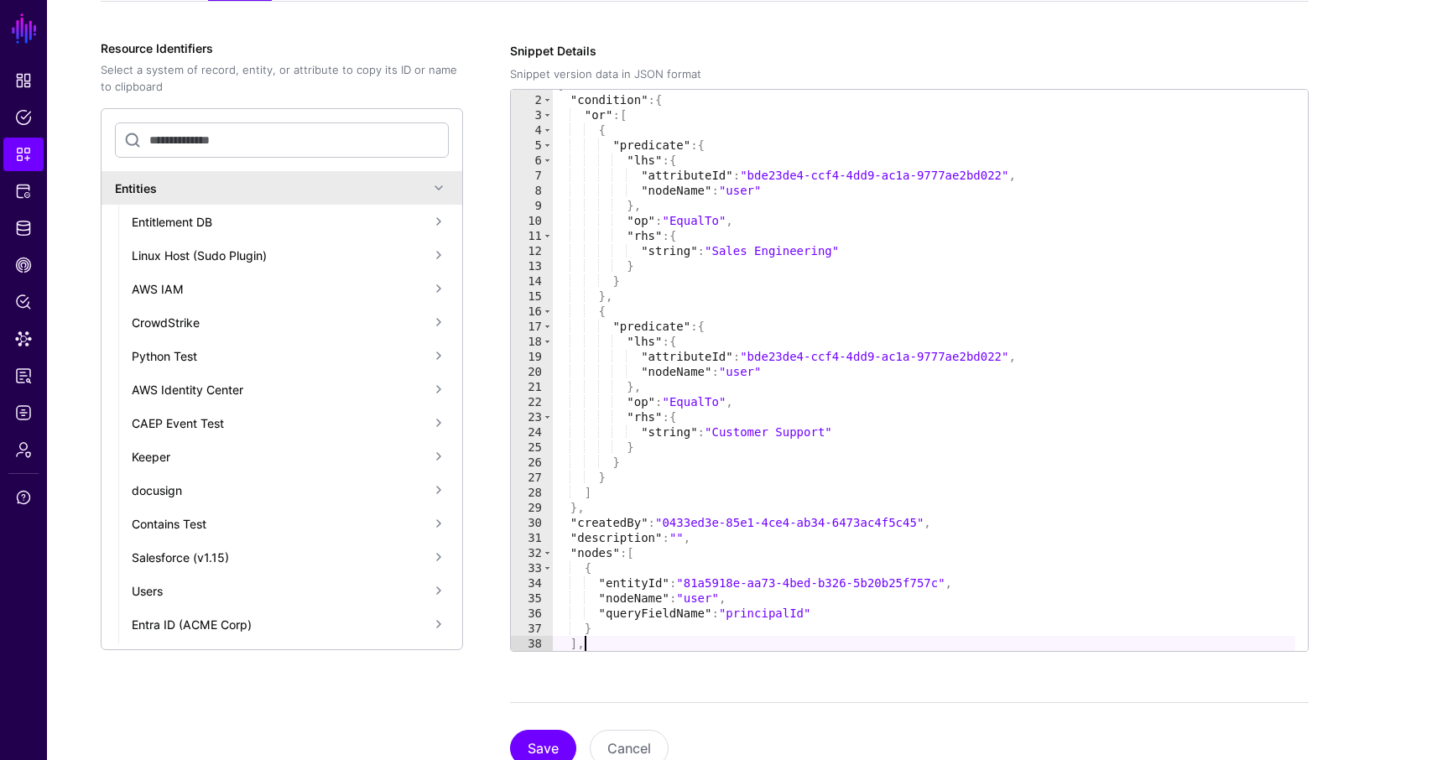
scroll to position [43, 0]
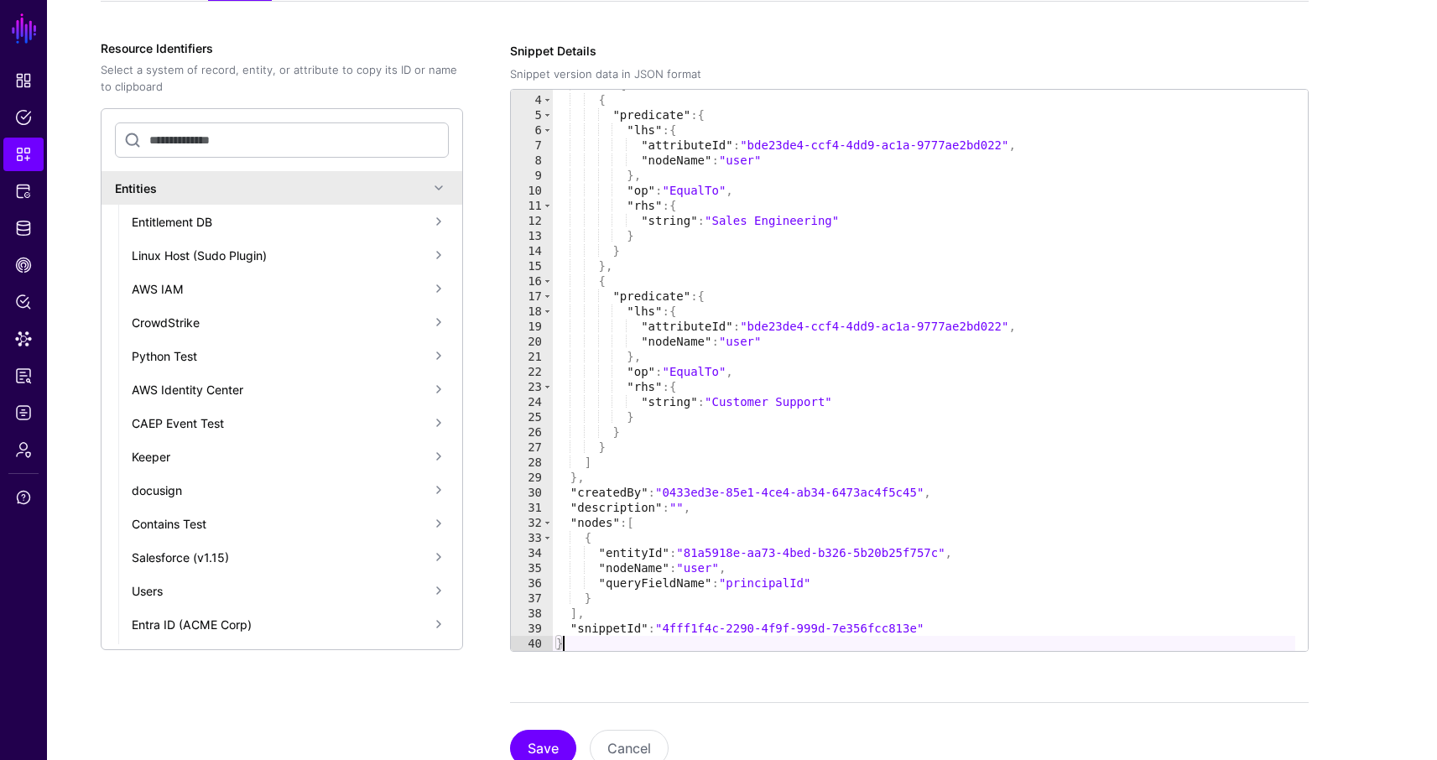
click at [730, 623] on div ""or" : [ { "predicate" : { "lhs" : { "attributeId" : "bde23de4-ccf4-4dd9-ac1a-9…" at bounding box center [924, 373] width 743 height 592
click at [798, 557] on div ""or" : [ { "predicate" : { "lhs" : { "attributeId" : "bde23de4-ccf4-4dd9-ac1a-9…" at bounding box center [924, 373] width 743 height 592
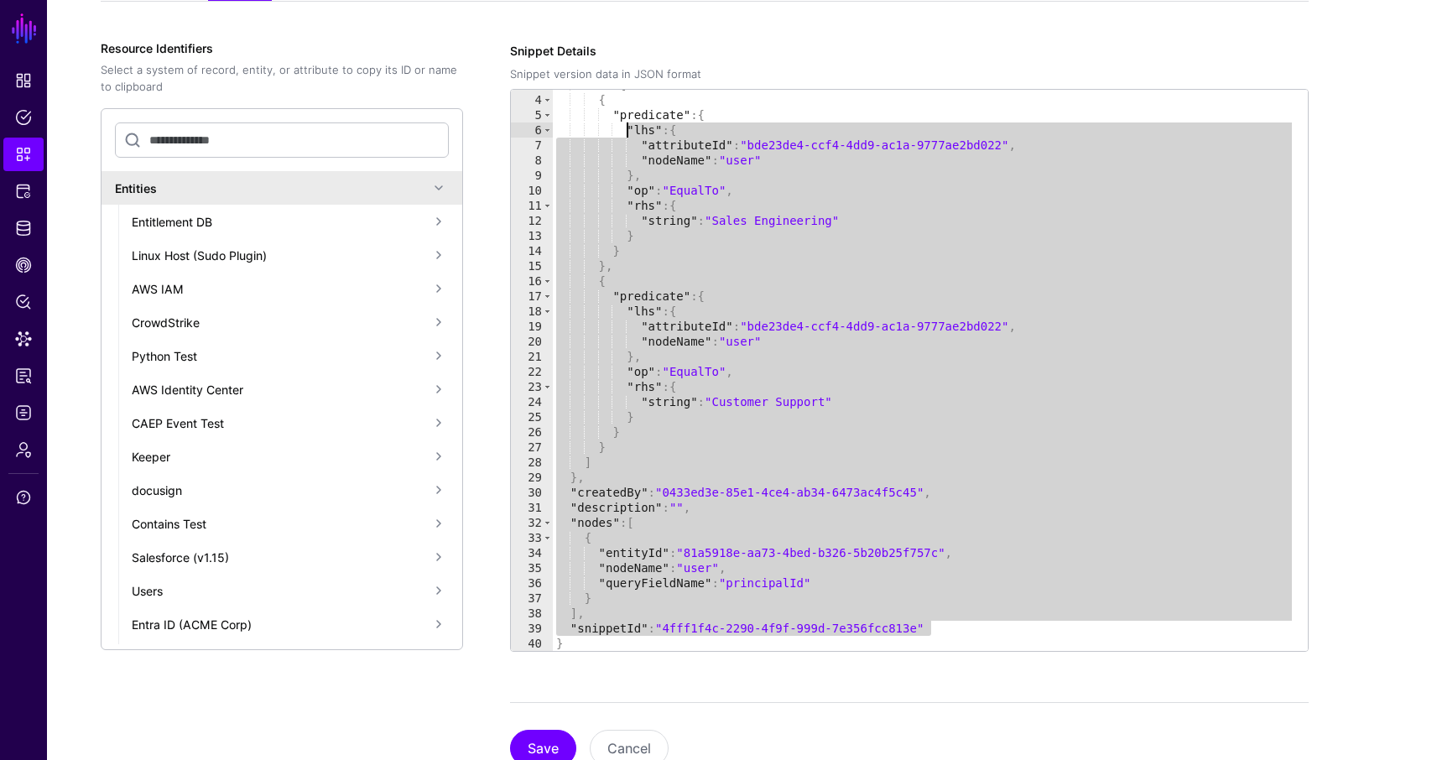
scroll to position [0, 0]
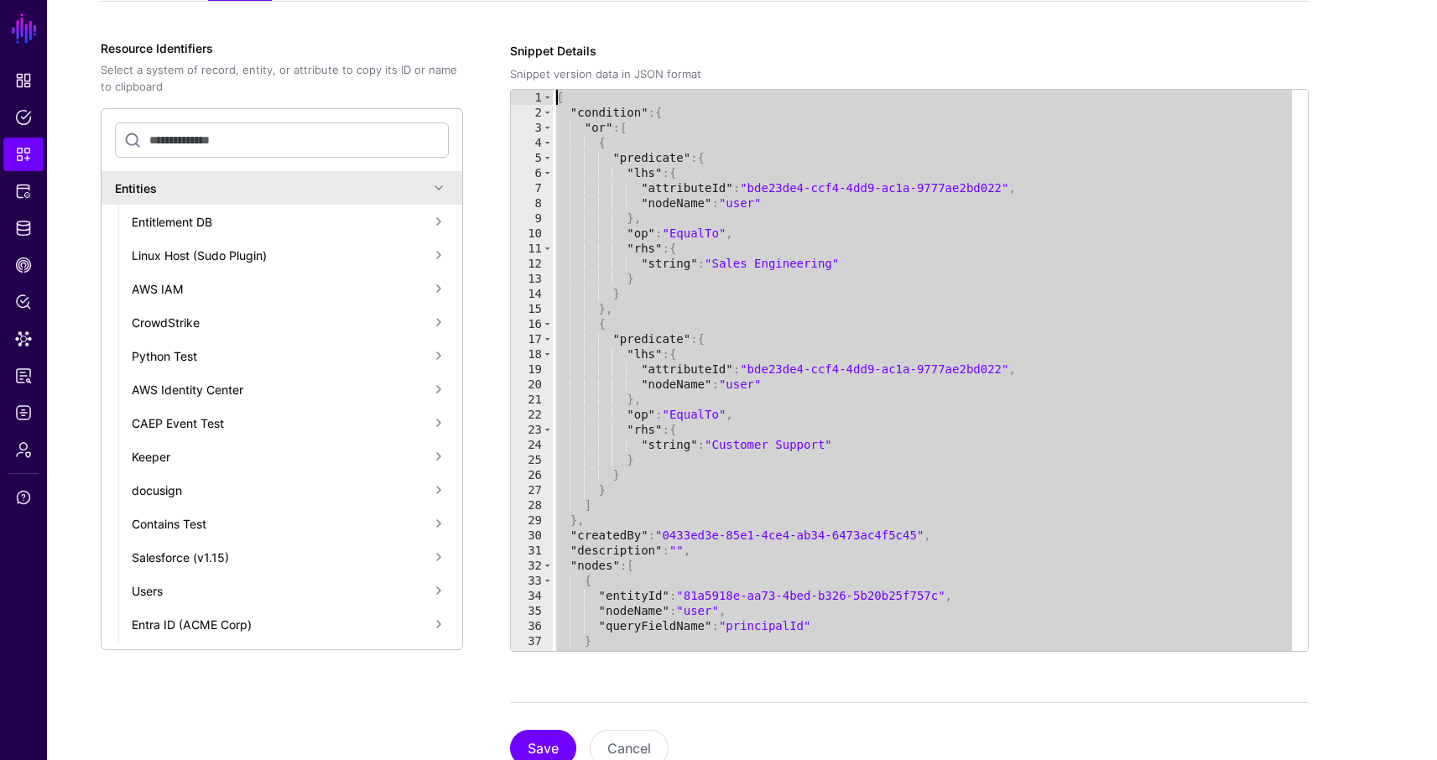
drag, startPoint x: 928, startPoint y: 627, endPoint x: 586, endPoint y: -71, distance: 777.5
click at [586, 0] on html "SGNL Dashboard Policies Snippets Protected Systems Identity Data Fabric CAEP Hu…" at bounding box center [718, 138] width 1437 height 1364
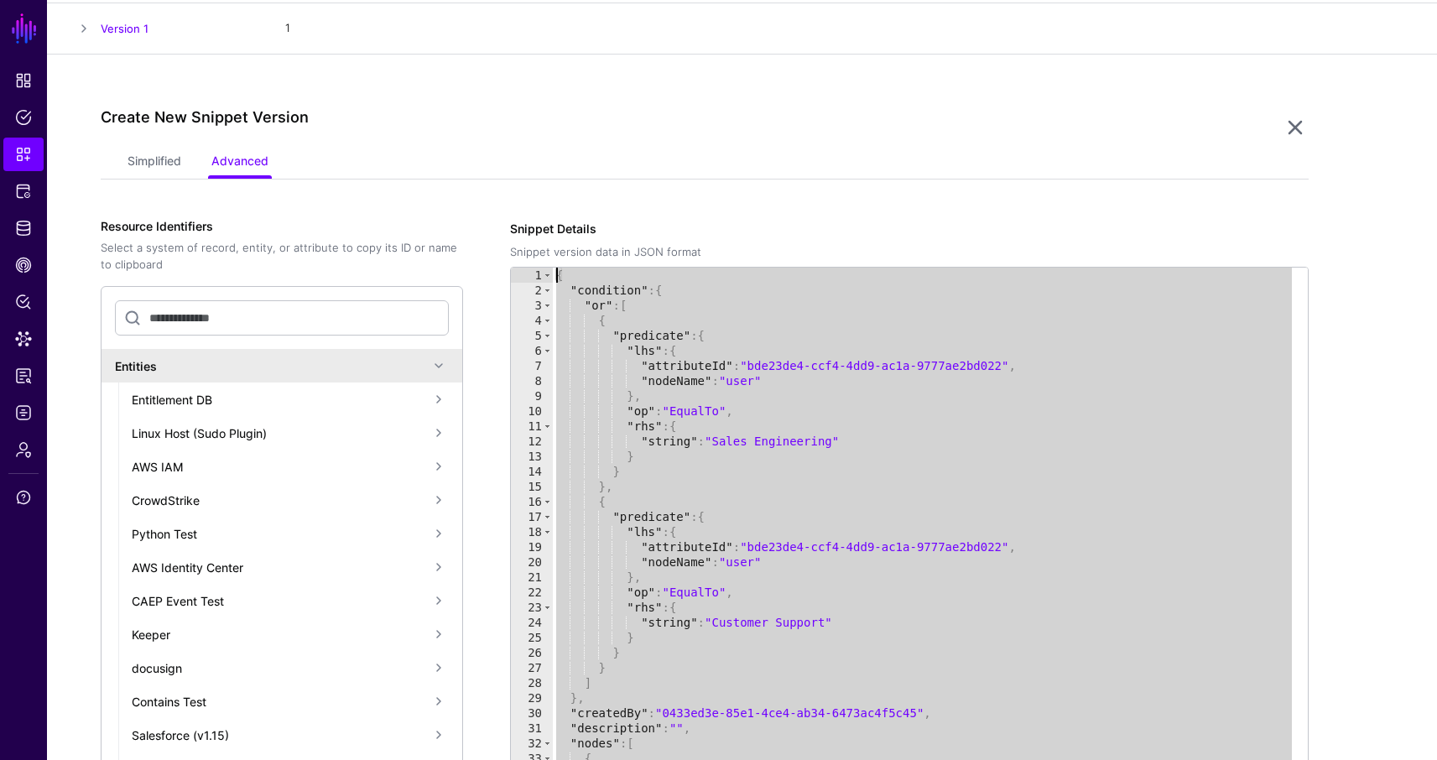
scroll to position [369, 0]
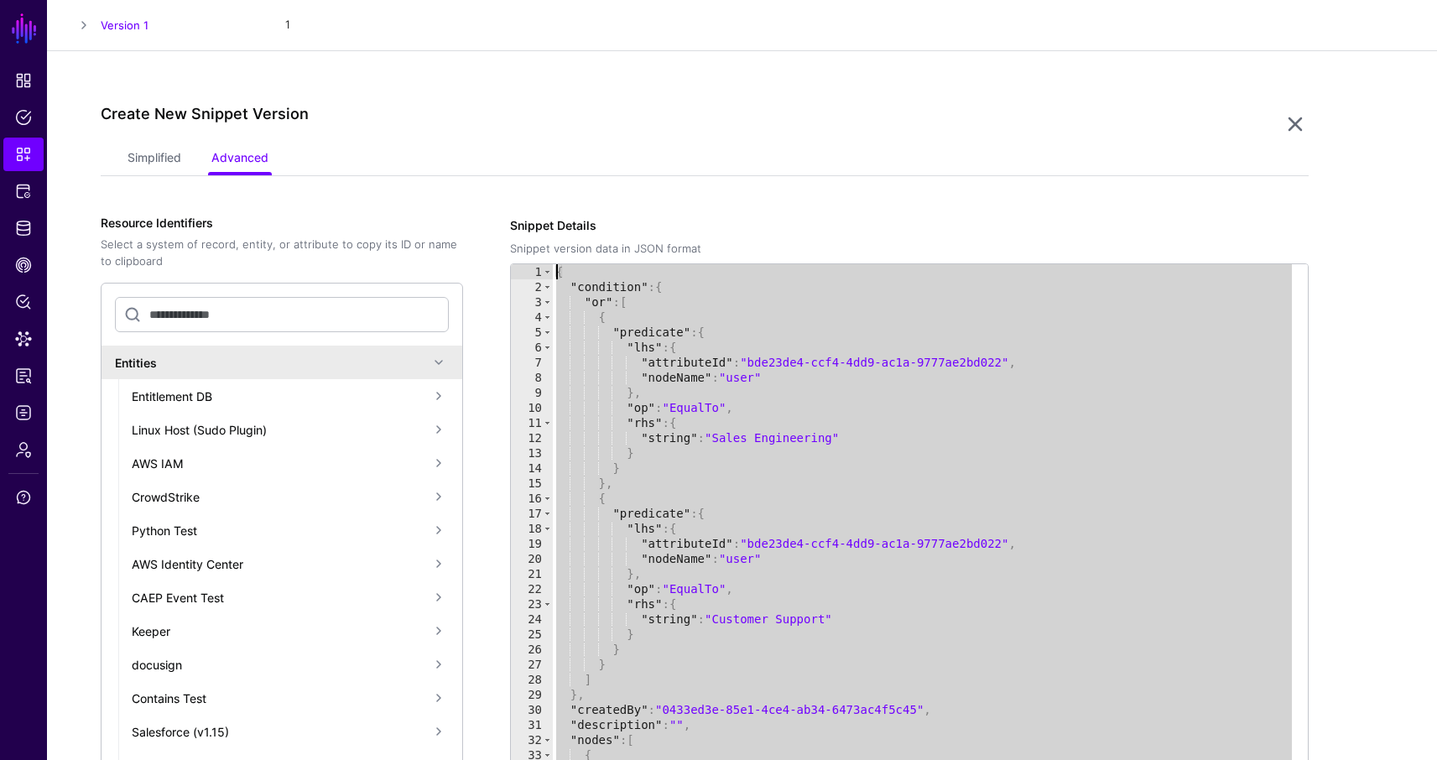
click at [665, 388] on div "{ "condition" : { "or" : [ { "predicate" : { "lhs" : { "attributeId" : "bde23de…" at bounding box center [924, 560] width 743 height 592
type textarea "**"
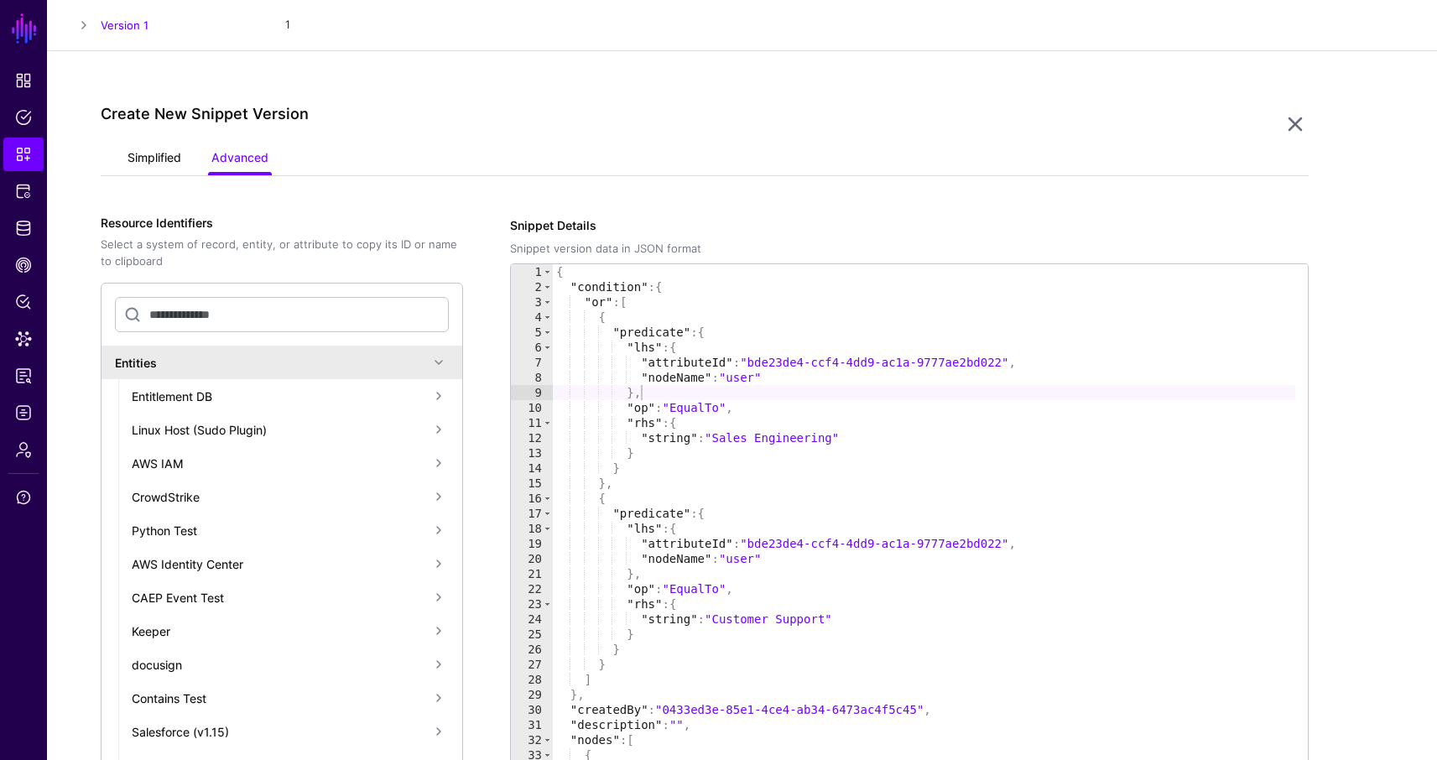
click at [158, 153] on link "Simplified" at bounding box center [155, 159] width 54 height 32
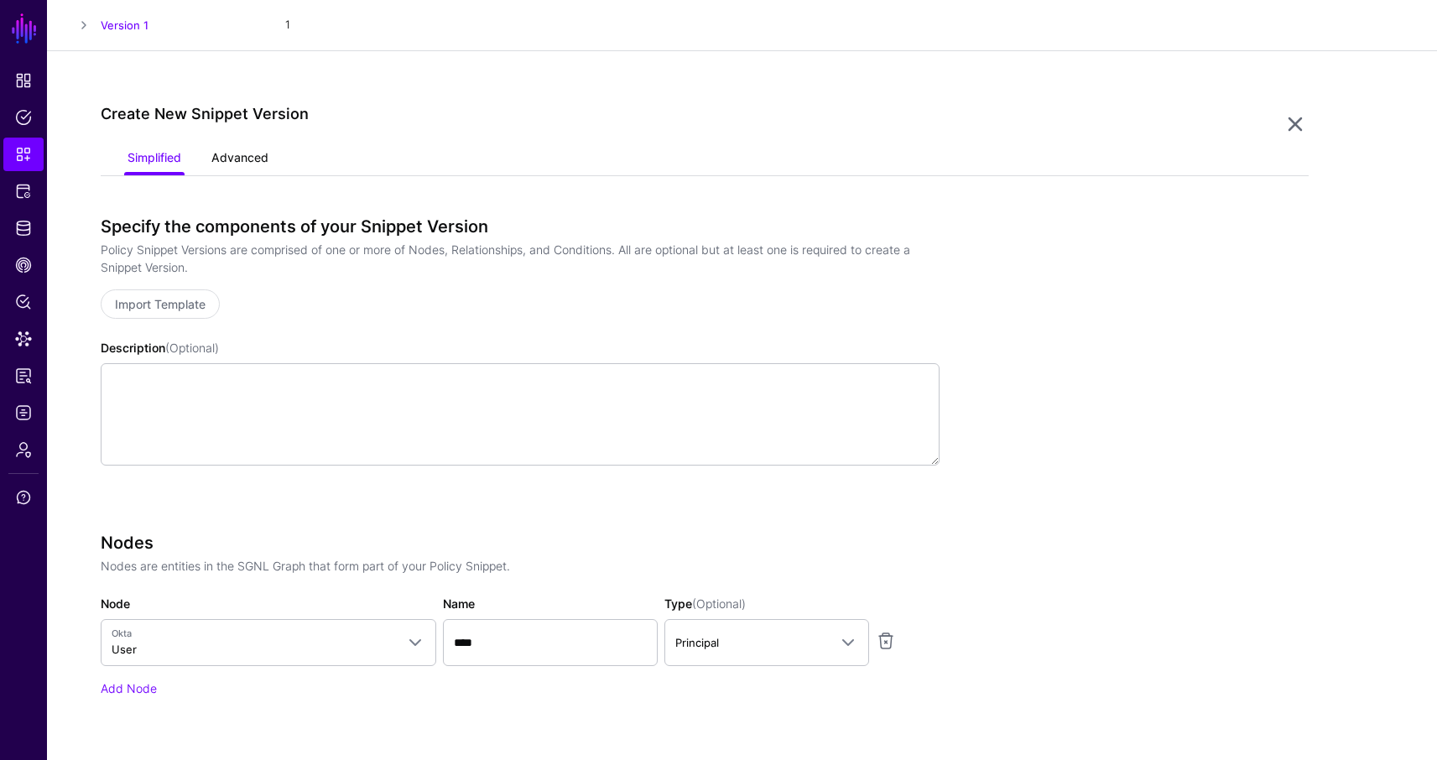
click at [240, 152] on link "Advanced" at bounding box center [239, 159] width 57 height 32
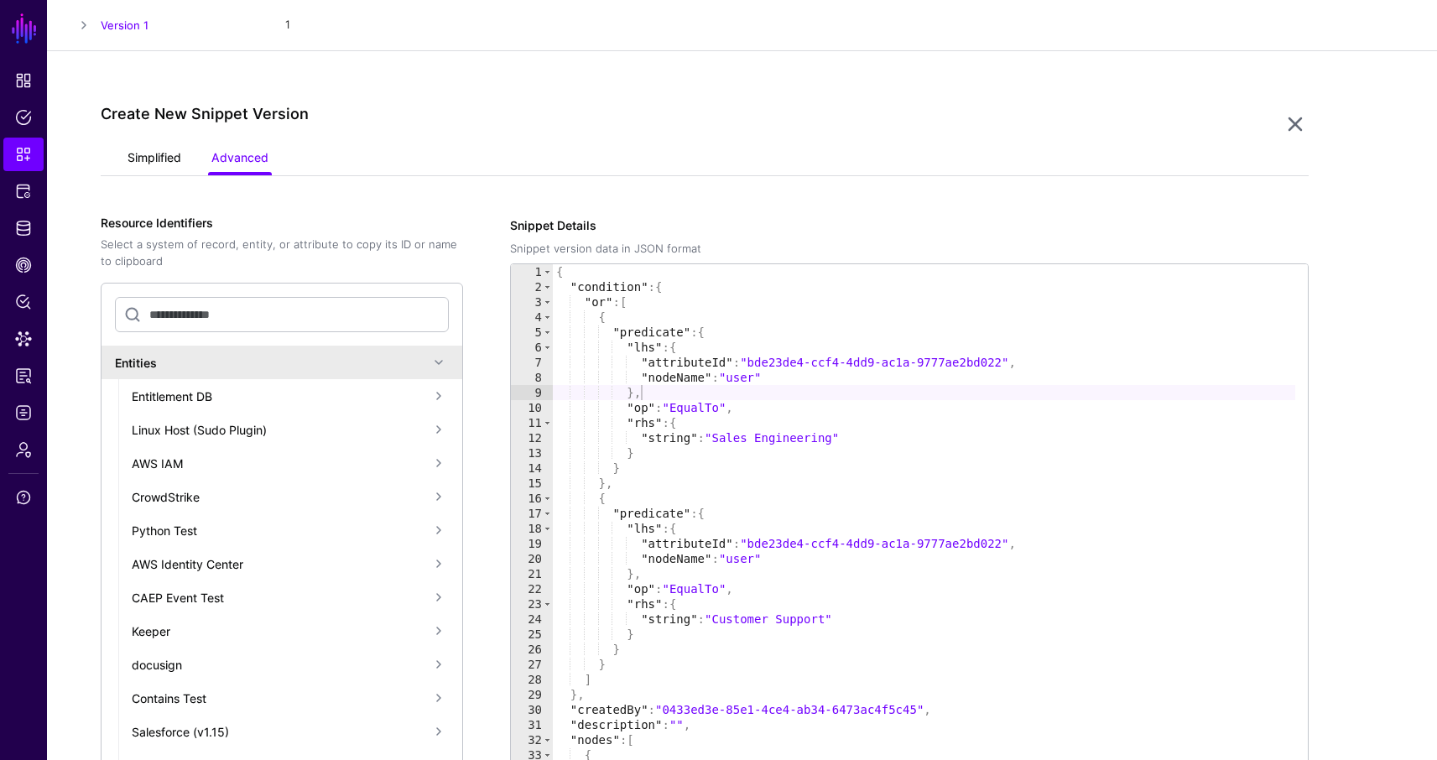
click at [149, 153] on link "Simplified" at bounding box center [155, 159] width 54 height 32
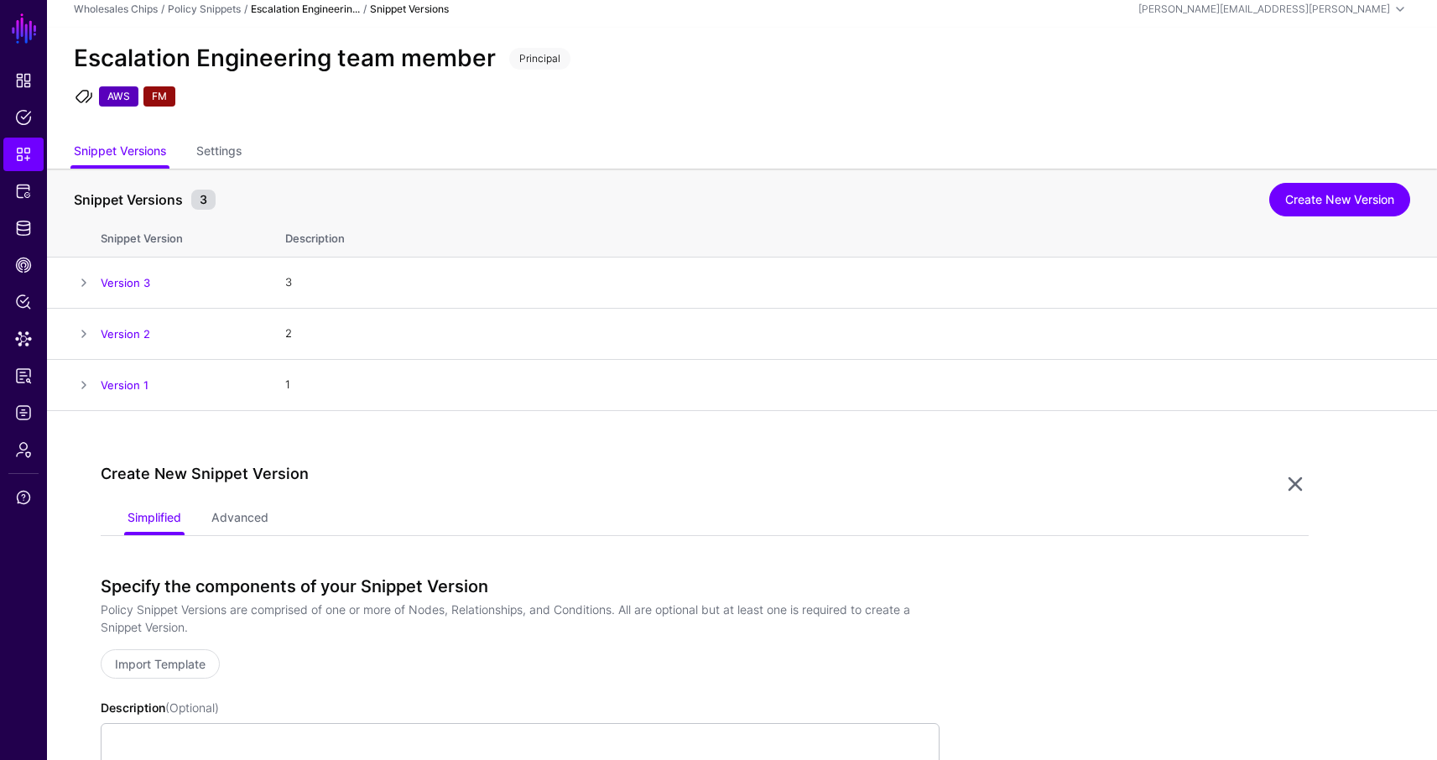
scroll to position [0, 0]
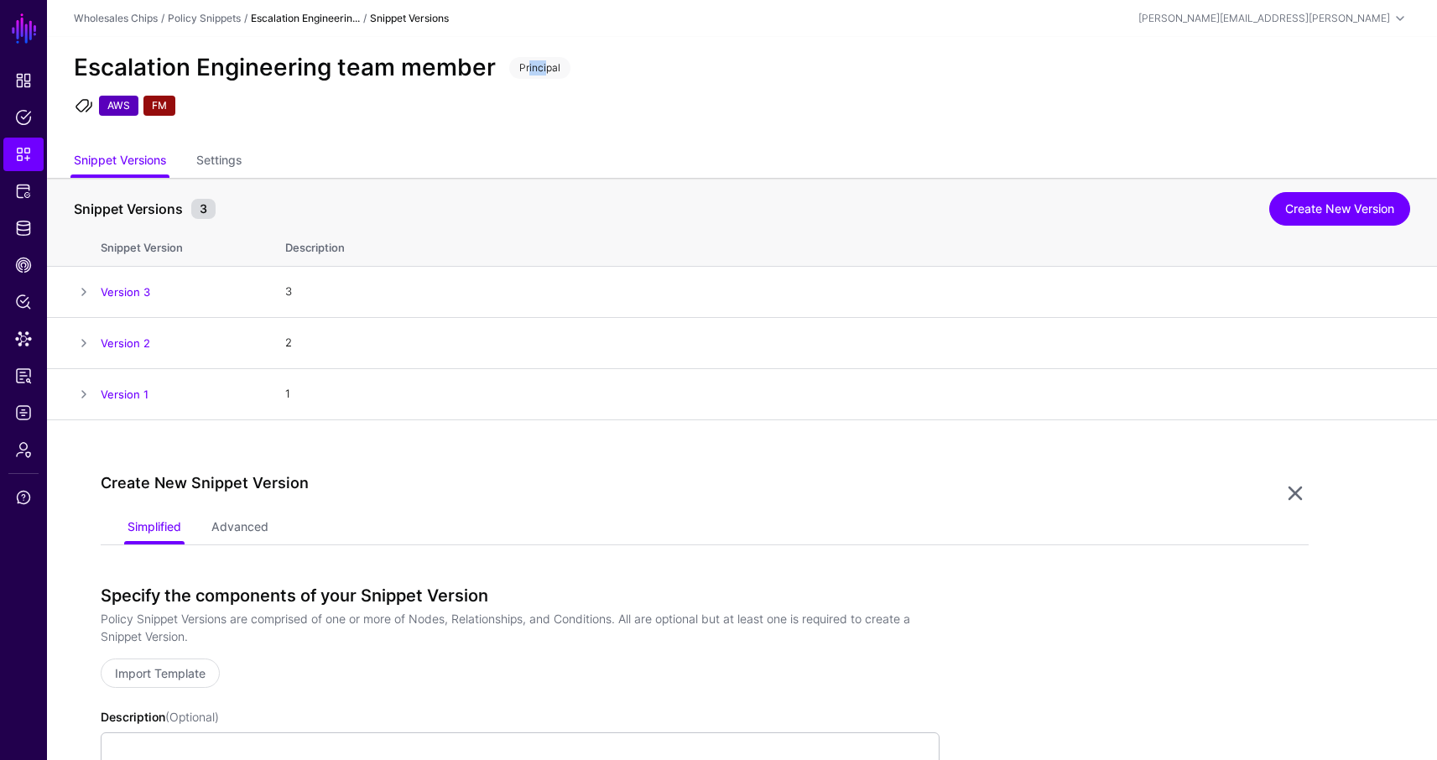
drag, startPoint x: 540, startPoint y: 63, endPoint x: 523, endPoint y: 64, distance: 16.8
click at [522, 64] on span "Principal" at bounding box center [539, 68] width 61 height 22
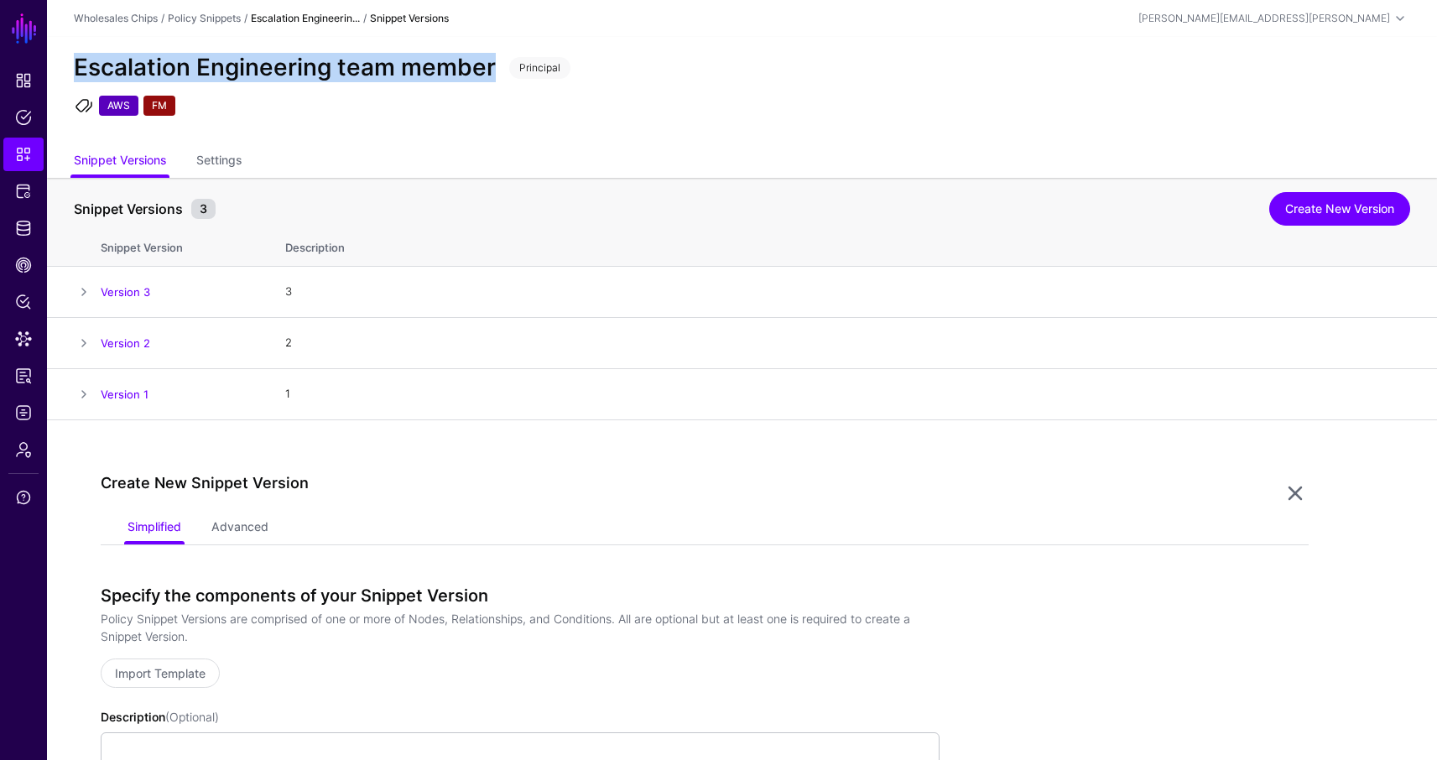
drag, startPoint x: 497, startPoint y: 68, endPoint x: 79, endPoint y: 63, distance: 417.9
click at [81, 65] on div "Escalation Engineering team member" at bounding box center [284, 68] width 435 height 29
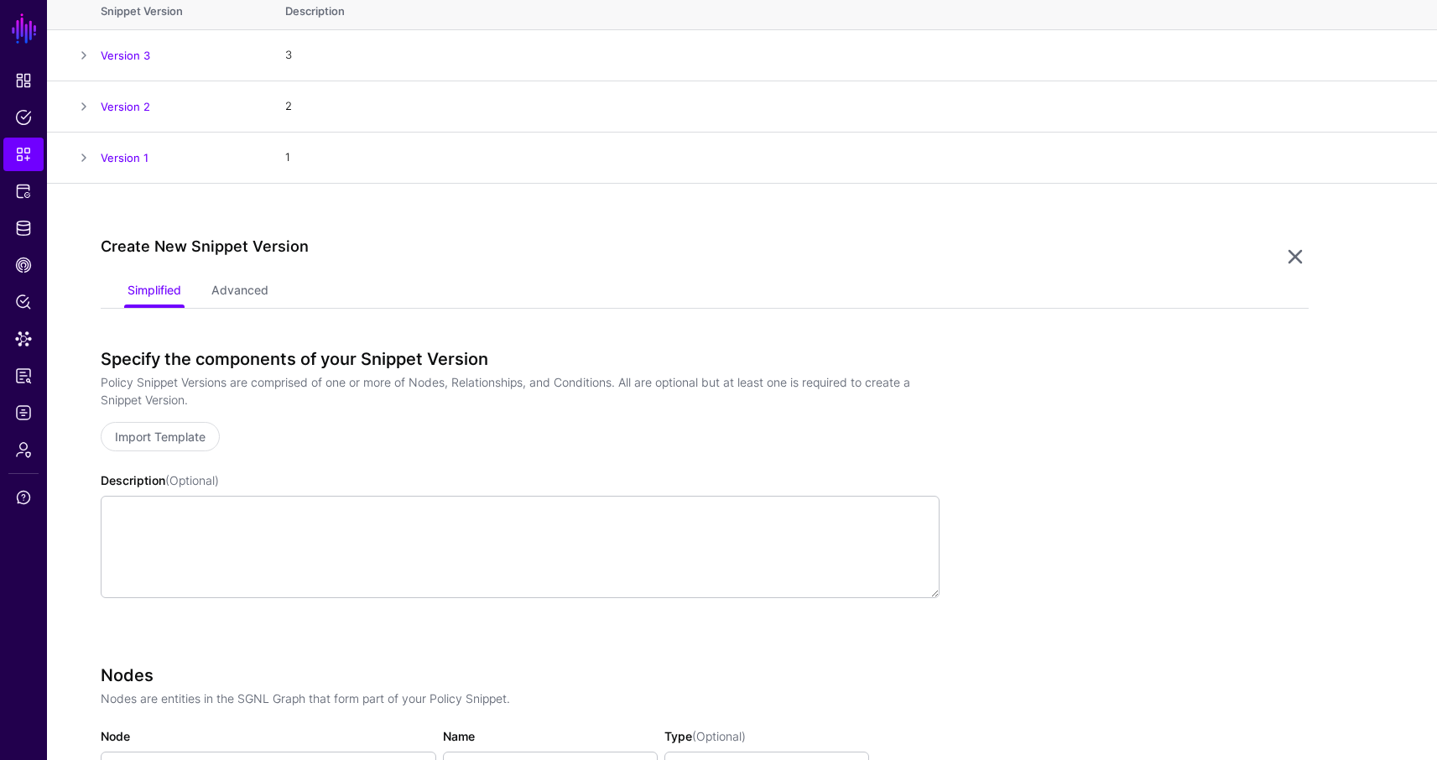
scroll to position [137, 0]
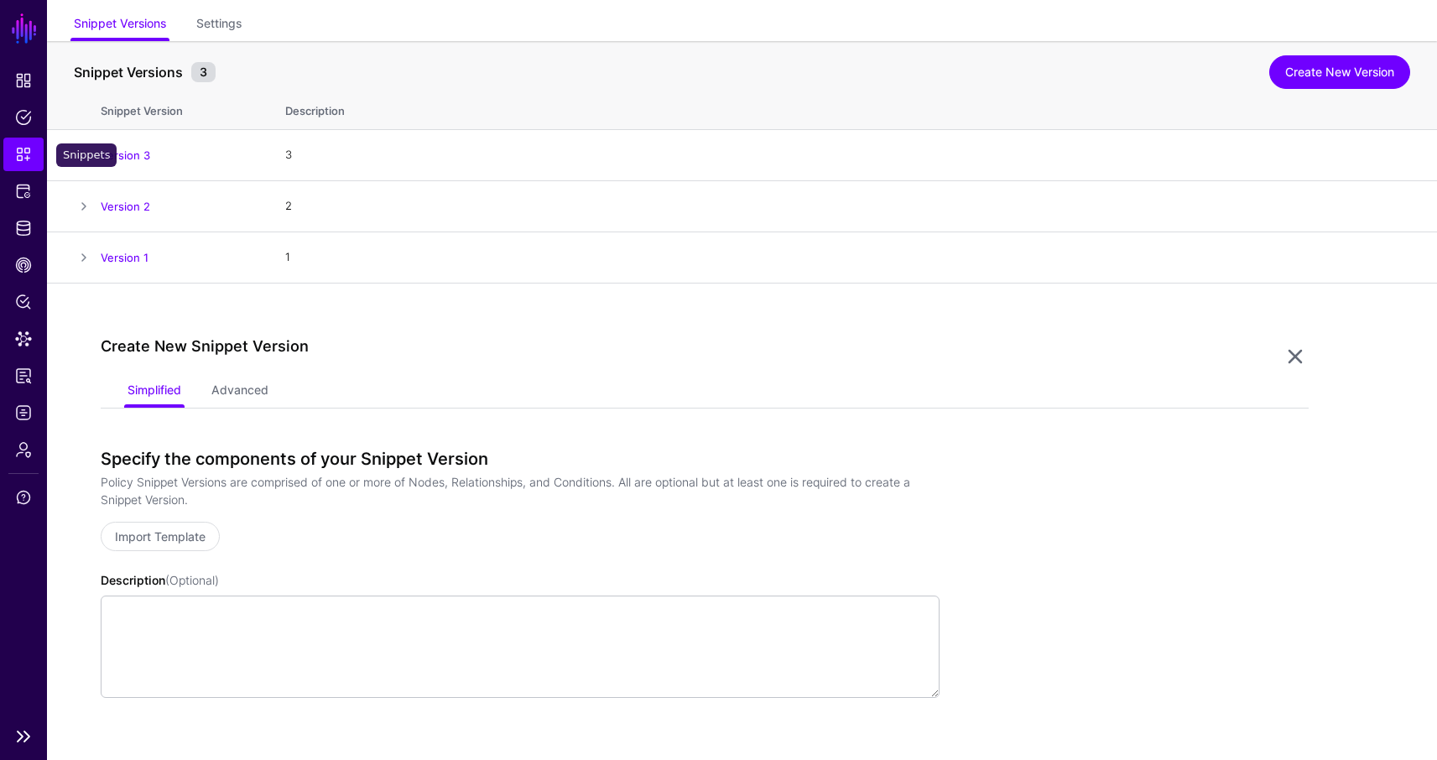
click at [26, 147] on span "Snippets" at bounding box center [23, 154] width 17 height 17
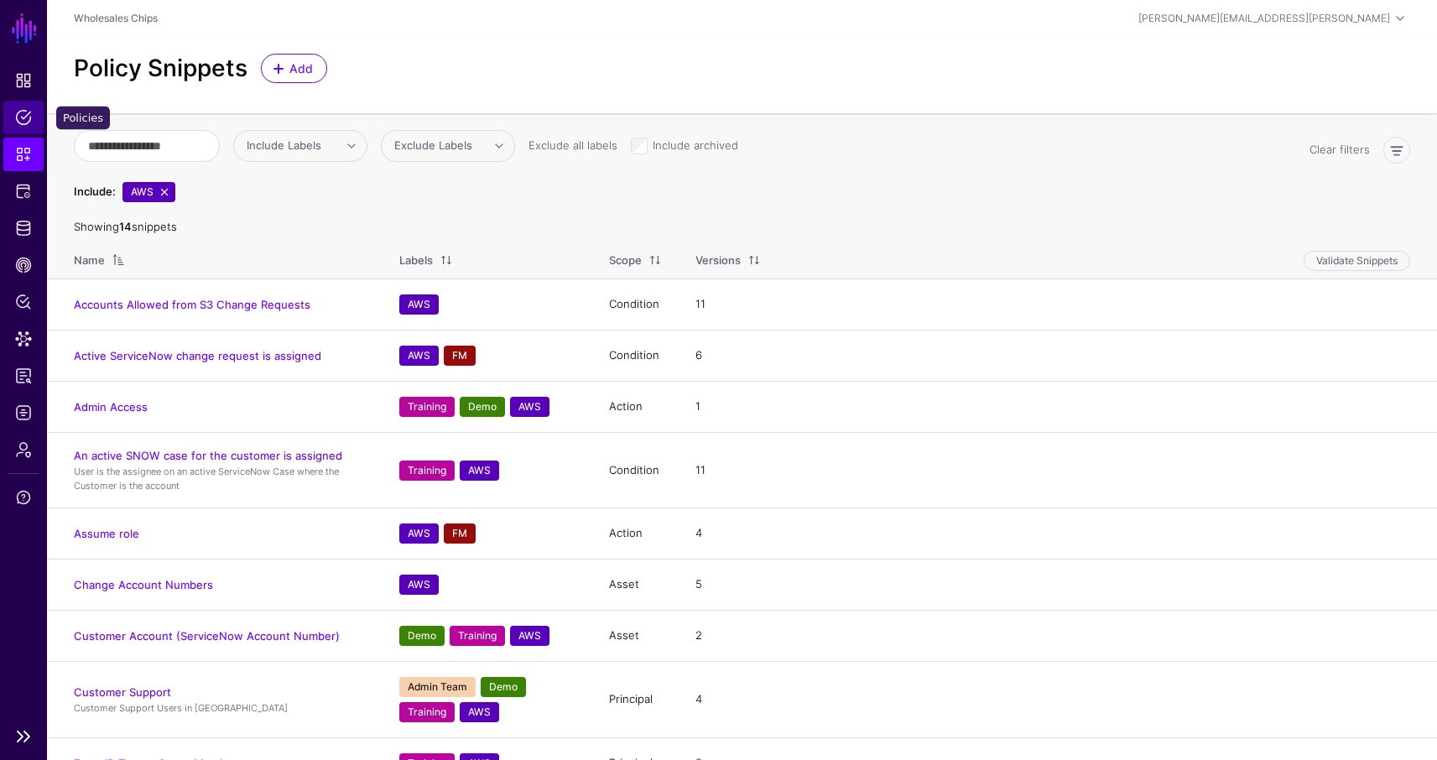
click at [20, 123] on span "Policies" at bounding box center [23, 117] width 17 height 17
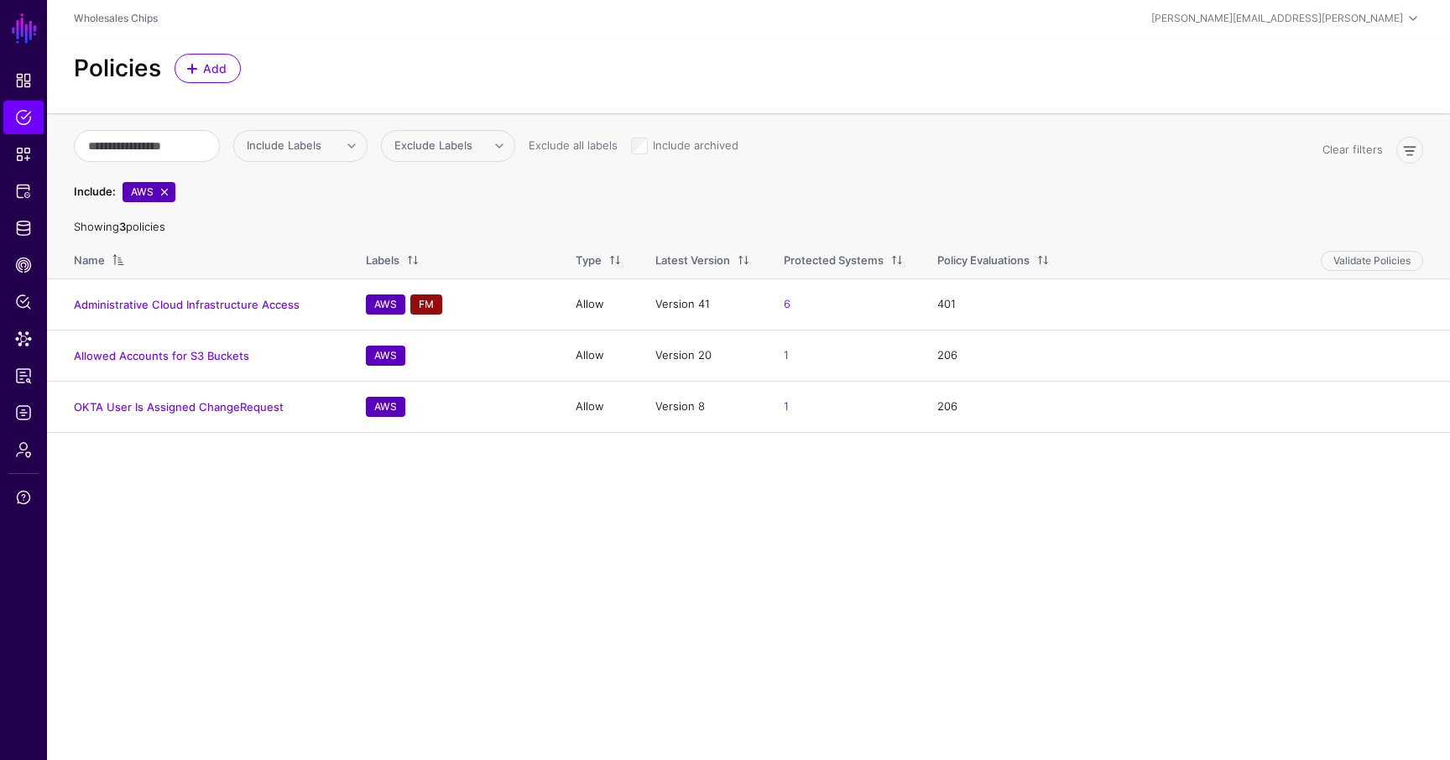
click at [800, 586] on main "SGNL Dashboard Policies Snippets Protected Systems Identity Data Fabric CAEP Hu…" at bounding box center [725, 380] width 1450 height 760
click at [201, 76] on span "Add" at bounding box center [215, 69] width 28 height 18
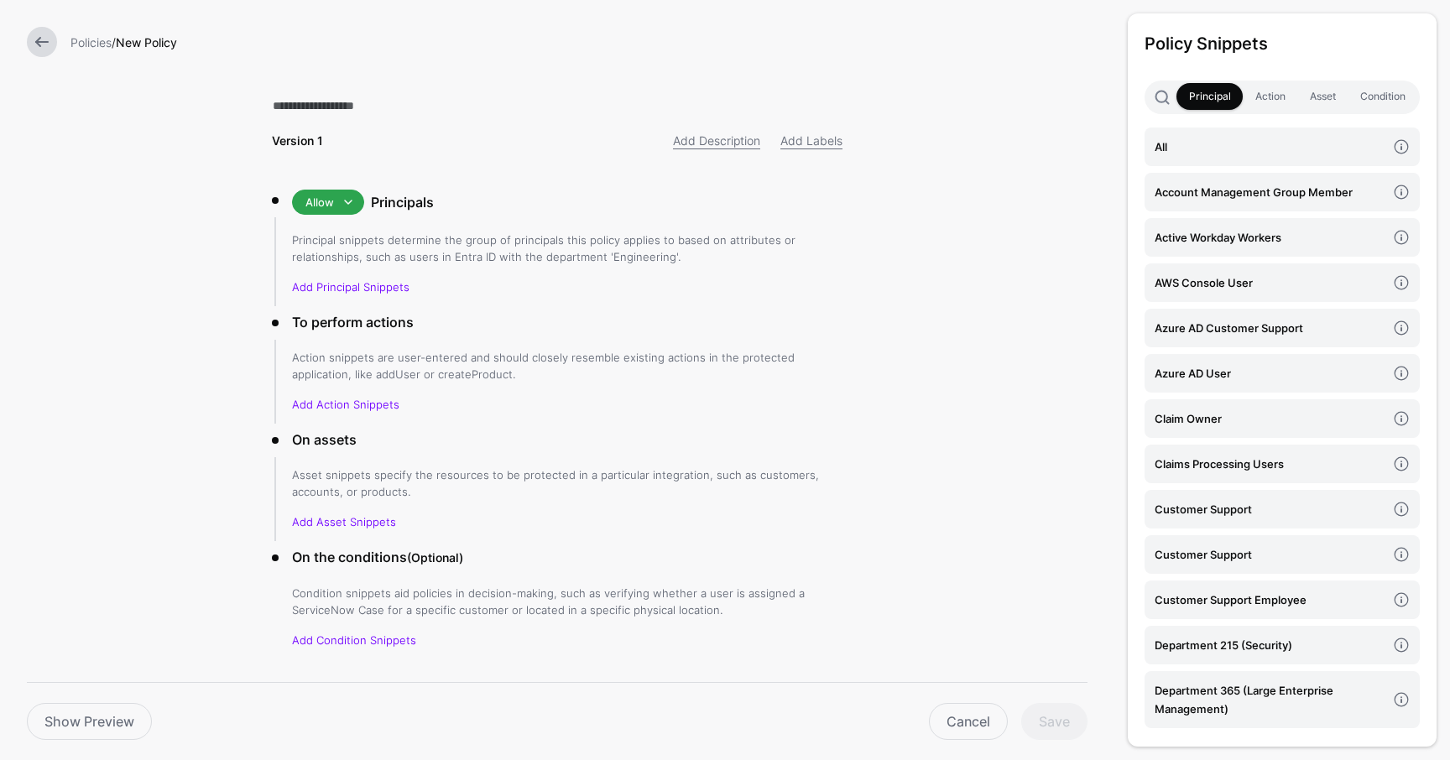
drag, startPoint x: 1228, startPoint y: 323, endPoint x: 723, endPoint y: 263, distance: 507.8
click at [723, 263] on form "Policies / New Policy Version 1 Add Description Add Labels Allow Allow Deny Pri…" at bounding box center [557, 402] width 1114 height 804
click at [1284, 329] on h4 "Azure AD Customer Support" at bounding box center [1271, 328] width 232 height 18
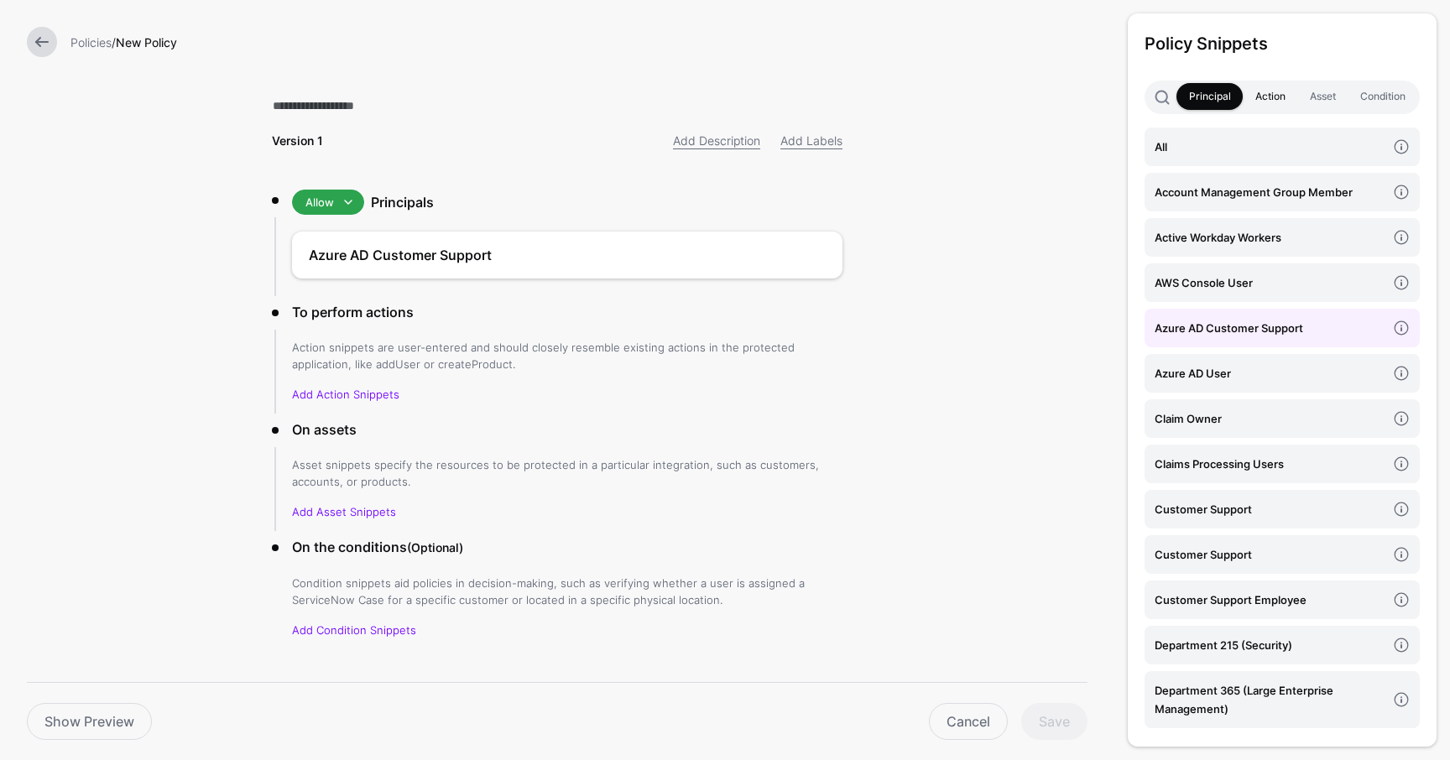
click at [1270, 101] on link "Action" at bounding box center [1270, 96] width 55 height 27
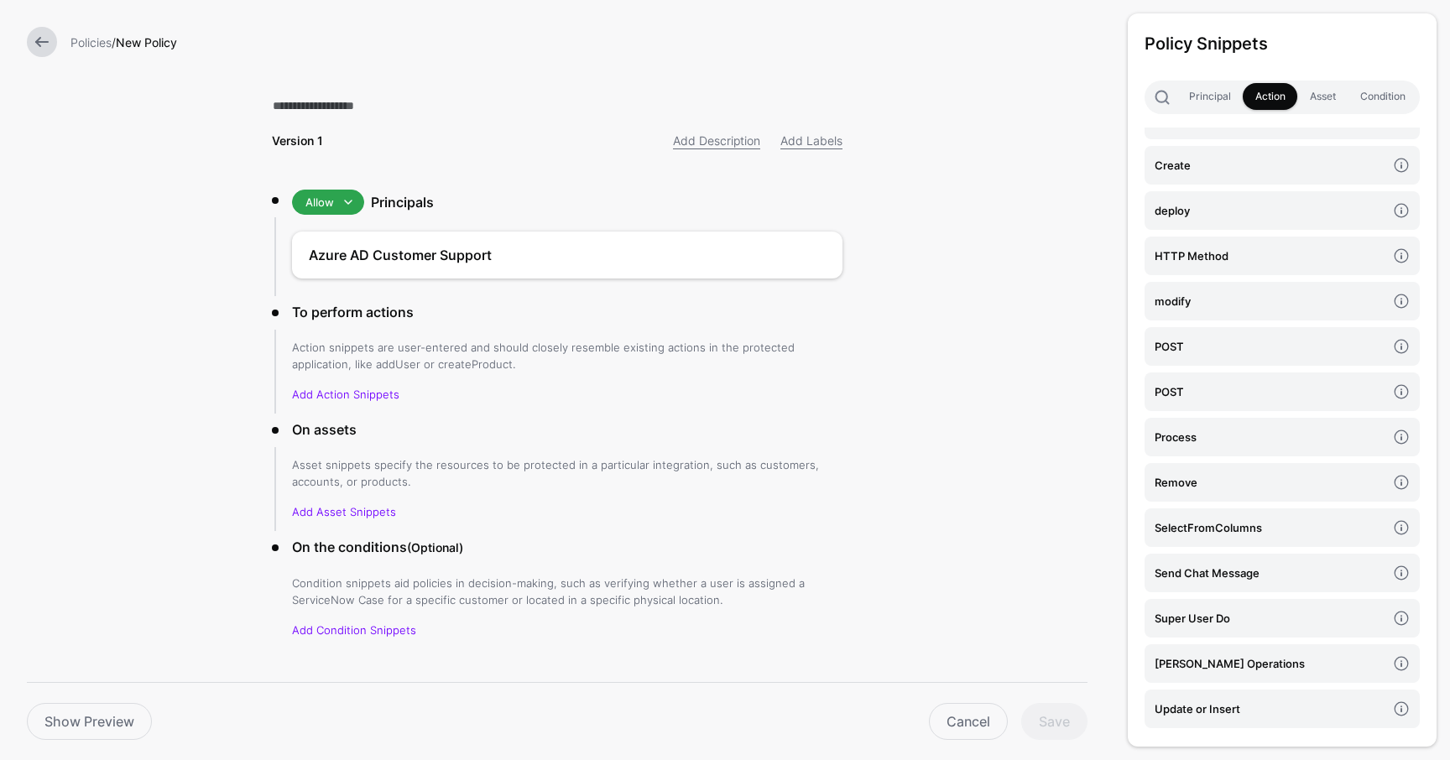
scroll to position [758, 0]
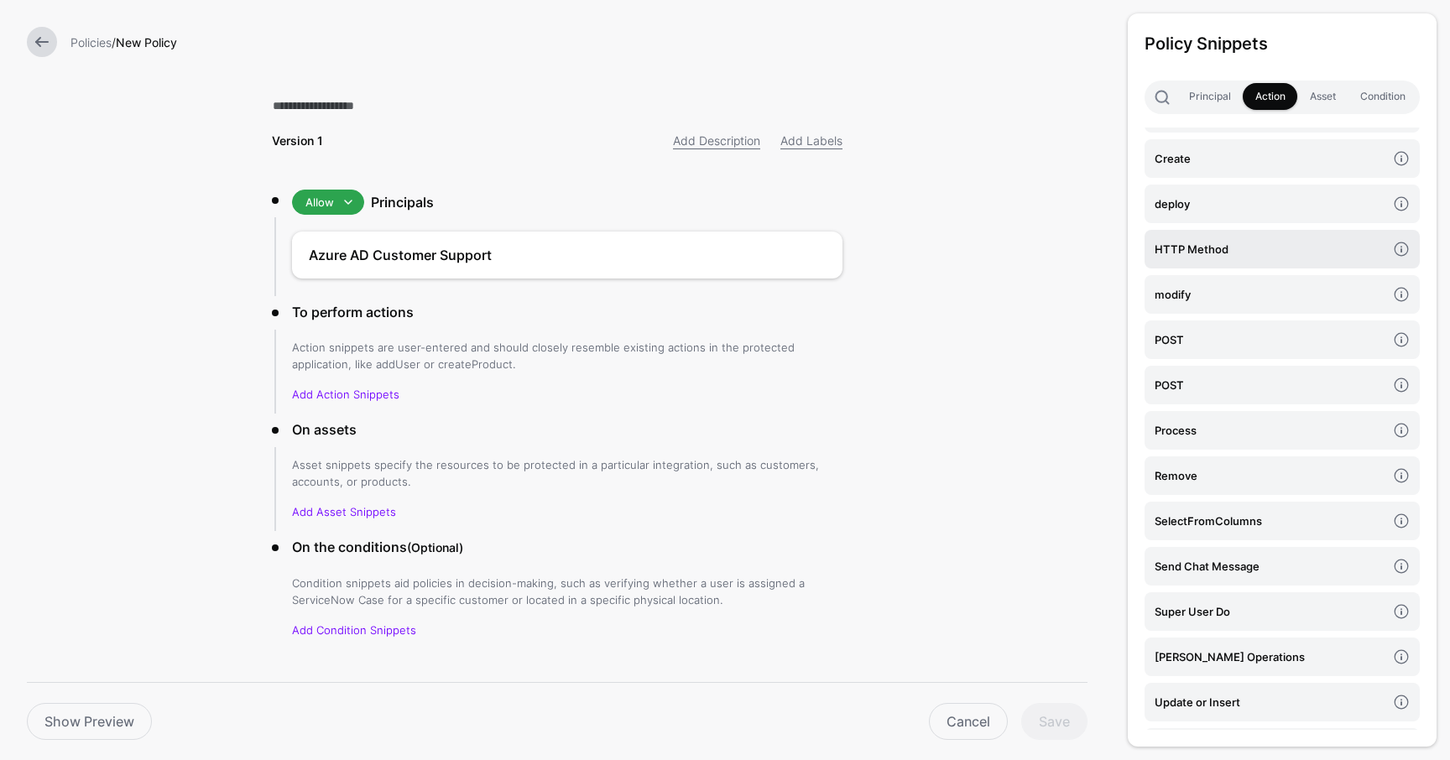
click at [1211, 232] on link "HTTP Method" at bounding box center [1281, 249] width 275 height 39
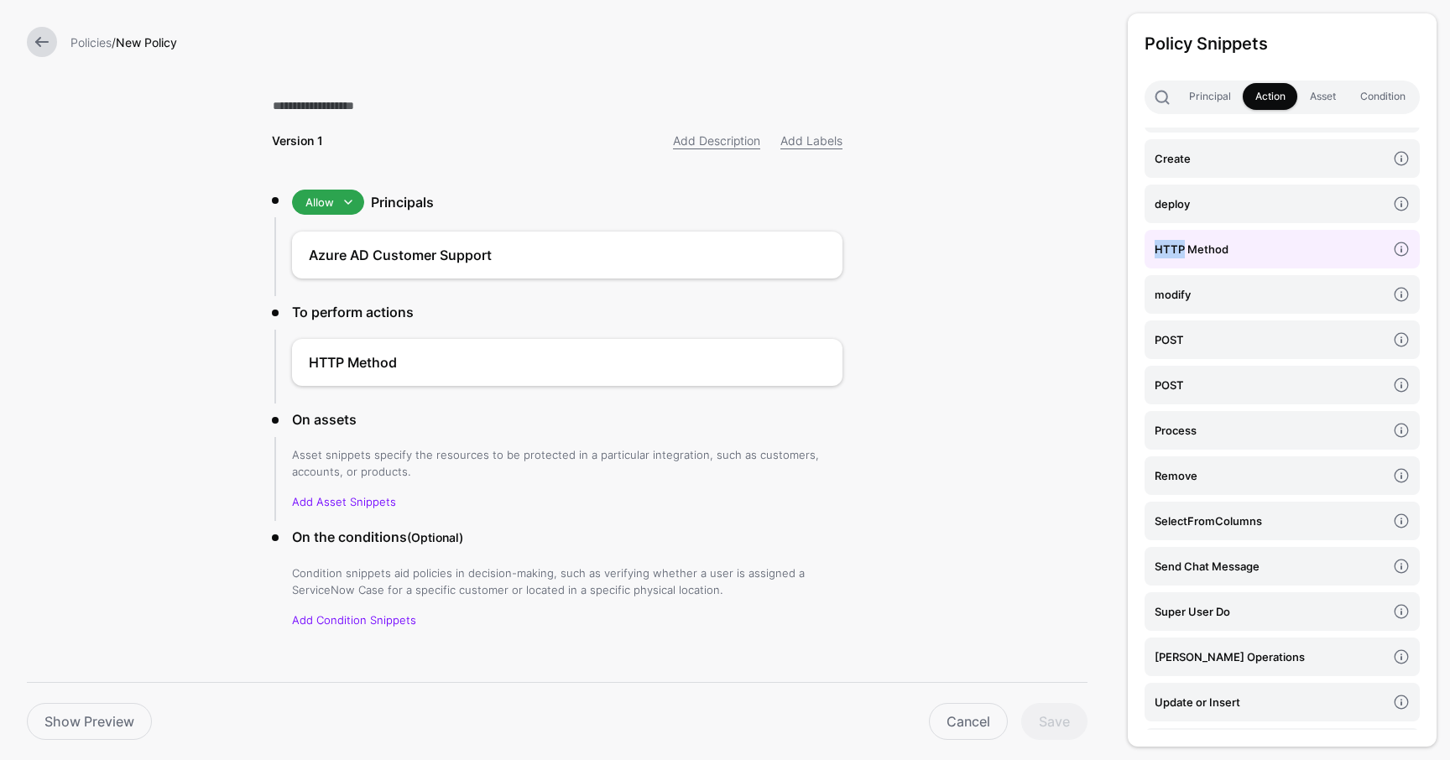
click at [1211, 232] on link "HTTP Method" at bounding box center [1281, 249] width 275 height 39
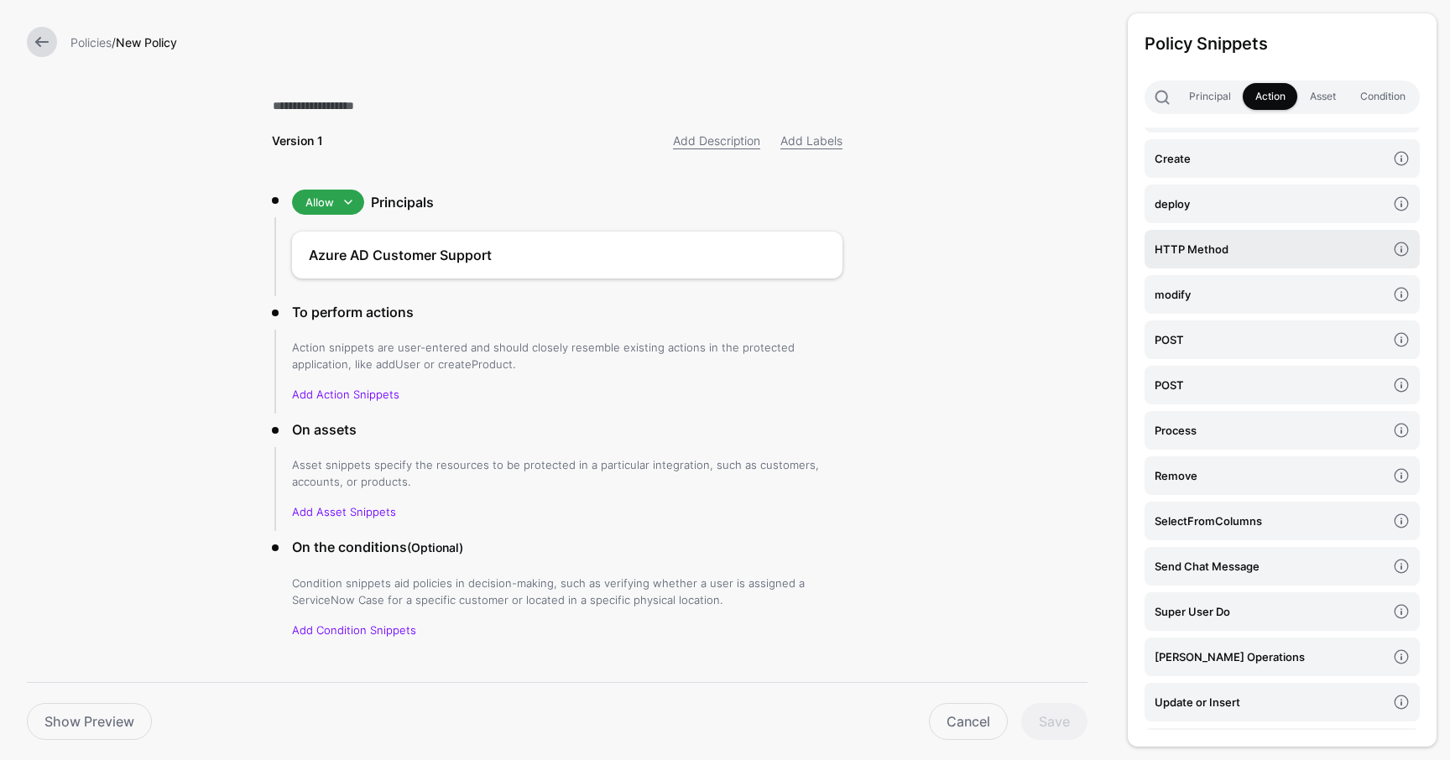
click at [1202, 240] on h4 "HTTP Method" at bounding box center [1271, 249] width 232 height 18
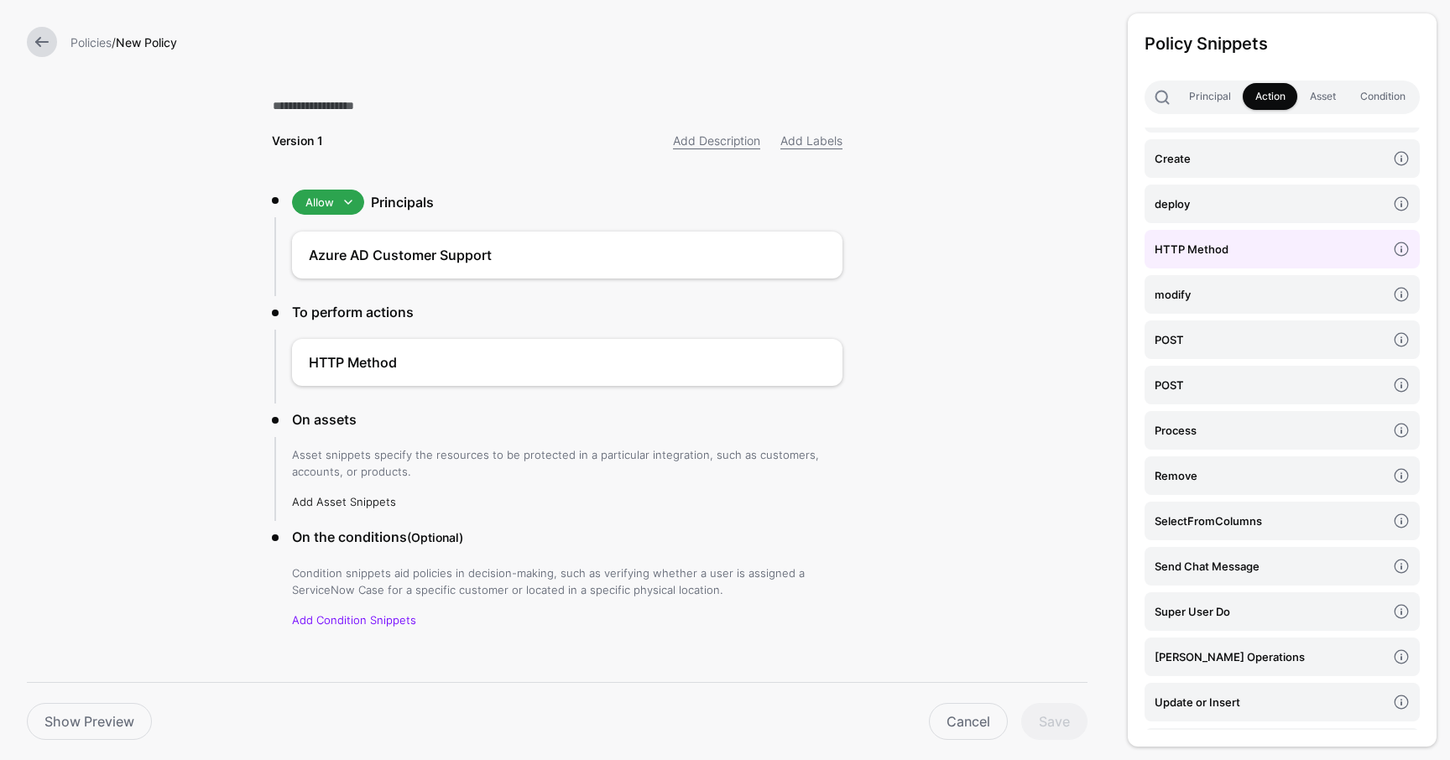
click at [359, 497] on link "Add Asset Snippets" at bounding box center [344, 501] width 104 height 13
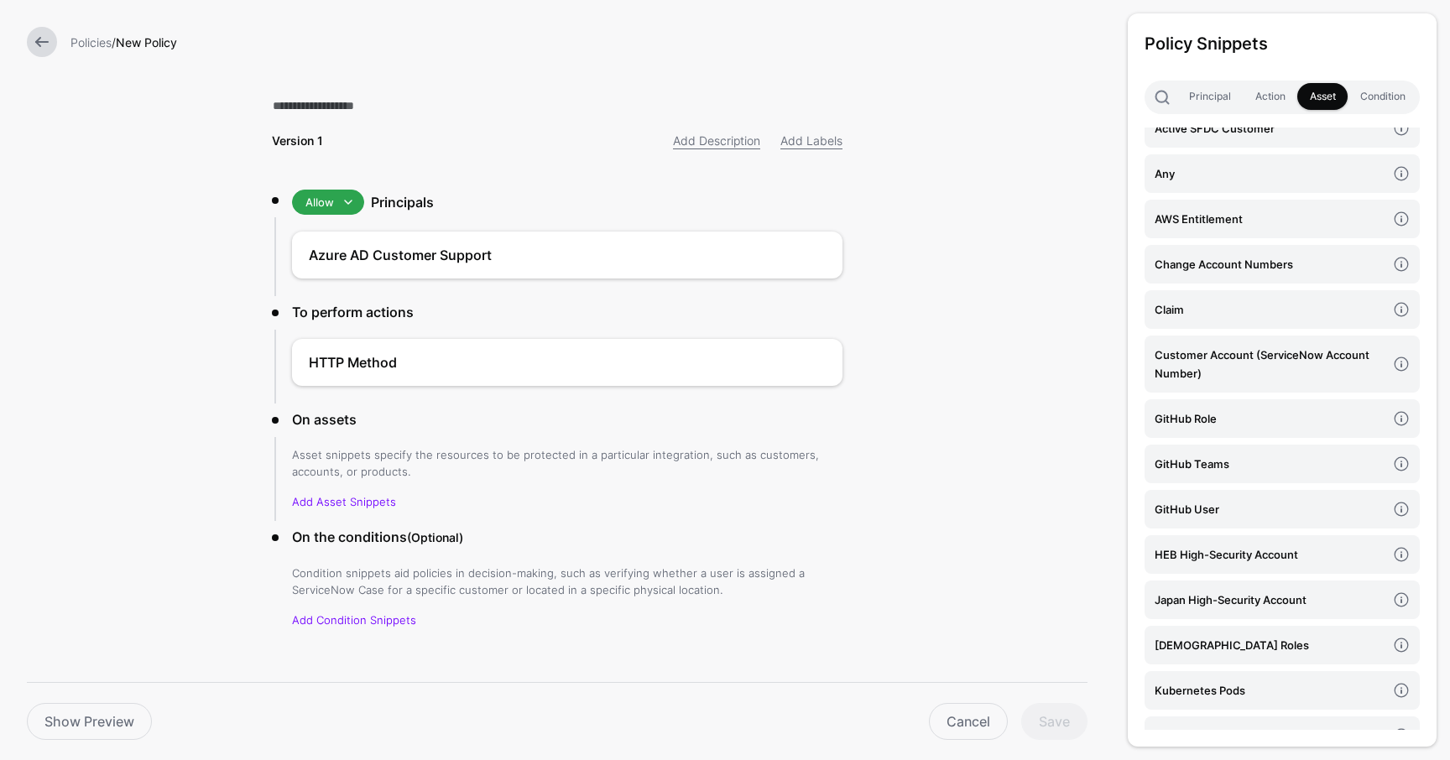
scroll to position [0, 0]
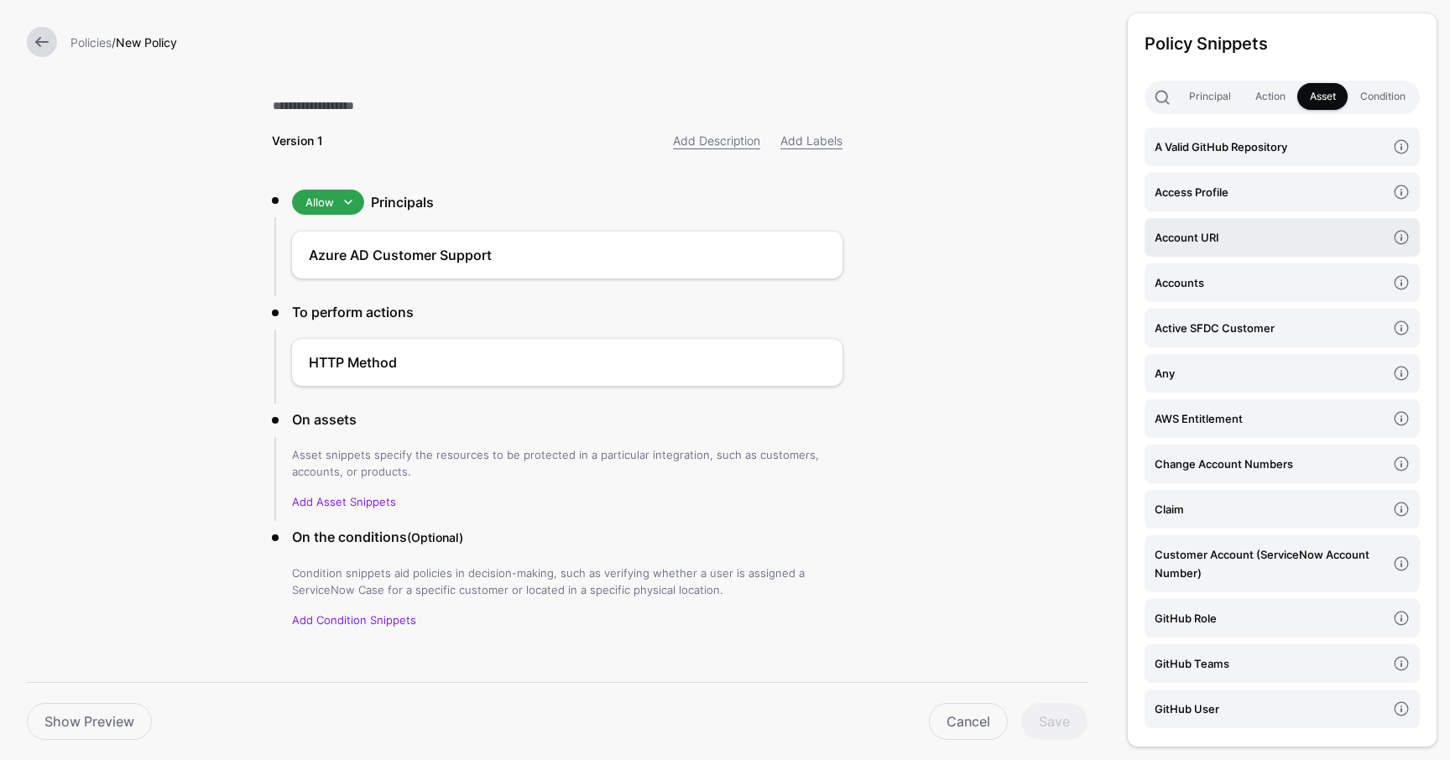
click at [1182, 239] on h4 "Account URI" at bounding box center [1271, 237] width 232 height 18
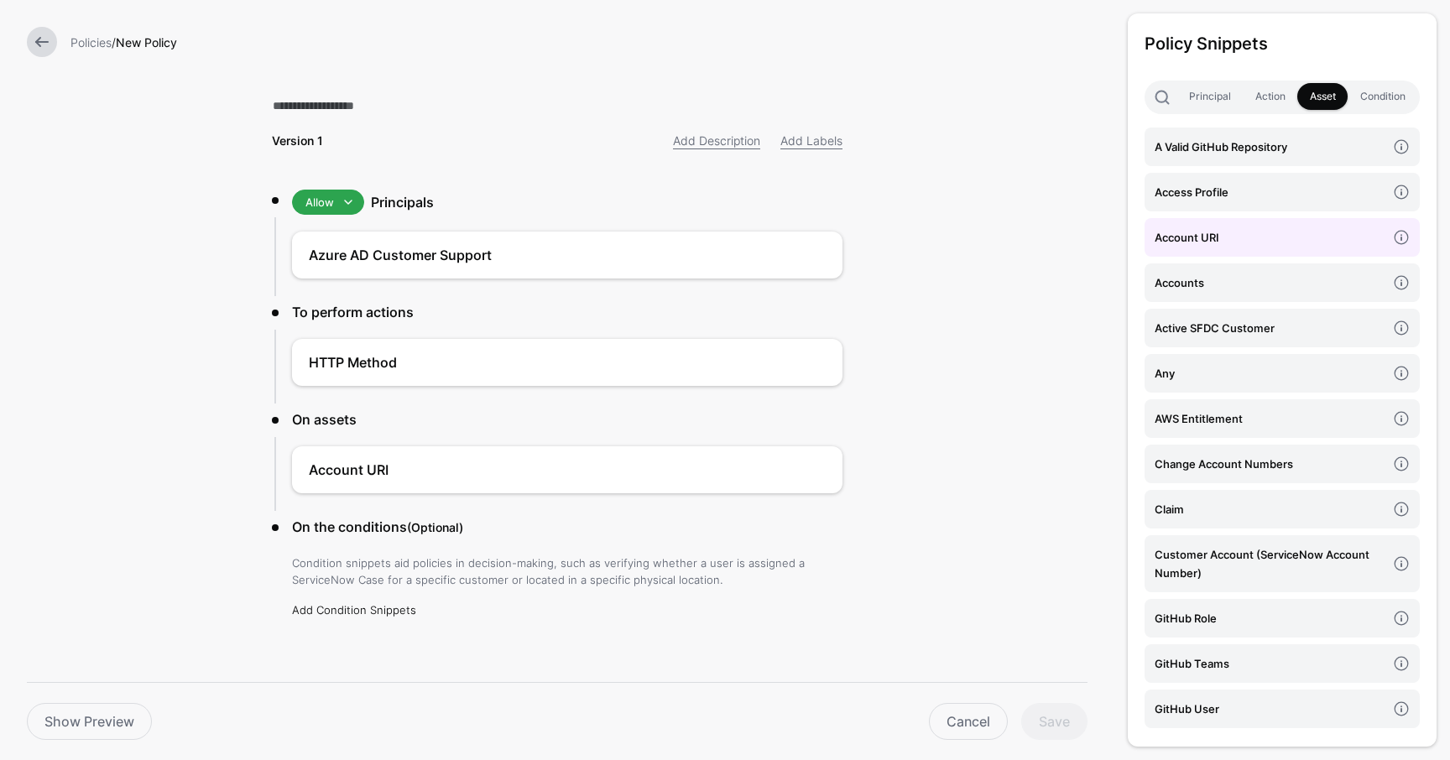
click at [353, 609] on link "Add Condition Snippets" at bounding box center [354, 609] width 124 height 13
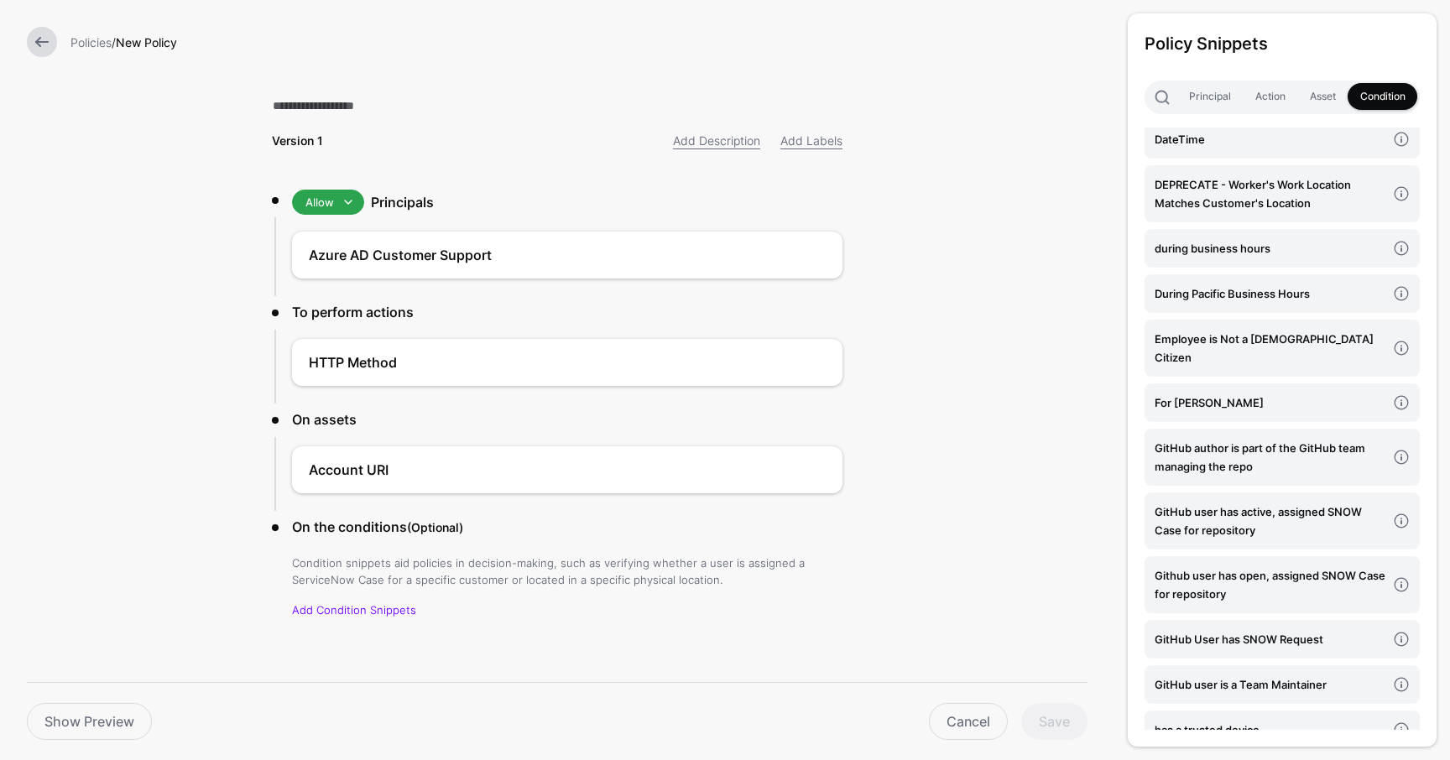
scroll to position [862, 0]
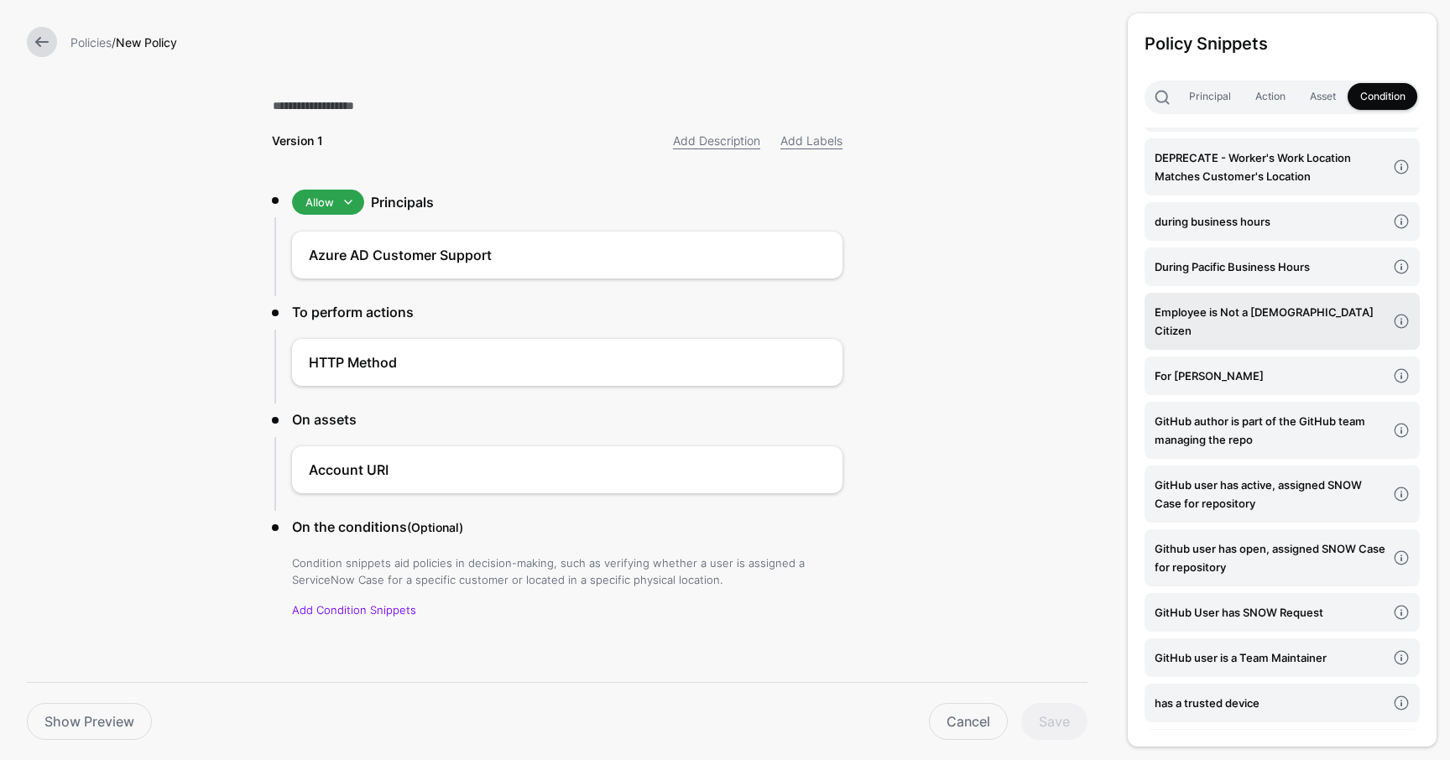
click at [1263, 336] on h4 "Employee is Not a [DEMOGRAPHIC_DATA] Citizen" at bounding box center [1271, 321] width 232 height 37
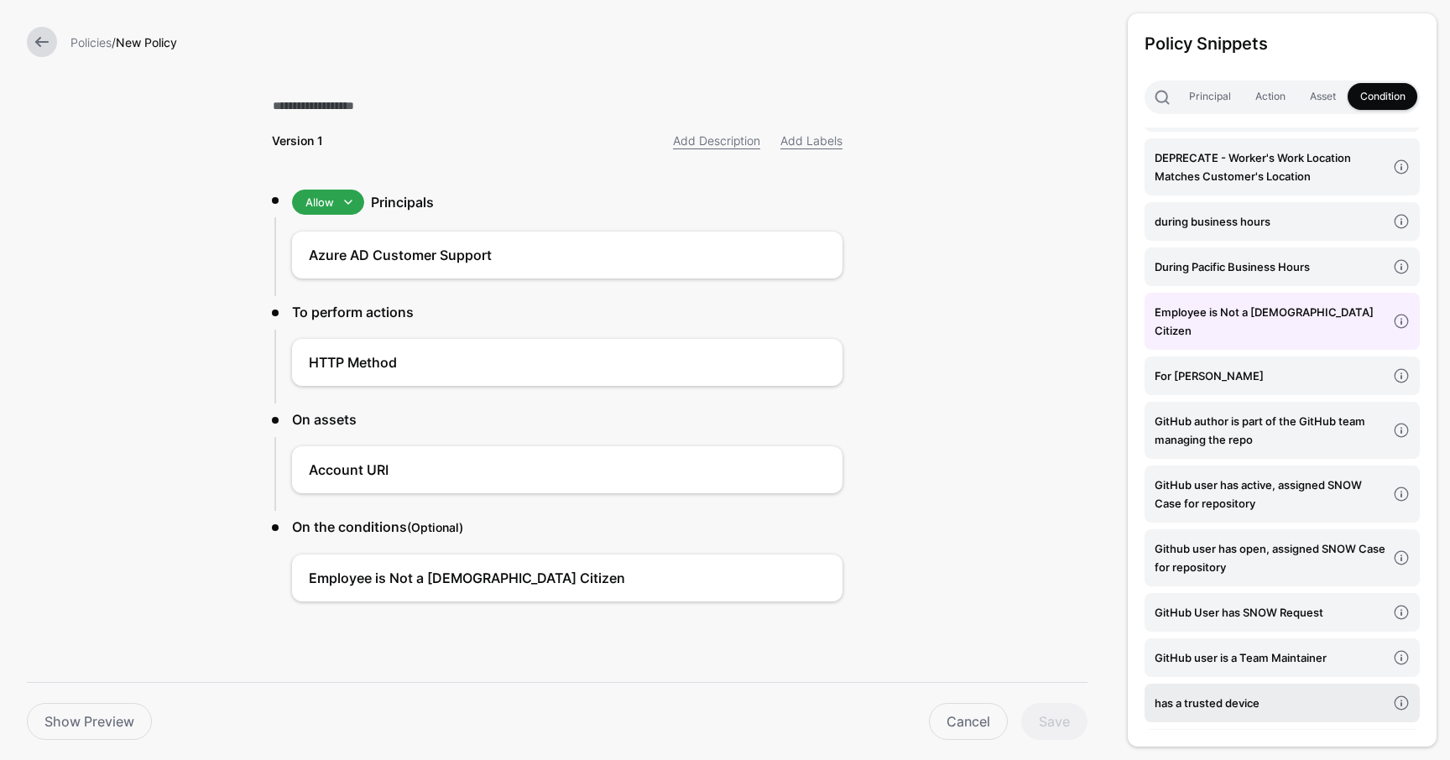
click at [1267, 705] on h4 "has a trusted device" at bounding box center [1271, 703] width 232 height 18
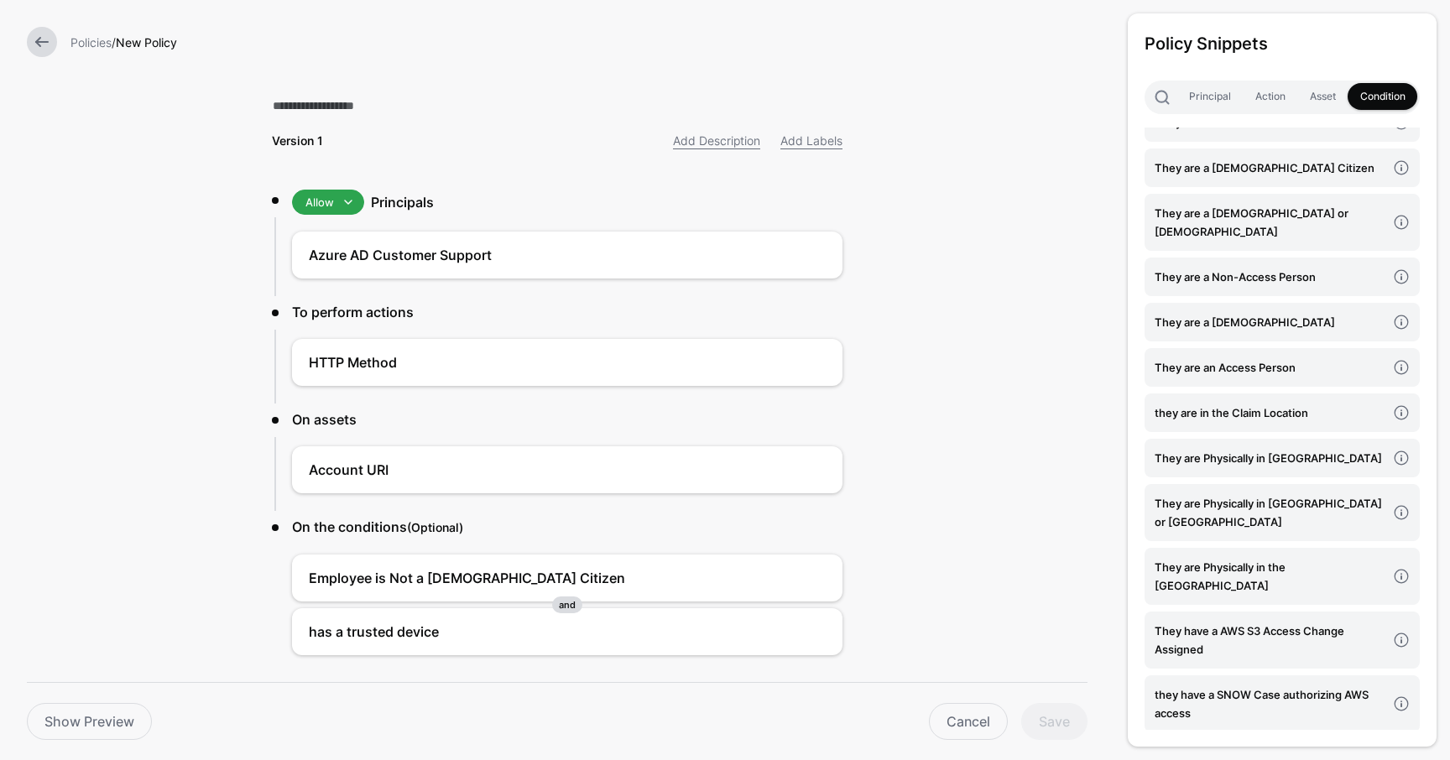
scroll to position [2722, 0]
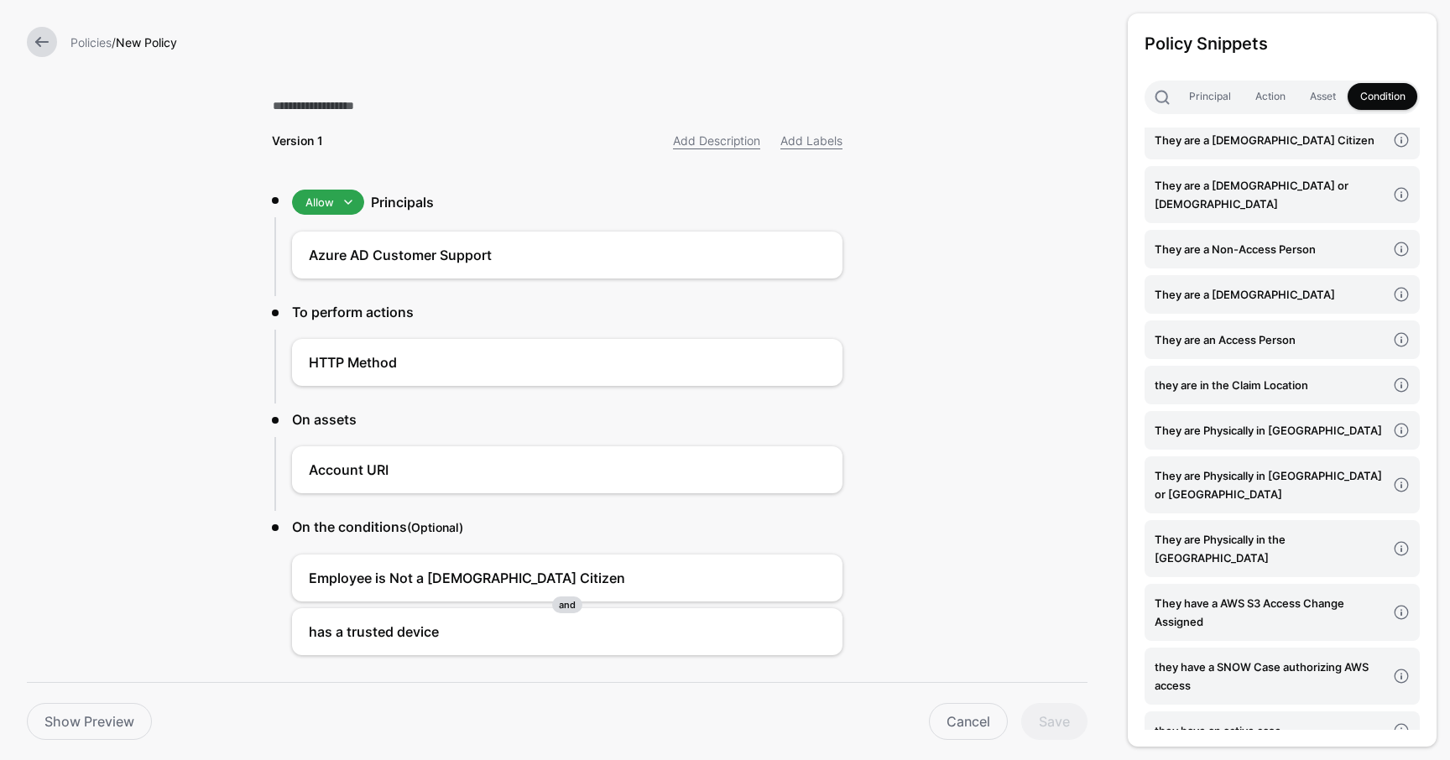
click at [1202, 421] on h4 "They are Physically in [GEOGRAPHIC_DATA]" at bounding box center [1271, 430] width 232 height 18
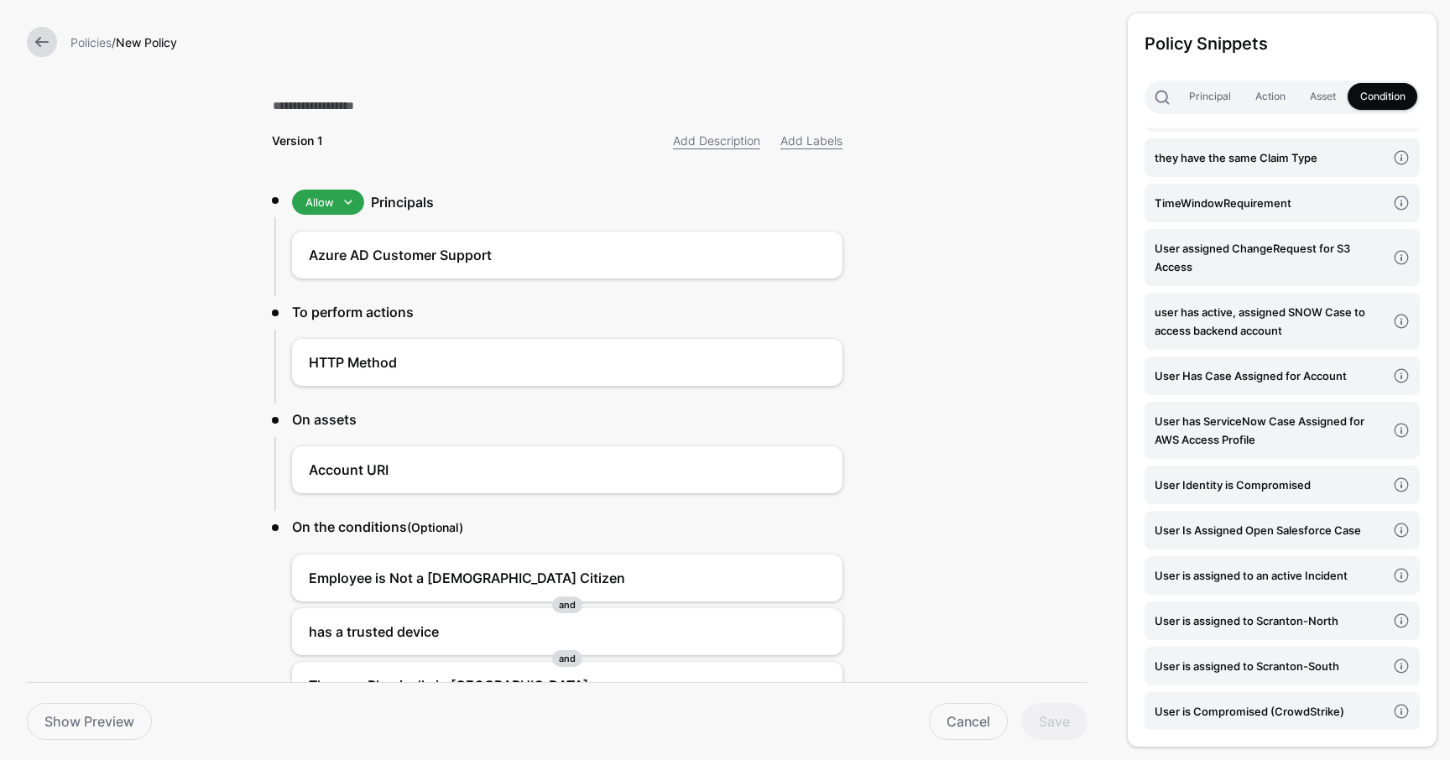
scroll to position [3368, 0]
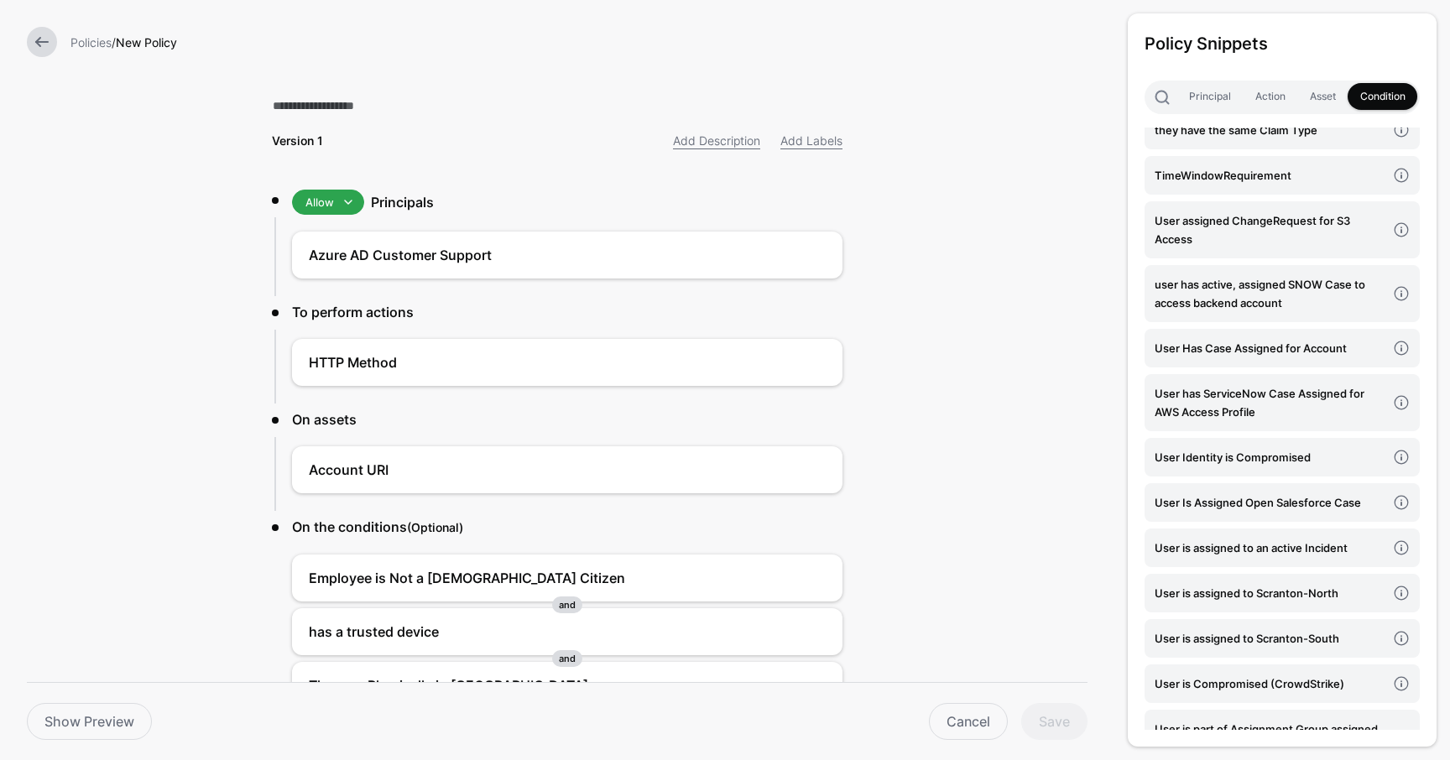
click at [1090, 534] on form "Policies / New Policy Version 1 Add Description Add Labels Allow Allow Deny Pri…" at bounding box center [557, 435] width 1114 height 871
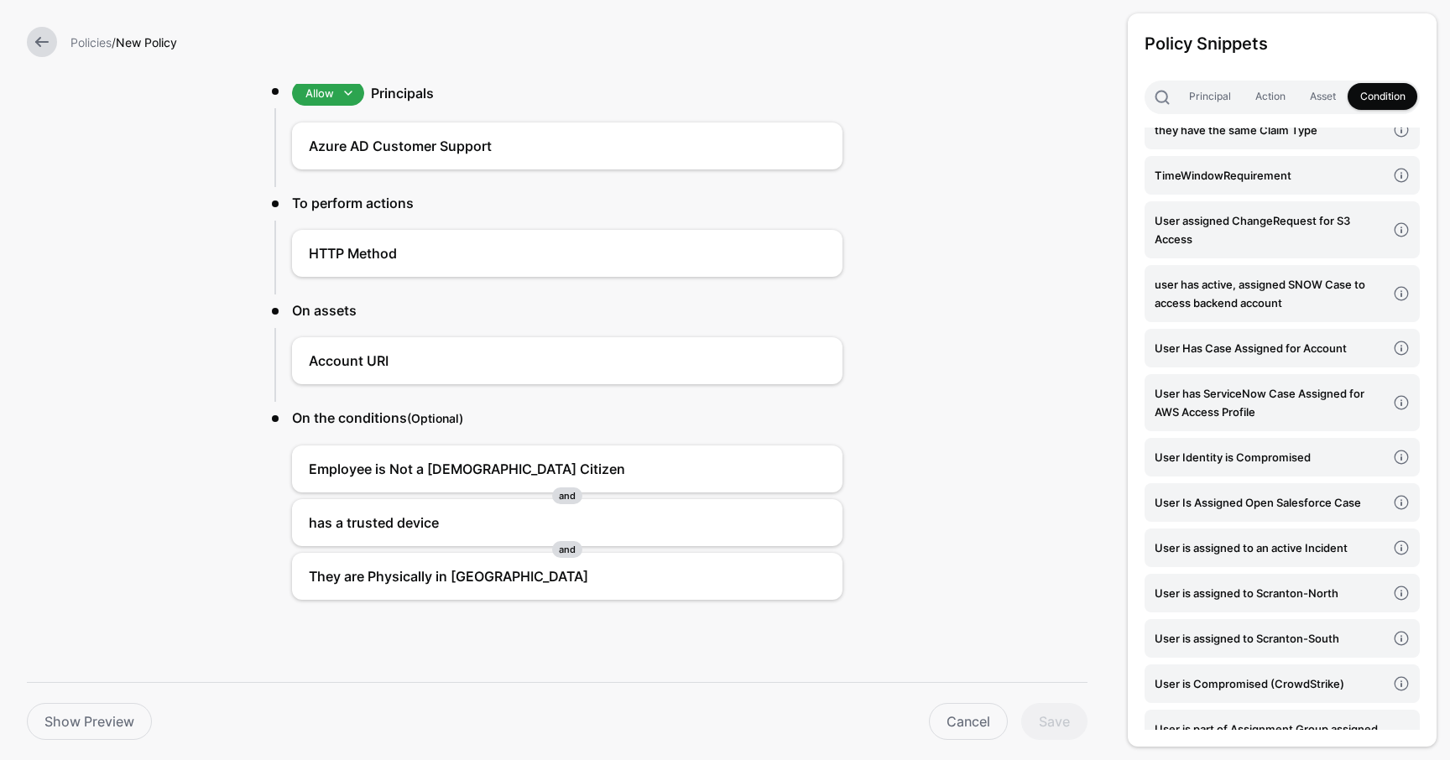
scroll to position [110, 0]
click at [1019, 447] on form "Policies / New Policy Version 1 Add Description Add Labels Allow Allow Deny Pri…" at bounding box center [557, 325] width 1114 height 871
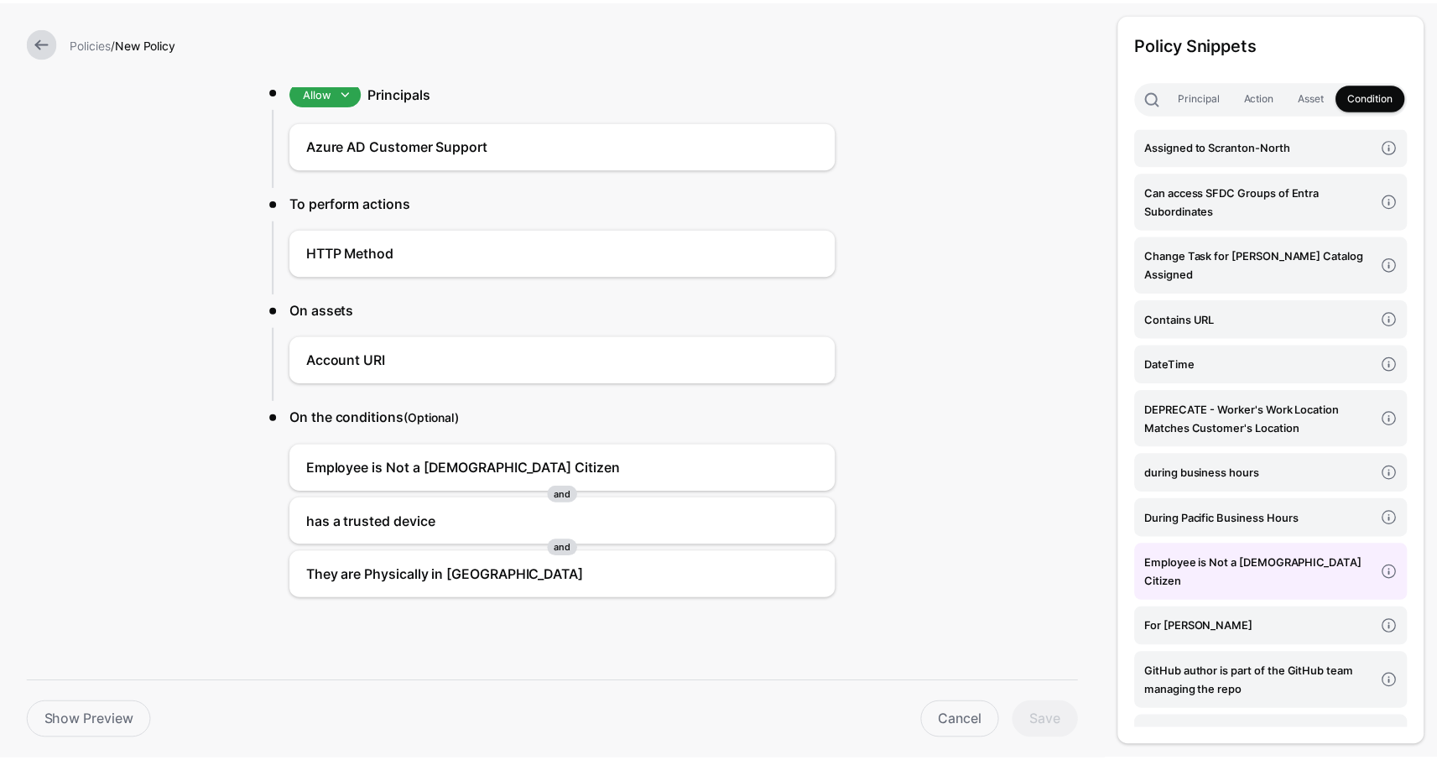
scroll to position [0, 0]
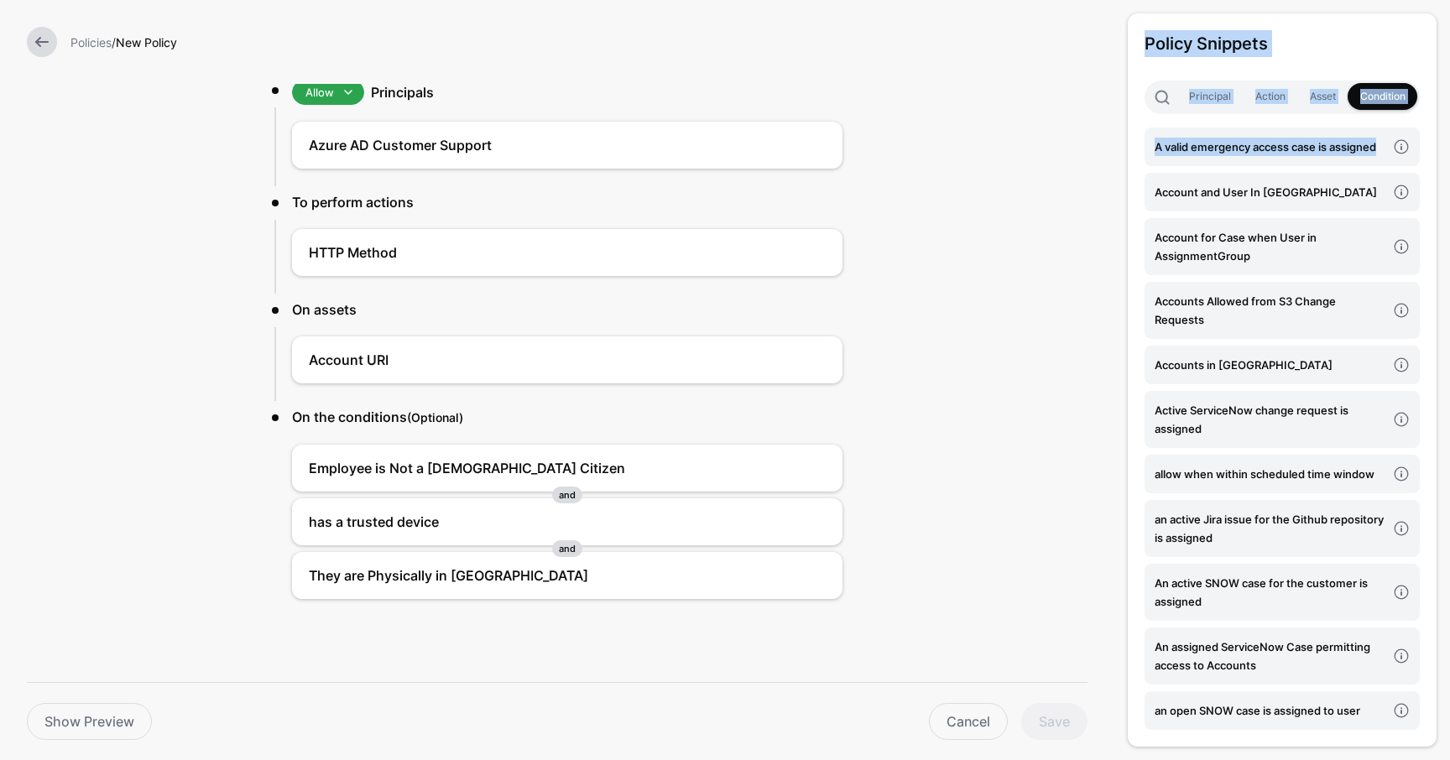
drag, startPoint x: 1441, startPoint y: 127, endPoint x: 1449, endPoint y: 21, distance: 106.0
click at [1449, 21] on div "Policy Snippets Principal Action Asset Condition A valid emergency access case …" at bounding box center [1282, 380] width 336 height 760
click at [1447, 58] on div "Policy Snippets Principal Action Asset Condition A valid emergency access case …" at bounding box center [1282, 380] width 336 height 760
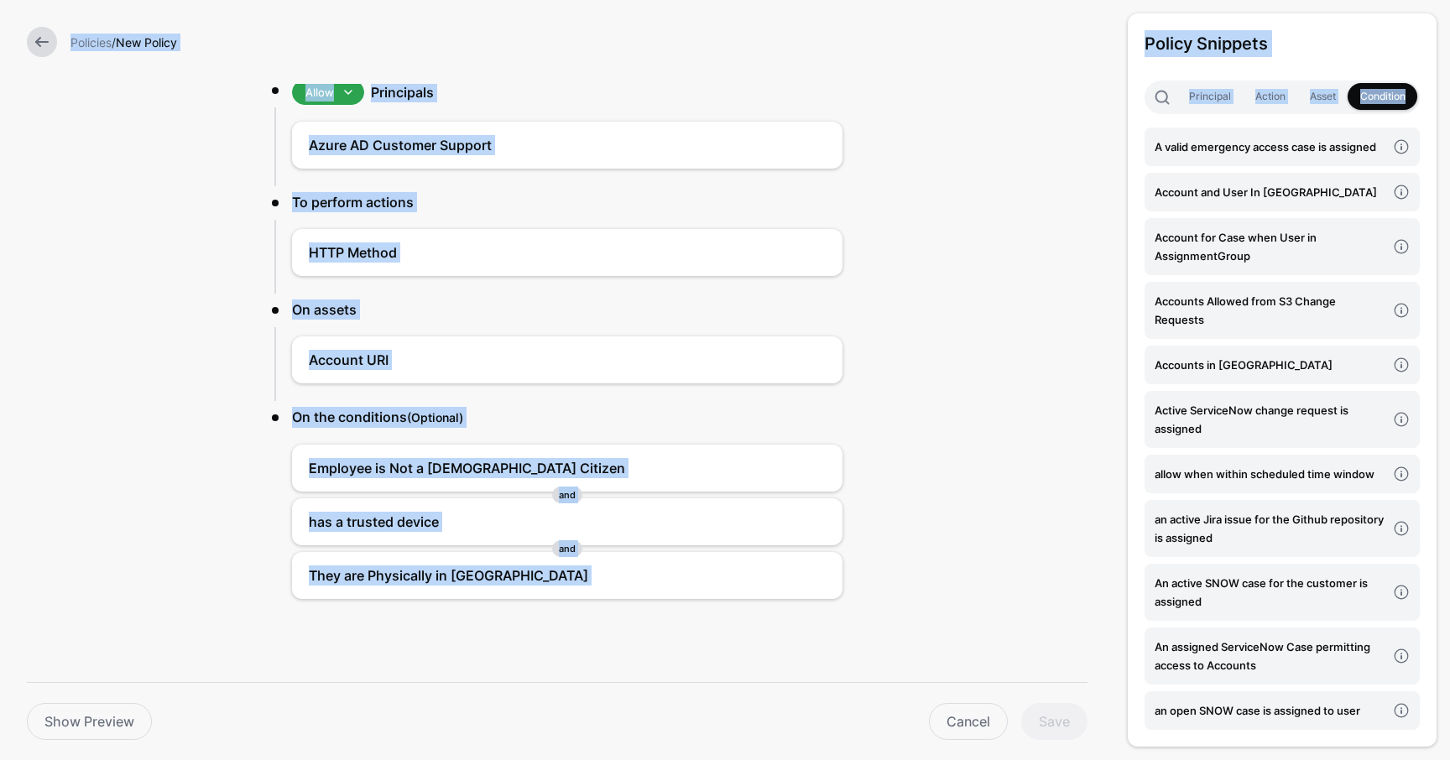
drag, startPoint x: 1441, startPoint y: 105, endPoint x: 1447, endPoint y: -4, distance: 109.2
click at [1447, 0] on html "SGNL Dashboard Policies Snippets Protected Systems Identity Data Fabric CAEP Hu…" at bounding box center [725, 380] width 1450 height 760
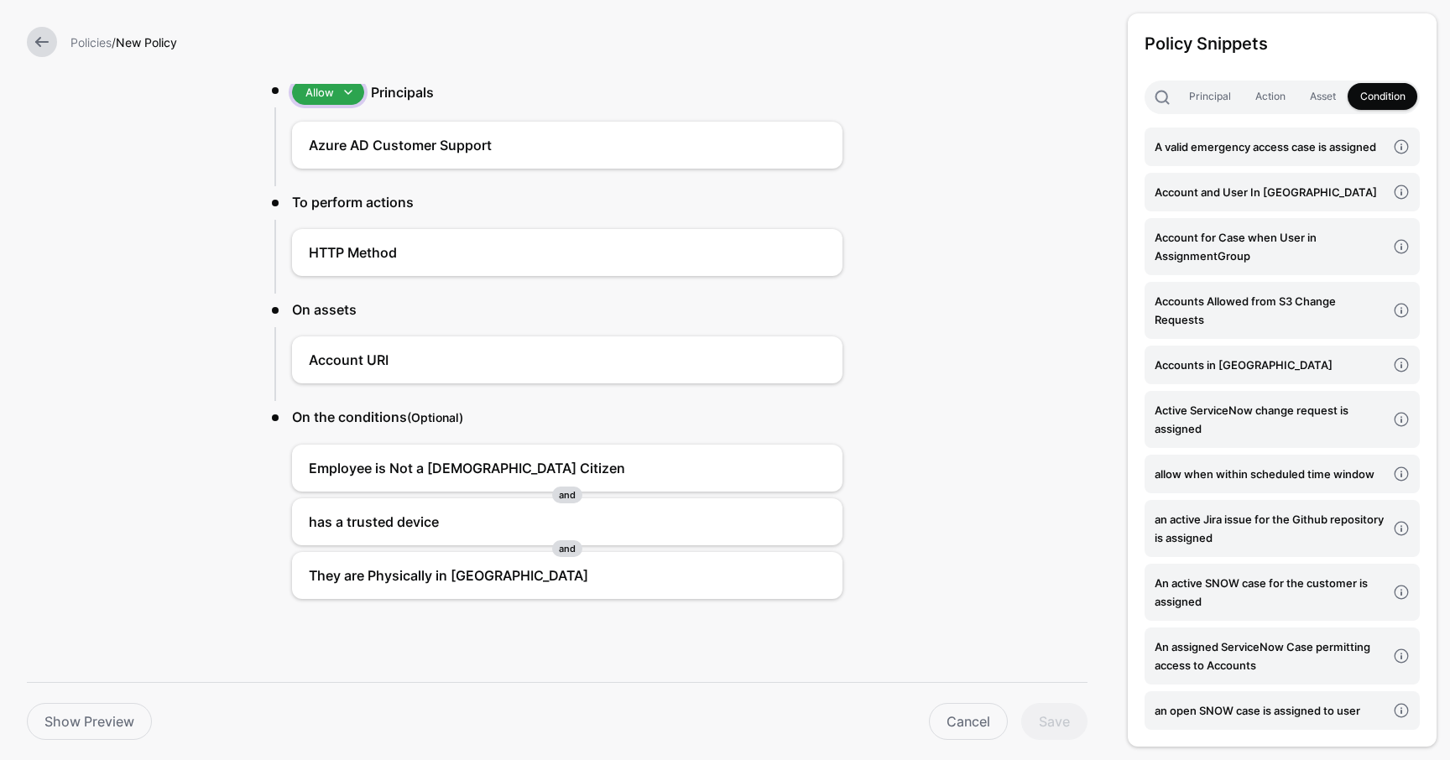
click at [347, 96] on span at bounding box center [348, 92] width 20 height 20
click at [316, 148] on span "Deny" at bounding box center [318, 152] width 27 height 13
click at [1000, 539] on form "Policies / New Policy Version 1 Add Description Add Labels Deny Allow Deny Prin…" at bounding box center [557, 325] width 1114 height 871
click at [44, 44] on link at bounding box center [42, 42] width 30 height 30
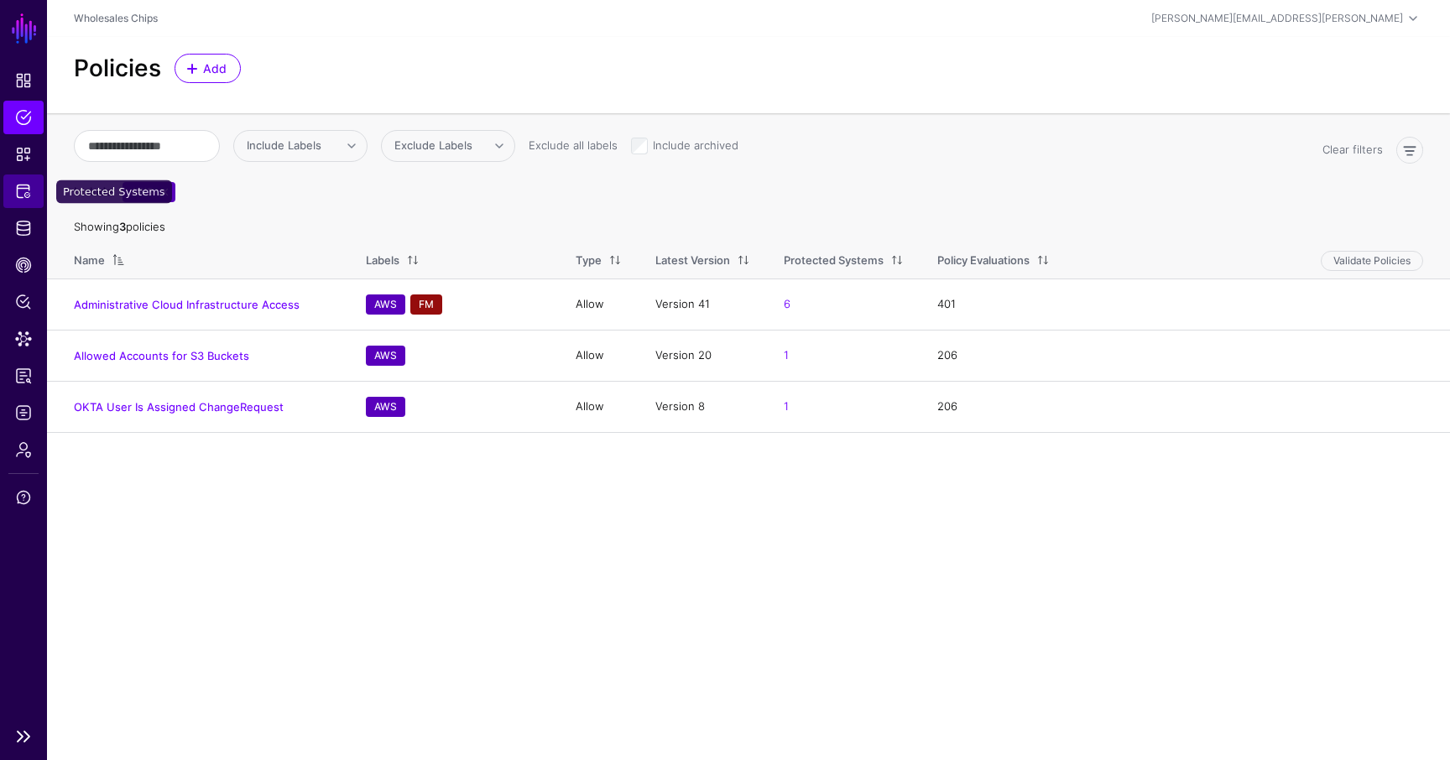
click at [25, 182] on link "Protected Systems" at bounding box center [23, 192] width 40 height 34
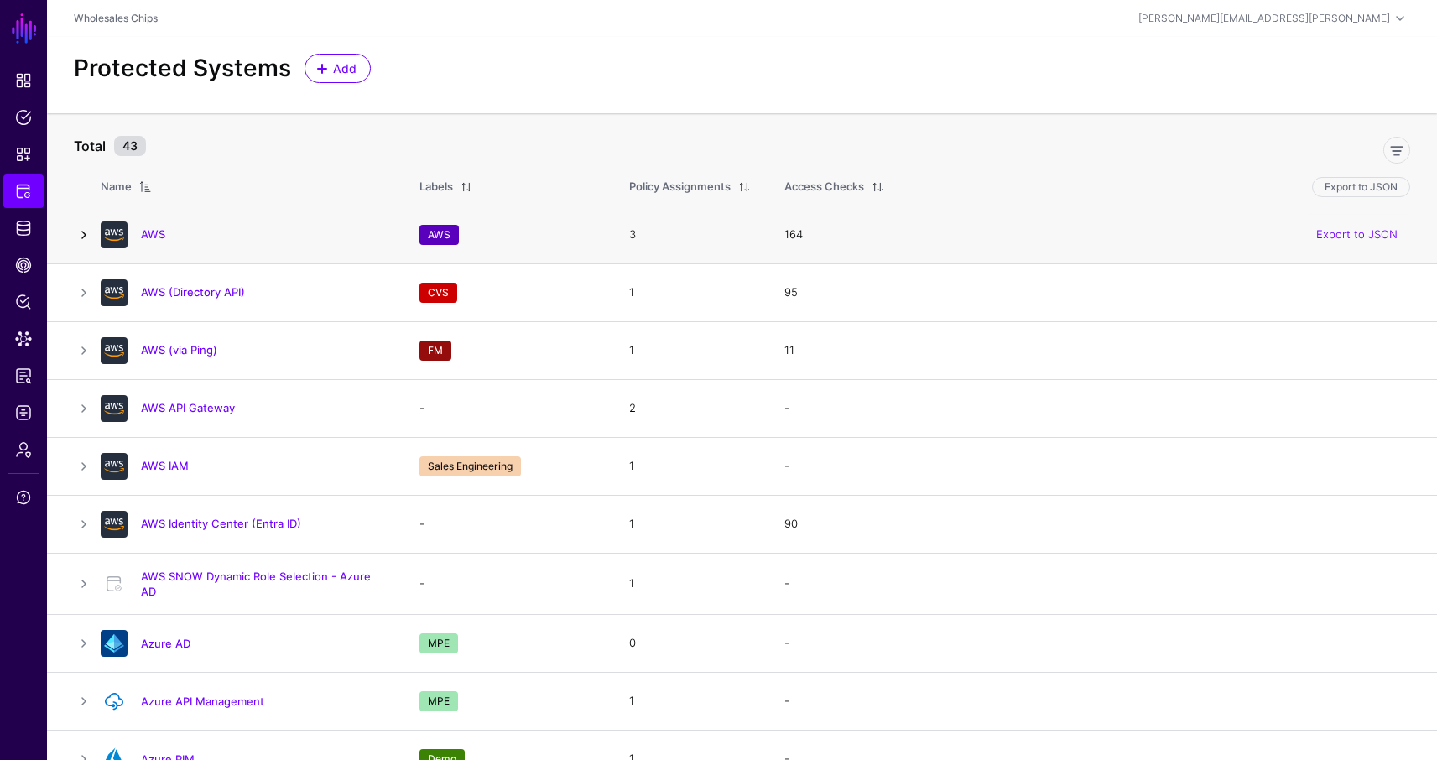
click at [80, 233] on link at bounding box center [84, 235] width 20 height 20
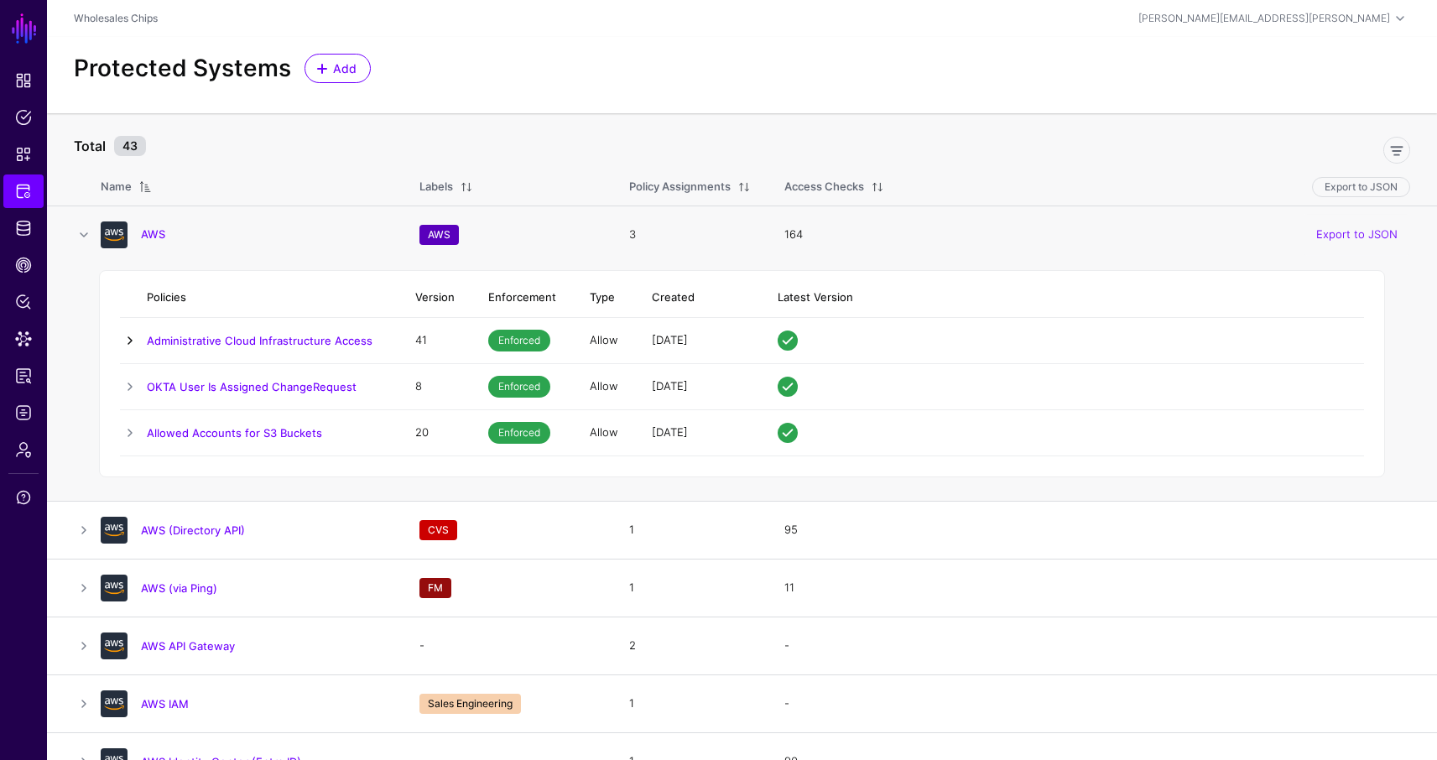
click at [132, 341] on link at bounding box center [130, 341] width 20 height 20
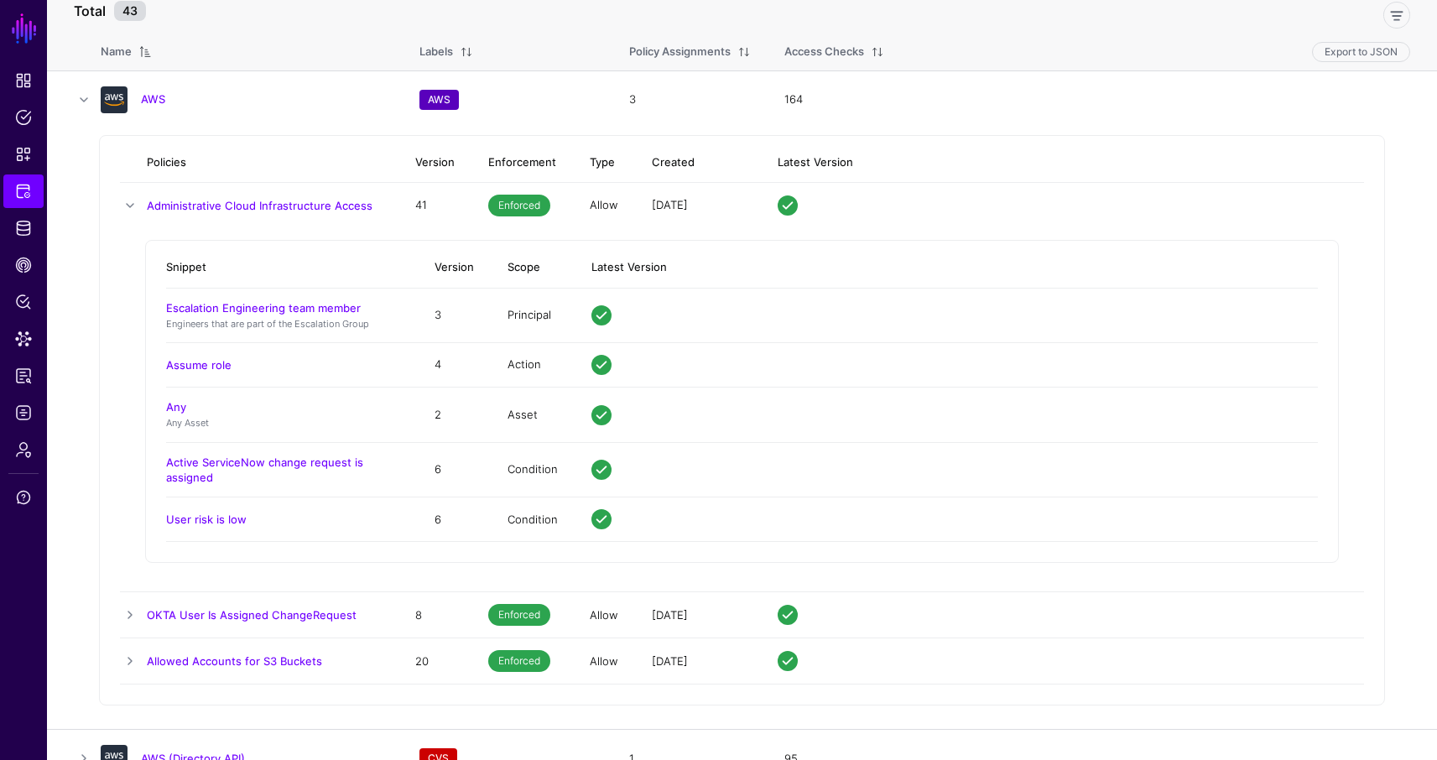
scroll to position [148, 0]
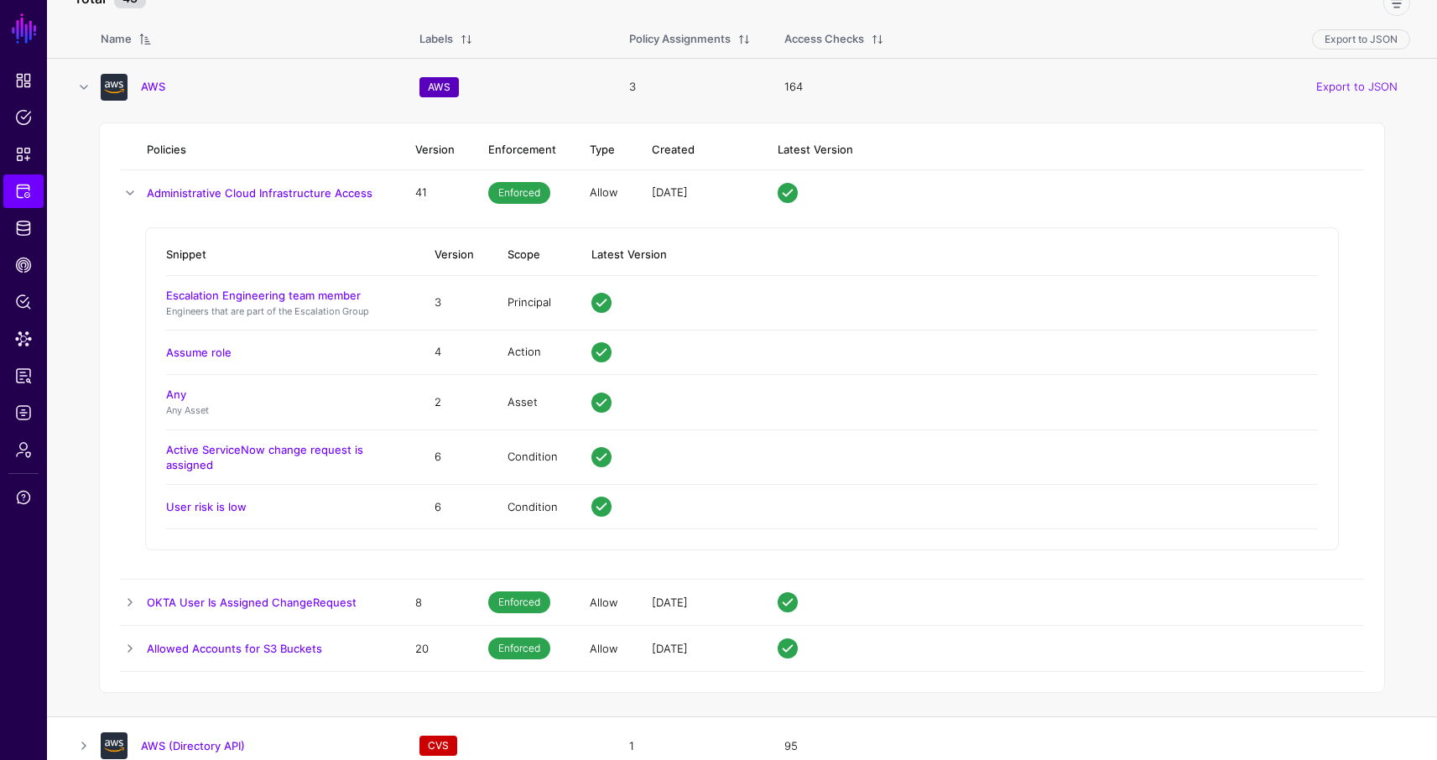
click at [79, 485] on td "Policies Version Enforcement Type Created Latest Version Administrative Cloud I…" at bounding box center [742, 417] width 1390 height 602
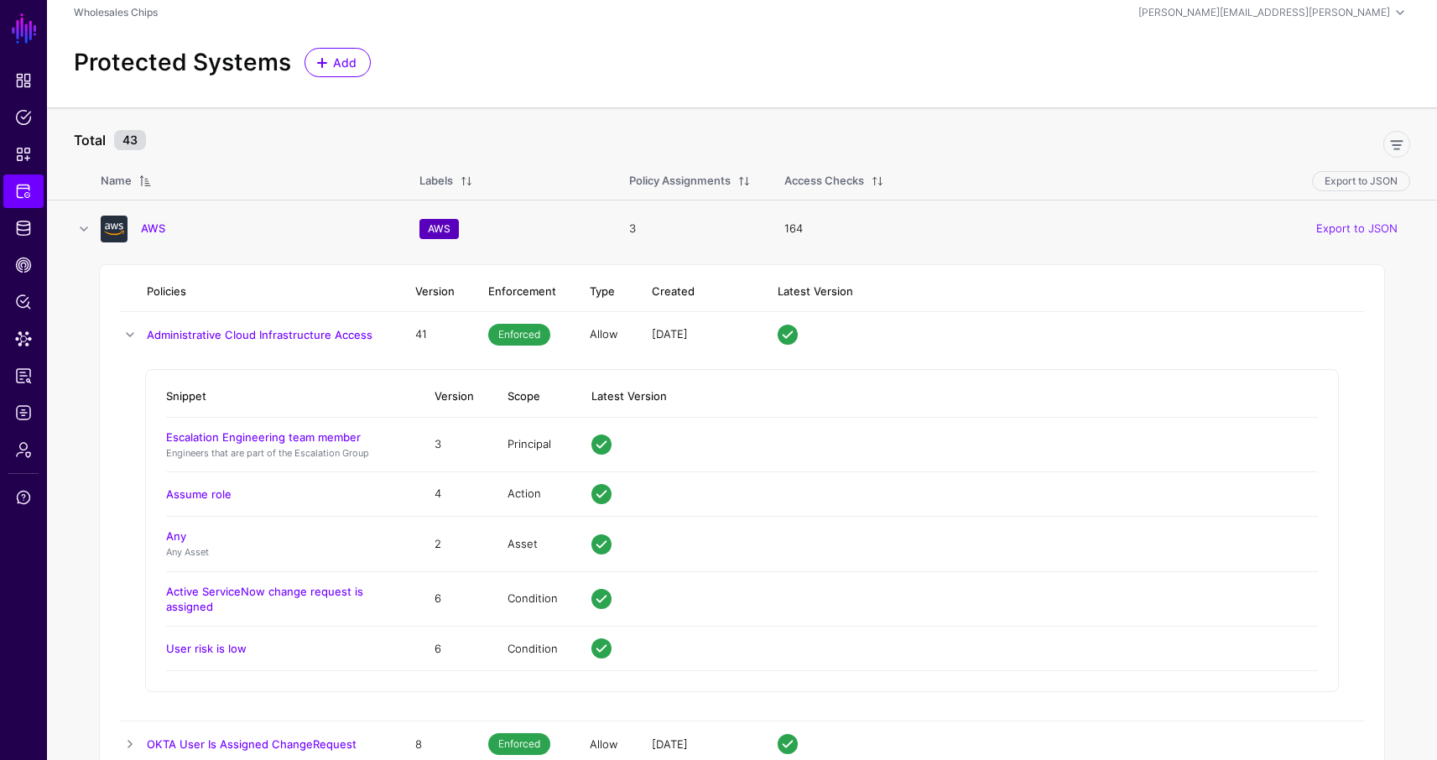
scroll to position [0, 0]
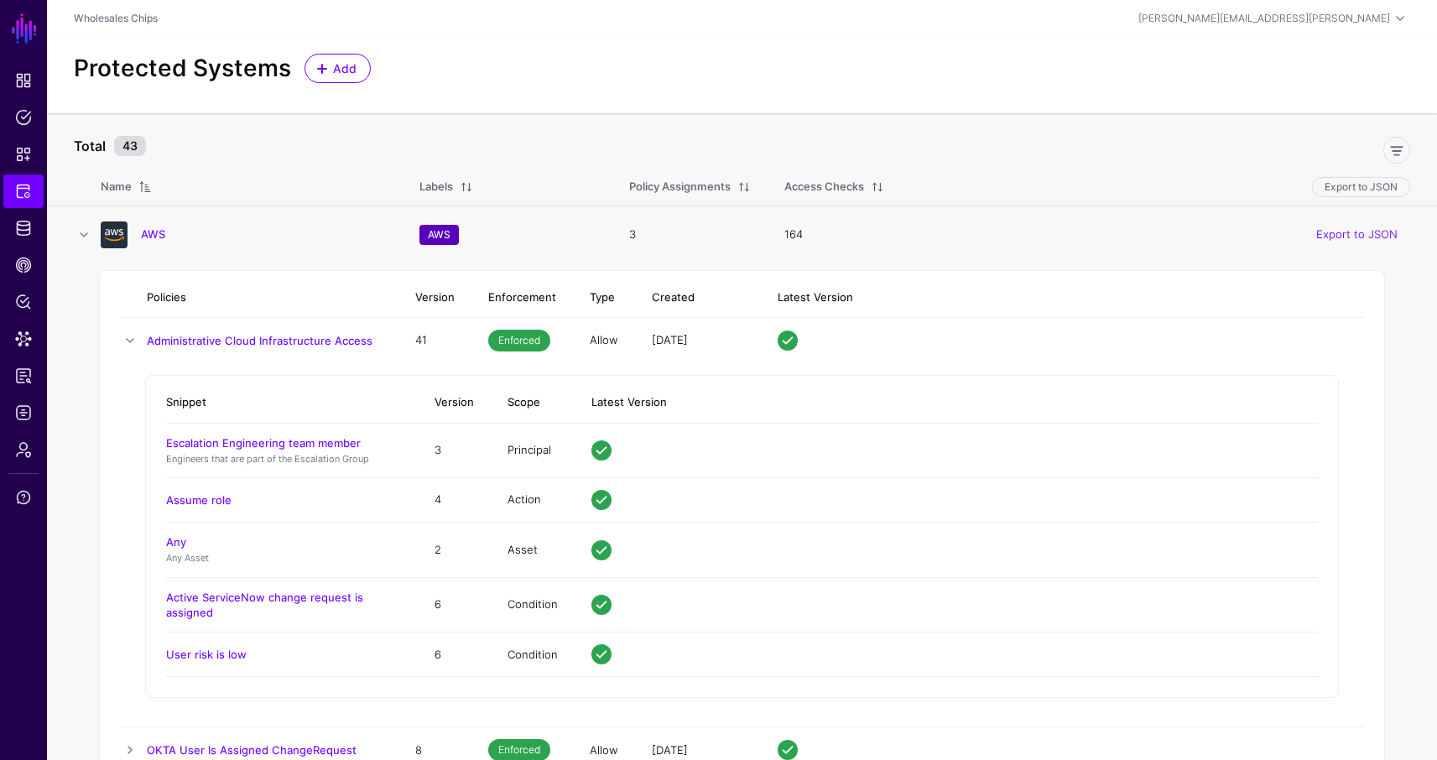
click at [722, 222] on td "3" at bounding box center [690, 235] width 155 height 58
click at [150, 230] on link "AWS" at bounding box center [153, 233] width 24 height 13
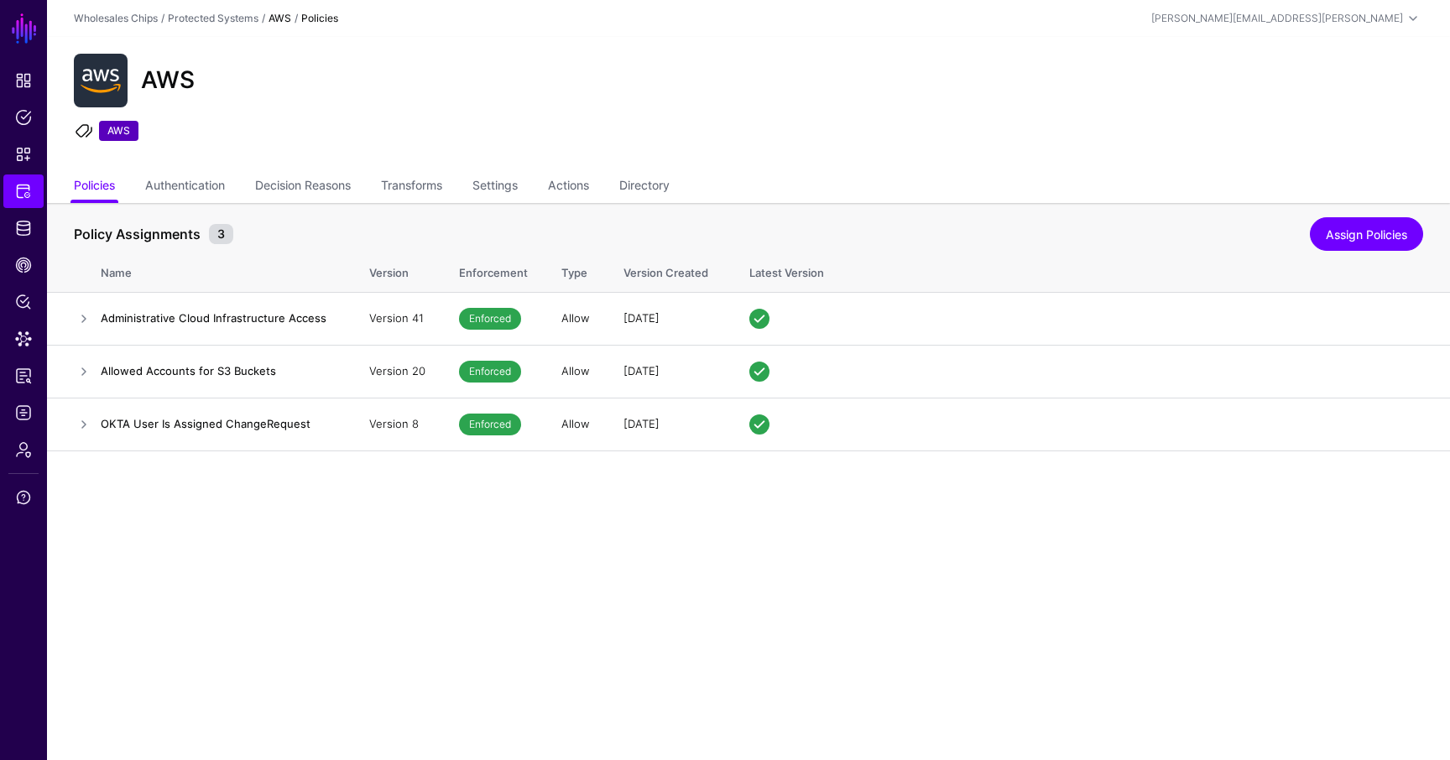
click at [540, 565] on main "SGNL Dashboard Policies Snippets Protected Systems Identity Data Fabric CAEP Hu…" at bounding box center [725, 380] width 1450 height 760
click at [83, 310] on link at bounding box center [84, 319] width 20 height 20
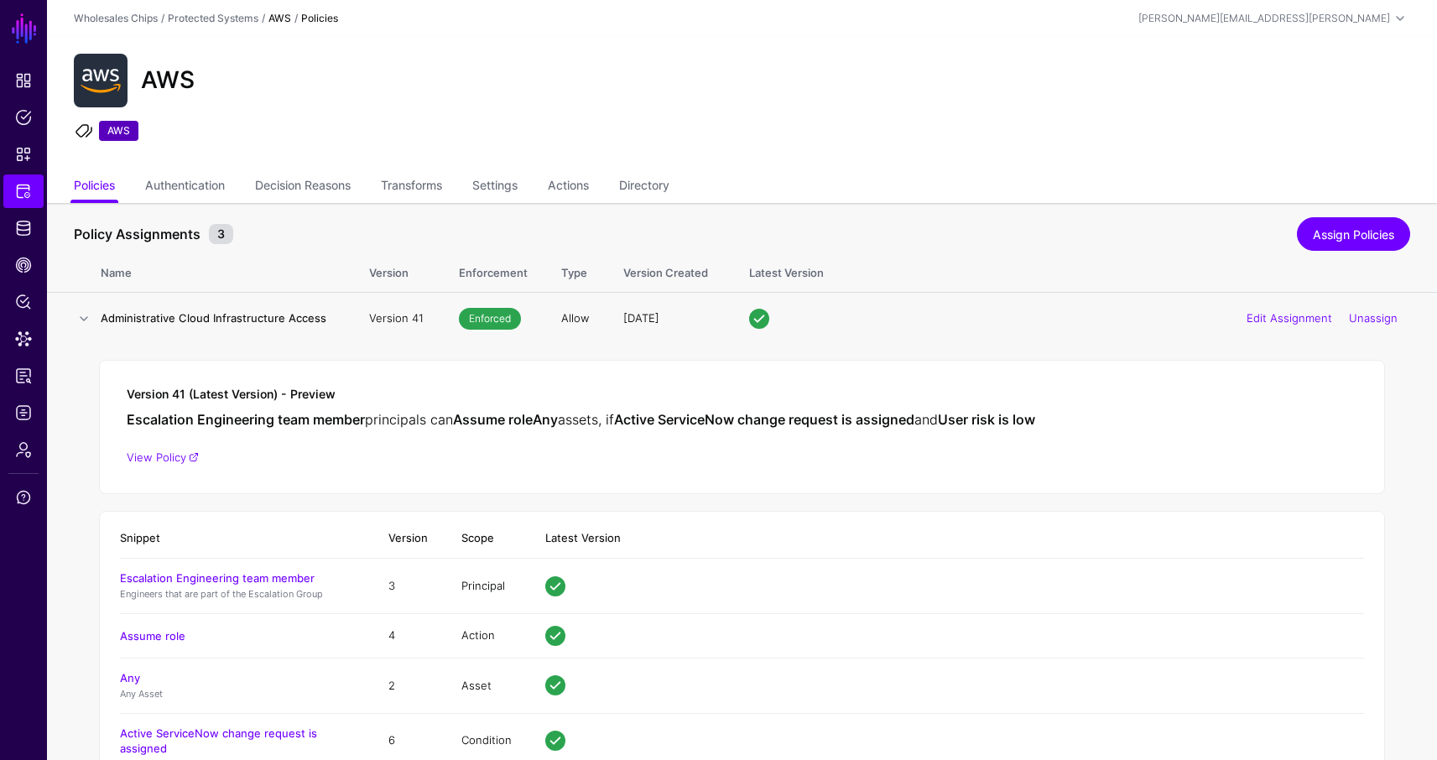
click at [1068, 334] on td "Edit Assignment Unassign" at bounding box center [1084, 318] width 705 height 53
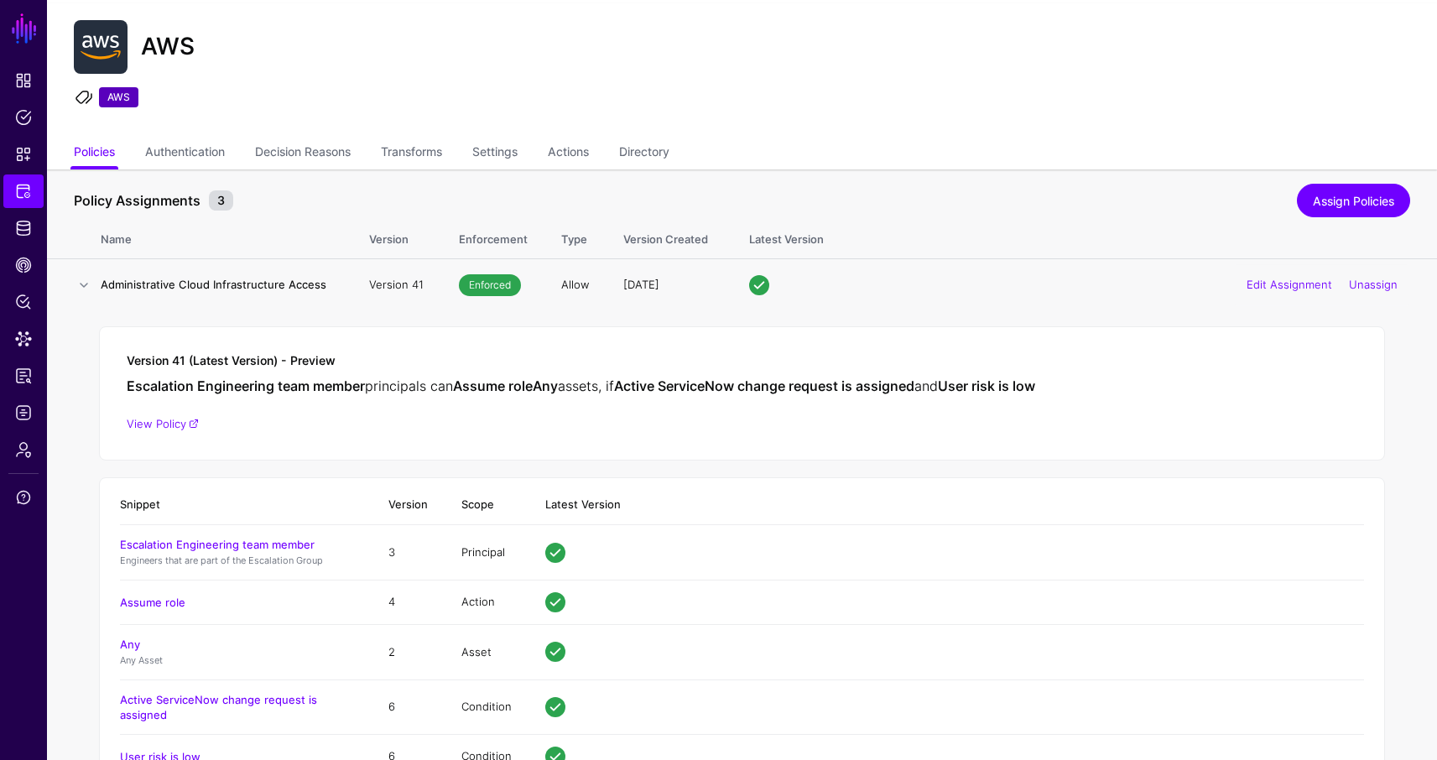
click at [91, 374] on td "Version 41 (Latest Version) - Preview Escalation Engineering team member princi…" at bounding box center [742, 572] width 1390 height 522
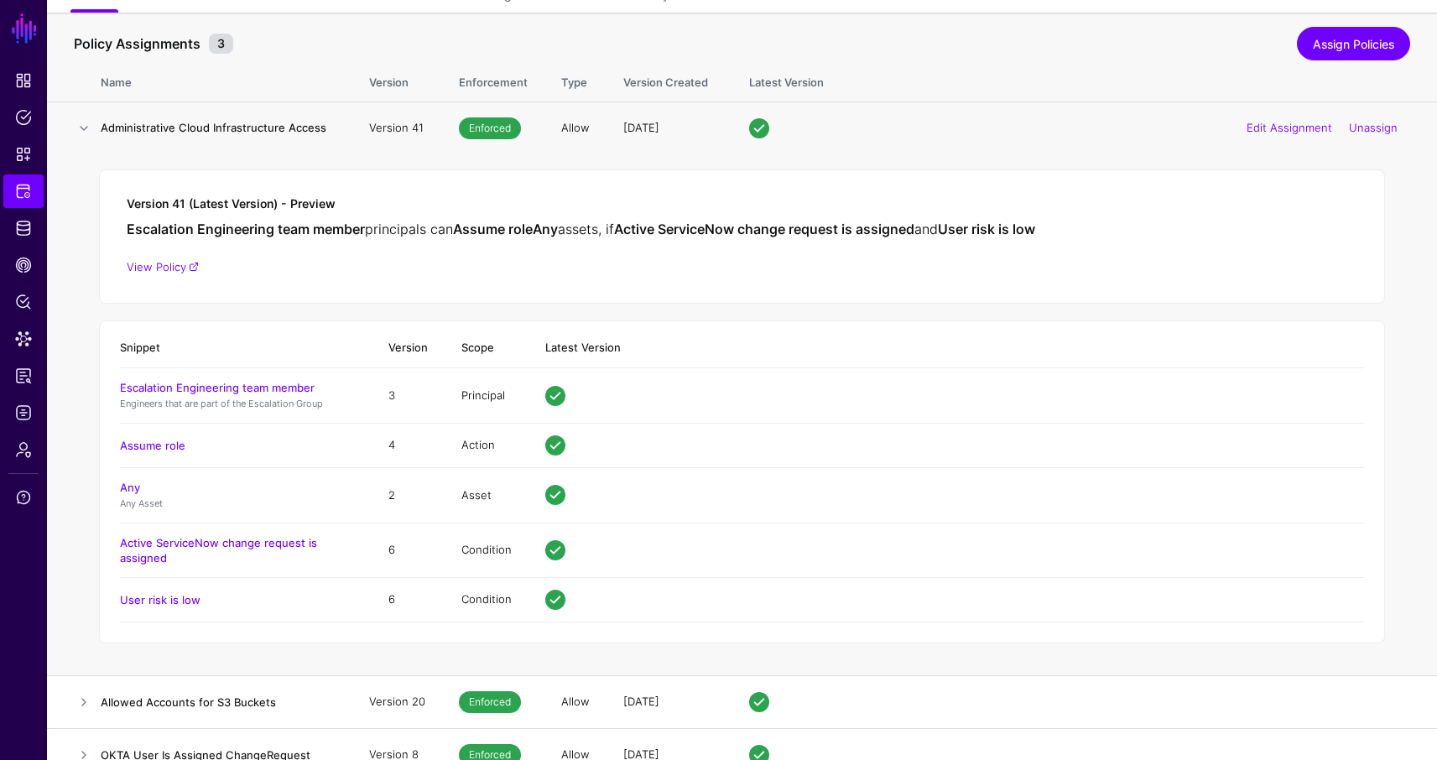
scroll to position [201, 0]
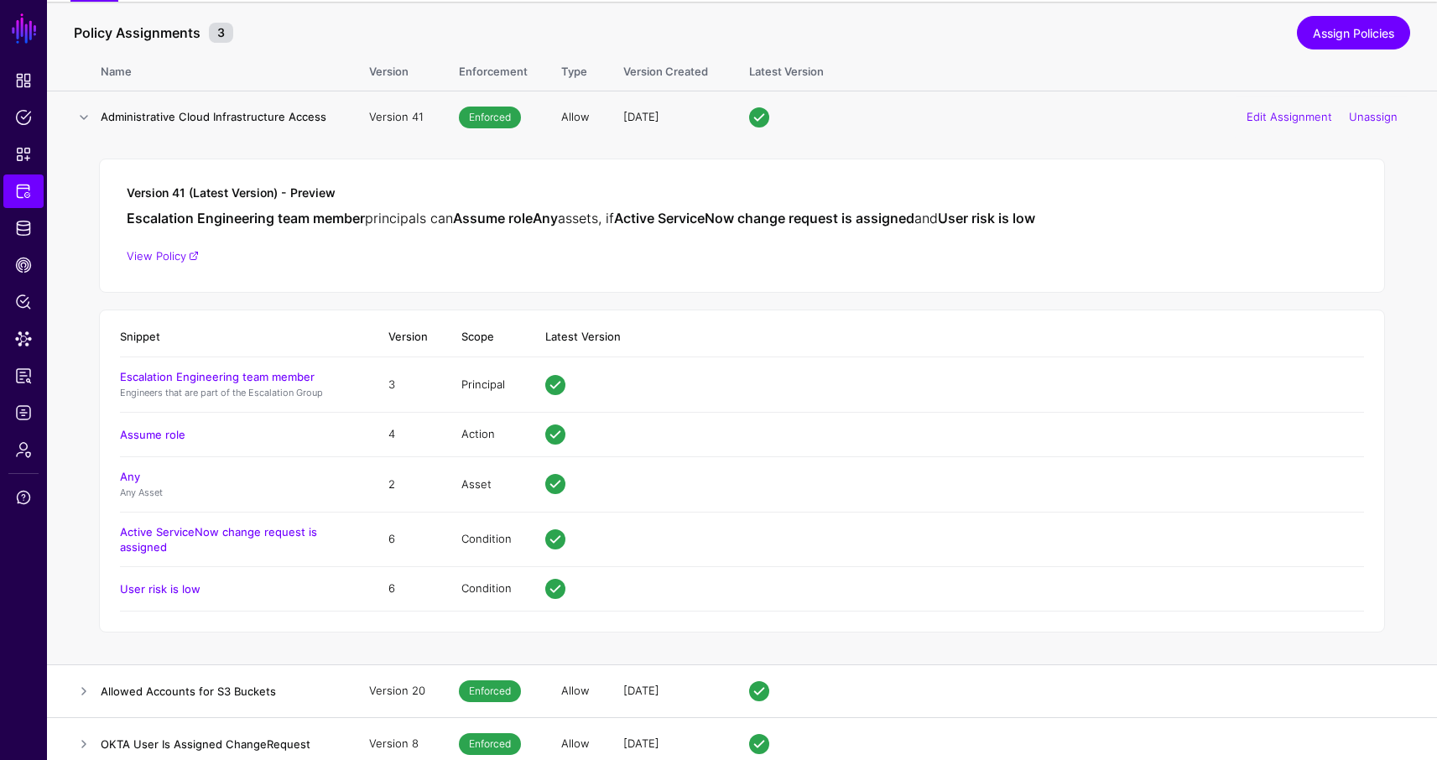
click at [76, 205] on td "Version 41 (Latest Version) - Preview Escalation Engineering team member princi…" at bounding box center [742, 404] width 1390 height 522
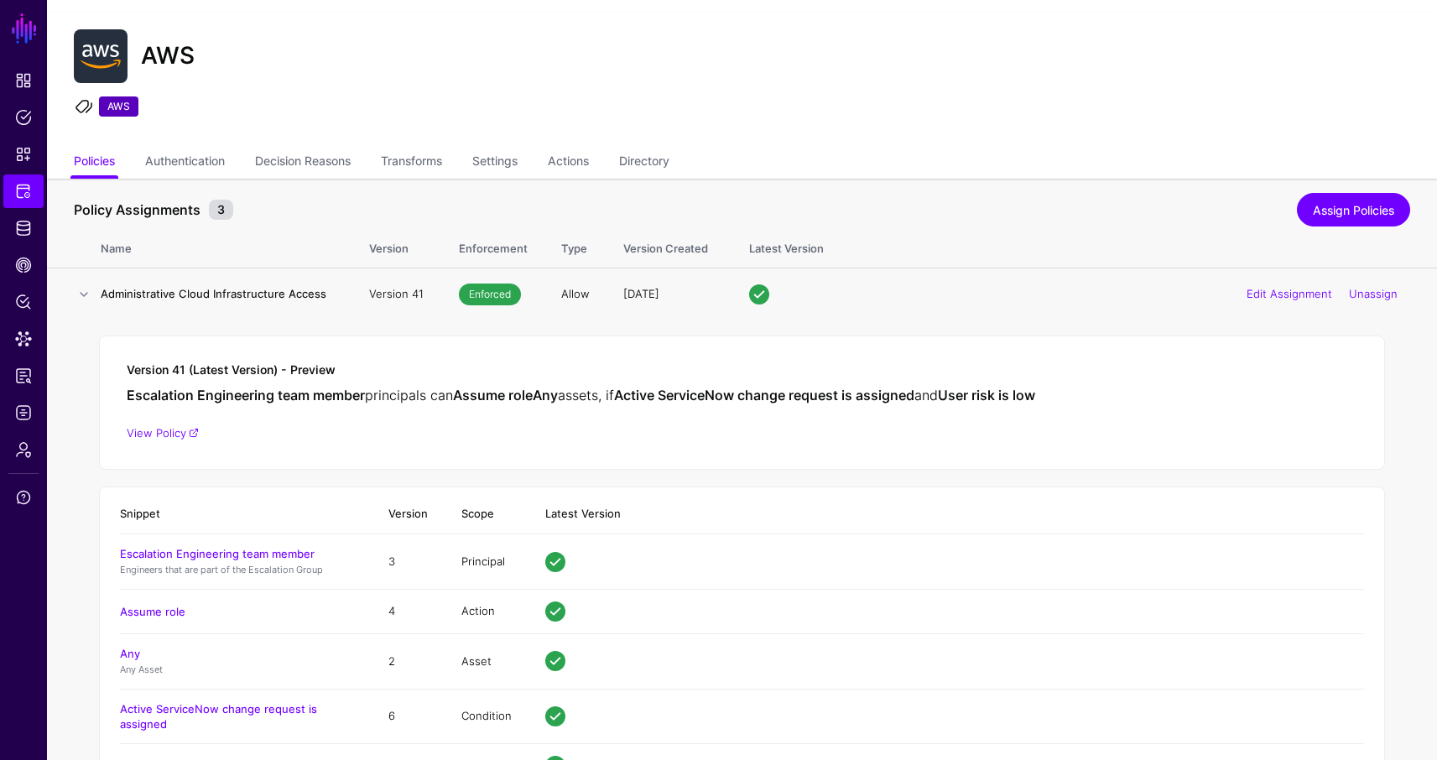
scroll to position [0, 0]
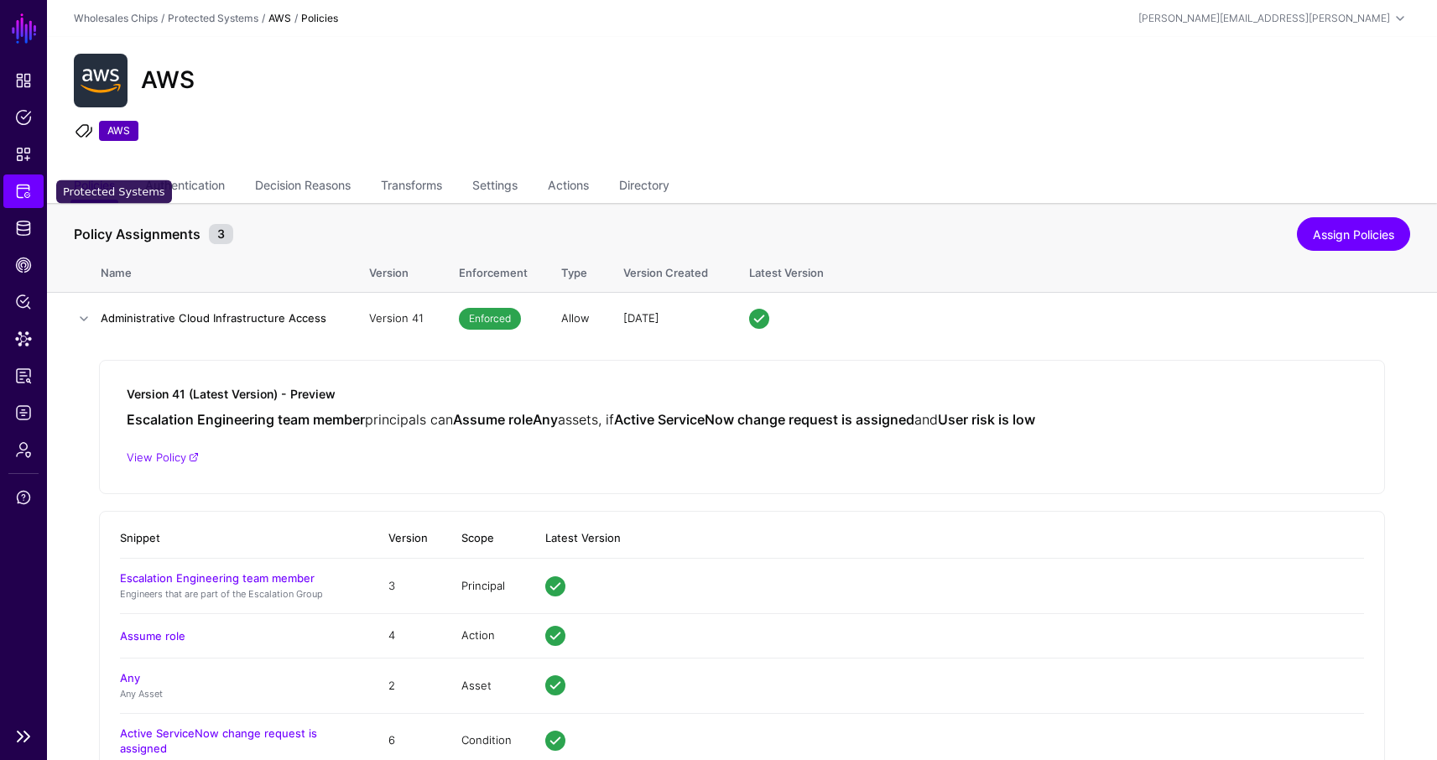
click at [39, 188] on link "Protected Systems" at bounding box center [23, 192] width 40 height 34
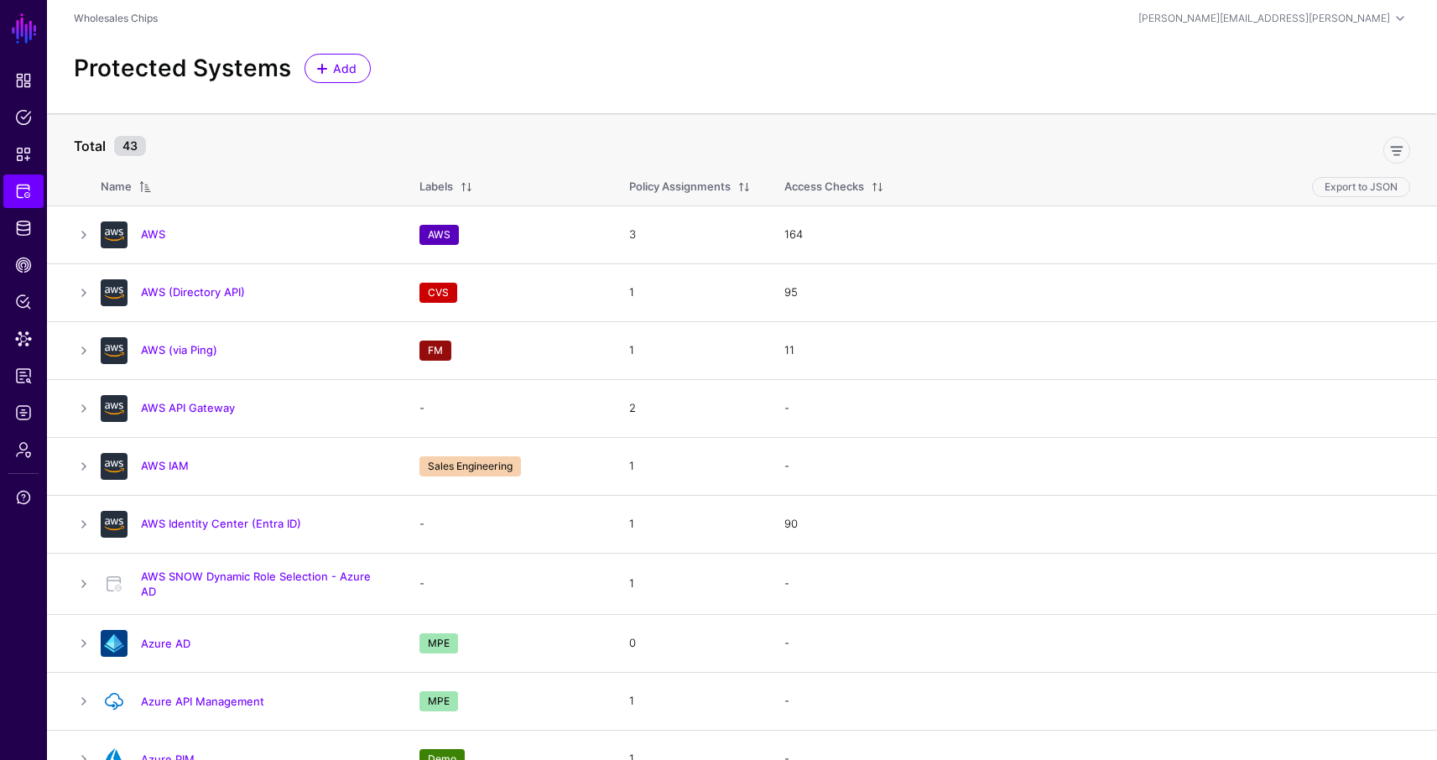
click at [867, 131] on div at bounding box center [785, 147] width 1264 height 34
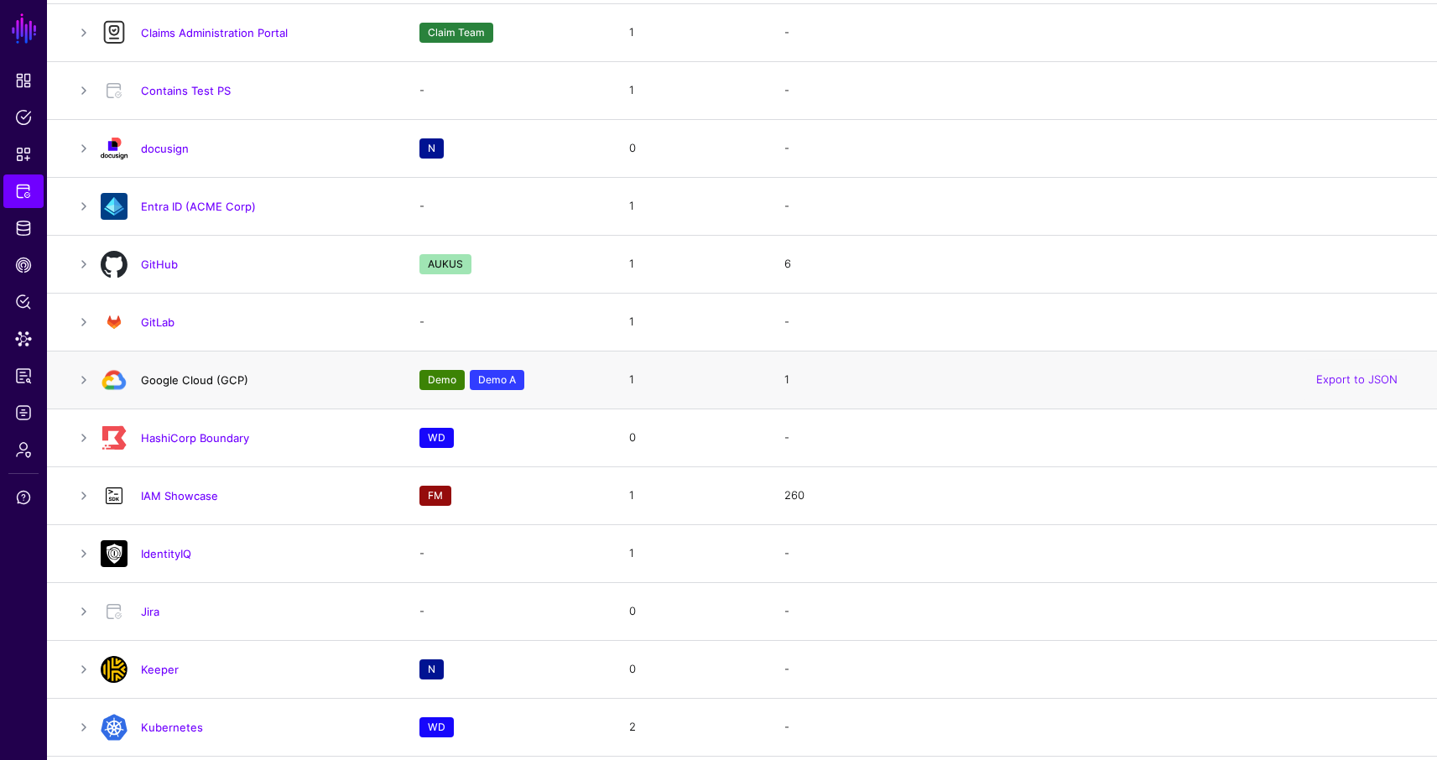
click at [165, 382] on link "Google Cloud (GCP)" at bounding box center [194, 379] width 107 height 13
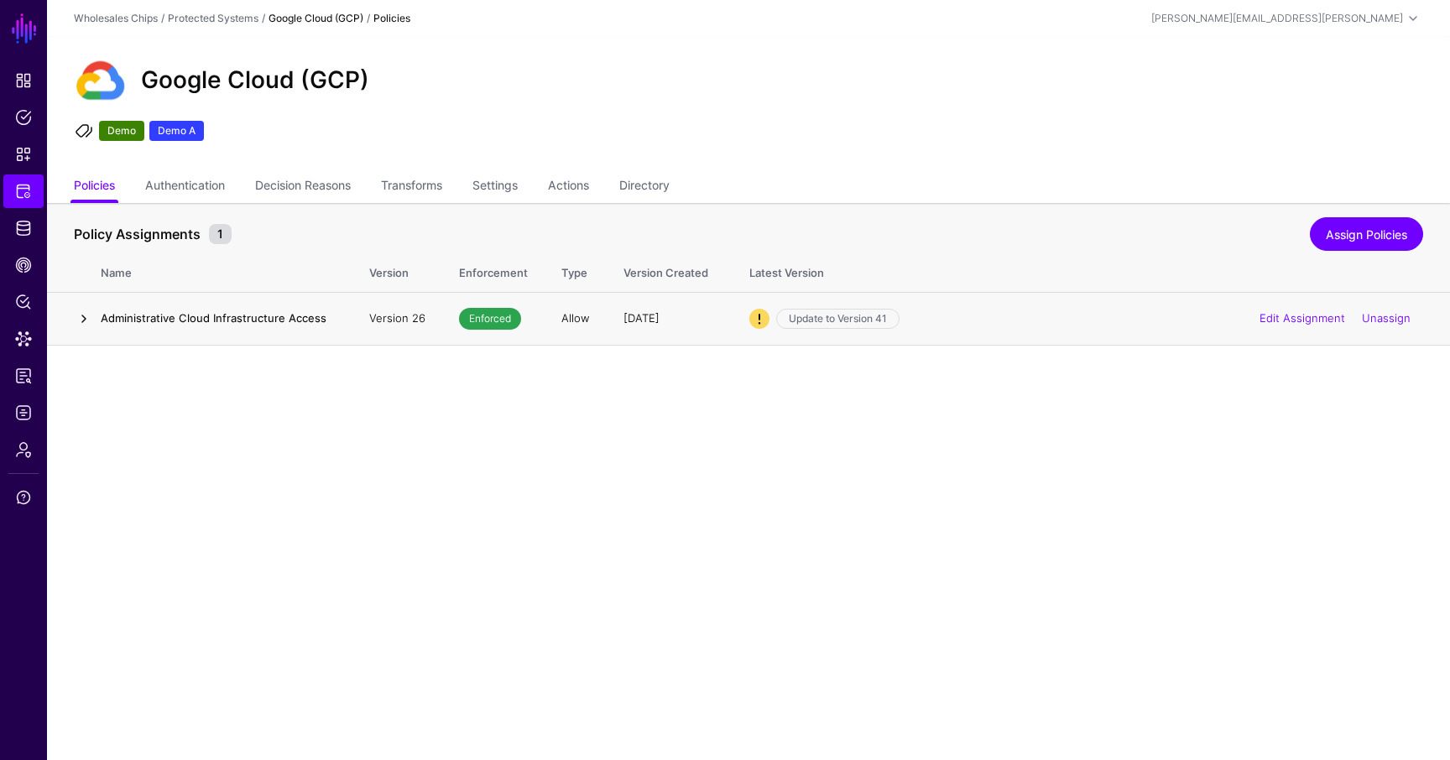
click at [79, 322] on link at bounding box center [84, 319] width 20 height 20
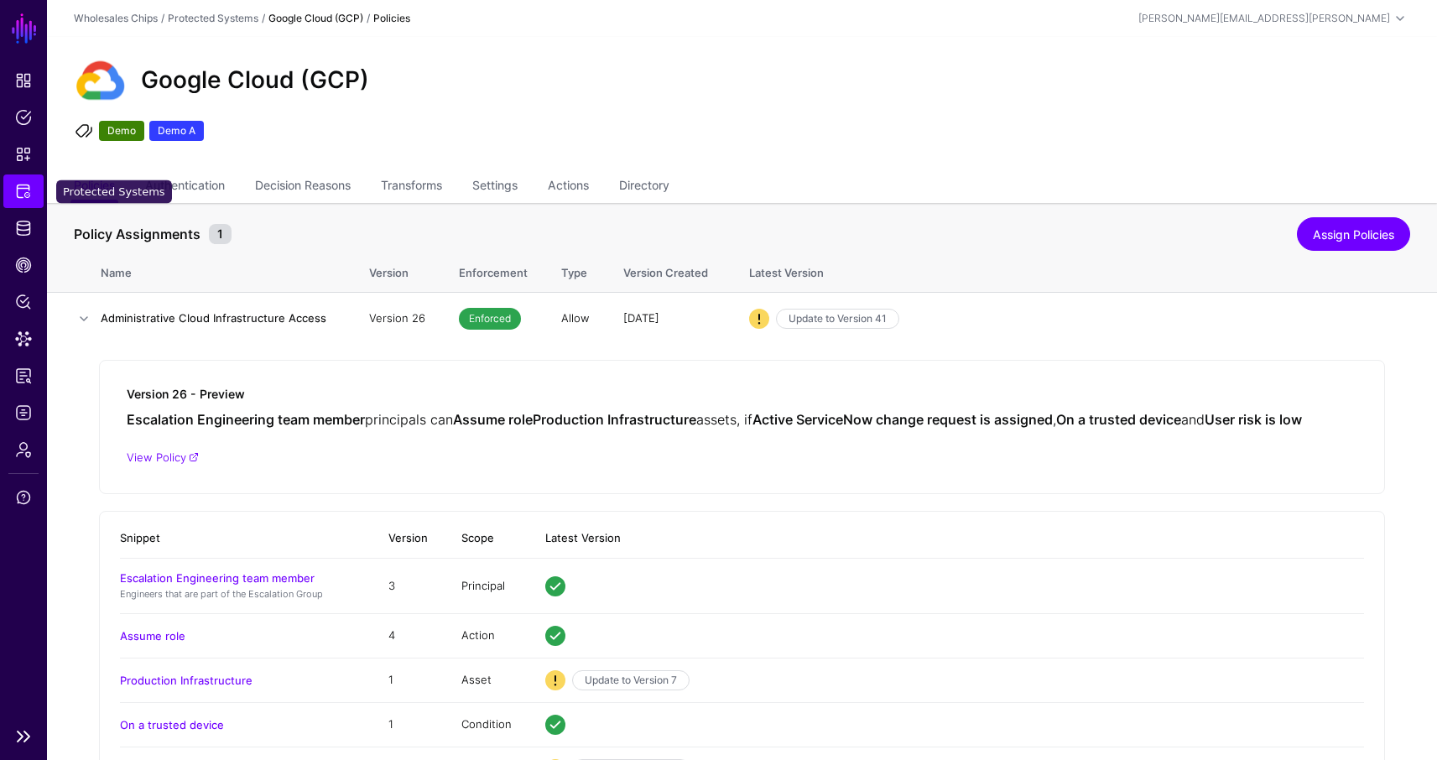
click at [5, 186] on link "Protected Systems" at bounding box center [23, 192] width 40 height 34
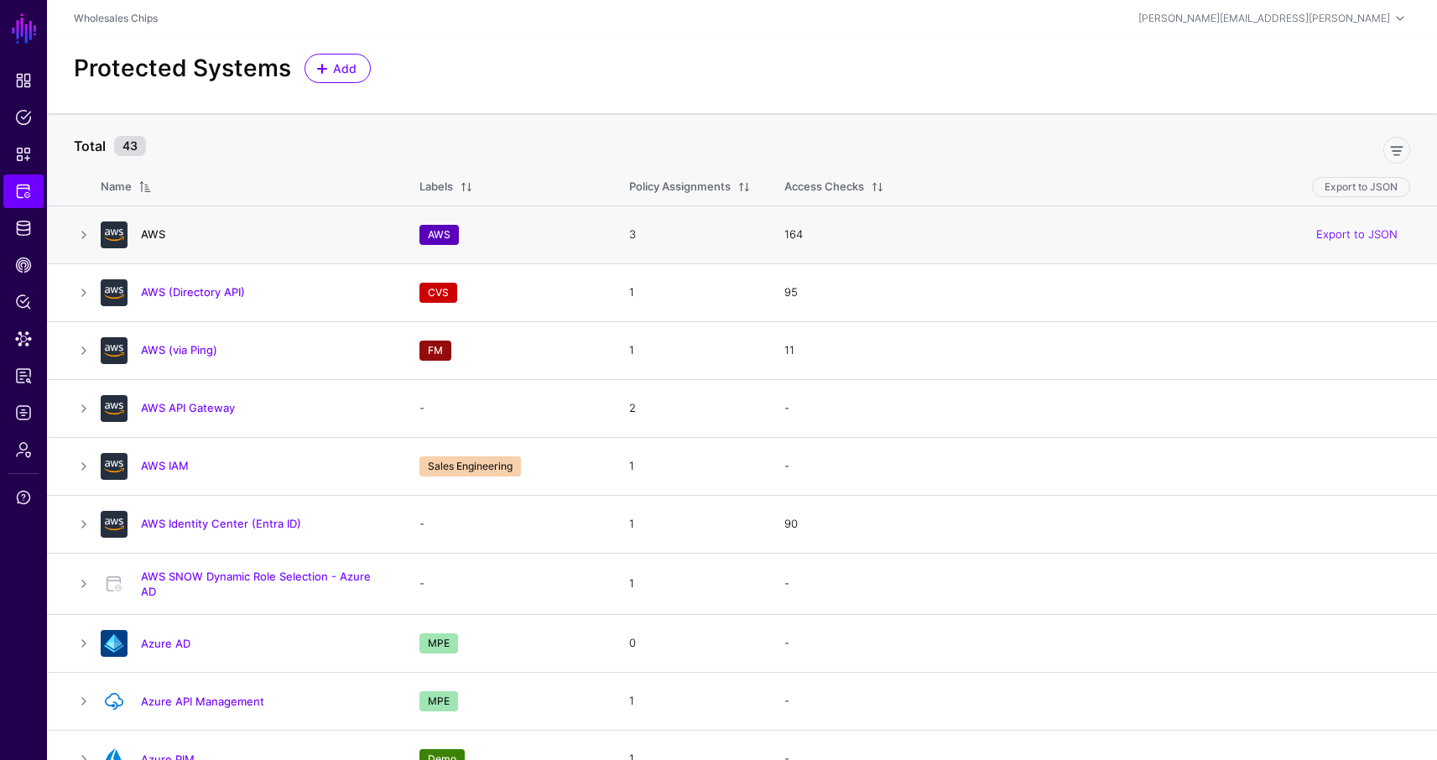
click at [158, 238] on link "AWS" at bounding box center [153, 233] width 24 height 13
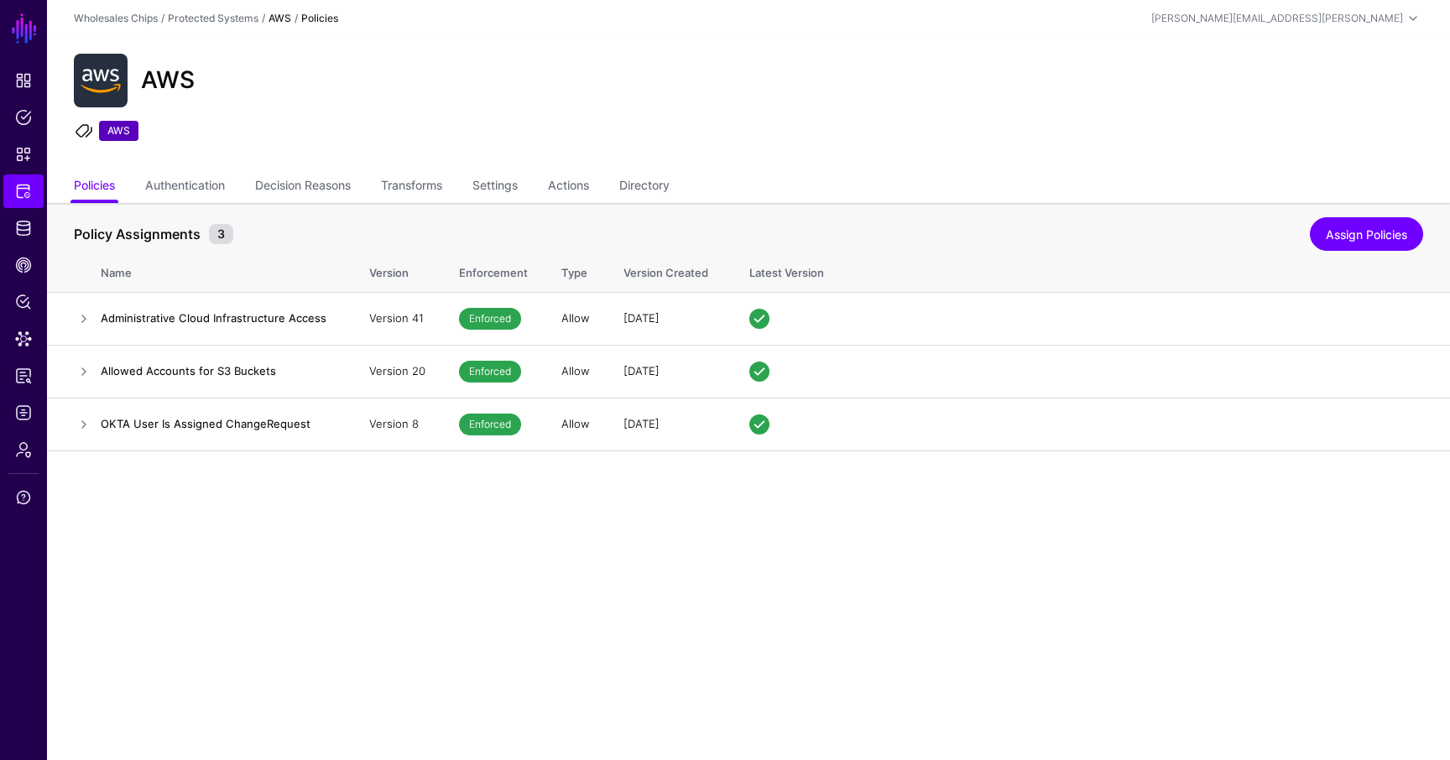
click at [675, 107] on div "AWS AWS" at bounding box center [748, 104] width 1403 height 134
click at [20, 264] on span "CAEP Hub" at bounding box center [23, 265] width 17 height 17
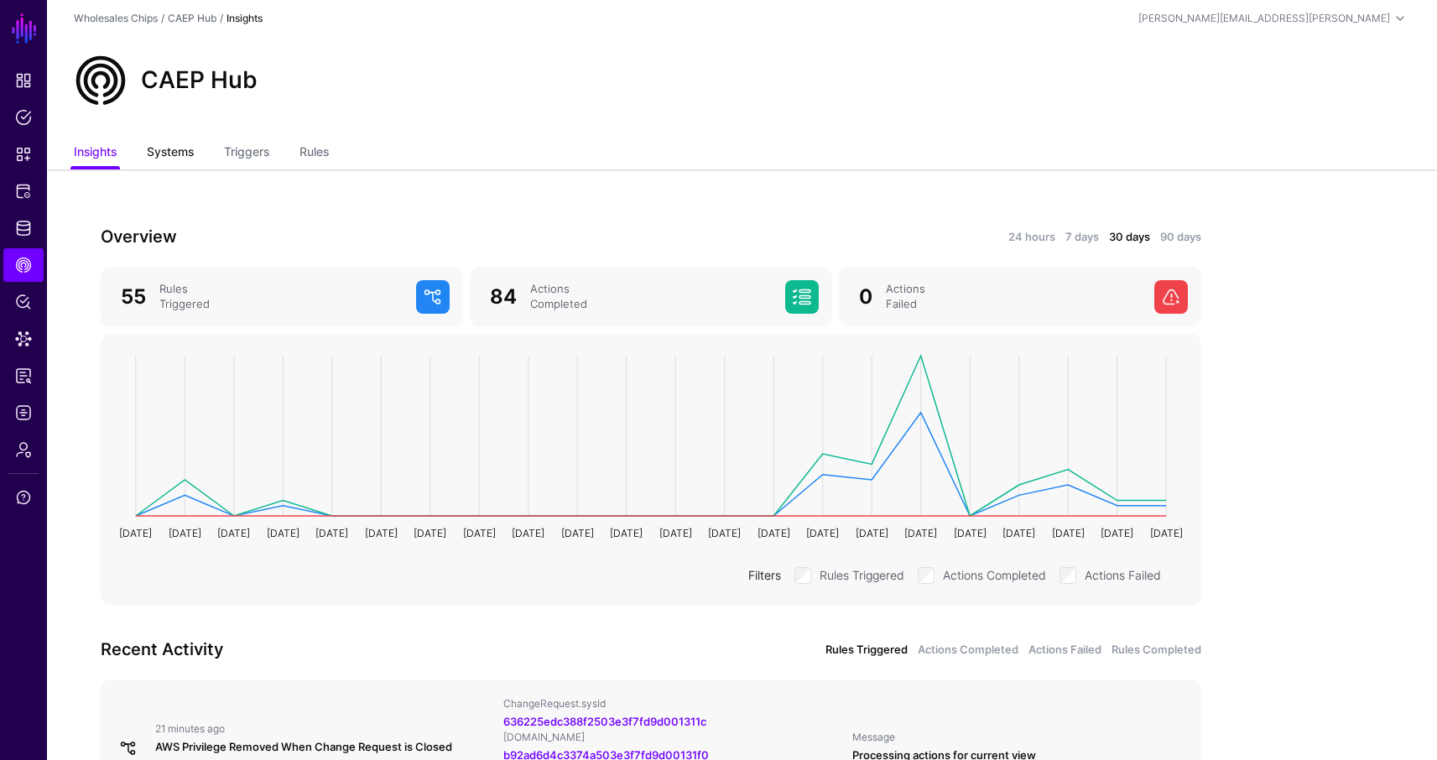
click at [185, 164] on link "Systems" at bounding box center [170, 154] width 47 height 32
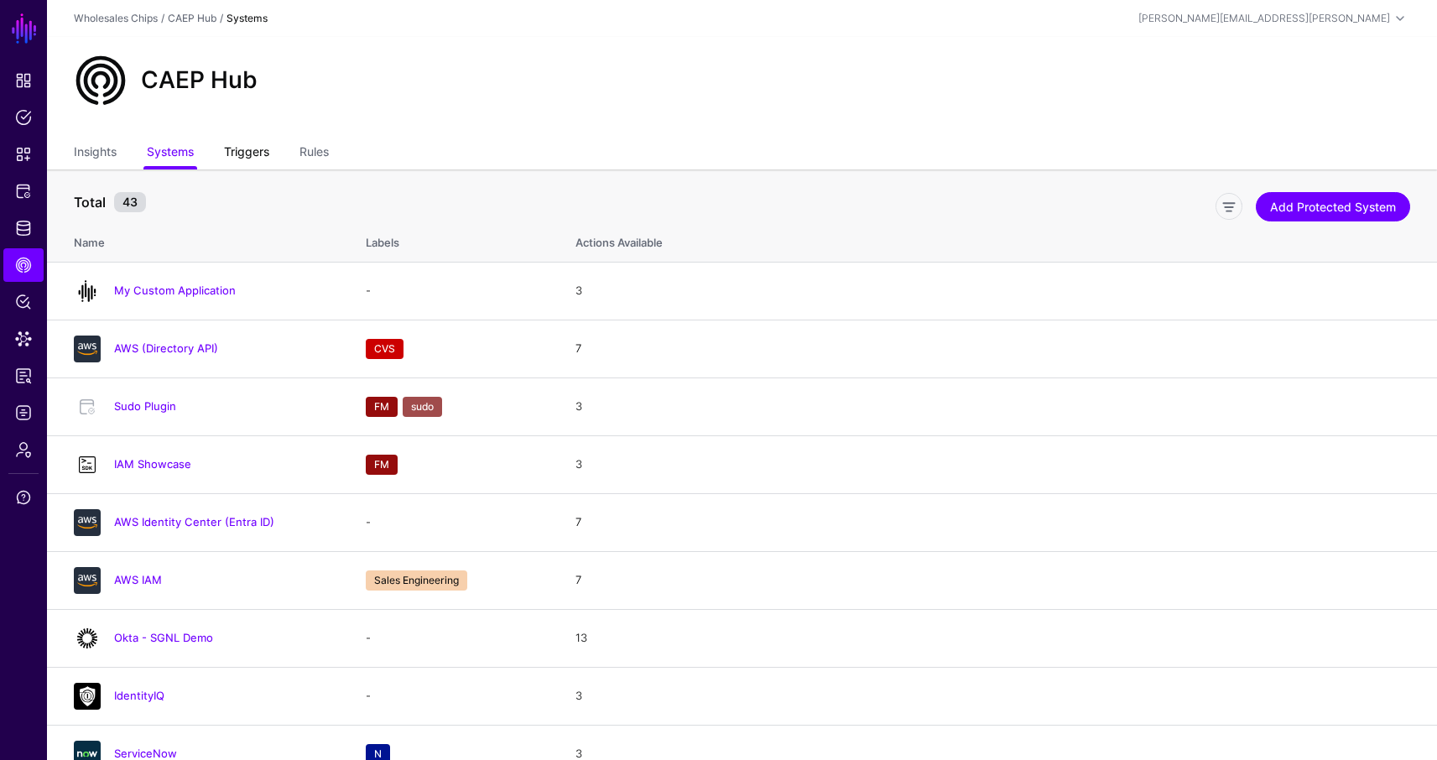
click at [256, 156] on link "Triggers" at bounding box center [246, 154] width 45 height 32
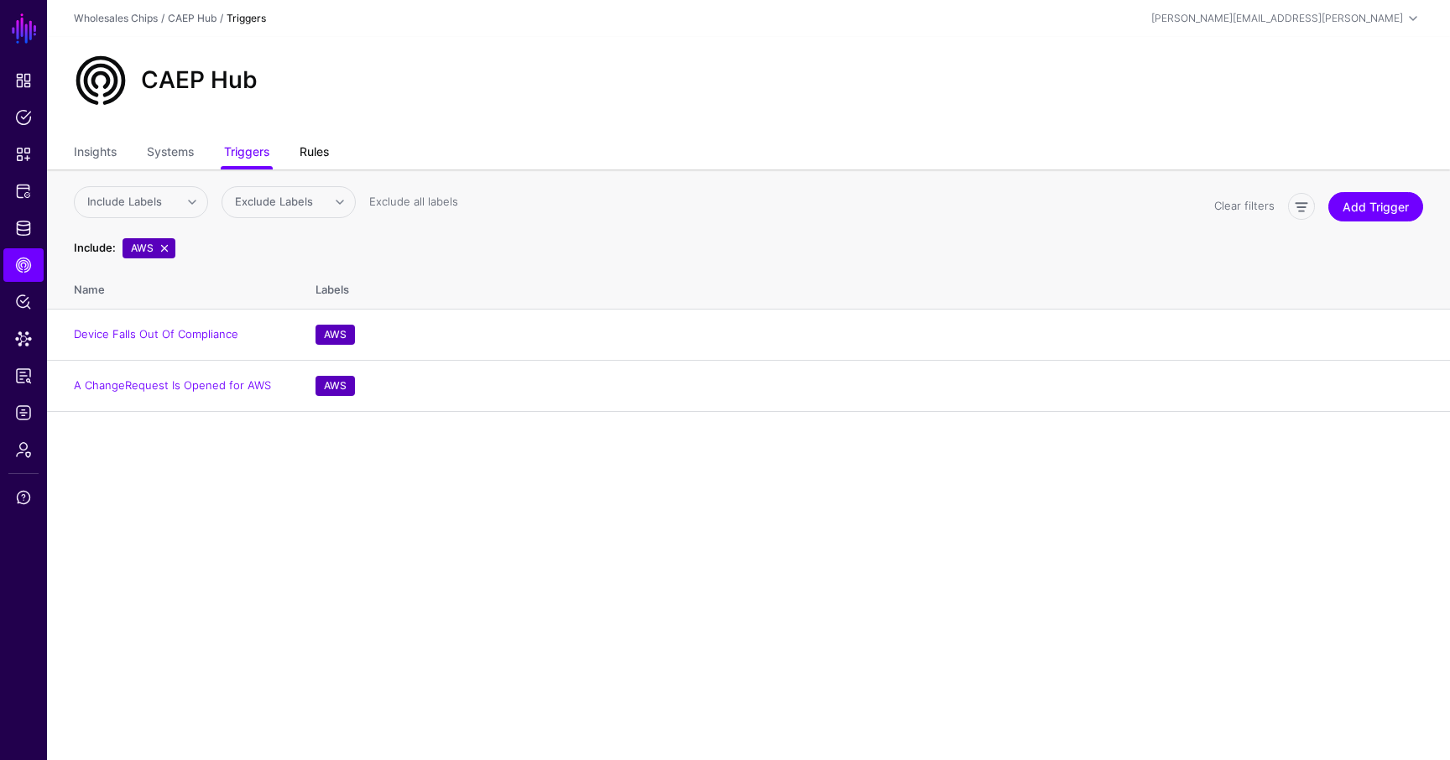
click at [313, 143] on link "Rules" at bounding box center [314, 154] width 29 height 32
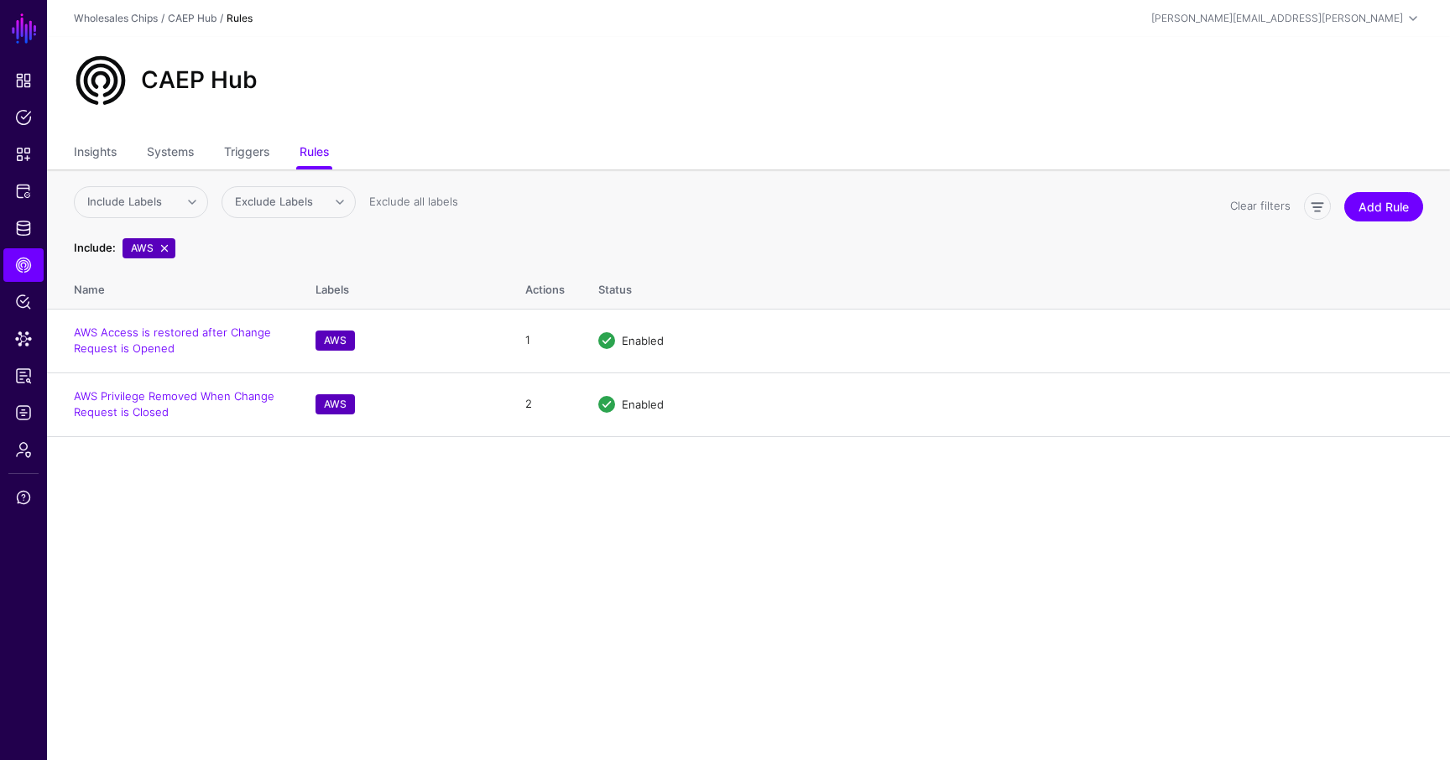
click at [612, 86] on div "CAEP Hub" at bounding box center [748, 81] width 1363 height 54
click at [846, 135] on div "CAEP Hub" at bounding box center [748, 87] width 1403 height 101
click at [22, 130] on link "Policies" at bounding box center [23, 118] width 40 height 34
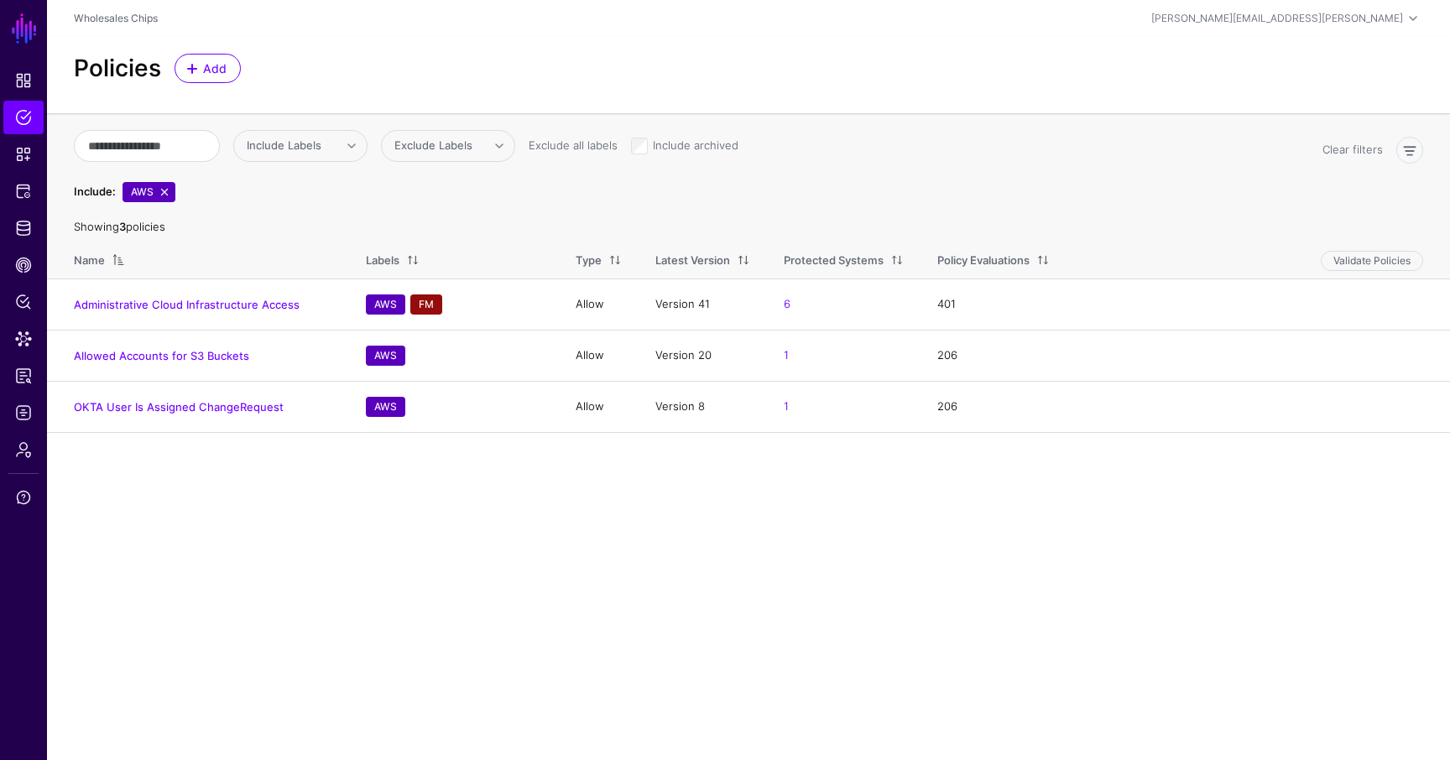
click at [686, 513] on main "SGNL Dashboard Policies Snippets Protected Systems Identity Data Fabric CAEP Hu…" at bounding box center [725, 380] width 1450 height 760
click at [24, 263] on span "CAEP Hub" at bounding box center [23, 265] width 17 height 17
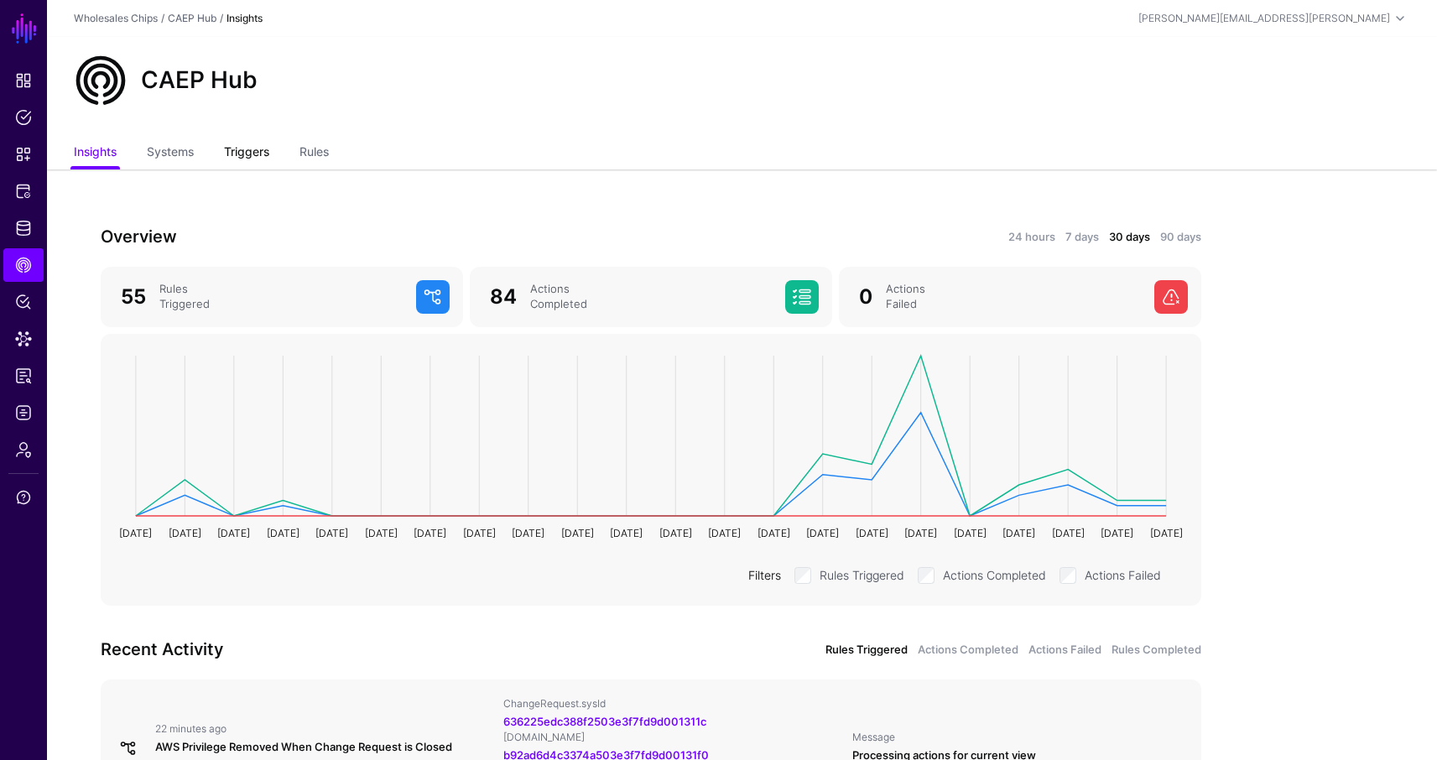
click at [247, 153] on link "Triggers" at bounding box center [246, 154] width 45 height 32
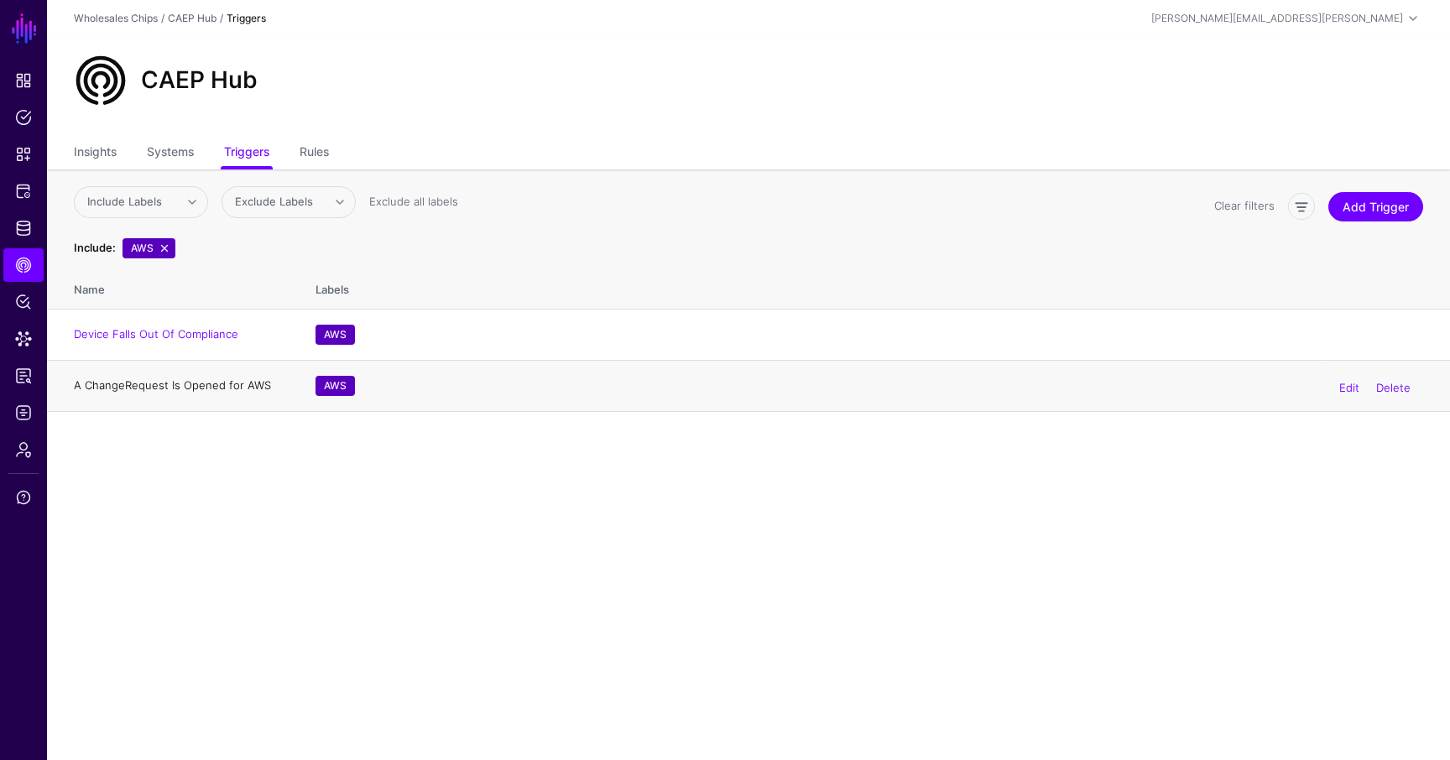
click at [199, 382] on link "A ChangeRequest Is Opened for AWS" at bounding box center [172, 384] width 197 height 13
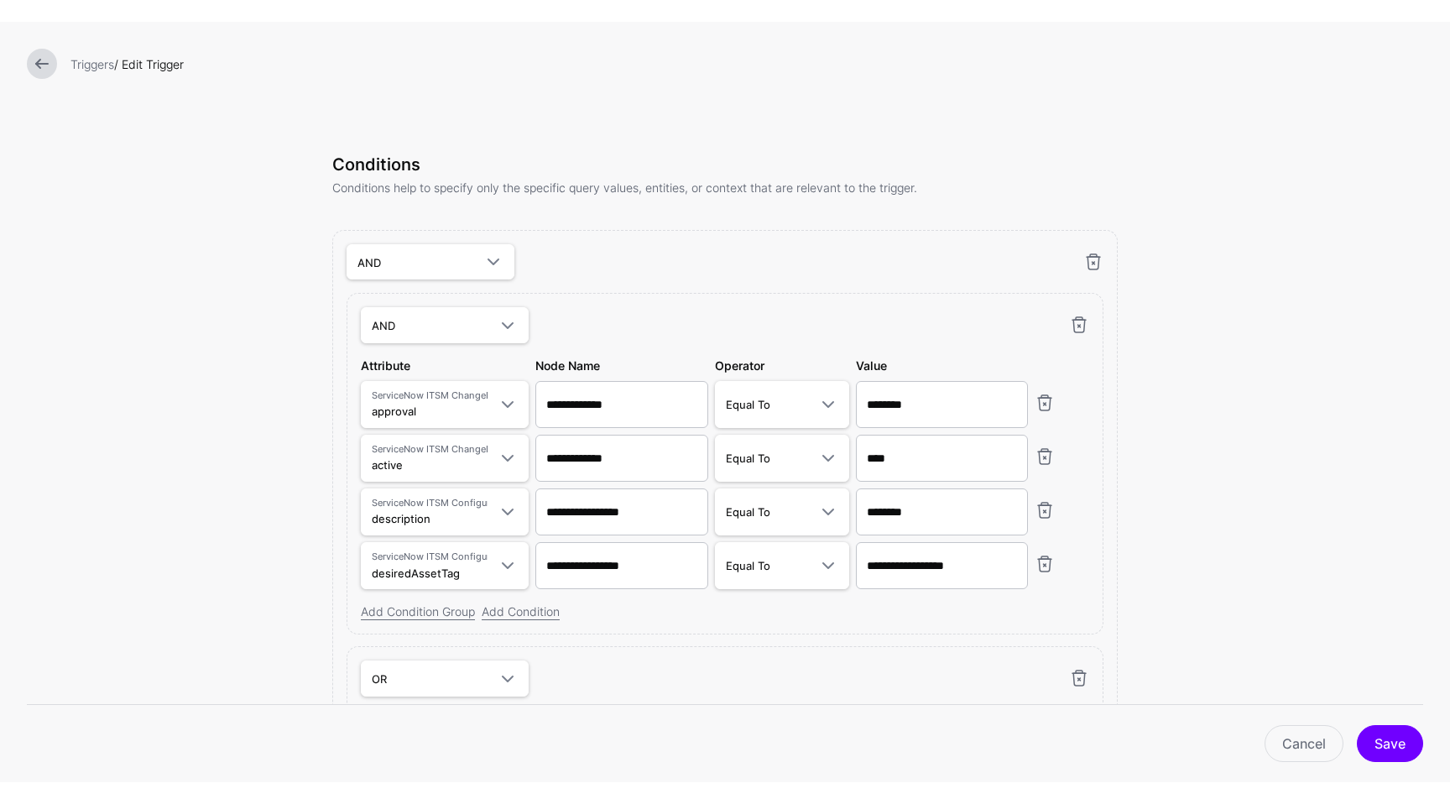
scroll to position [735, 0]
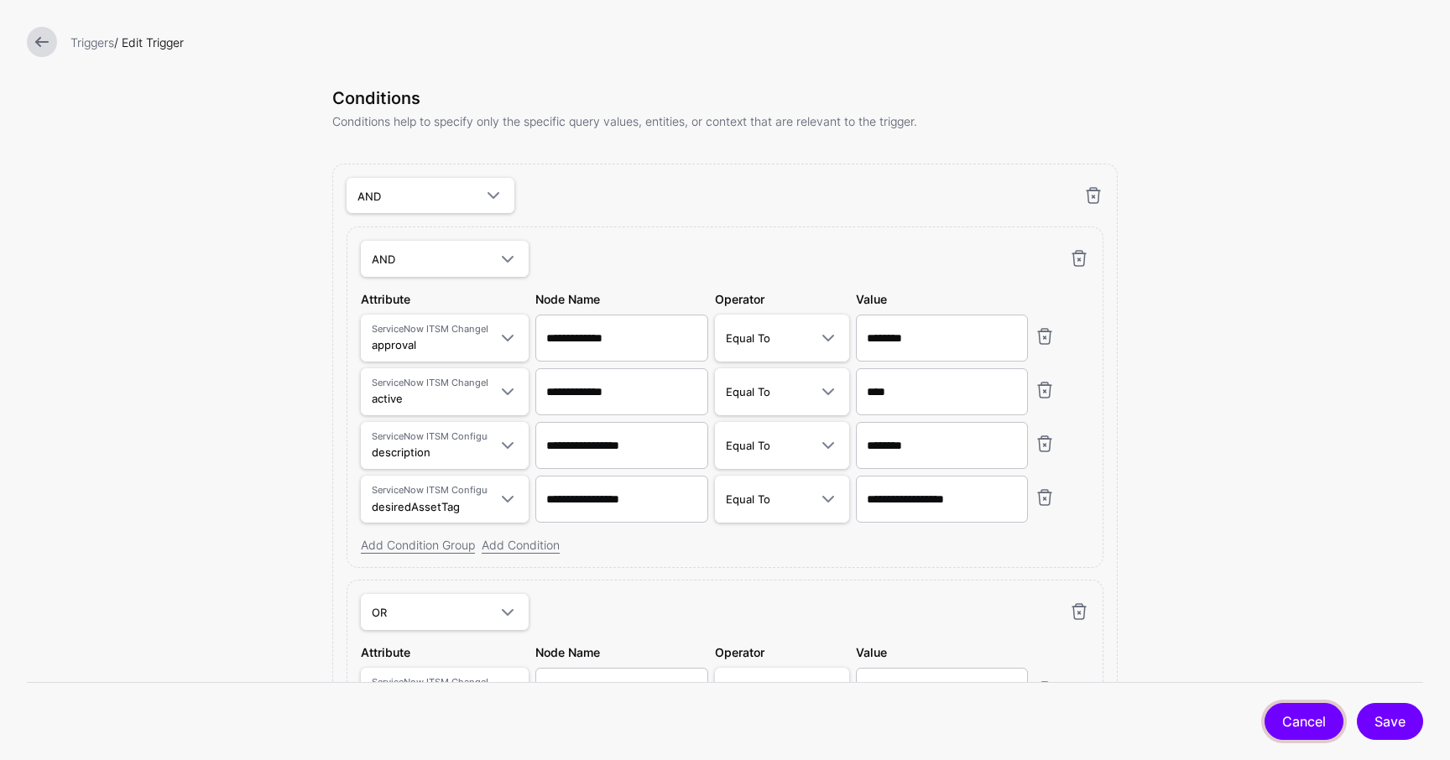
click at [1301, 717] on link "Cancel" at bounding box center [1303, 721] width 79 height 37
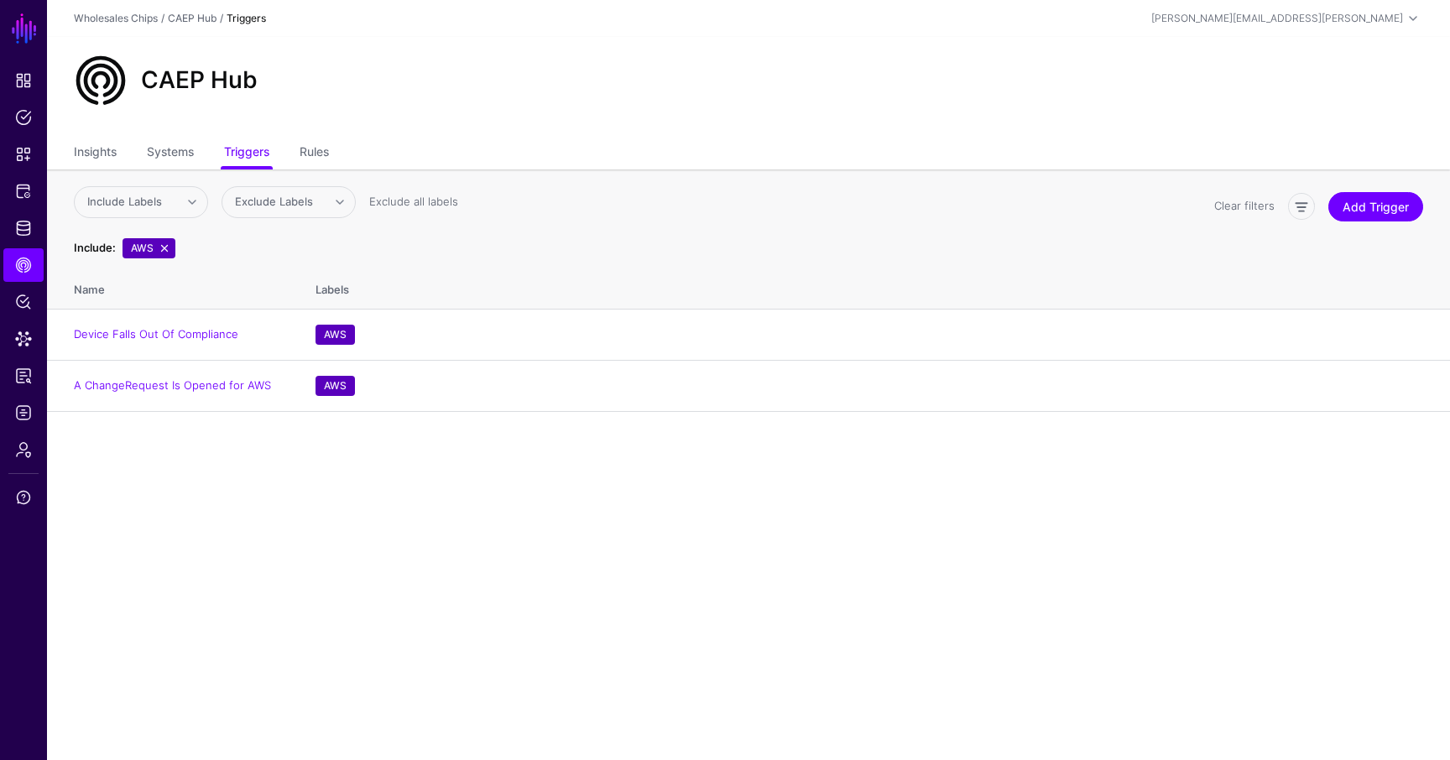
click at [299, 147] on ul "Insights Systems Triggers Rules" at bounding box center [748, 154] width 1349 height 32
click at [319, 153] on link "Rules" at bounding box center [314, 154] width 29 height 32
